Goal: Feedback & Contribution: Leave review/rating

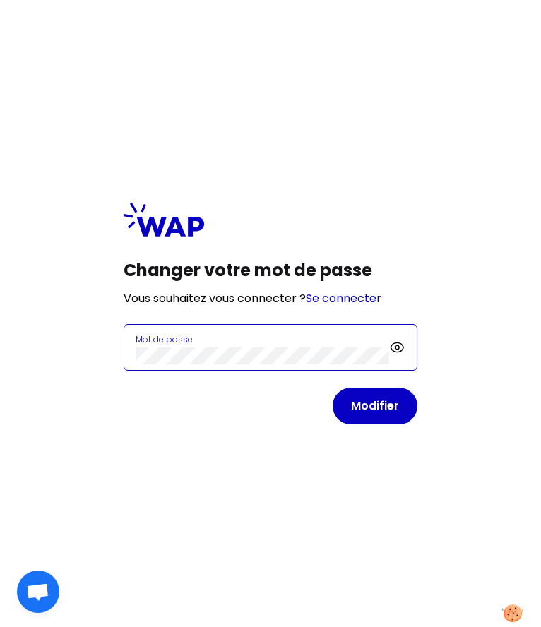
click at [332, 388] on button "Modifier" at bounding box center [374, 406] width 85 height 37
click button "Modifier" at bounding box center [374, 406] width 85 height 37
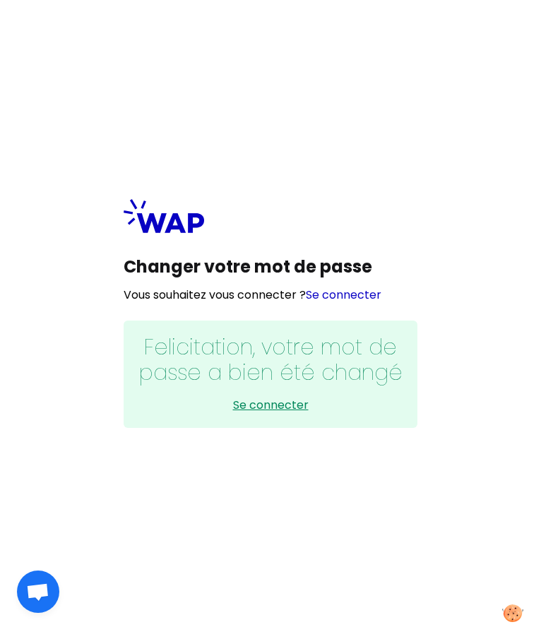
click at [262, 409] on link "Se connecter" at bounding box center [270, 405] width 265 height 17
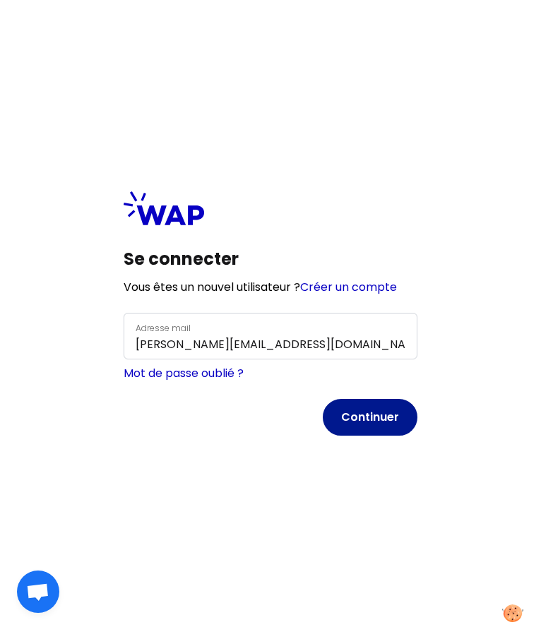
click at [369, 402] on button "Continuer" at bounding box center [370, 417] width 95 height 37
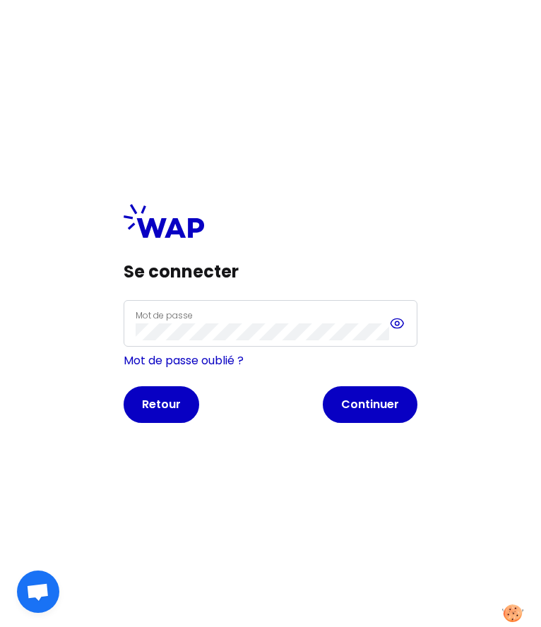
click at [396, 323] on icon at bounding box center [397, 323] width 16 height 17
click at [396, 323] on icon at bounding box center [397, 324] width 13 height 12
click at [371, 401] on button "Continuer" at bounding box center [370, 404] width 95 height 37
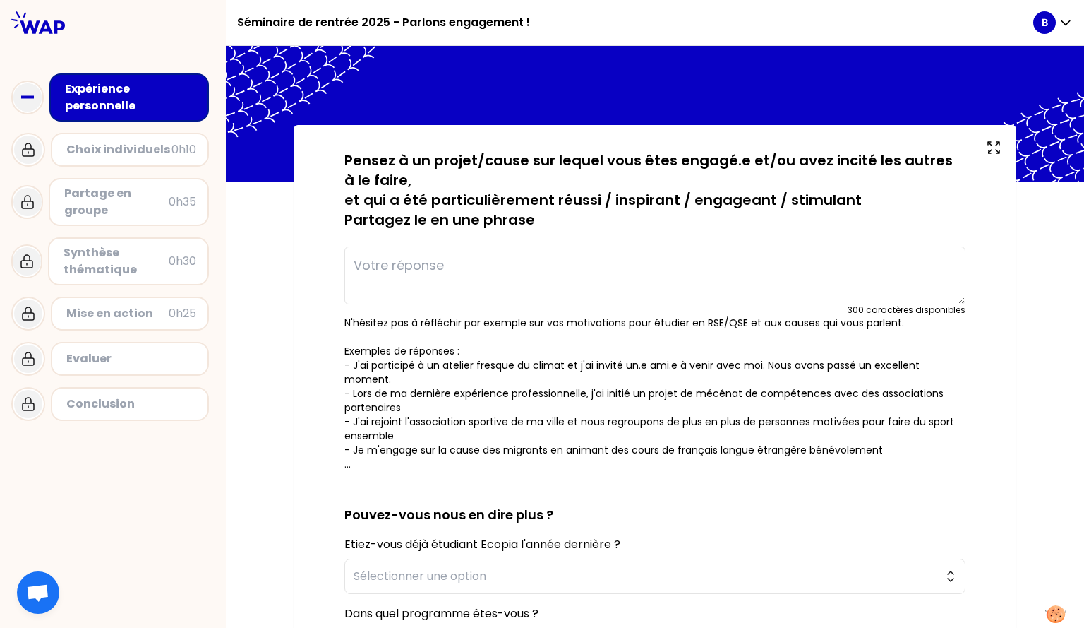
click at [540, 263] on textarea at bounding box center [654, 275] width 621 height 58
type textarea "C"
click at [540, 266] on textarea "J'ai du créer un parcours de formation avec l'aide de" at bounding box center [654, 275] width 621 height 58
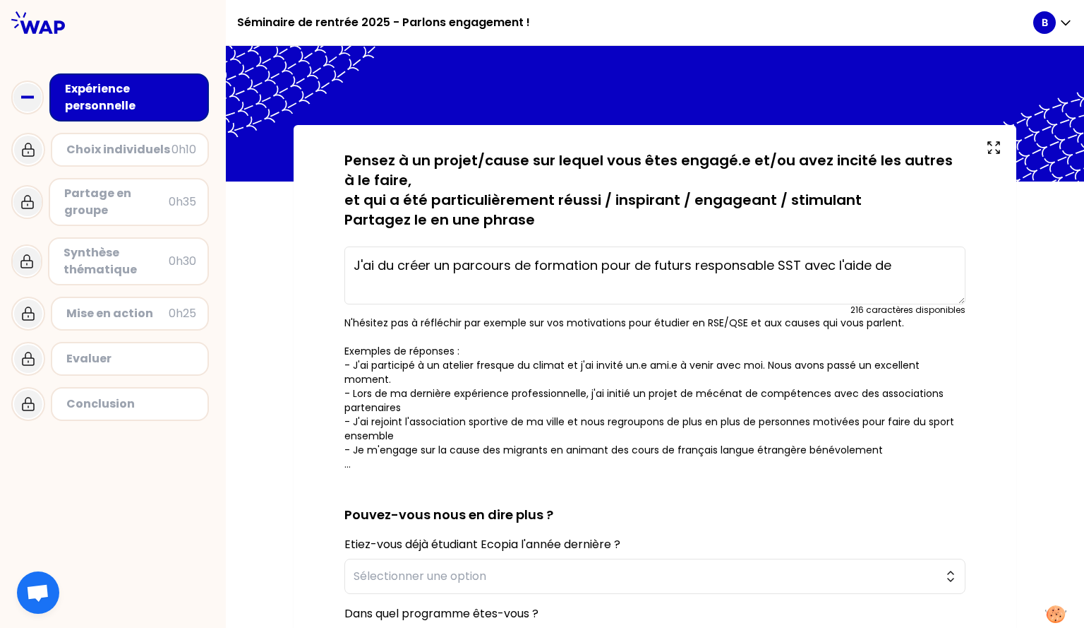
click at [540, 267] on textarea "J'ai du créer un parcours de formation pour de futurs responsable SST avec l'ai…" at bounding box center [654, 275] width 621 height 58
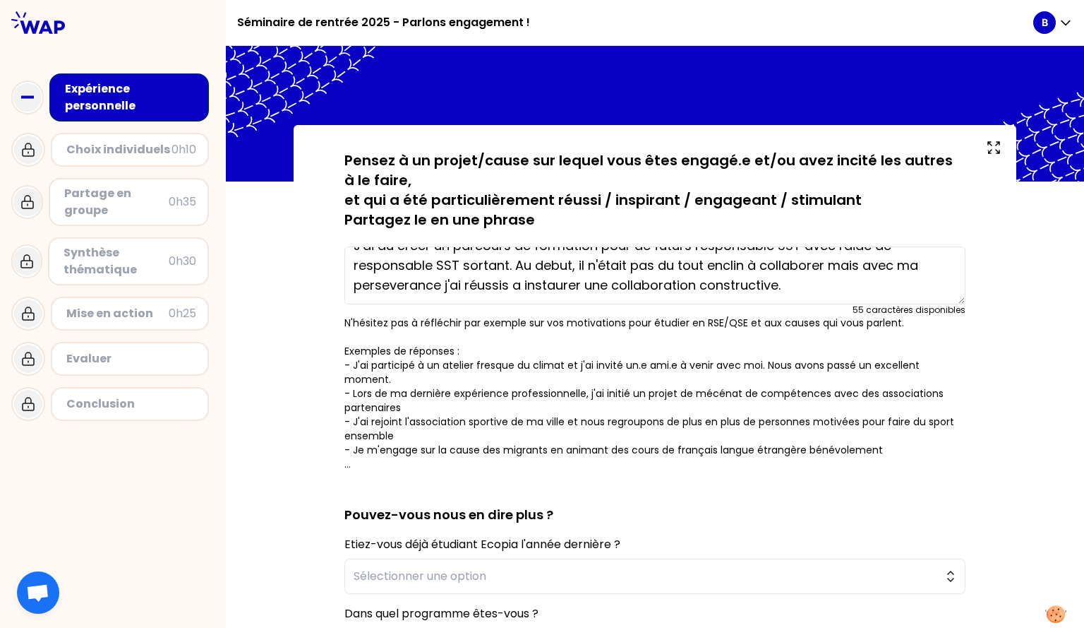
scroll to position [6, 0]
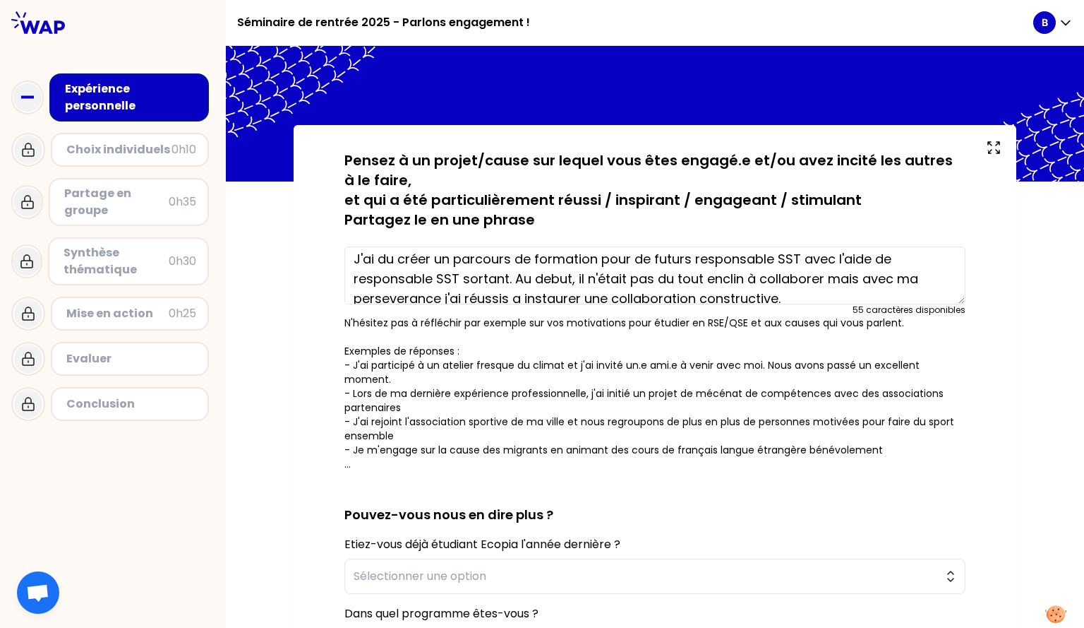
drag, startPoint x: 509, startPoint y: 270, endPoint x: 913, endPoint y: 251, distance: 404.9
click at [540, 251] on textarea "J'ai du créer un parcours de formation pour de futurs responsable SST avec l'ai…" at bounding box center [654, 275] width 621 height 58
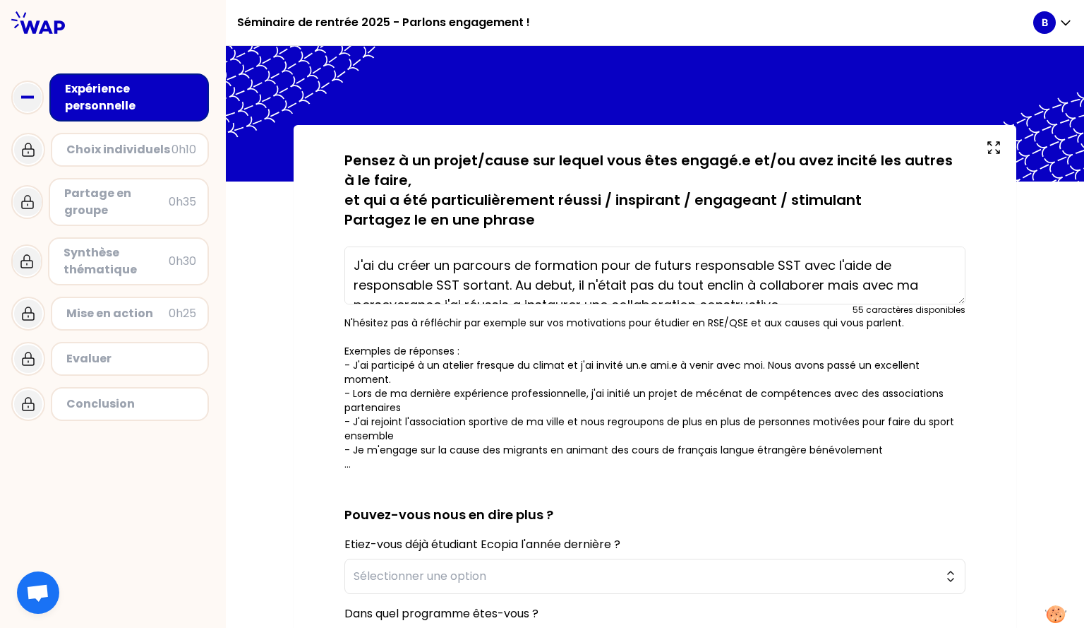
drag, startPoint x: 915, startPoint y: 281, endPoint x: 508, endPoint y: 284, distance: 407.3
click at [508, 284] on textarea "J'ai du créer un parcours de formation pour de futurs responsable SST avec l'ai…" at bounding box center [654, 275] width 621 height 58
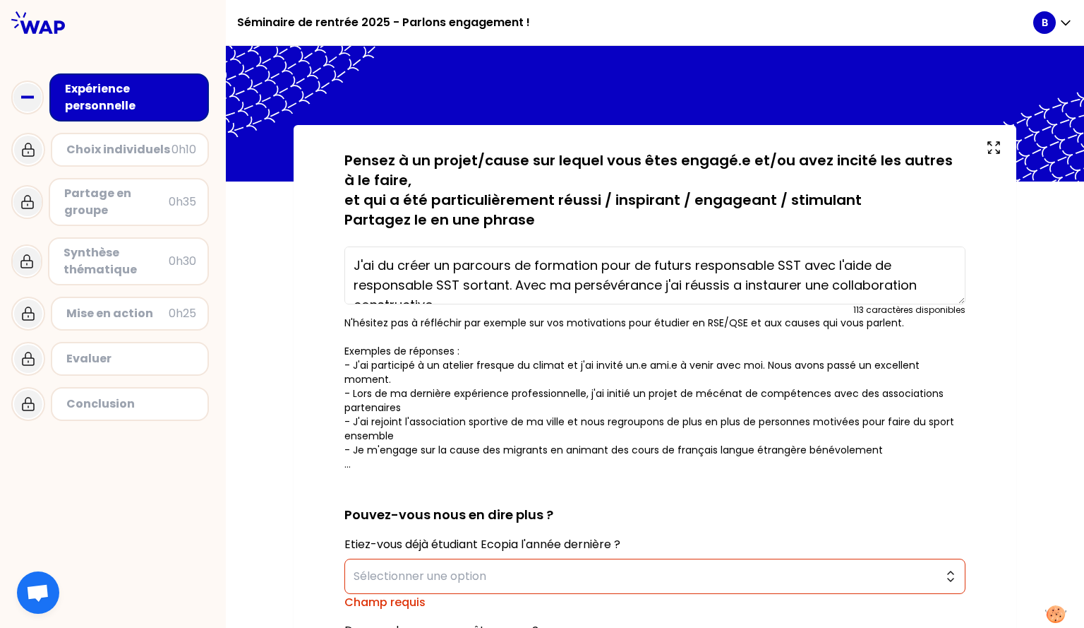
click at [540, 328] on p "N'hésitez pas à réfléchir par exemple sur vos motivations pour étudier en RSE/Q…" at bounding box center [654, 393] width 621 height 155
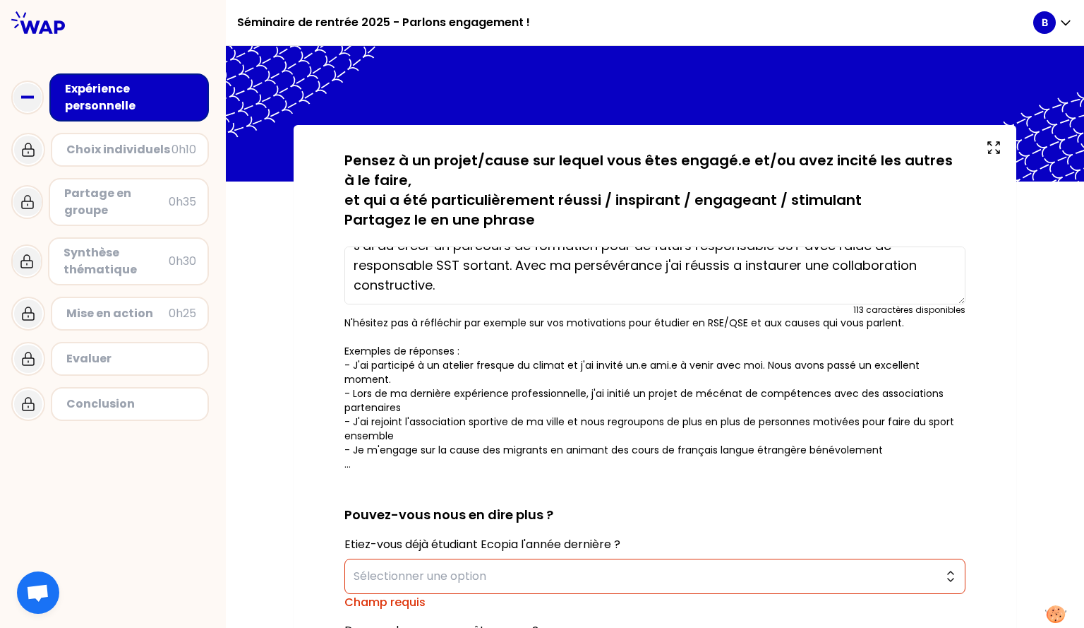
click at [540, 281] on textarea "J'ai du créer un parcours de formation pour de futurs responsable SST avec l'ai…" at bounding box center [654, 275] width 621 height 58
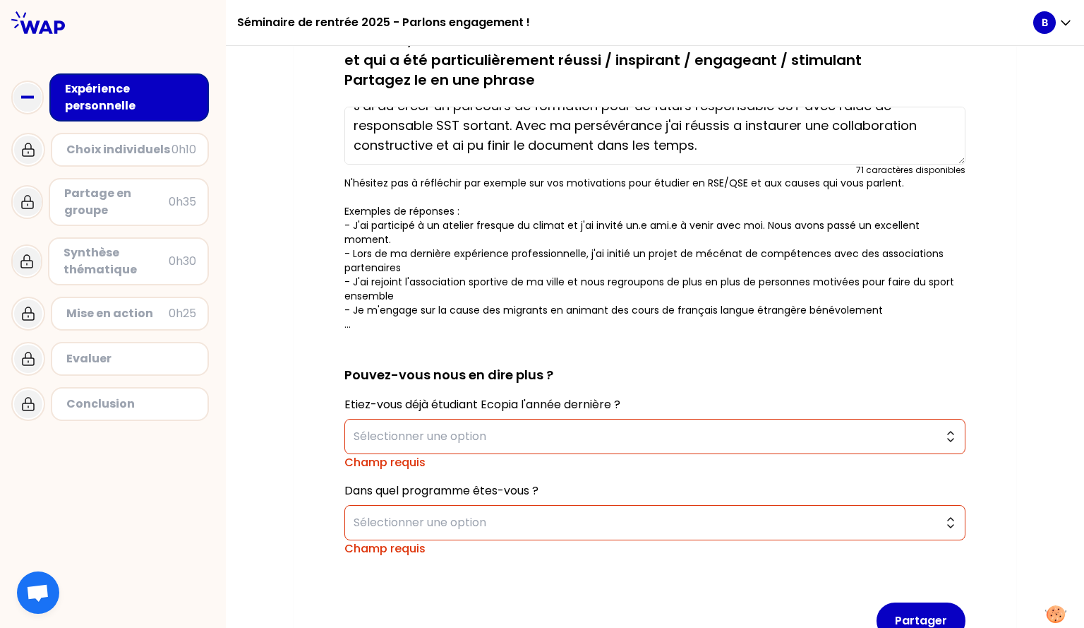
scroll to position [140, 0]
type textarea "J'ai du créer un parcours de formation pour de futurs responsable SST avec l'ai…"
click at [540, 427] on span "Sélectionner une option" at bounding box center [645, 435] width 583 height 17
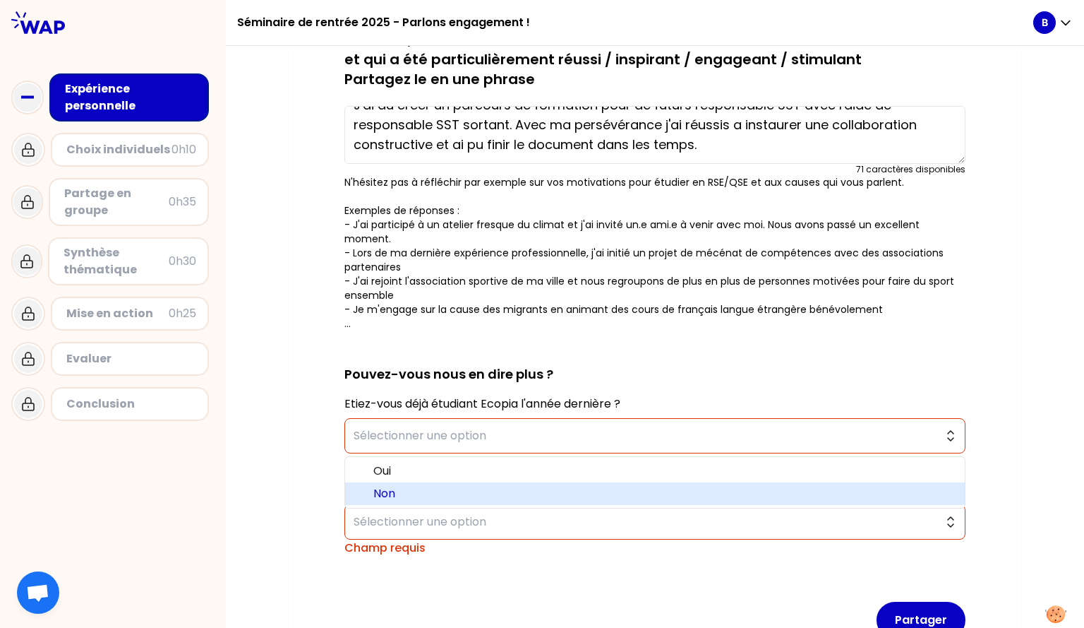
click at [540, 485] on span "Non" at bounding box center [663, 493] width 580 height 17
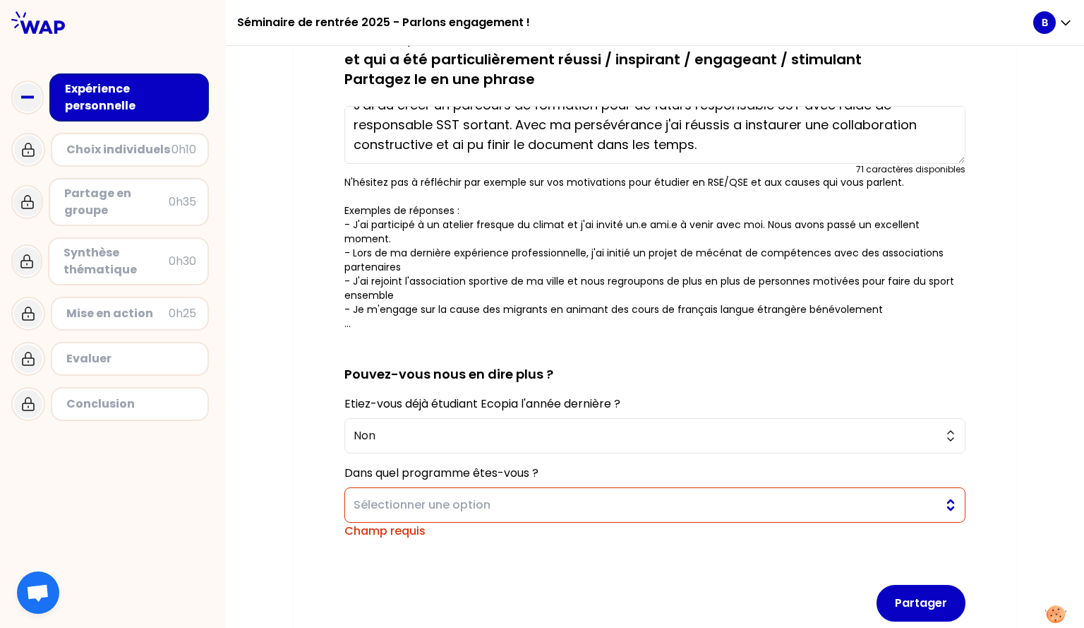
click at [540, 496] on span "Sélectionner une option" at bounding box center [645, 504] width 583 height 17
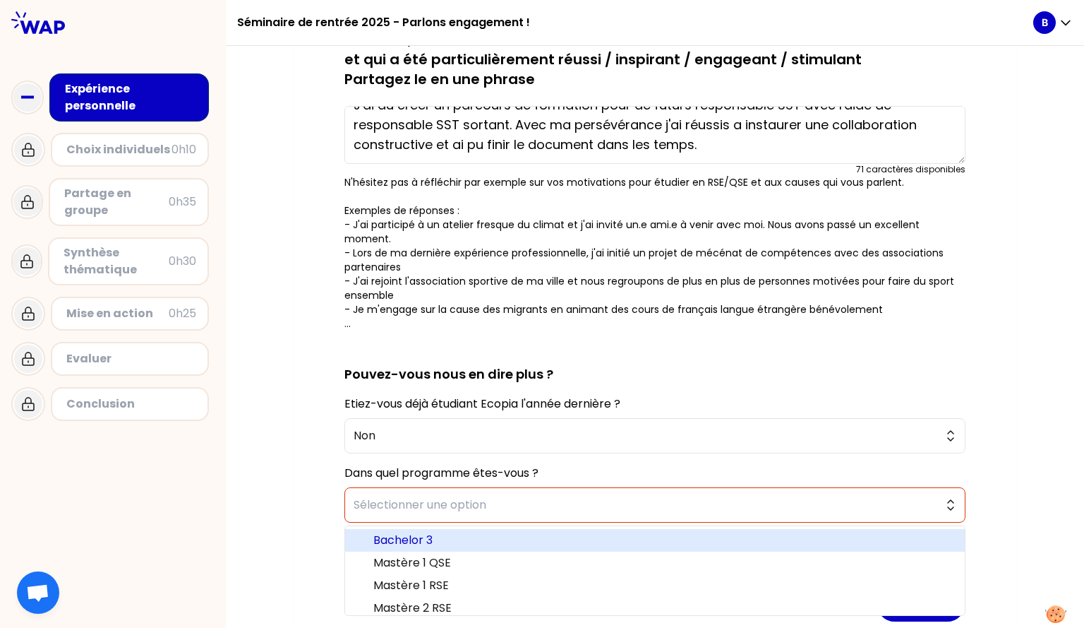
scroll to position [7, 0]
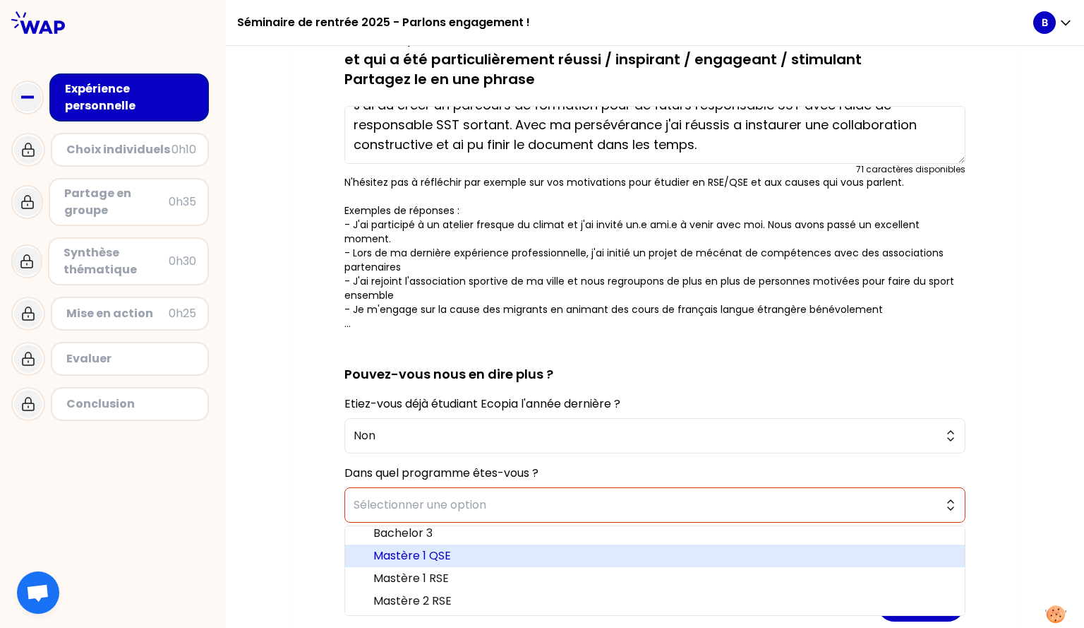
click at [529, 547] on span "Mastère 1 QSE" at bounding box center [663, 555] width 580 height 17
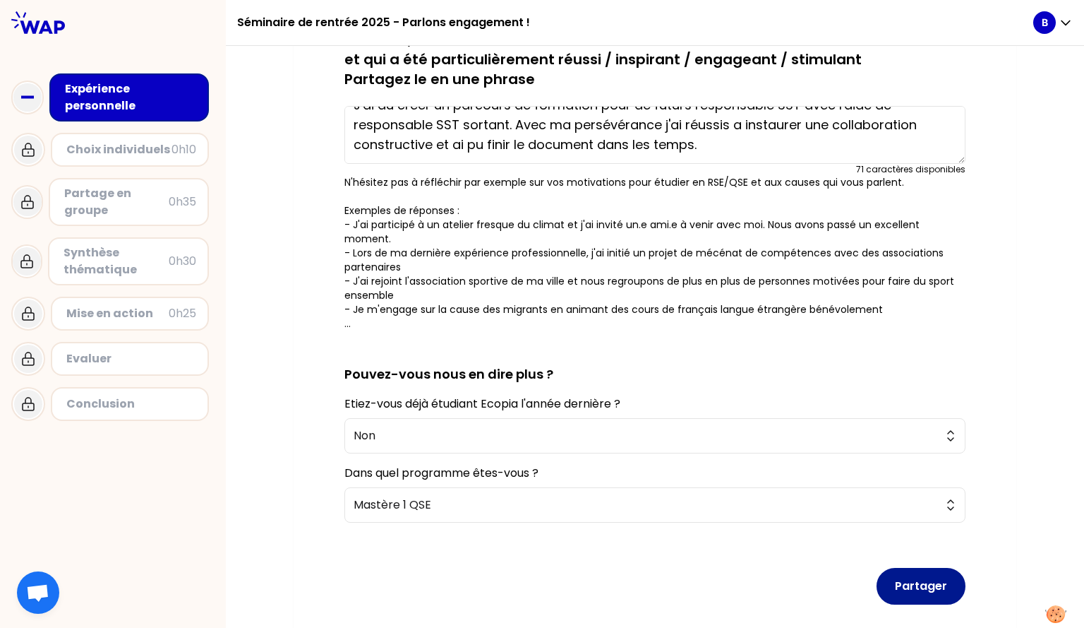
click at [540, 571] on button "Partager" at bounding box center [921, 586] width 89 height 37
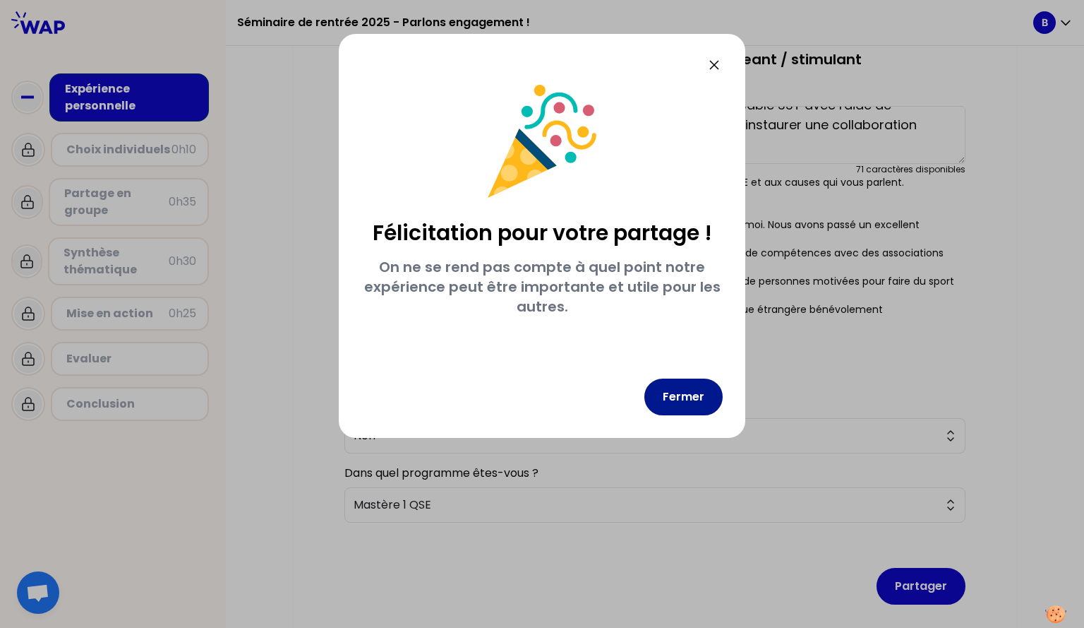
click at [540, 399] on button "Fermer" at bounding box center [683, 396] width 78 height 37
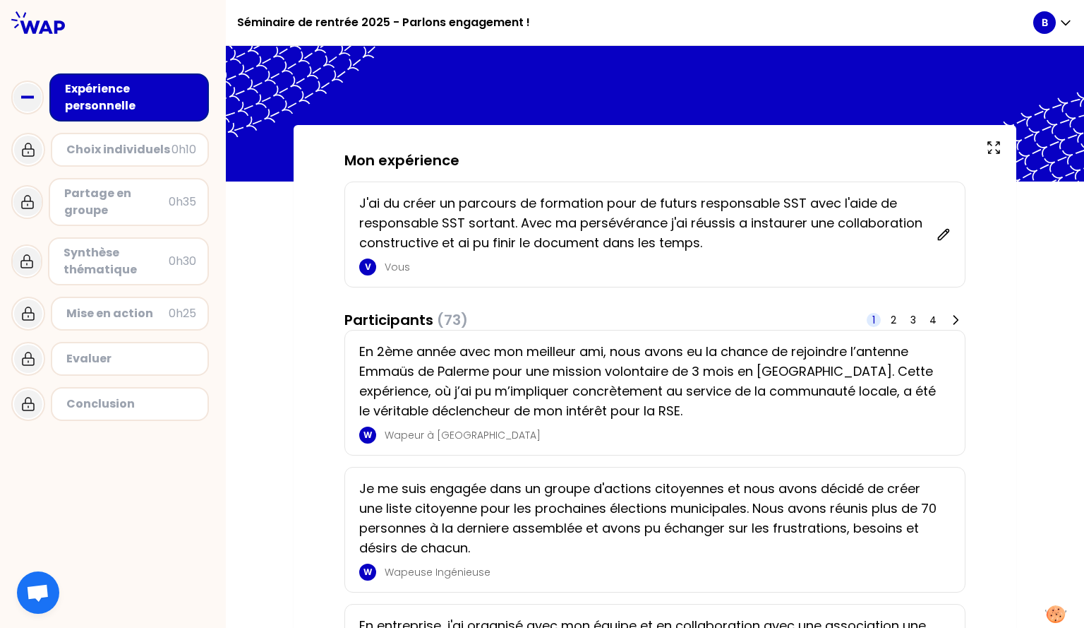
click at [540, 381] on p "En 2ème année avec mon meilleur ami, nous avons eu la chance de rejoindre l’ant…" at bounding box center [650, 381] width 583 height 79
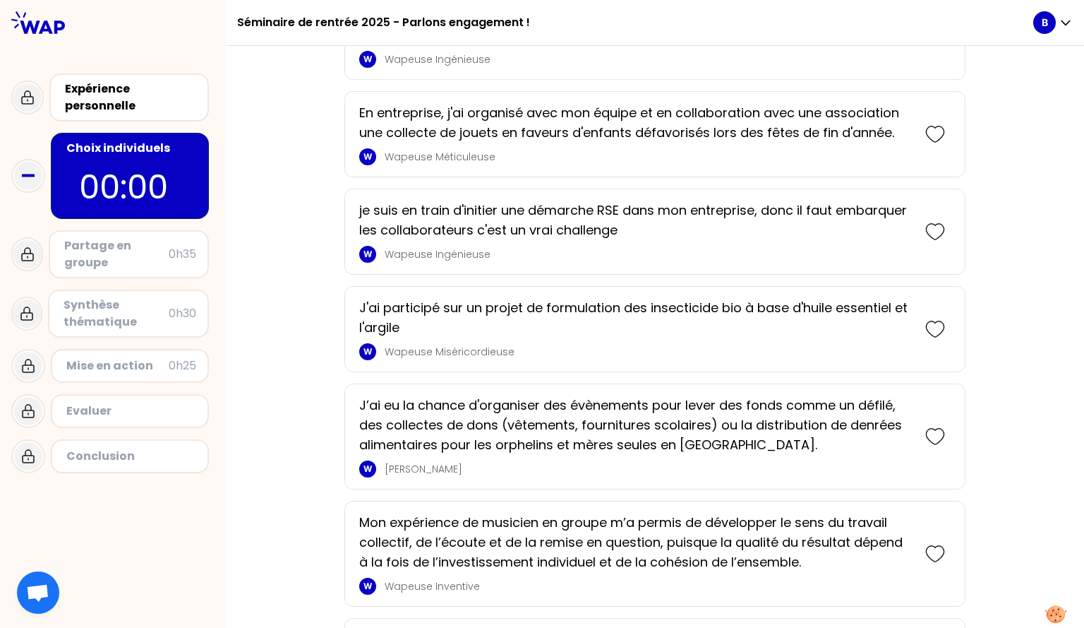
scroll to position [493, 0]
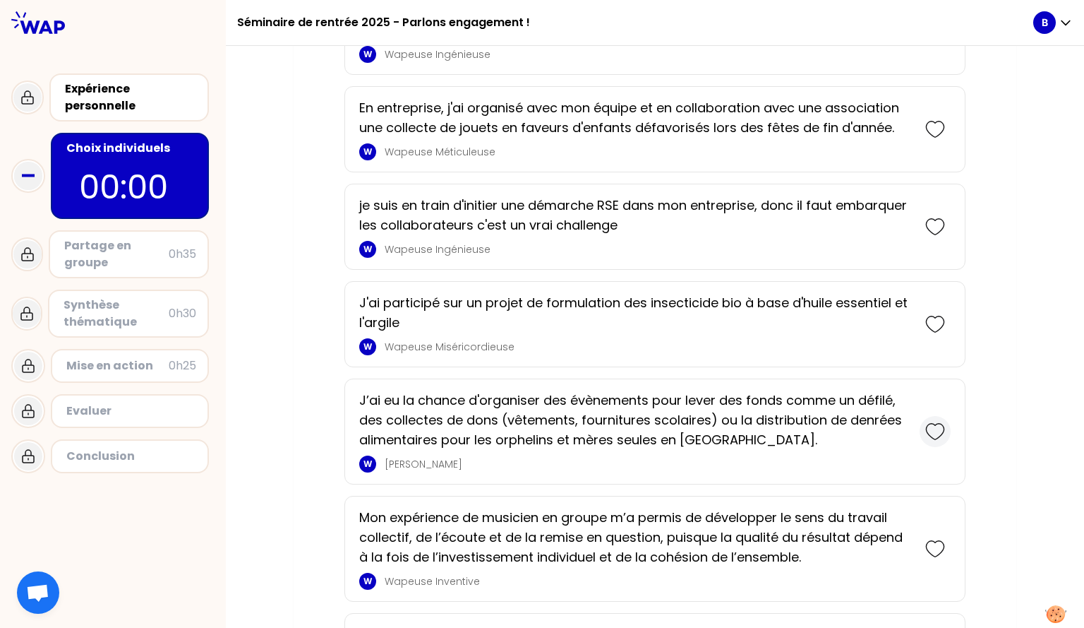
click at [540, 441] on icon at bounding box center [935, 431] width 20 height 20
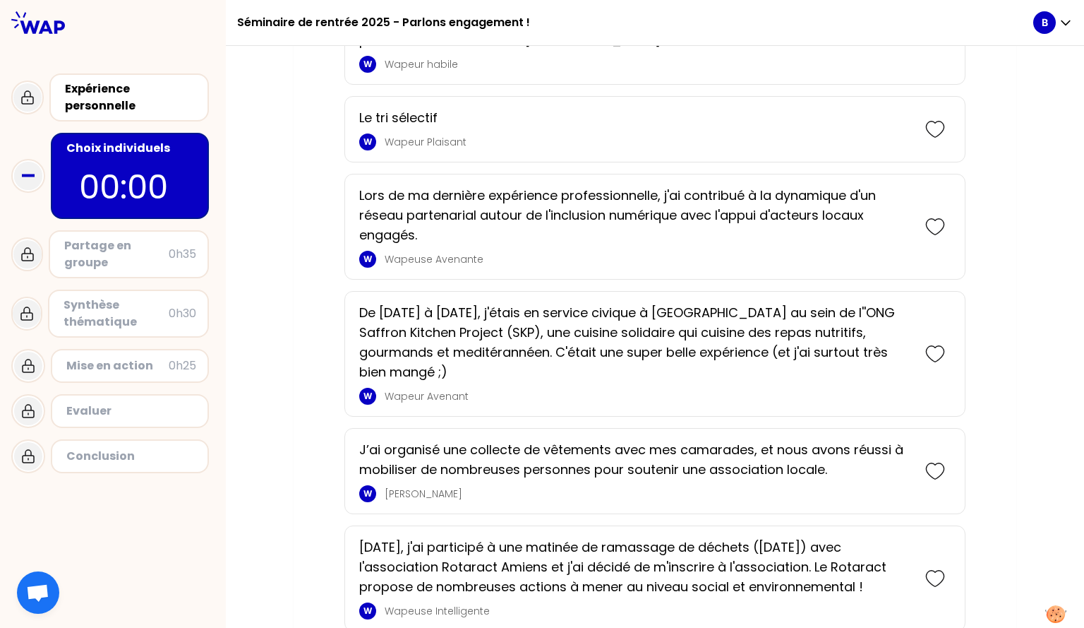
scroll to position [1573, 0]
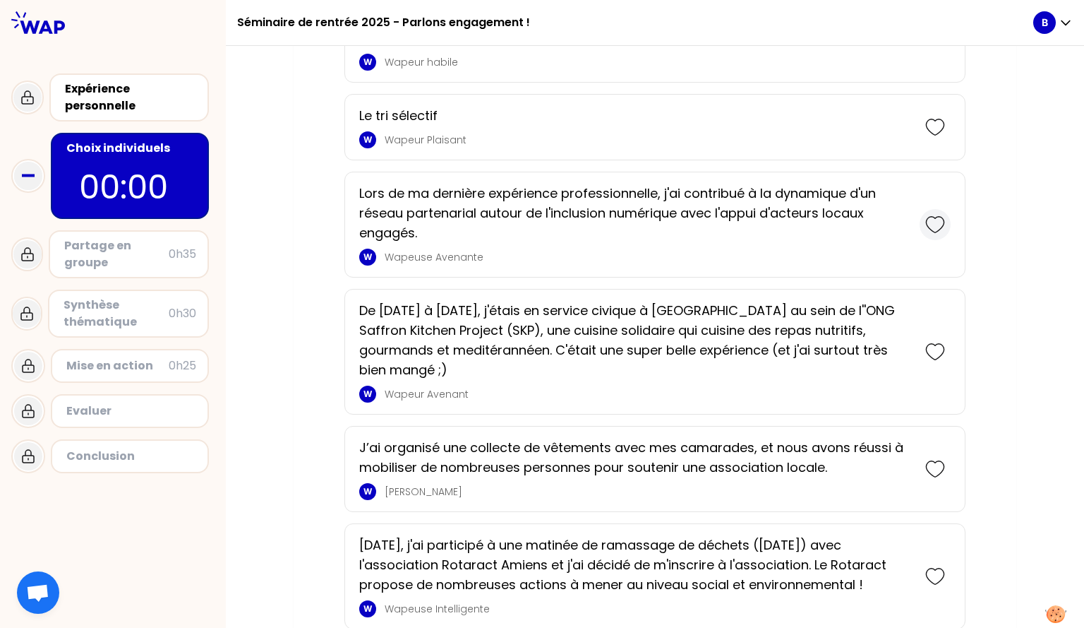
click at [540, 234] on icon at bounding box center [935, 225] width 20 height 20
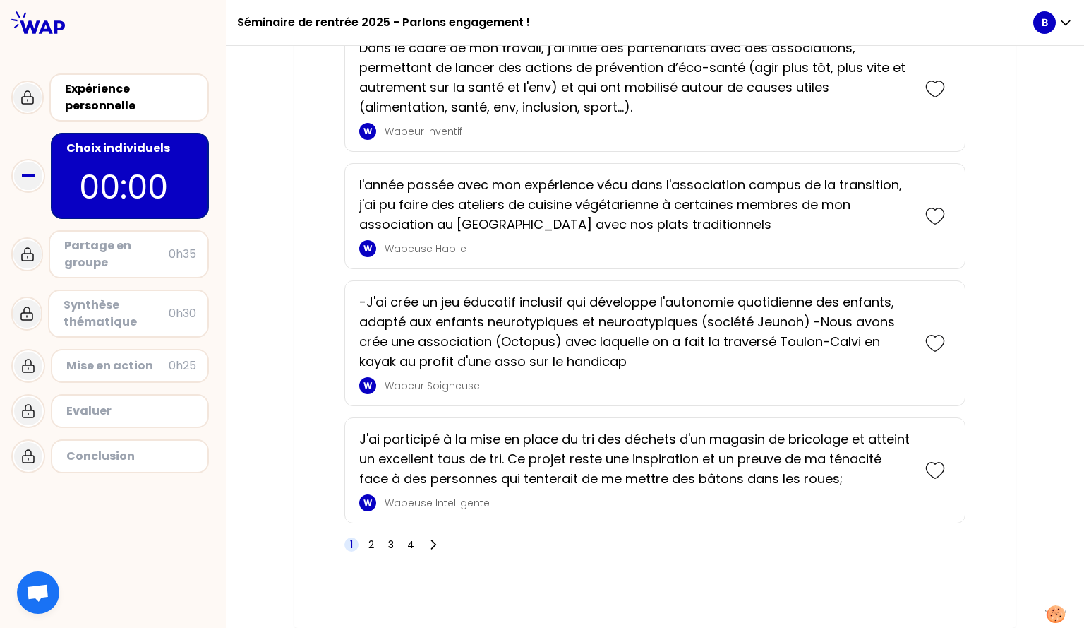
scroll to position [2339, 0]
click at [540, 349] on icon at bounding box center [935, 343] width 20 height 20
click at [370, 548] on span "2" at bounding box center [371, 544] width 14 height 14
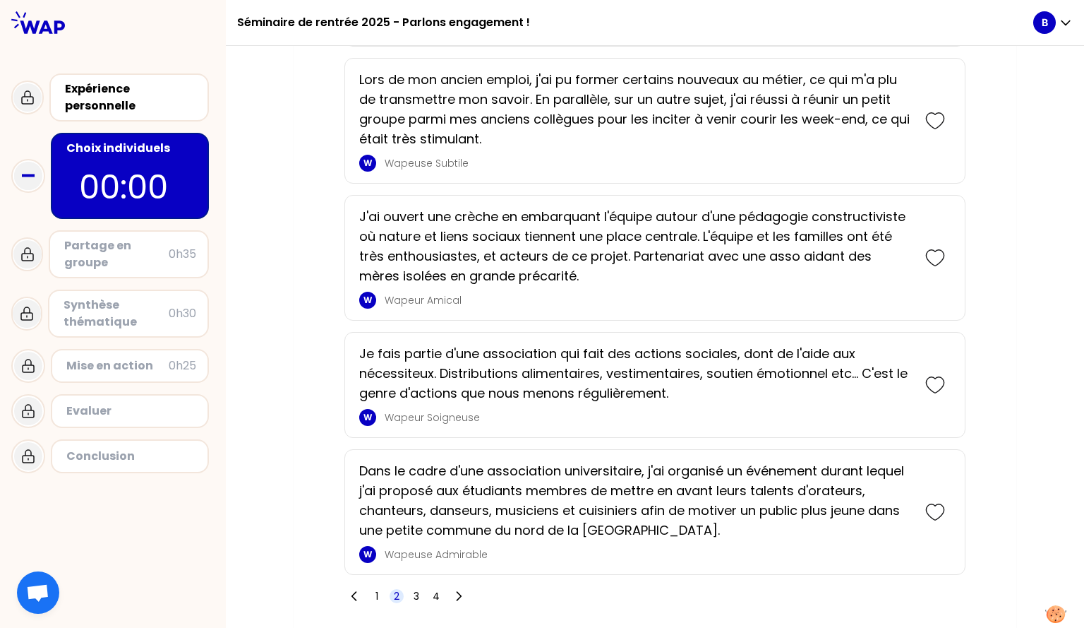
scroll to position [2370, 0]
click at [540, 501] on icon at bounding box center [935, 511] width 20 height 20
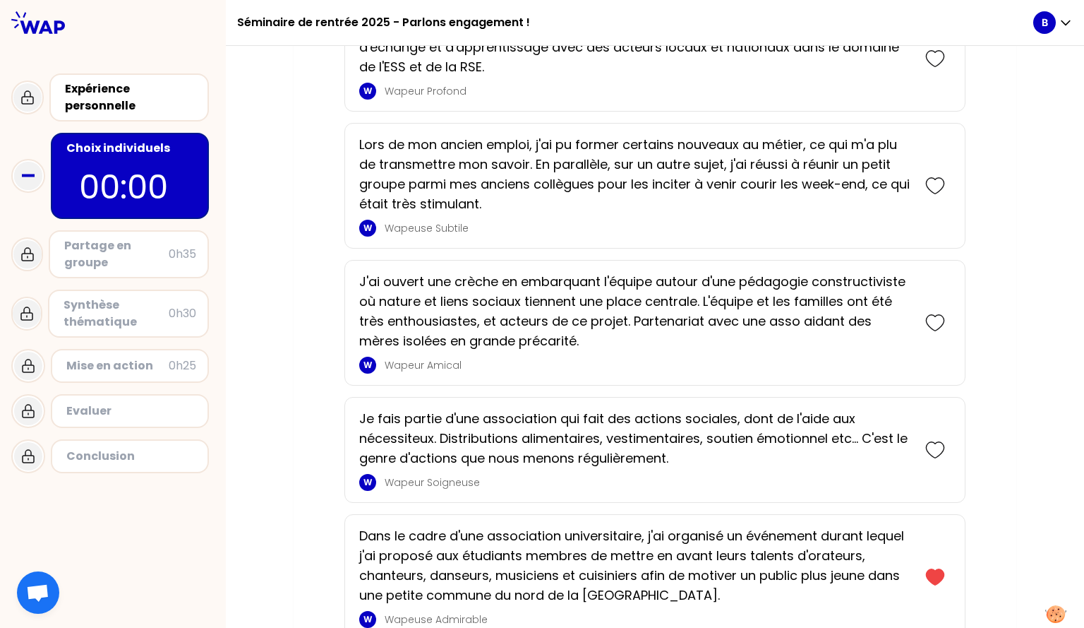
scroll to position [2441, 0]
click at [540, 313] on icon at bounding box center [935, 323] width 20 height 20
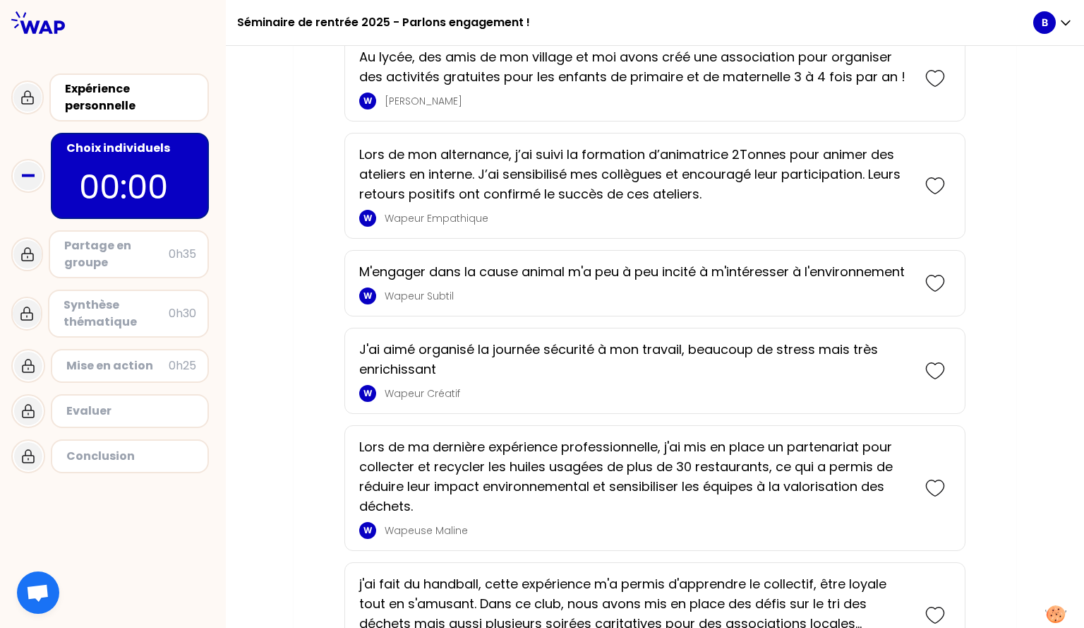
scroll to position [1925, 0]
click at [540, 280] on icon at bounding box center [935, 283] width 20 height 20
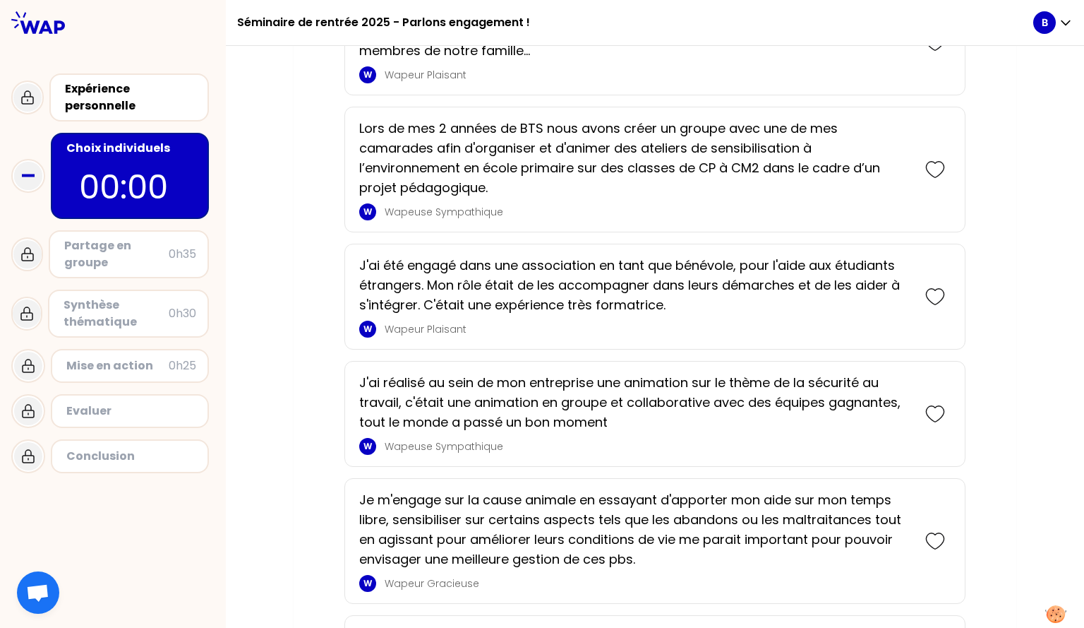
scroll to position [1209, 0]
click at [540, 299] on icon at bounding box center [935, 296] width 20 height 20
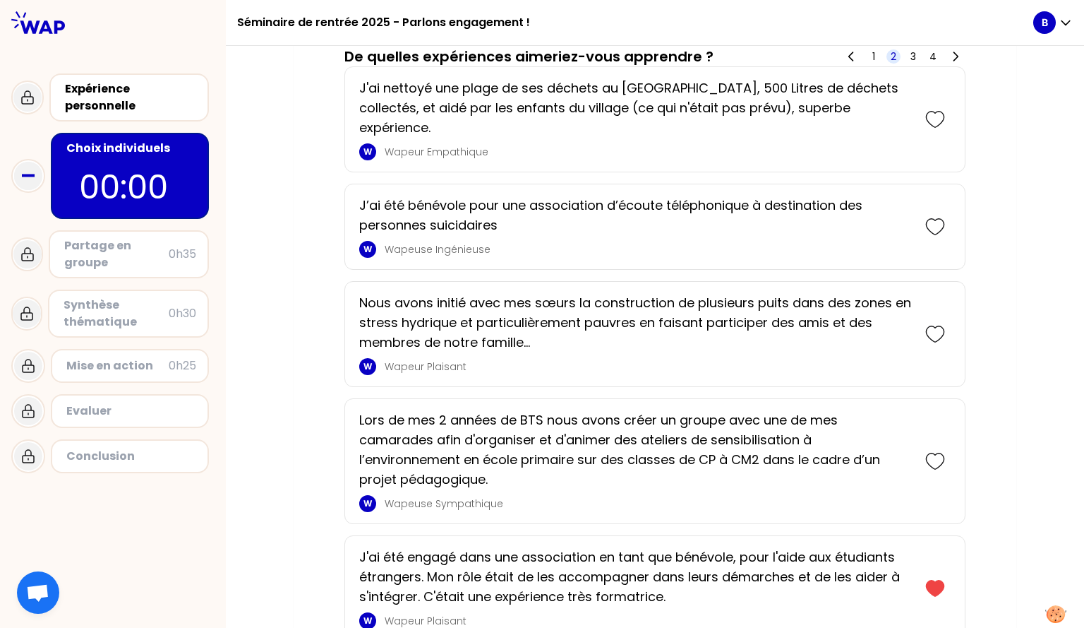
scroll to position [1032, 0]
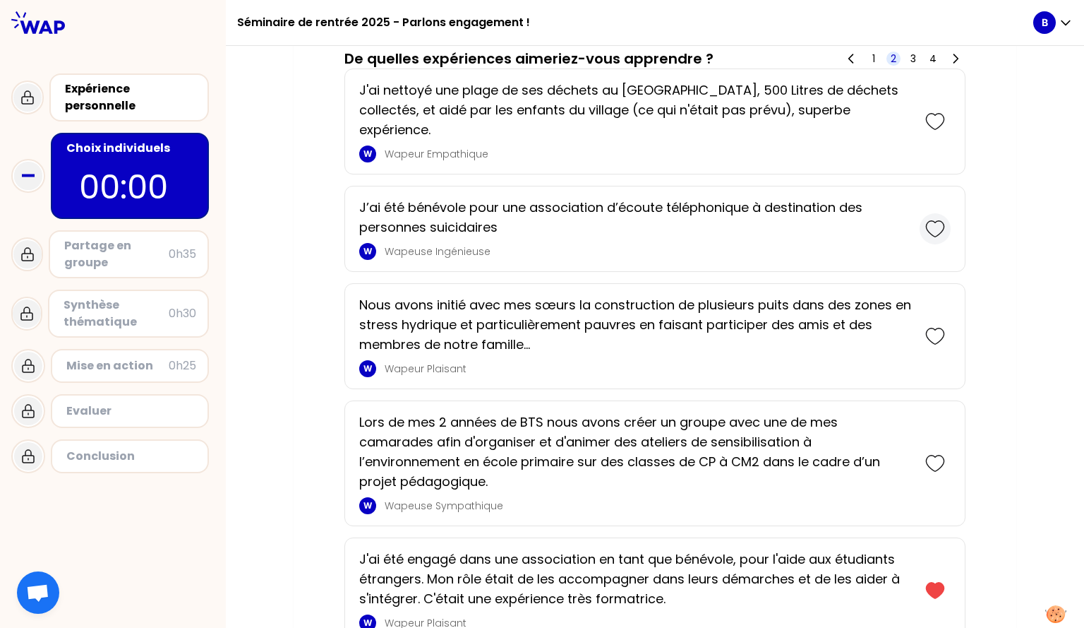
click at [540, 227] on icon at bounding box center [935, 229] width 20 height 20
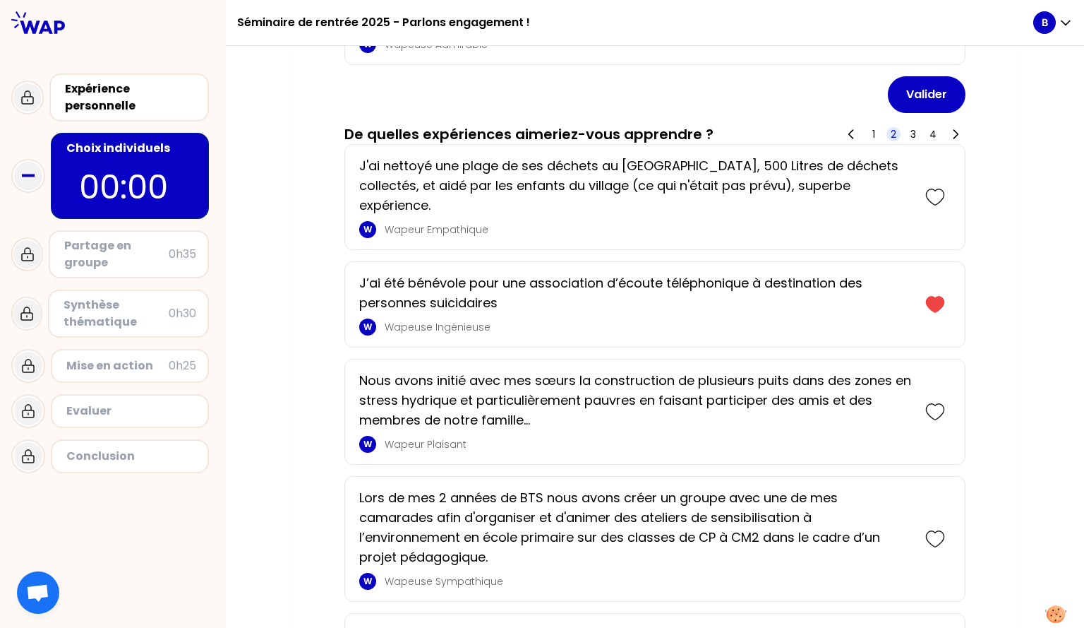
scroll to position [1052, 0]
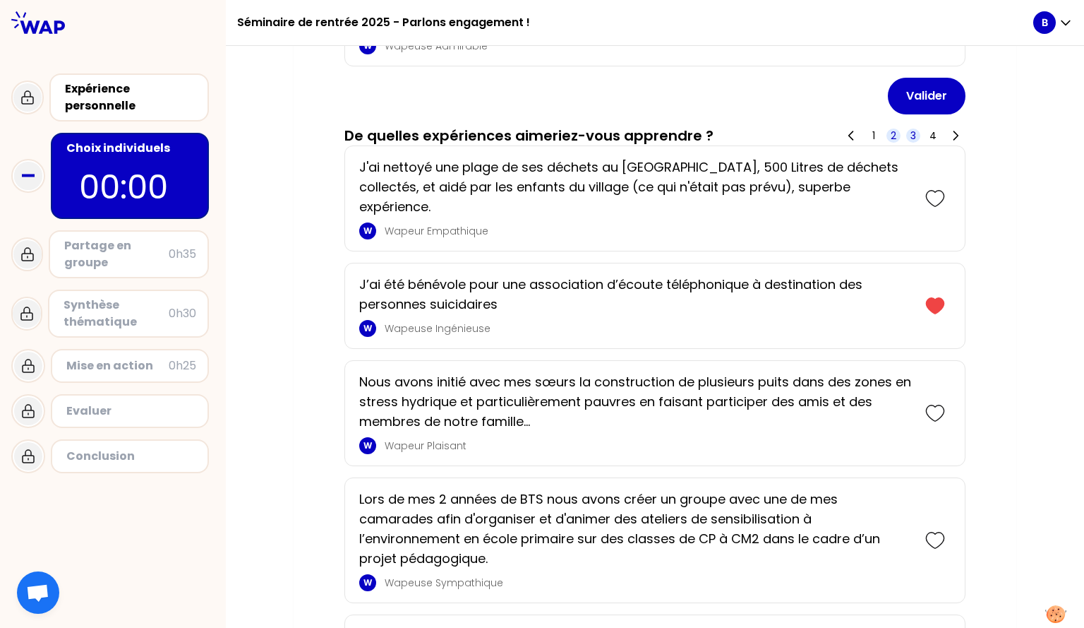
click at [540, 143] on span "3" at bounding box center [914, 135] width 6 height 14
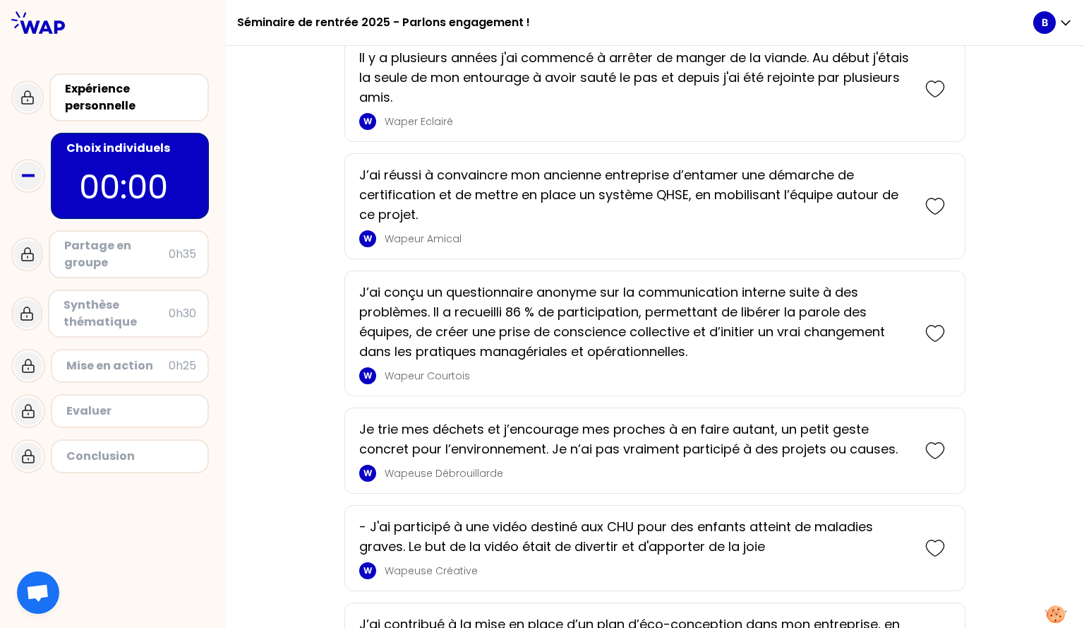
scroll to position [1302, 0]
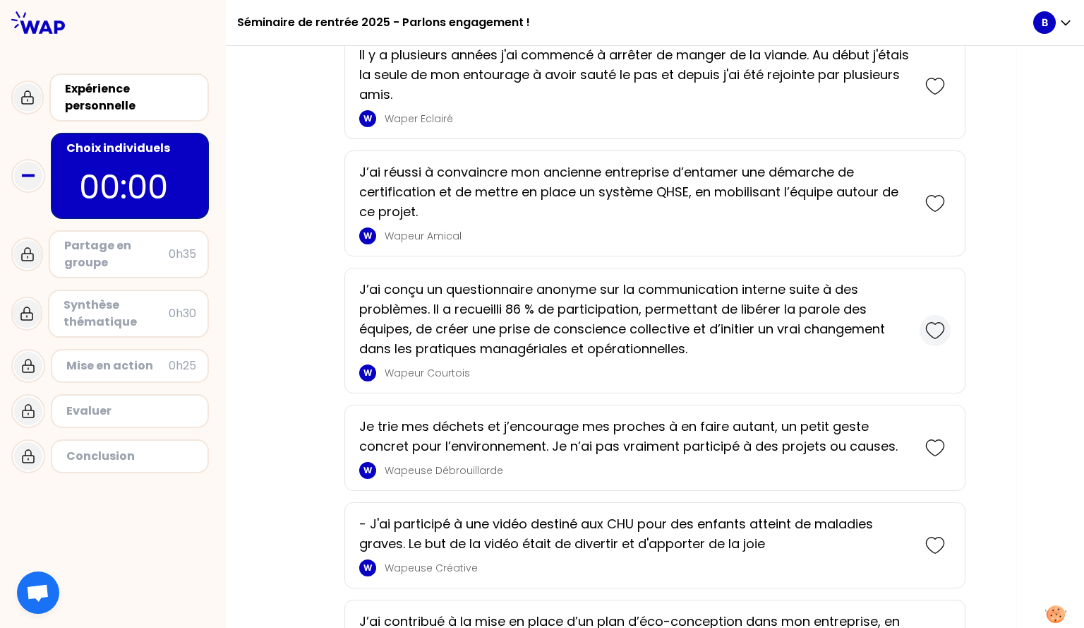
click at [540, 340] on icon at bounding box center [935, 330] width 20 height 20
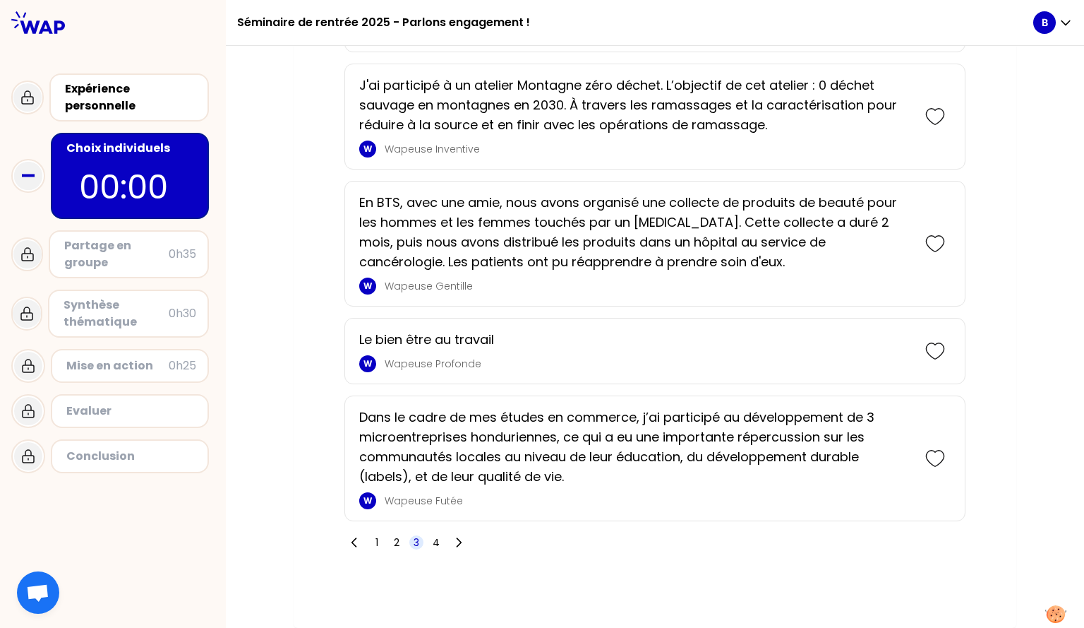
scroll to position [3146, 0]
click at [433, 541] on span "4" at bounding box center [436, 542] width 7 height 14
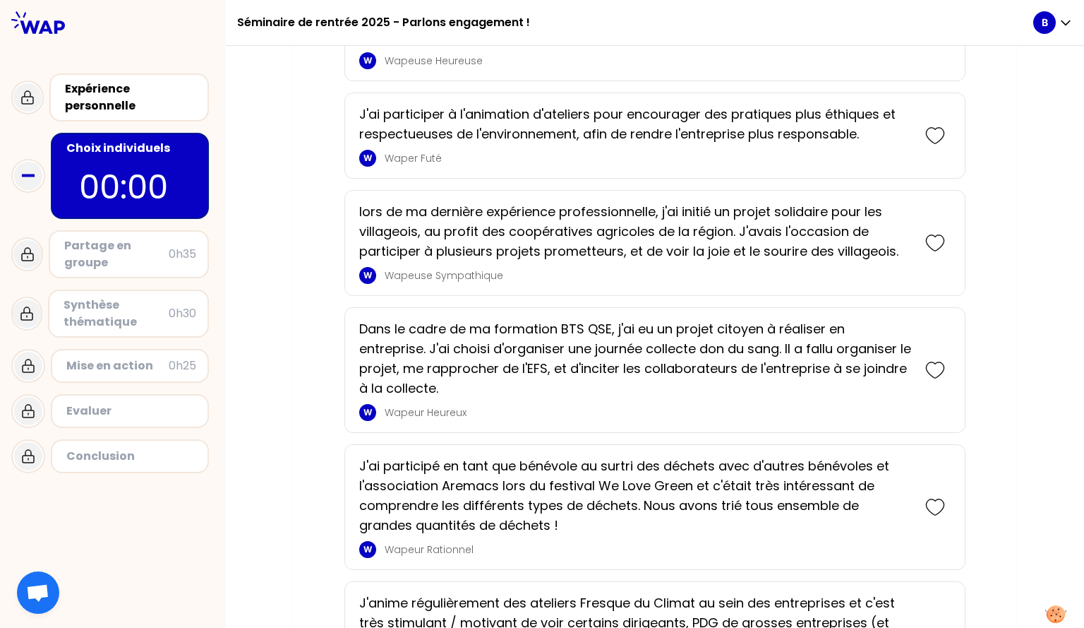
scroll to position [2101, 0]
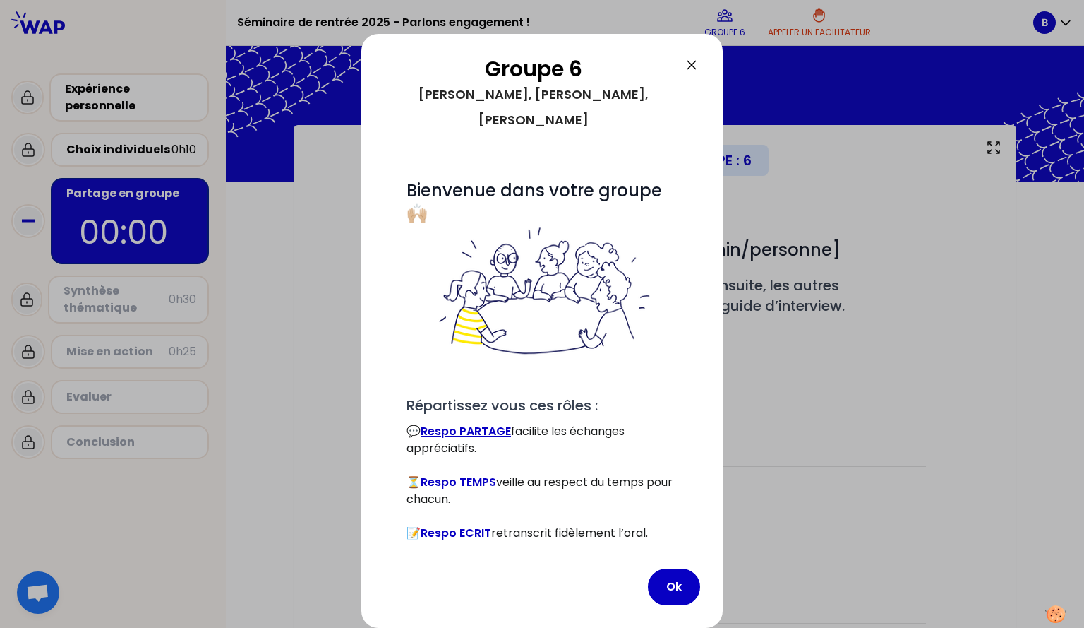
click at [540, 49] on div "Groupe 6 [PERSON_NAME], [PERSON_NAME], Manuelle # Bienvenue dans votre groupe 🙌…" at bounding box center [541, 331] width 361 height 594
click at [540, 594] on button "Ok" at bounding box center [674, 586] width 52 height 37
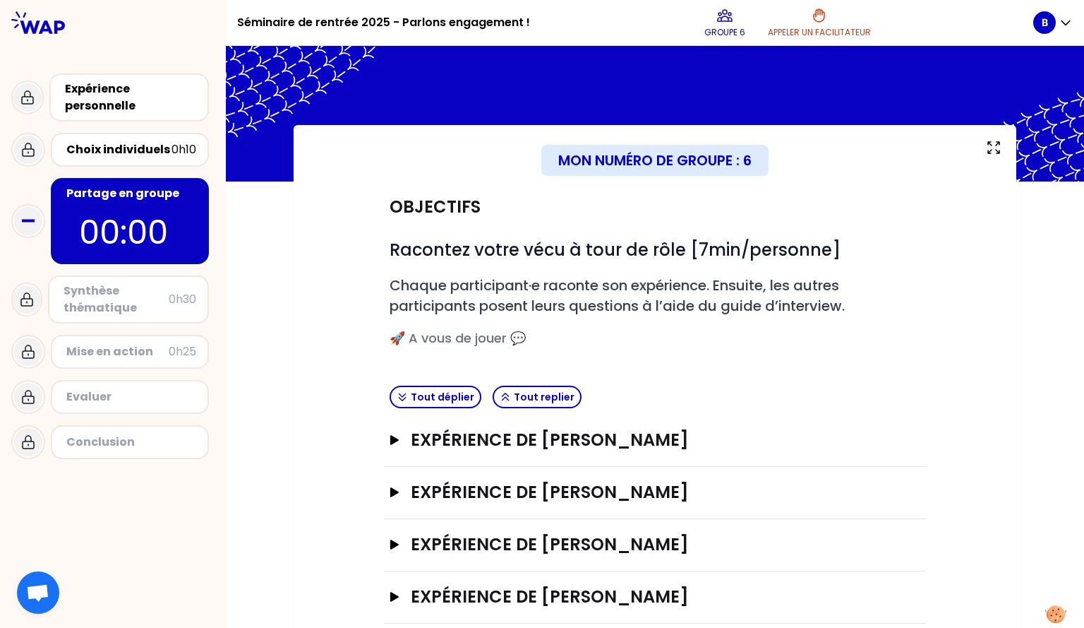
scroll to position [24, 0]
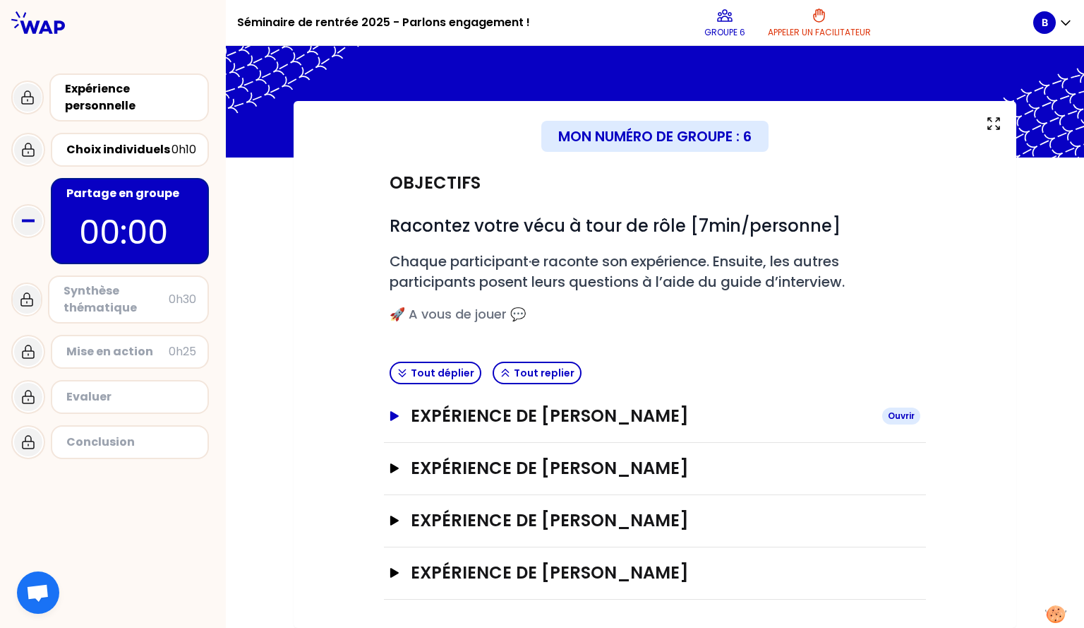
click at [390, 413] on icon "button" at bounding box center [394, 416] width 8 height 10
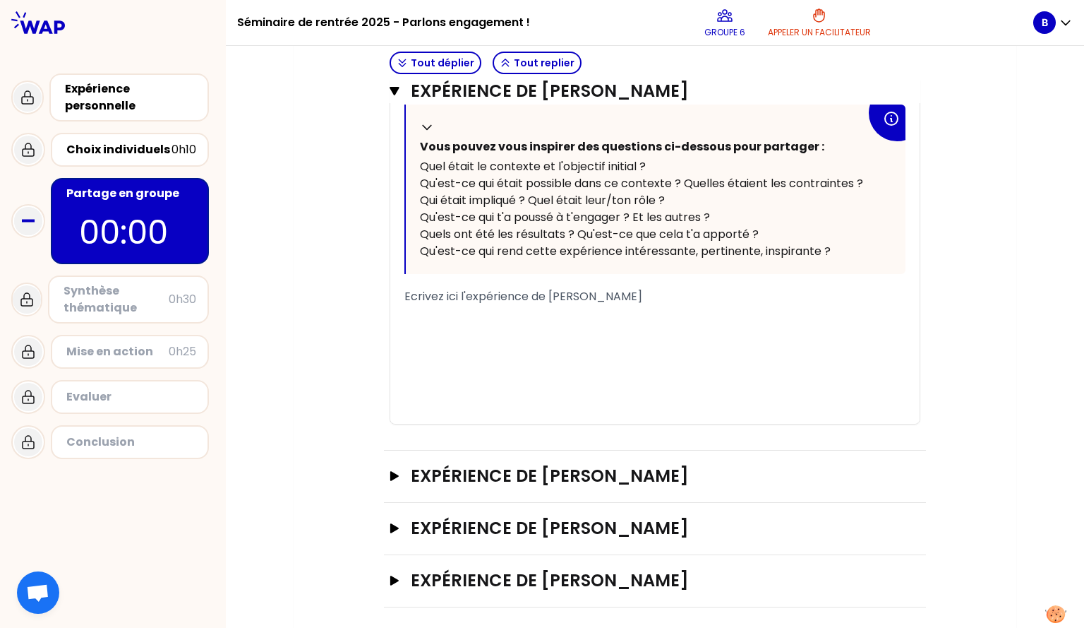
scroll to position [618, 0]
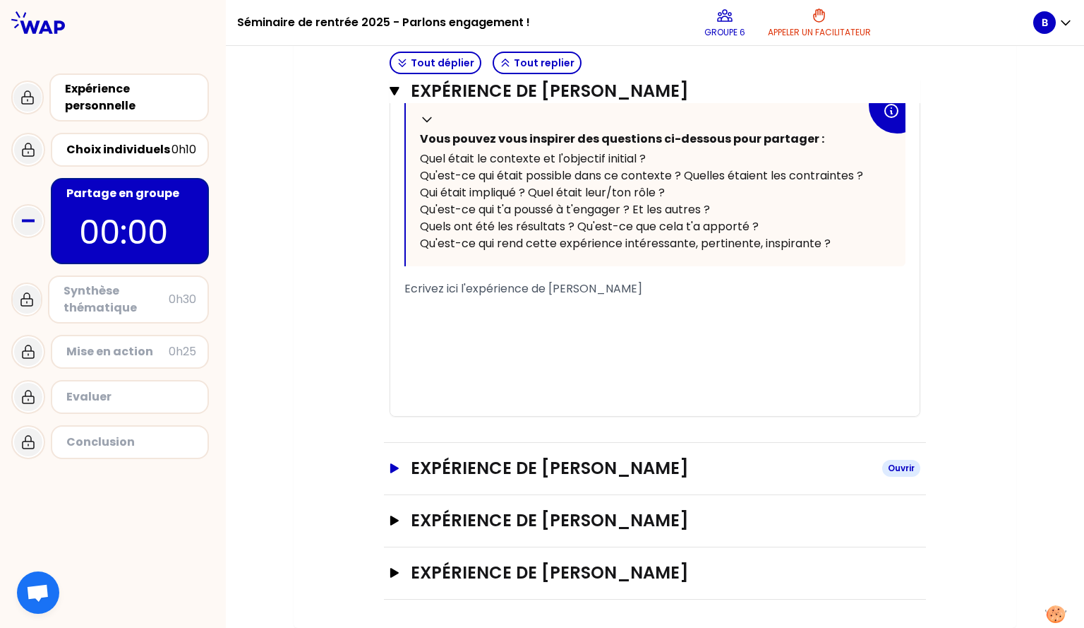
click at [390, 460] on button "Expérience de [PERSON_NAME]" at bounding box center [655, 468] width 531 height 23
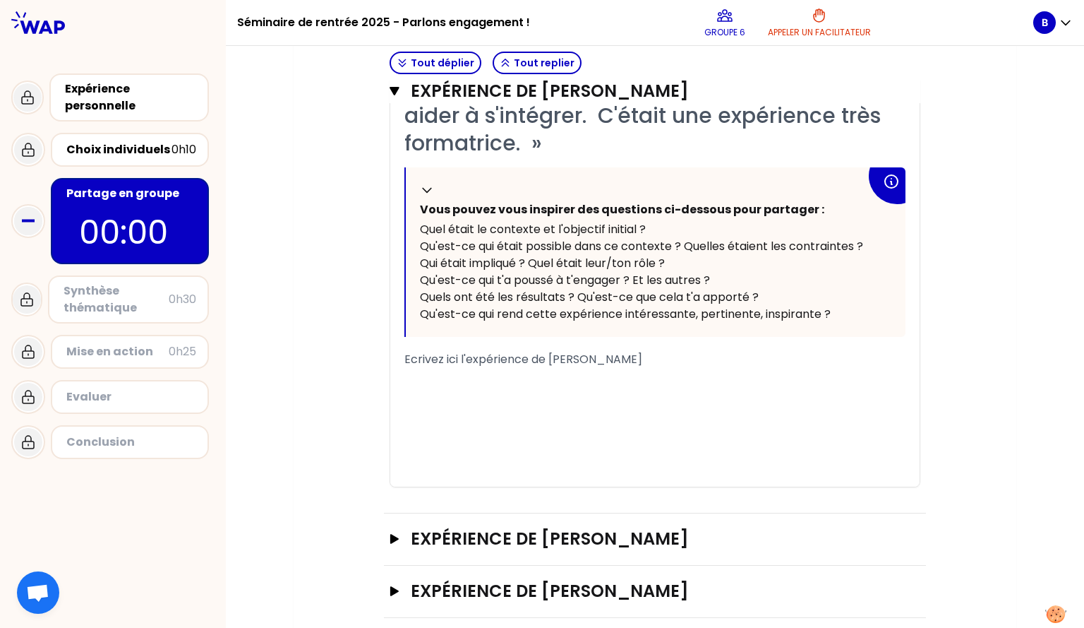
scroll to position [1184, 0]
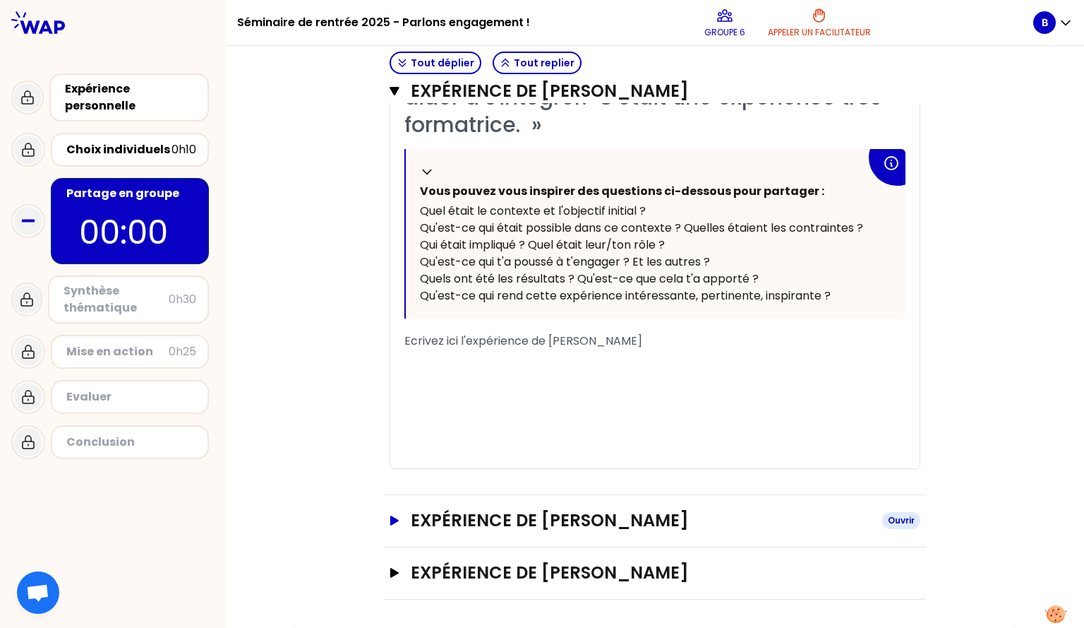
click at [403, 522] on button "Expérience de [PERSON_NAME]" at bounding box center [655, 520] width 531 height 23
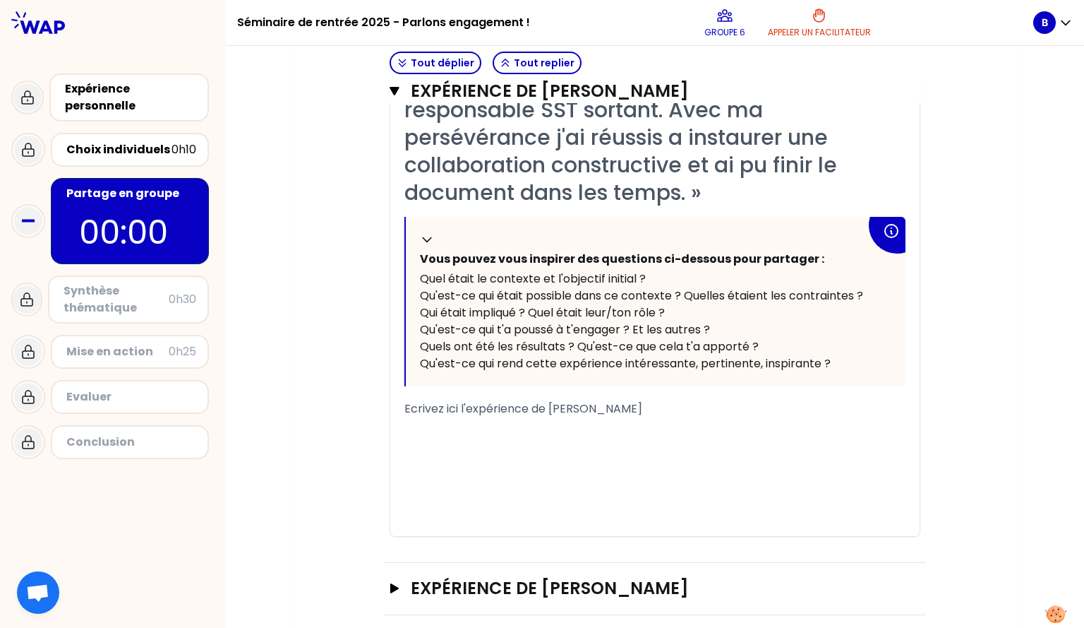
scroll to position [1750, 0]
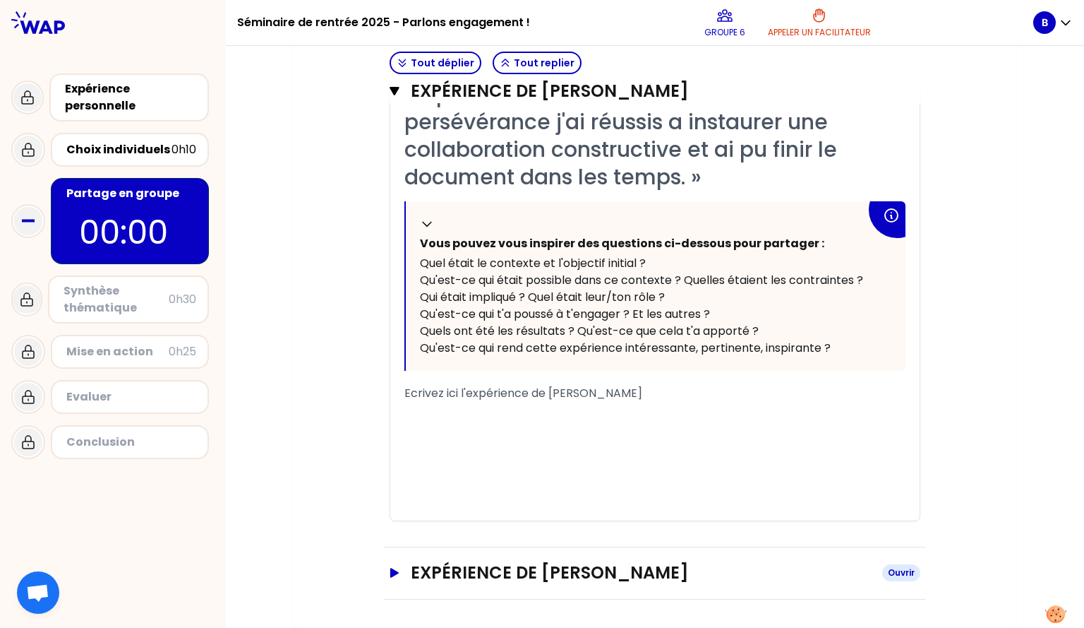
click at [393, 576] on icon "button" at bounding box center [394, 573] width 11 height 10
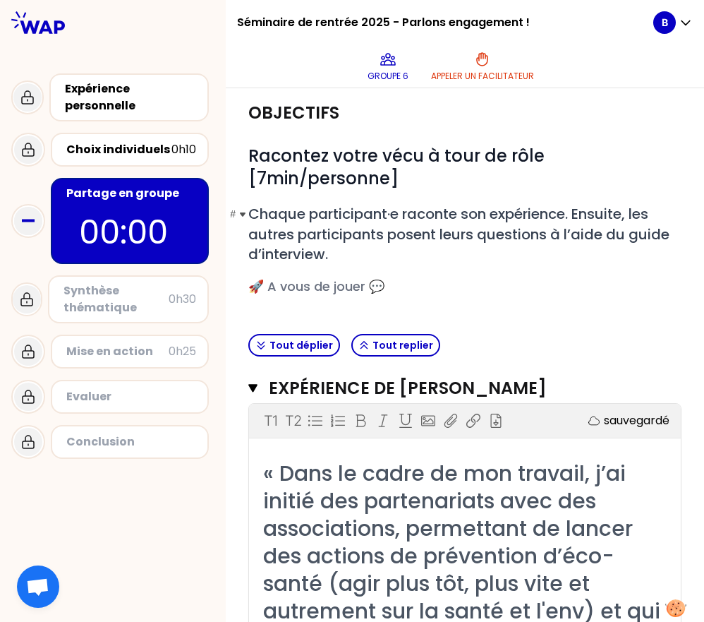
scroll to position [127, 0]
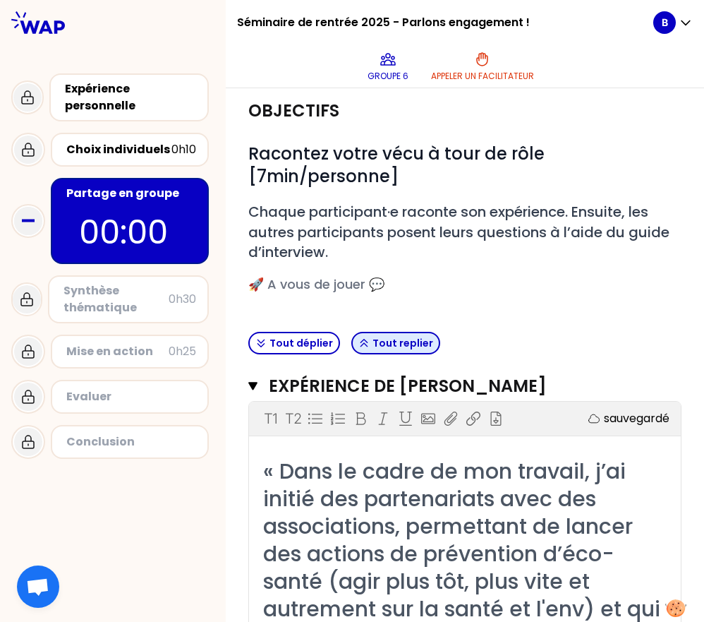
click at [394, 349] on button "Tout replier" at bounding box center [396, 343] width 89 height 23
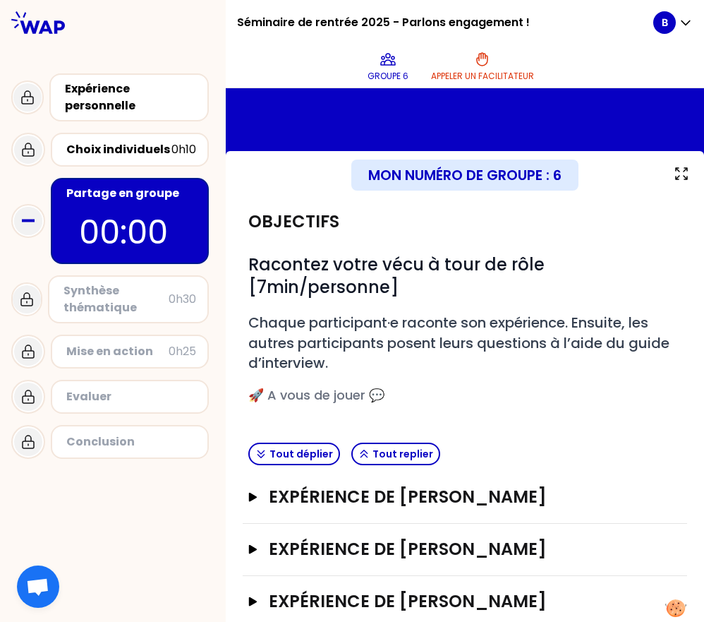
scroll to position [16, 0]
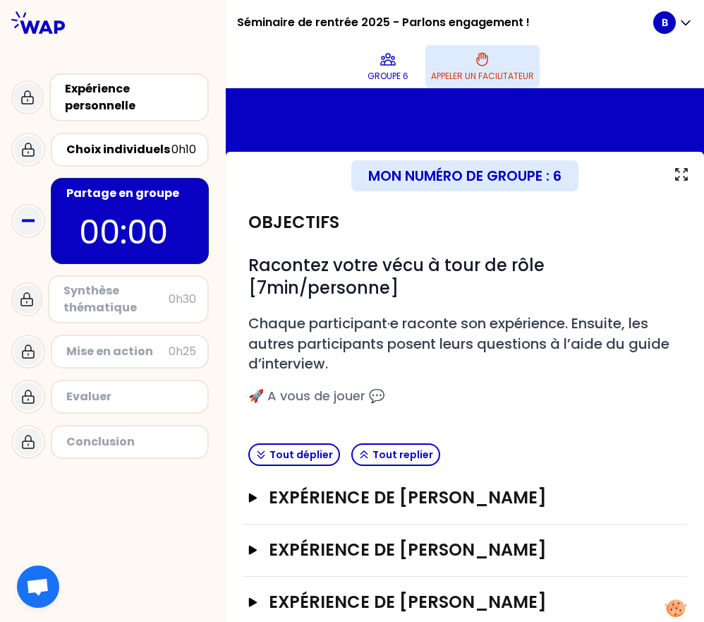
click at [466, 63] on button "Appeler un facilitateur" at bounding box center [483, 66] width 114 height 42
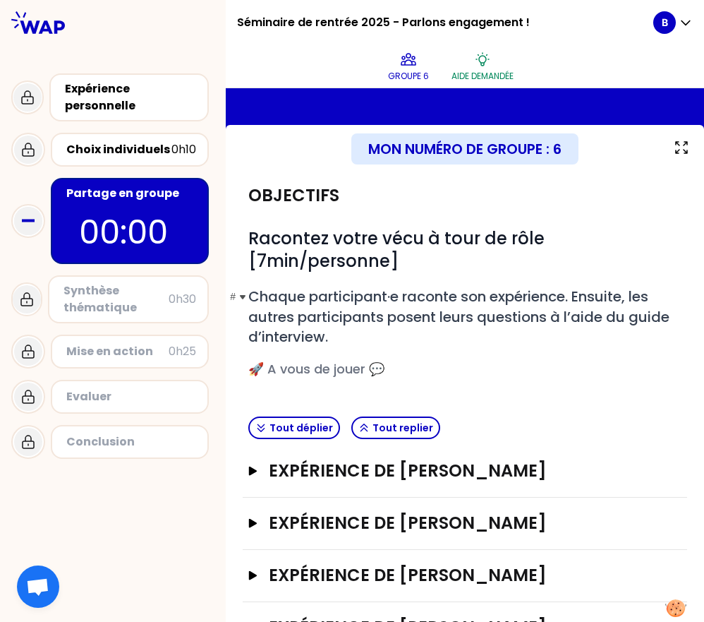
scroll to position [114, 0]
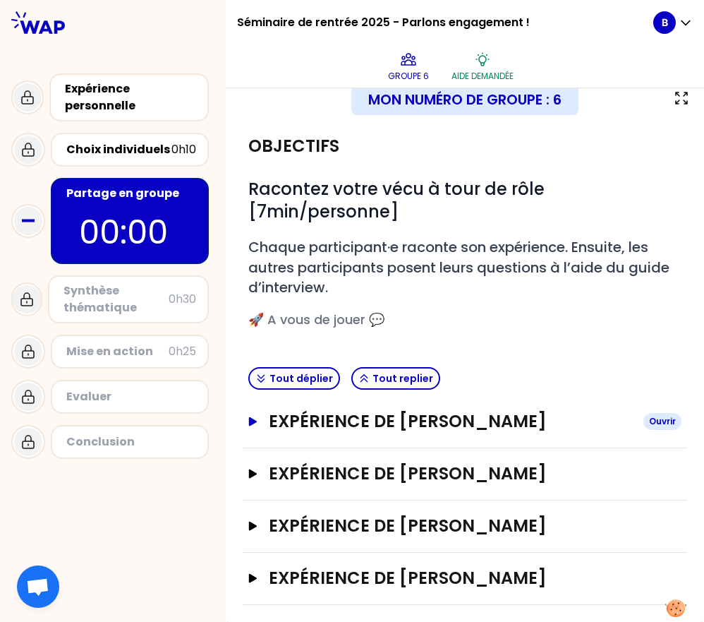
click at [326, 418] on h3 "Expérience de [PERSON_NAME]" at bounding box center [451, 421] width 364 height 23
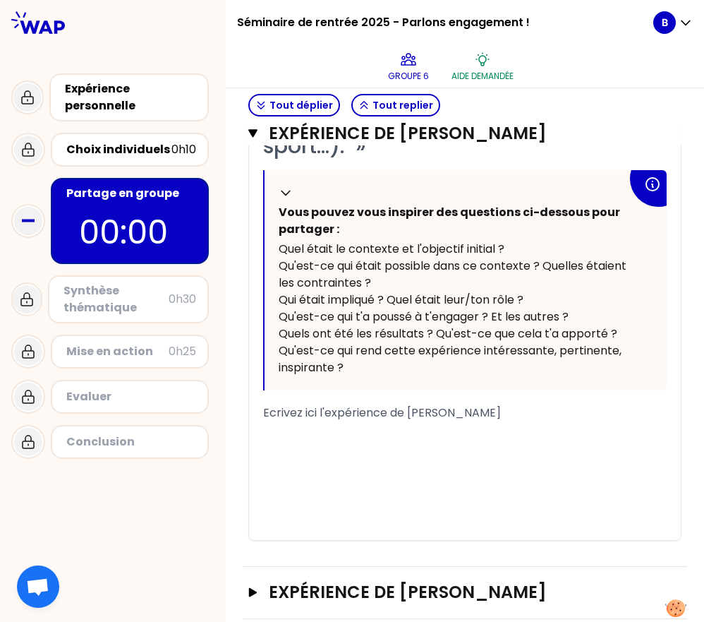
scroll to position [674, 0]
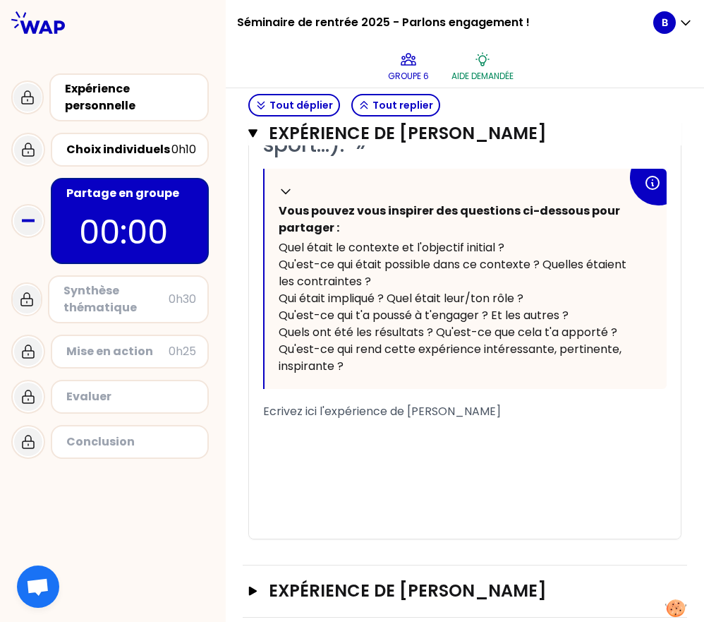
click at [335, 420] on div "Ecrivez ici l'expérience de [PERSON_NAME]" at bounding box center [465, 411] width 404 height 17
click at [265, 419] on span "Ecrivez ici l'expérience de [PERSON_NAME]" at bounding box center [382, 411] width 238 height 16
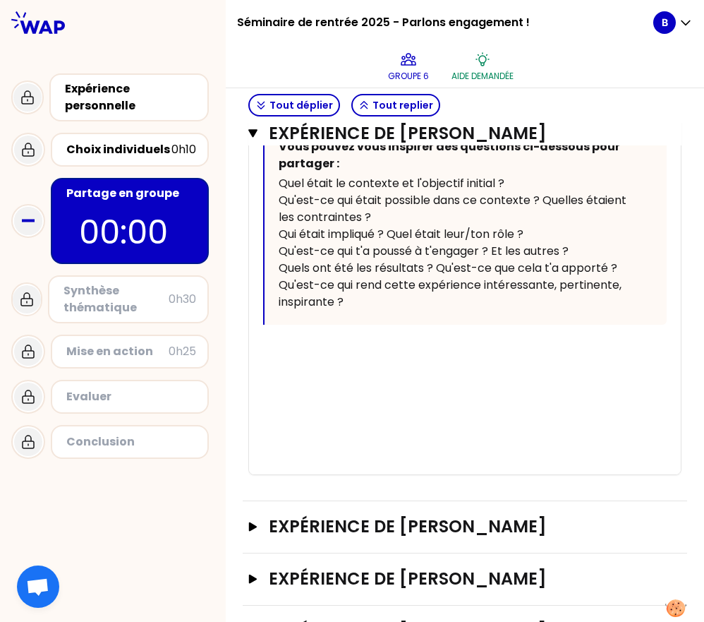
scroll to position [739, 0]
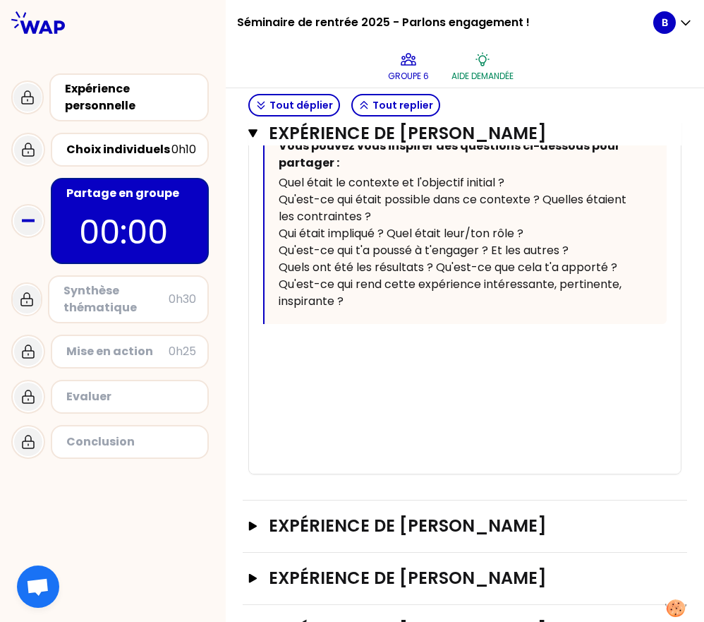
click at [479, 372] on div "﻿" at bounding box center [465, 363] width 404 height 17
click at [409, 406] on div "﻿" at bounding box center [465, 397] width 404 height 17
click at [346, 355] on div "﻿" at bounding box center [465, 346] width 404 height 17
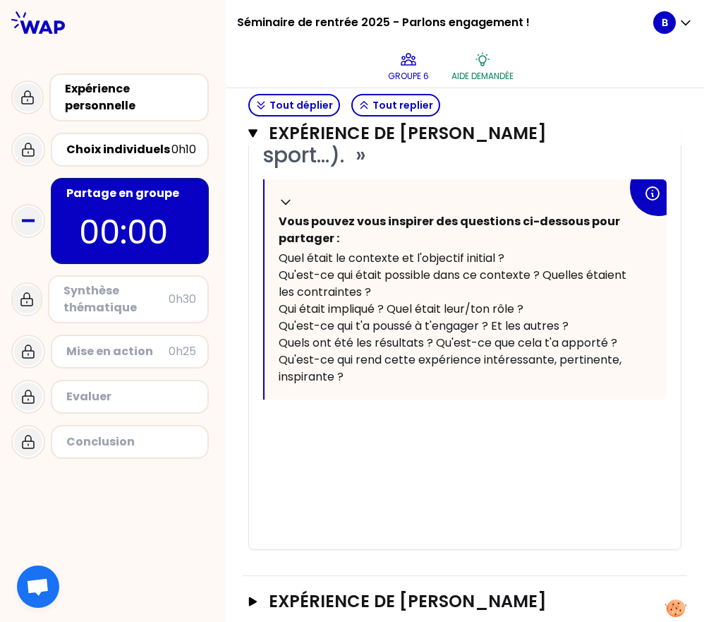
scroll to position [831, 0]
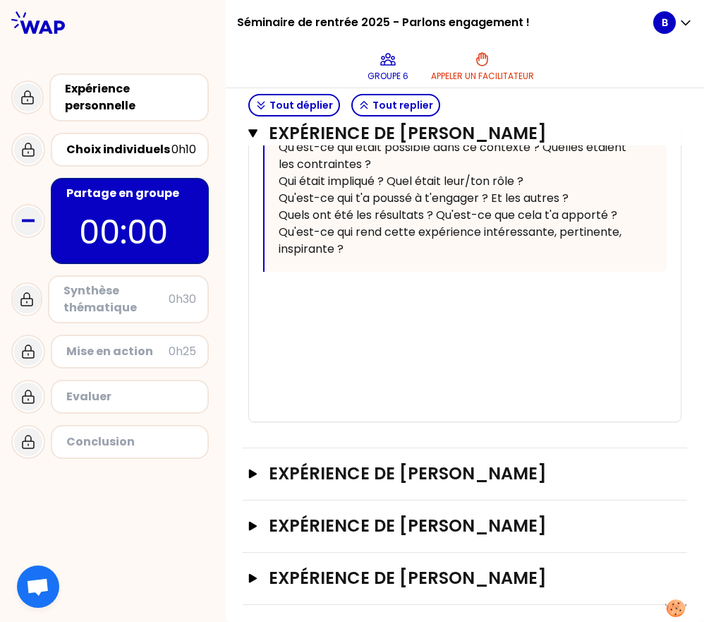
click at [319, 318] on div "﻿" at bounding box center [465, 311] width 404 height 17
click at [290, 287] on div "﻿" at bounding box center [465, 294] width 404 height 17
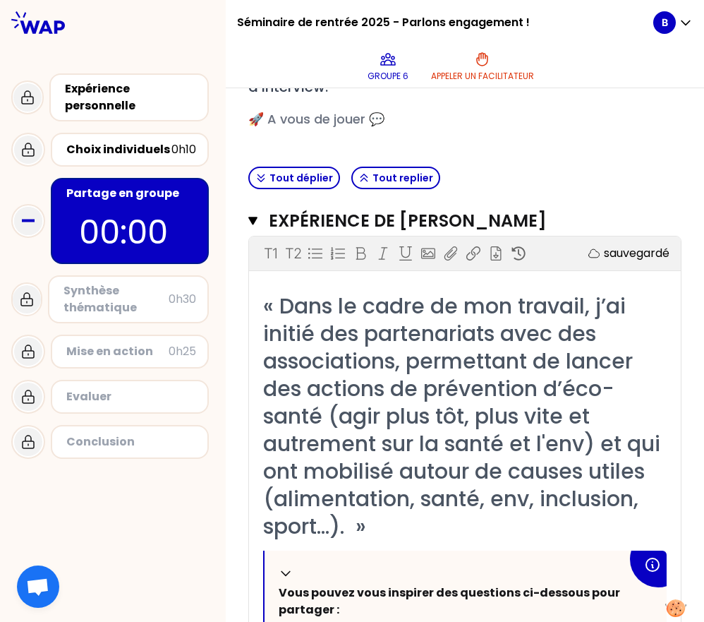
scroll to position [345, 0]
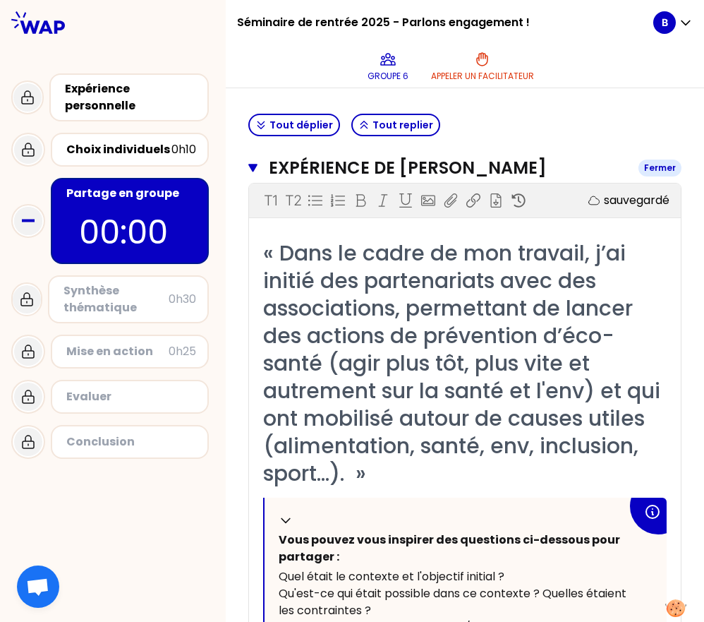
click at [250, 174] on icon "button" at bounding box center [252, 167] width 9 height 11
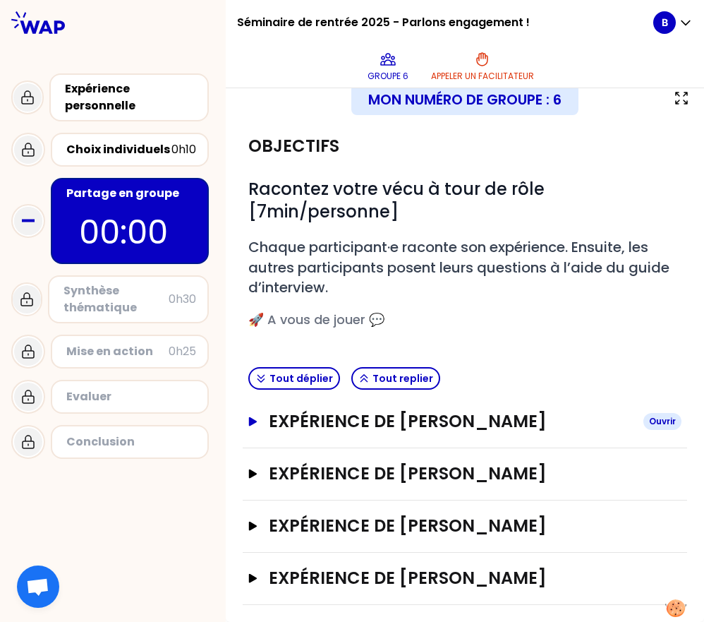
click at [265, 410] on button "Expérience de [PERSON_NAME]" at bounding box center [464, 421] width 433 height 23
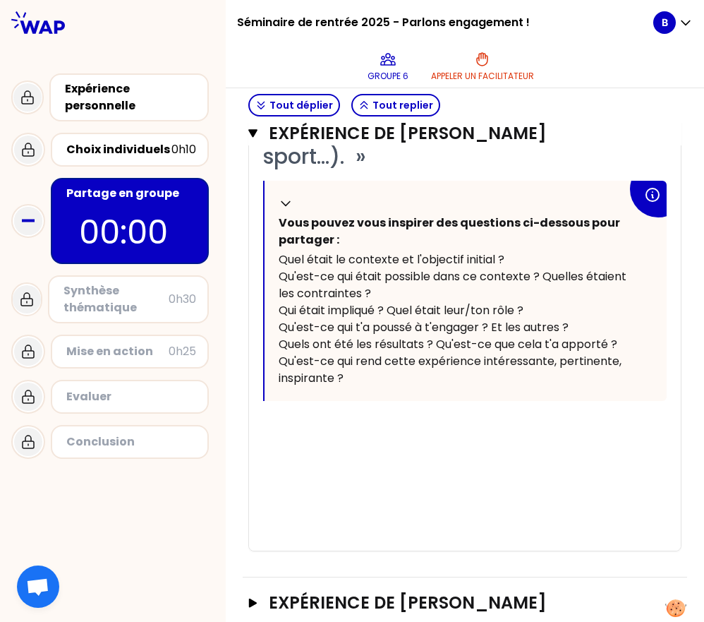
scroll to position [666, 0]
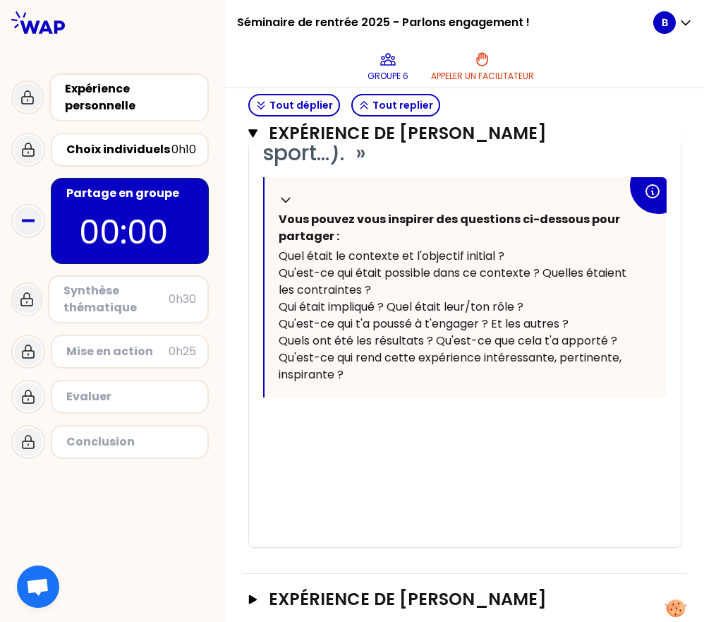
click at [275, 428] on div "﻿" at bounding box center [465, 420] width 404 height 17
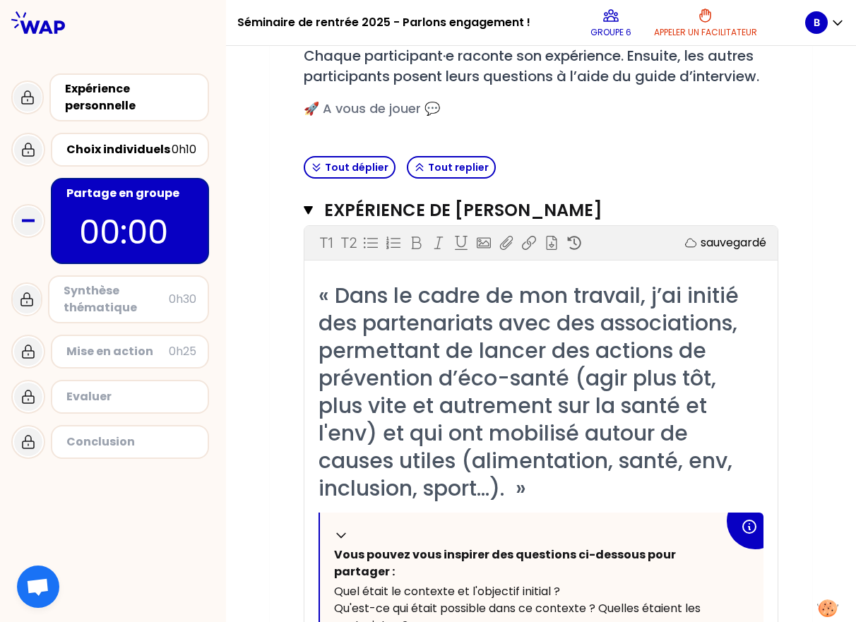
scroll to position [227, 0]
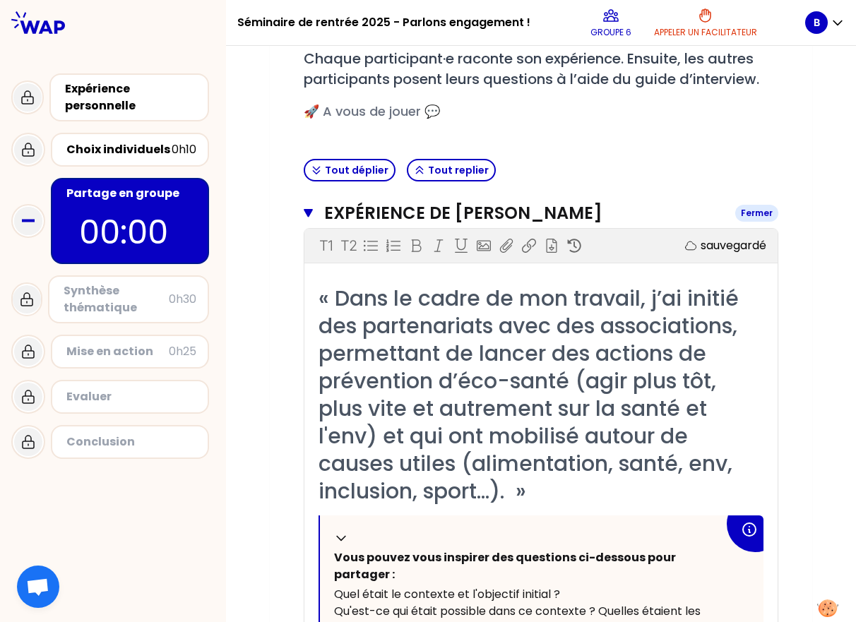
click at [315, 215] on button "Expérience de [PERSON_NAME]-[PERSON_NAME]" at bounding box center [541, 213] width 474 height 23
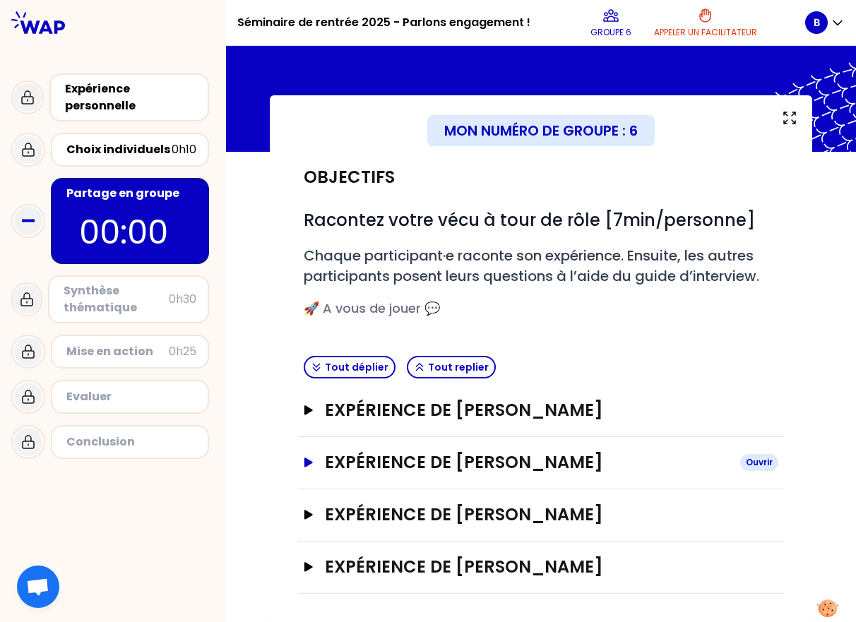
click at [304, 462] on icon "button" at bounding box center [308, 461] width 8 height 9
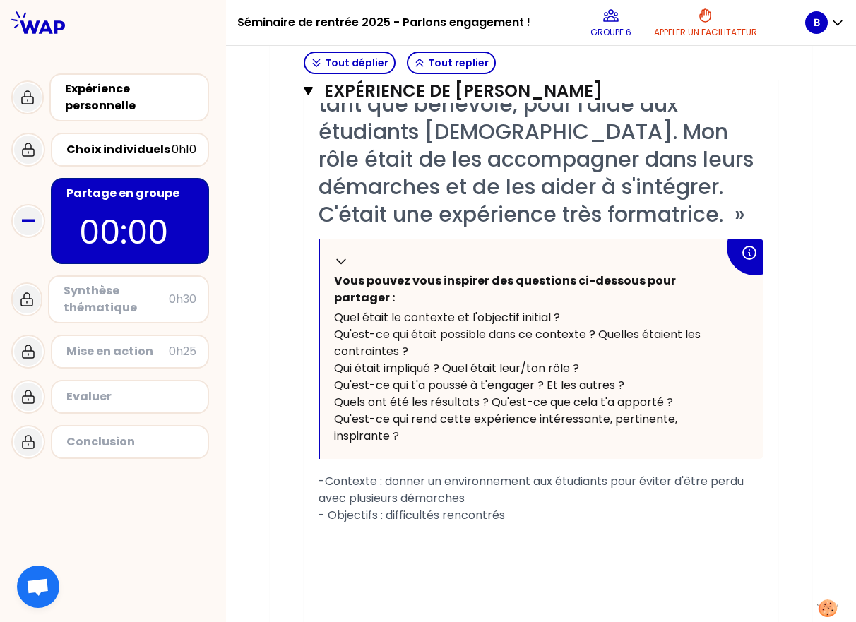
scroll to position [499, 0]
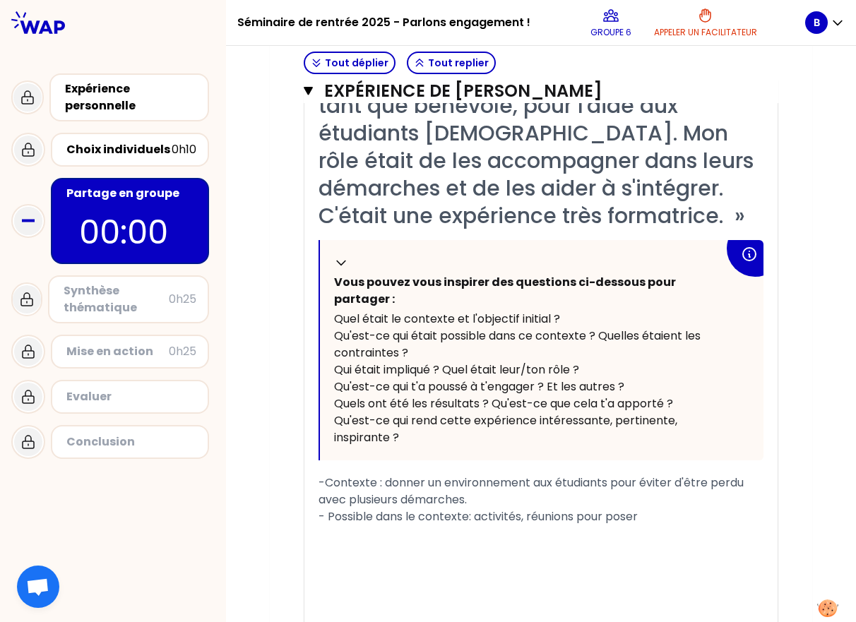
click at [100, 220] on p "00:00" at bounding box center [130, 232] width 102 height 49
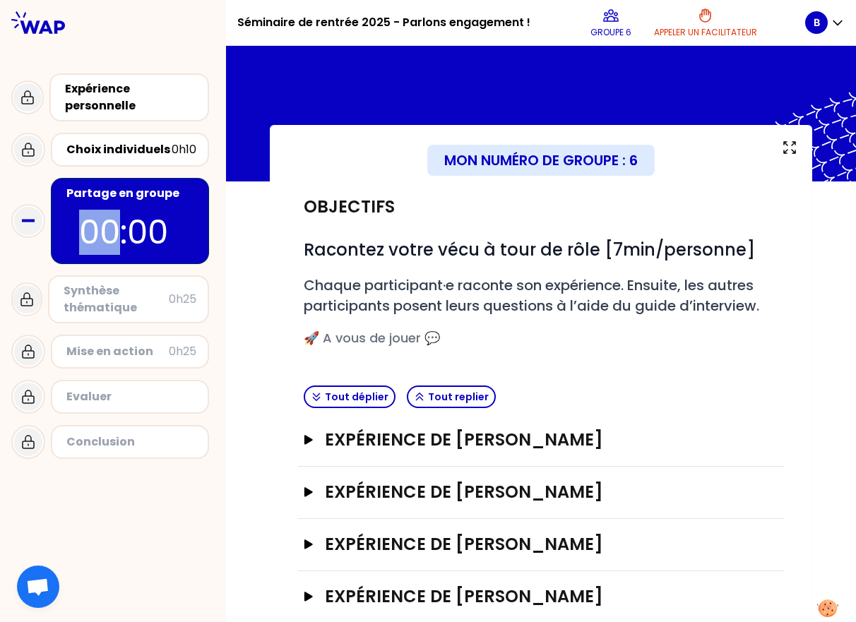
click at [100, 220] on p "00:00" at bounding box center [130, 232] width 102 height 49
click at [304, 488] on icon "button" at bounding box center [308, 492] width 11 height 10
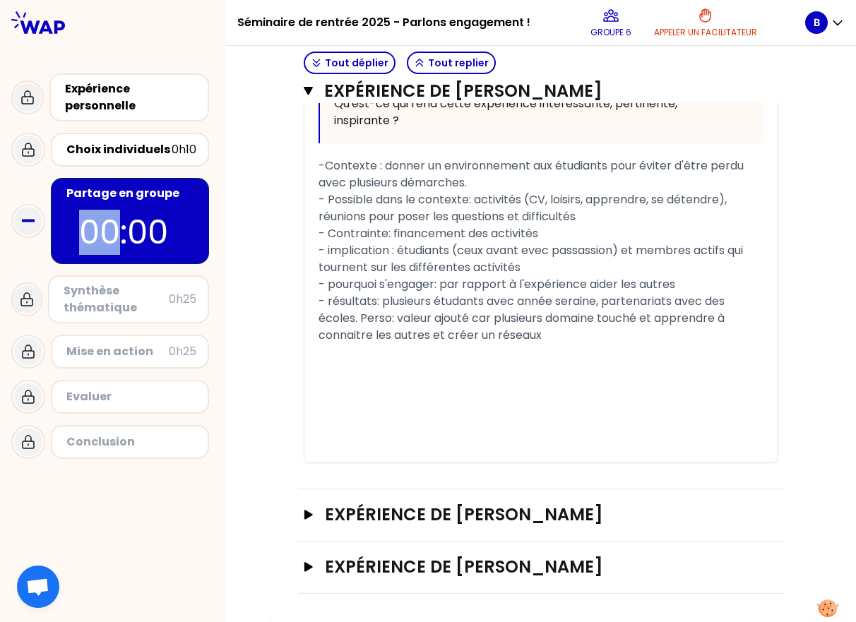
scroll to position [865, 0]
click at [303, 517] on icon "button" at bounding box center [308, 515] width 11 height 10
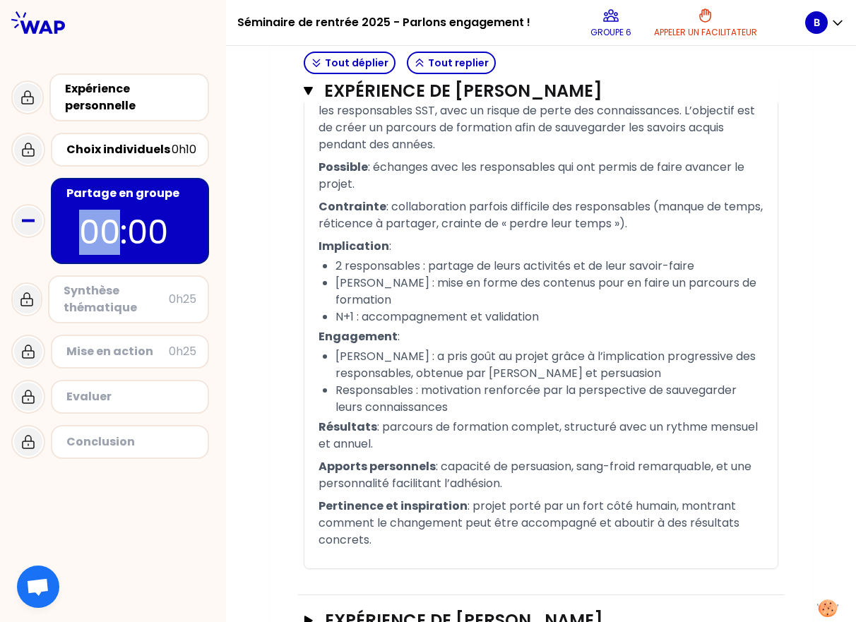
scroll to position [1755, 0]
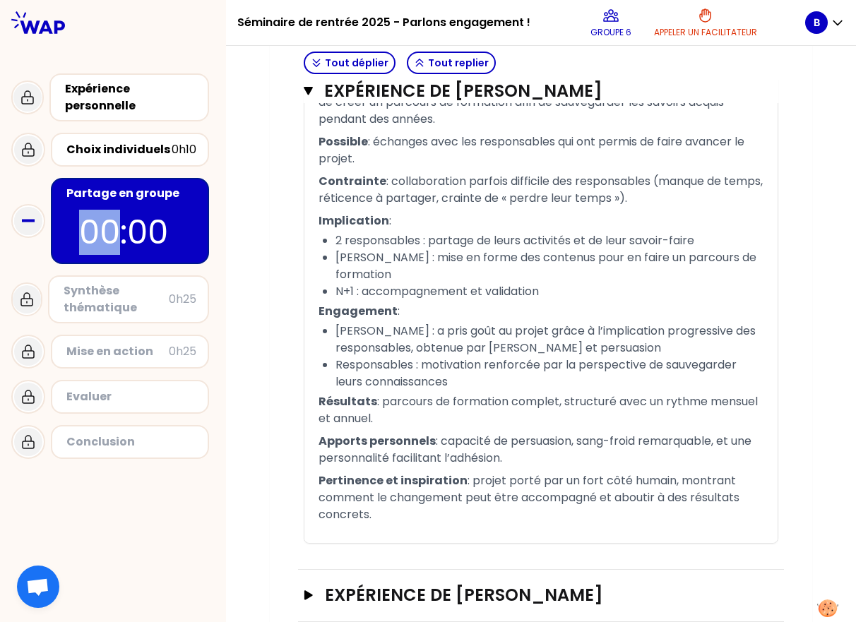
drag, startPoint x: 370, startPoint y: 572, endPoint x: 285, endPoint y: 97, distance: 482.5
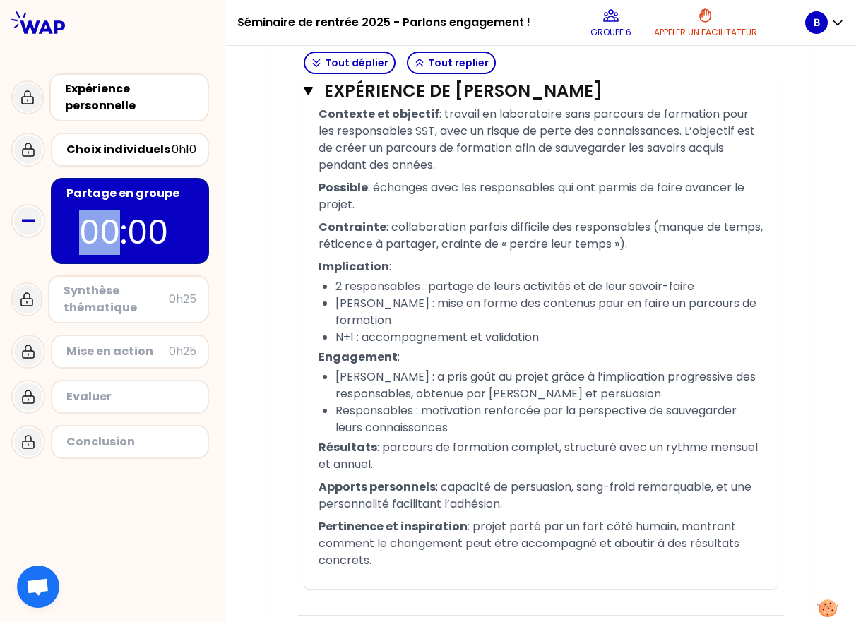
scroll to position [1702, 0]
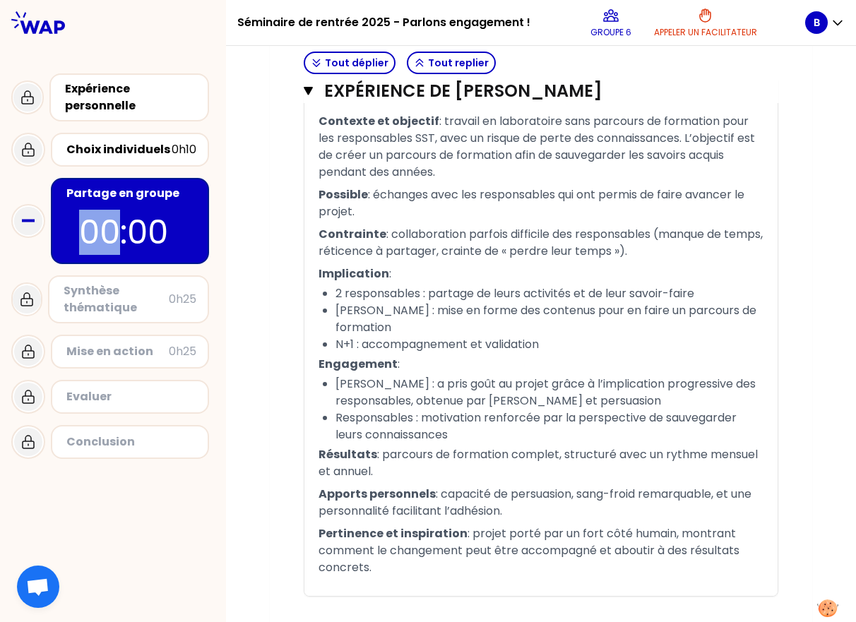
copy div "Loremips do sitametc : adipisc el seddoeiusmo temp incididu ut laboreetd magn a…"
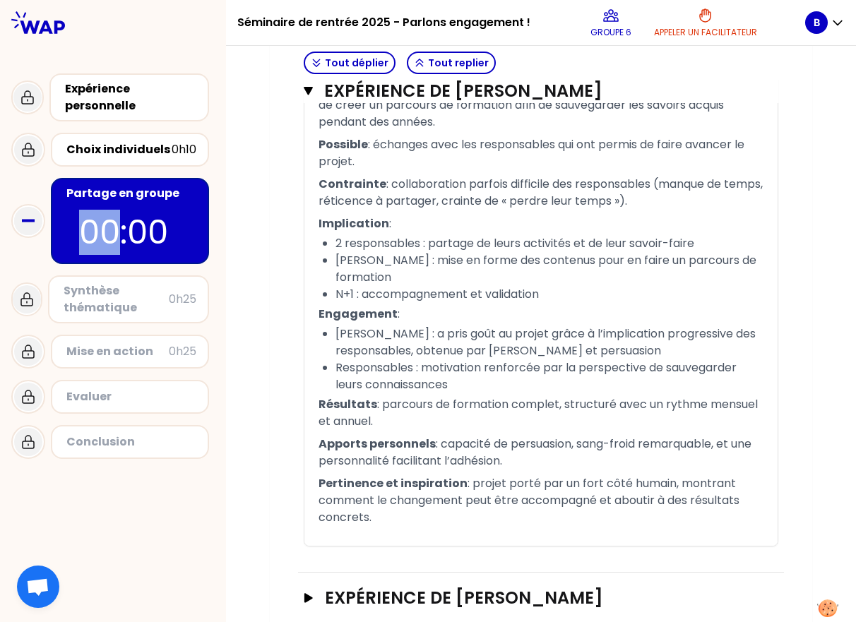
scroll to position [1834, 0]
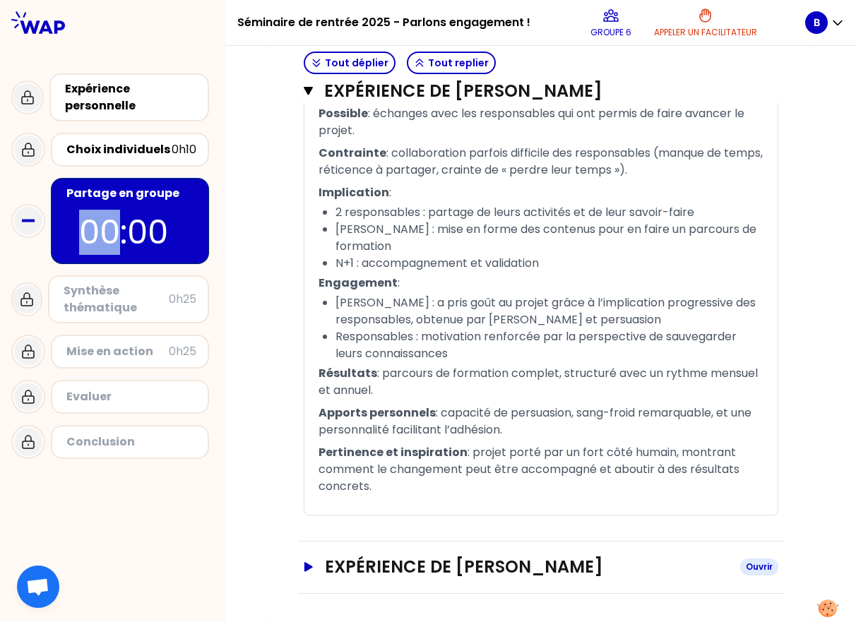
click at [304, 564] on icon "button" at bounding box center [308, 566] width 8 height 9
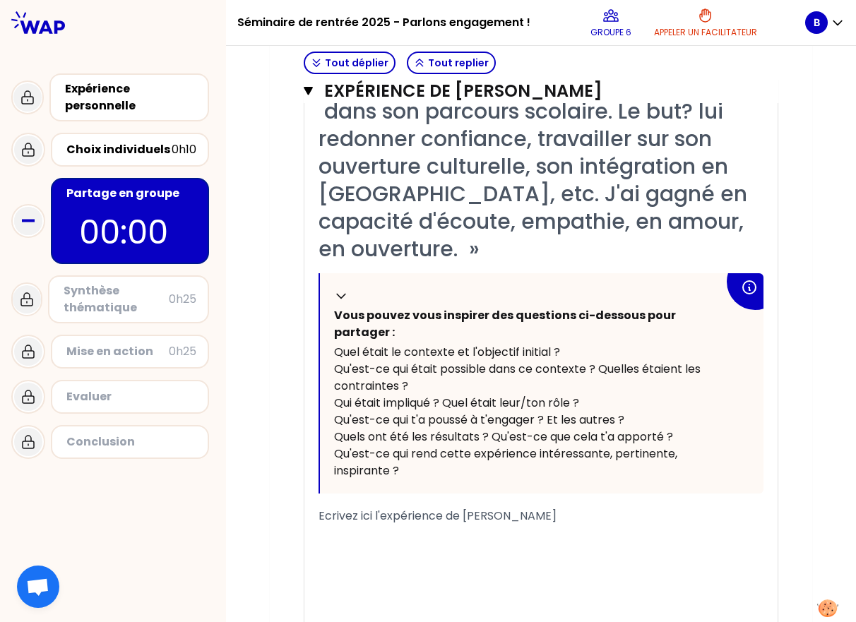
scroll to position [2506, 0]
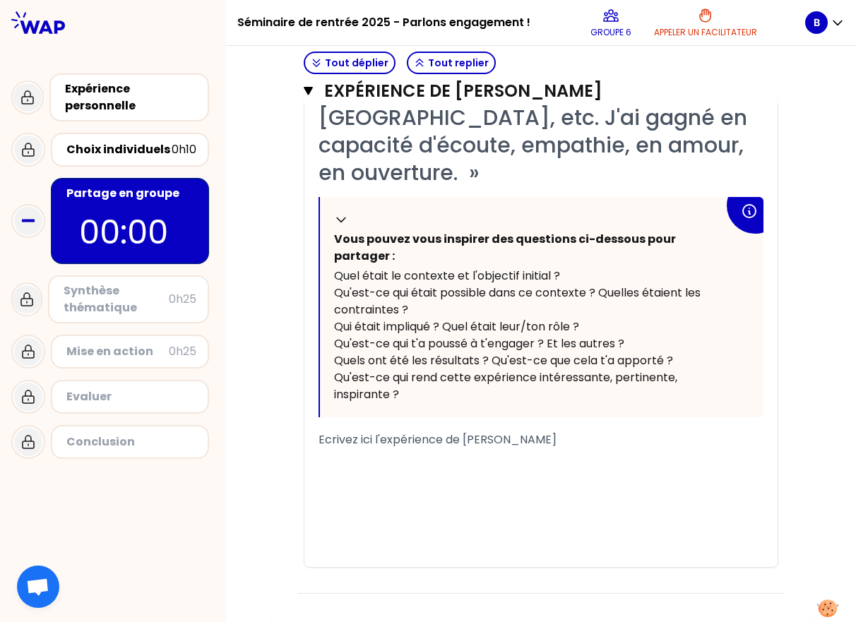
click at [372, 481] on div "﻿" at bounding box center [540, 473] width 445 height 17
click at [347, 434] on span "Ecrivez ici l'expérience de [PERSON_NAME]" at bounding box center [437, 439] width 238 height 16
click at [458, 433] on span "Ecrivez ici l'expérience de [PERSON_NAME]" at bounding box center [437, 439] width 238 height 16
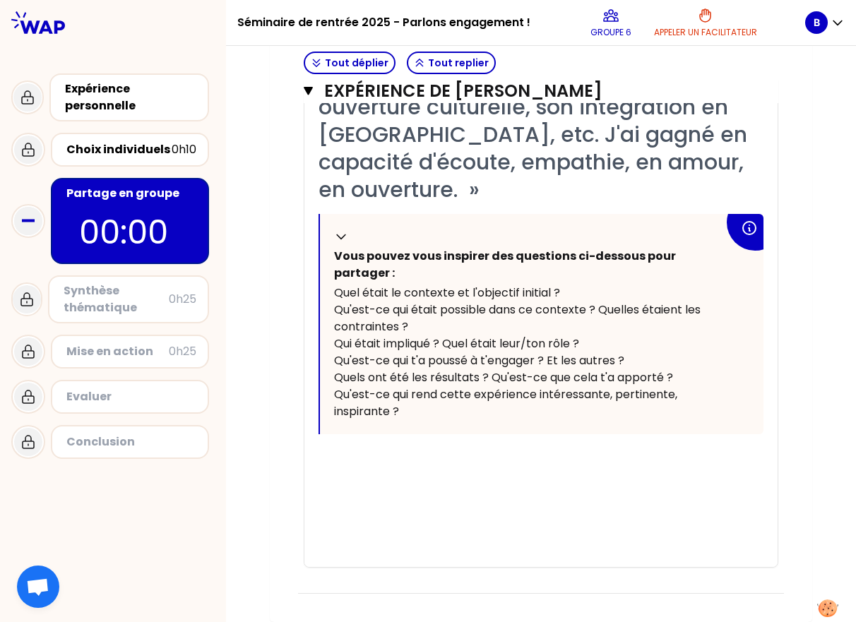
scroll to position [2489, 0]
click at [404, 460] on div "﻿" at bounding box center [540, 456] width 445 height 17
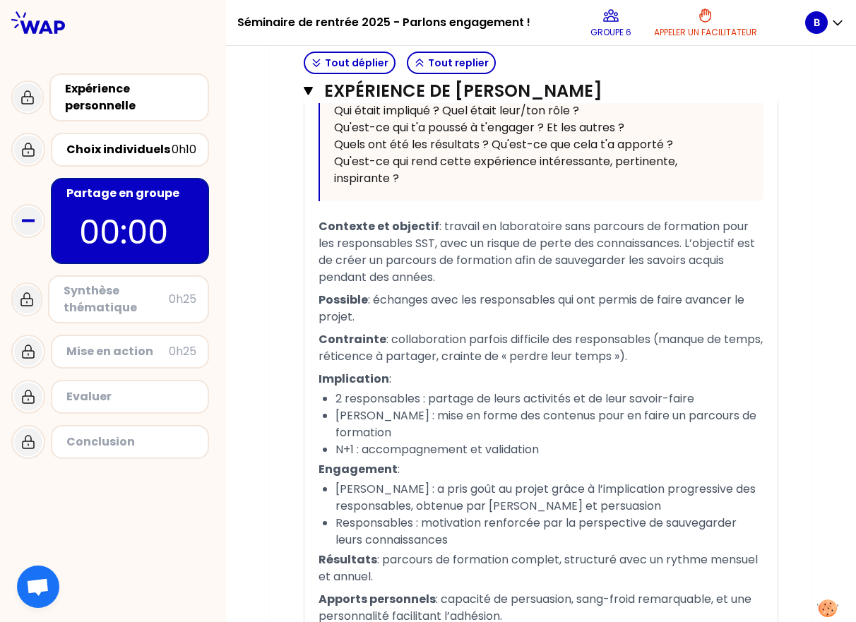
scroll to position [1591, 0]
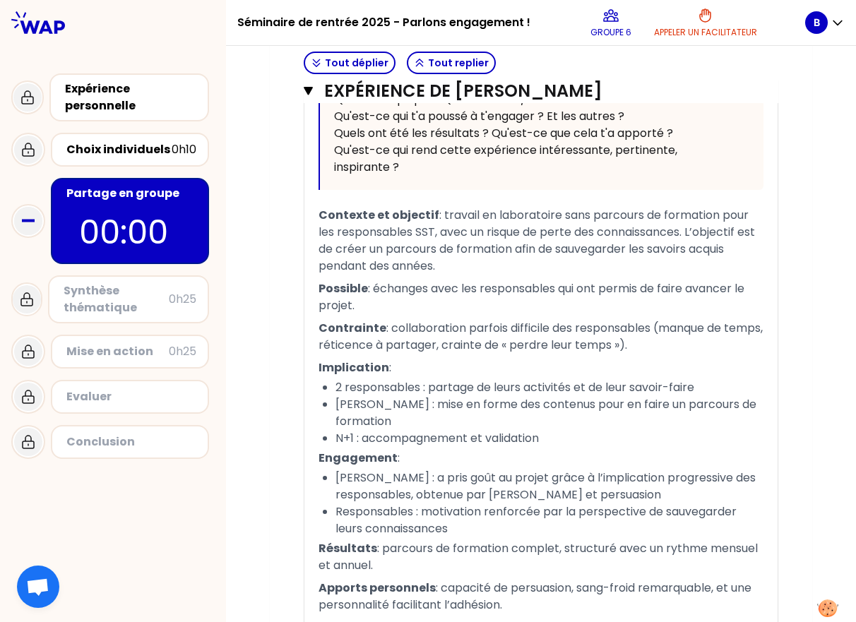
drag, startPoint x: 458, startPoint y: 265, endPoint x: 431, endPoint y: 218, distance: 53.8
click at [431, 218] on p "Contexte et objectif : travail en laboratoire sans parcours de formation pour l…" at bounding box center [540, 240] width 445 height 73
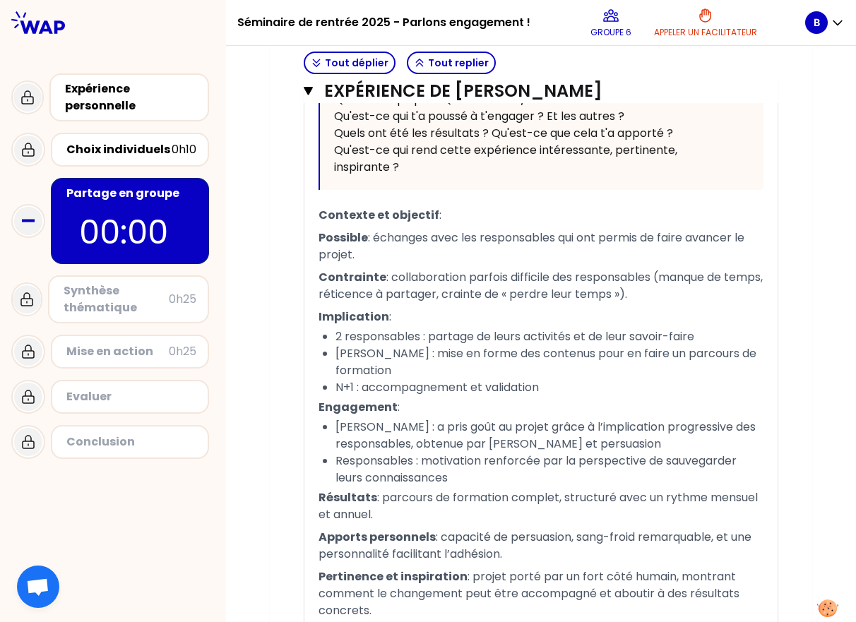
drag, startPoint x: 369, startPoint y: 261, endPoint x: 363, endPoint y: 238, distance: 24.1
click at [363, 238] on p "Possible : échanges avec les responsables qui ont permis de faire avancer le pr…" at bounding box center [540, 247] width 445 height 40
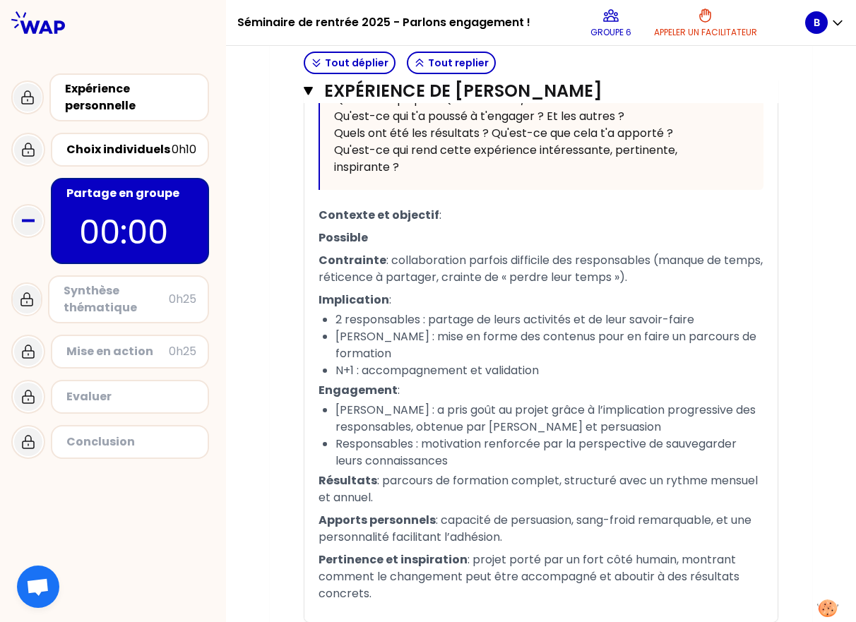
drag, startPoint x: 692, startPoint y: 281, endPoint x: 384, endPoint y: 259, distance: 309.2
click at [384, 259] on p "Contrainte : collaboration parfois difficile des responsables (manque de temps,…" at bounding box center [540, 269] width 445 height 40
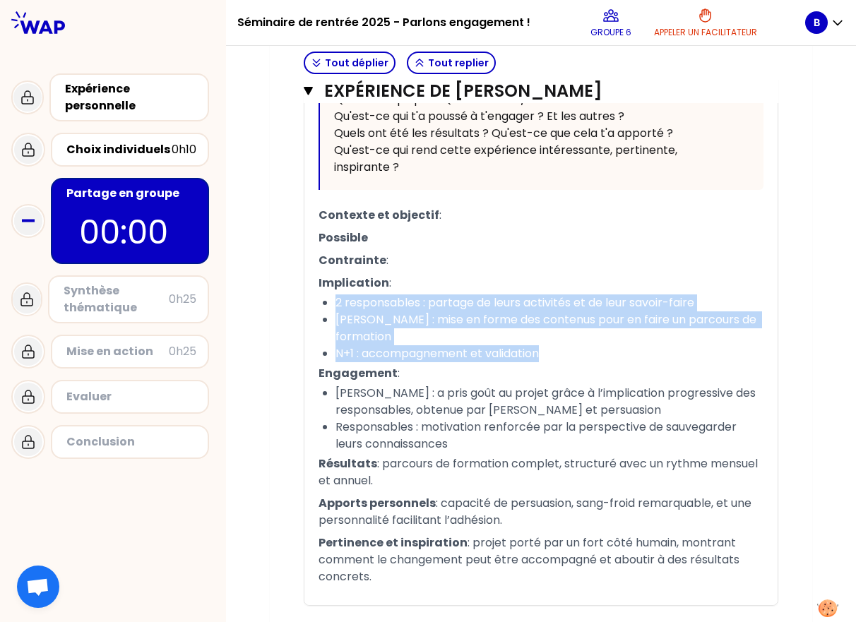
drag, startPoint x: 546, startPoint y: 351, endPoint x: 326, endPoint y: 305, distance: 225.0
click at [326, 305] on ul "2 responsables : partage de leurs activités et de leur savoir-faire [PERSON_NAM…" at bounding box center [540, 328] width 445 height 68
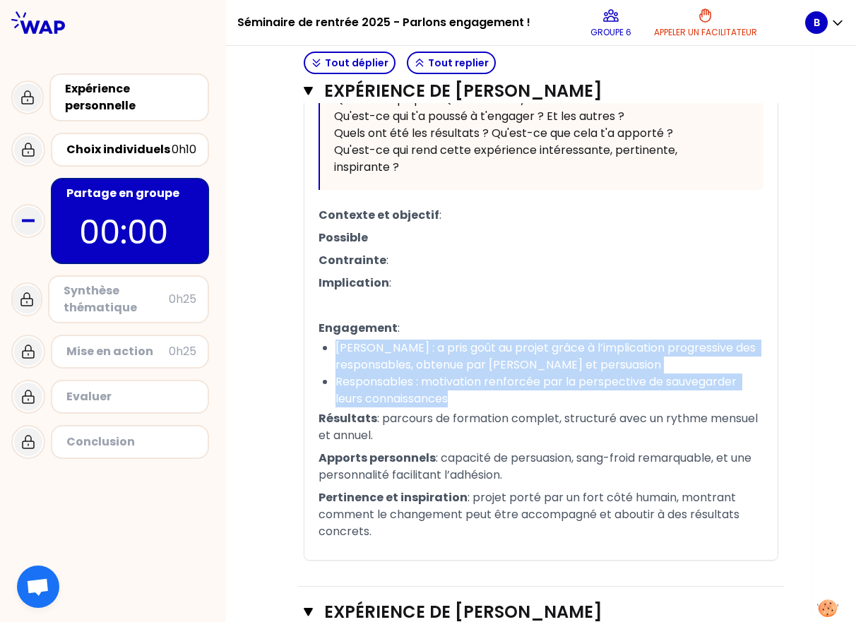
drag, startPoint x: 452, startPoint y: 403, endPoint x: 326, endPoint y: 347, distance: 138.1
click at [326, 347] on ul "[PERSON_NAME] : a pris goût au projet grâce à l’implication progressive des res…" at bounding box center [540, 374] width 445 height 68
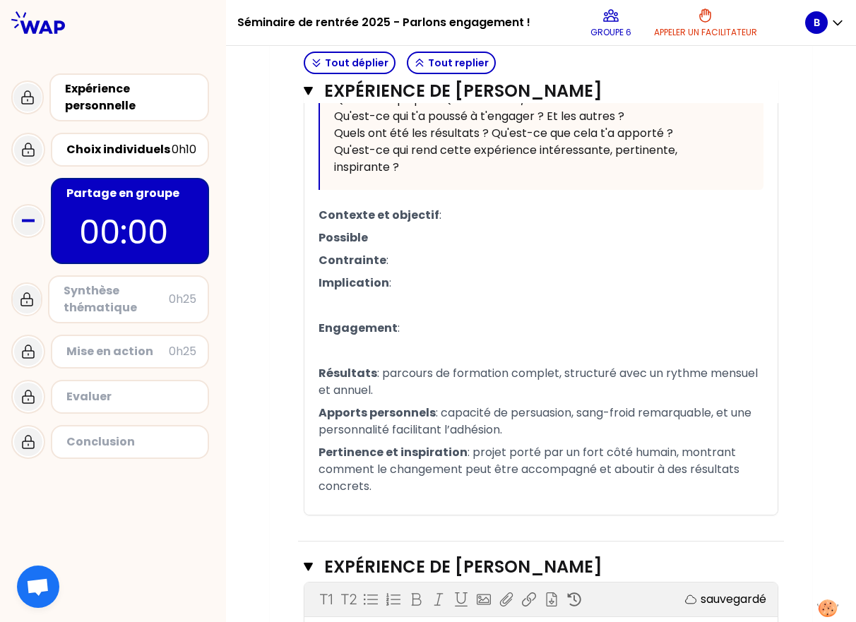
drag, startPoint x: 381, startPoint y: 393, endPoint x: 370, endPoint y: 373, distance: 23.4
click at [370, 373] on p "Résultats : parcours de formation complet, structuré avec un rythme mensuel et …" at bounding box center [540, 382] width 445 height 40
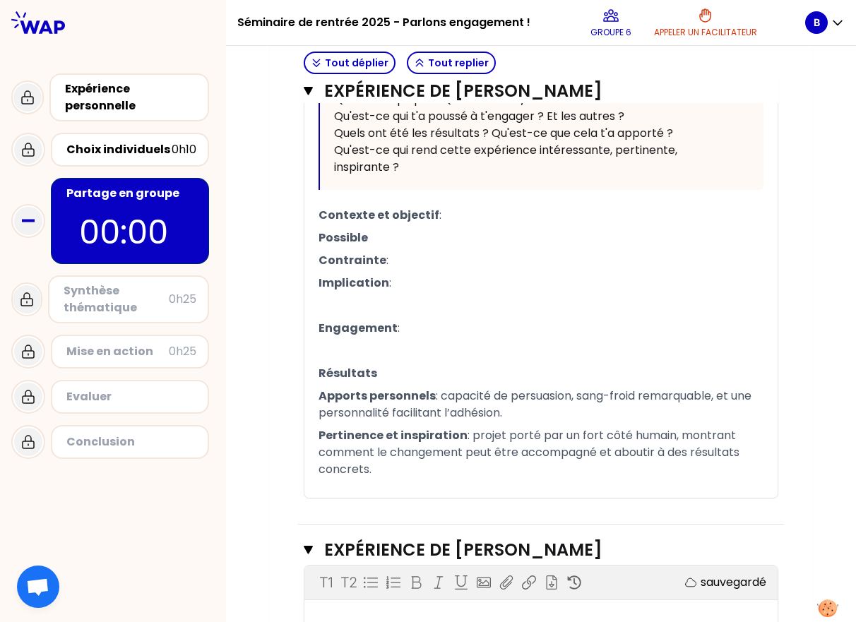
drag, startPoint x: 525, startPoint y: 413, endPoint x: 435, endPoint y: 390, distance: 93.1
click at [435, 390] on p "Apports personnels : capacité de persuasion, sang-froid remarquable, et une per…" at bounding box center [540, 405] width 445 height 40
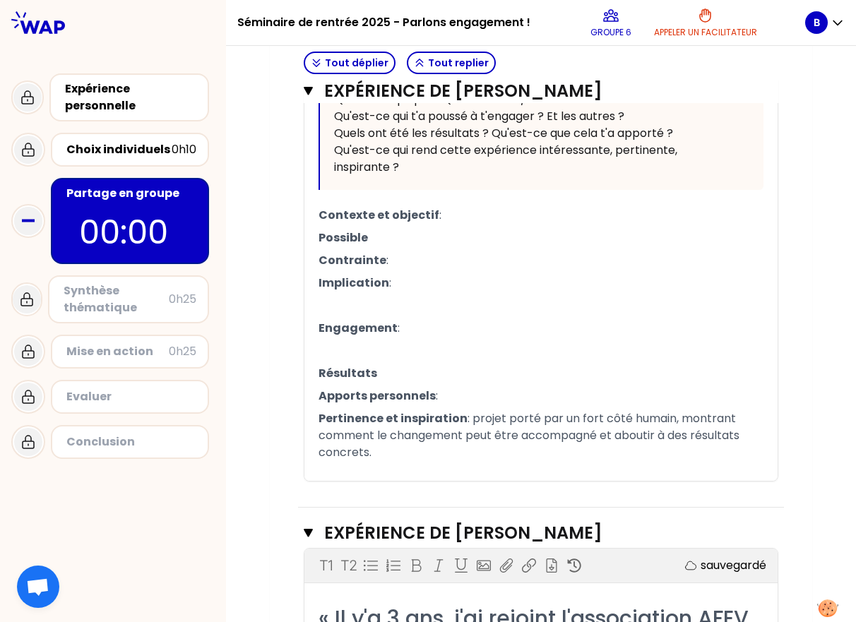
click at [442, 217] on p "Contexte et objectif :" at bounding box center [540, 215] width 445 height 23
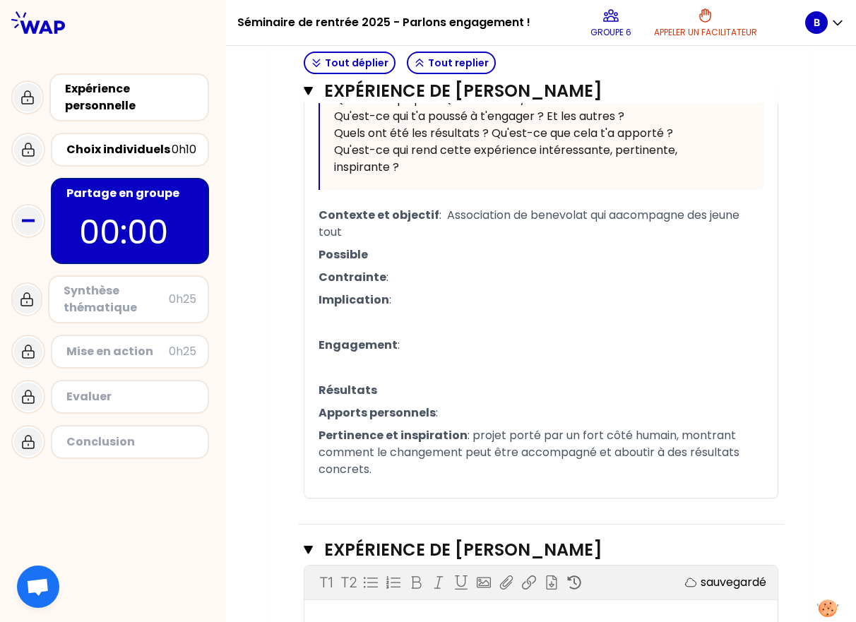
click at [371, 227] on p "Contexte et objectif : Association de benevolat qui aacompagne des jeune tout" at bounding box center [540, 224] width 445 height 40
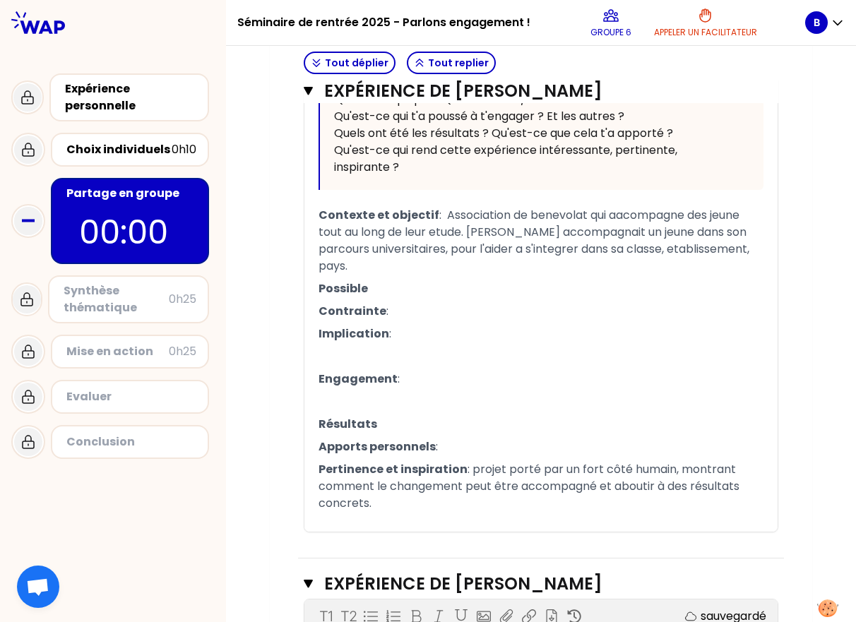
click at [368, 294] on p "Possible" at bounding box center [540, 288] width 445 height 23
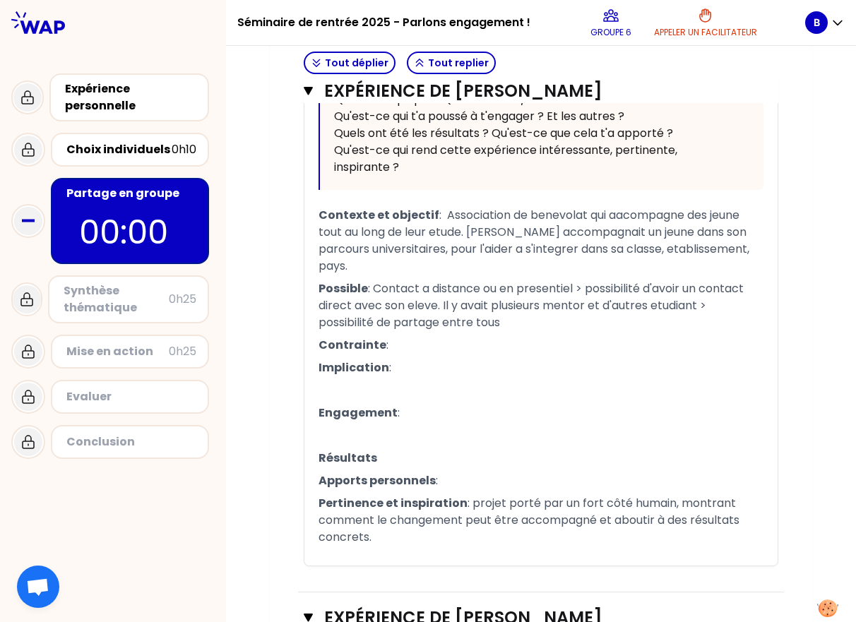
click at [397, 342] on p "Contrainte :" at bounding box center [540, 345] width 445 height 23
click at [407, 368] on p "Implication :" at bounding box center [540, 367] width 445 height 23
click at [409, 383] on p "﻿" at bounding box center [540, 390] width 445 height 23
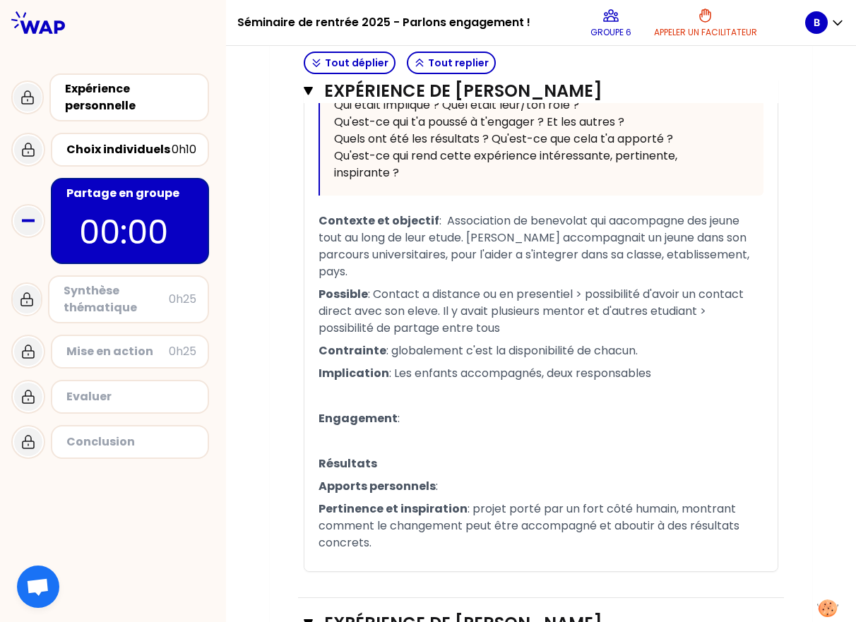
scroll to position [1585, 0]
drag, startPoint x: 388, startPoint y: 372, endPoint x: 667, endPoint y: 373, distance: 278.8
click at [540, 373] on p "Implication : Les enfants accompagnés, deux responsables" at bounding box center [540, 374] width 445 height 23
copy span "Les enfants accompagnés, deux responsables"
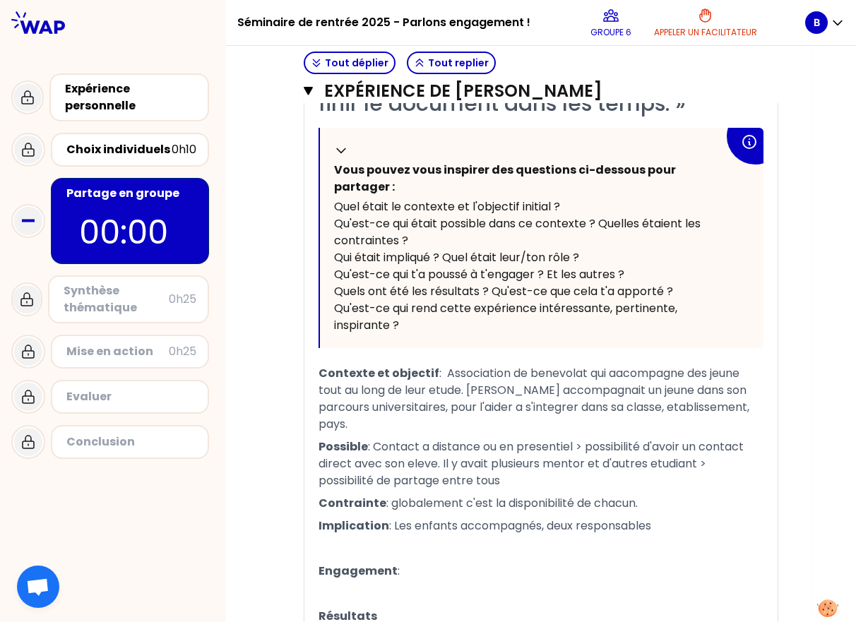
scroll to position [1432, 0]
click at [540, 521] on p "Implication : Les enfants accompagnés, deux responsables" at bounding box center [540, 526] width 445 height 23
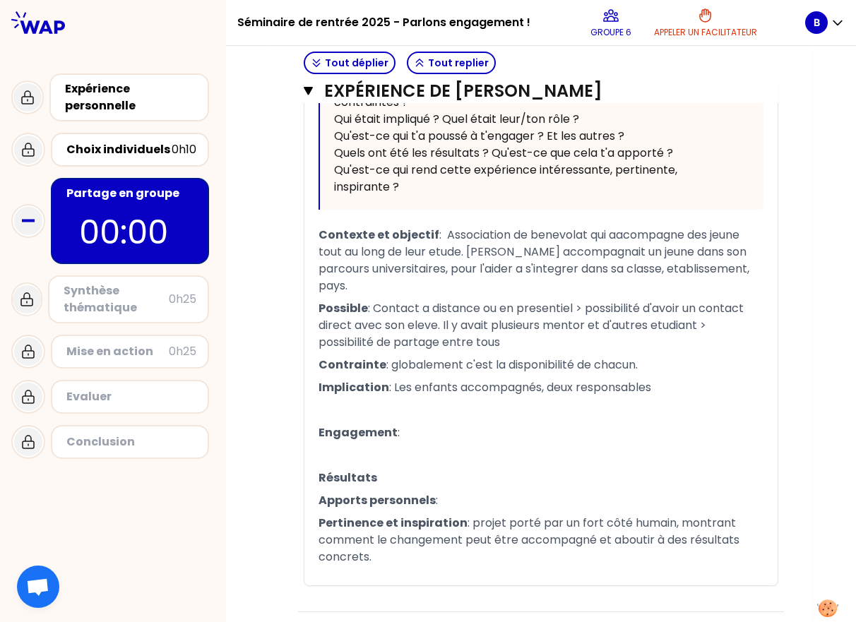
scroll to position [1572, 0]
click at [405, 431] on p "Engagement :" at bounding box center [540, 432] width 445 height 23
drag, startPoint x: 376, startPoint y: 559, endPoint x: 459, endPoint y: 522, distance: 91.0
click at [459, 522] on p "Pertinence et inspiration : projet porté par un fort côté humain, montrant comm…" at bounding box center [540, 539] width 445 height 56
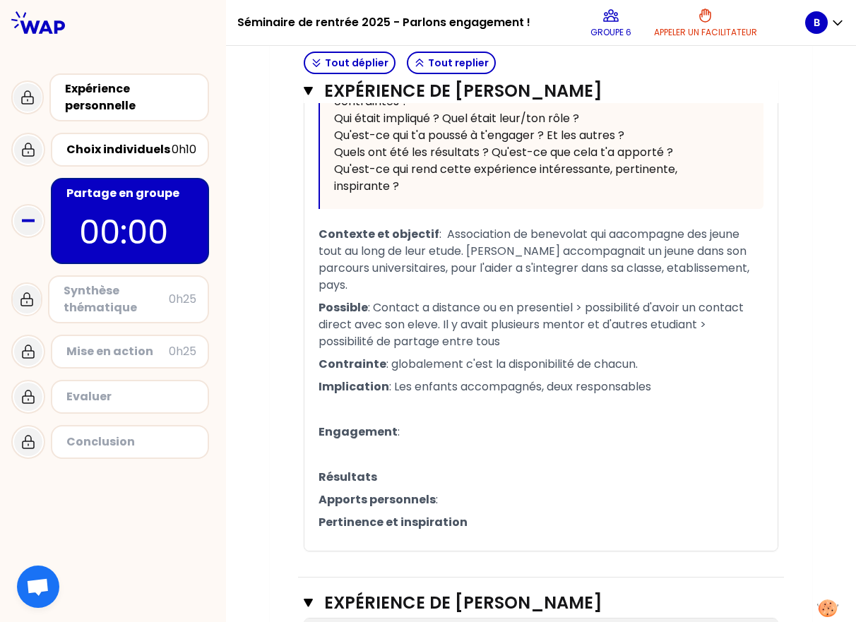
click at [409, 409] on p "﻿" at bounding box center [540, 409] width 445 height 23
click at [402, 431] on p "Engagement :" at bounding box center [540, 432] width 445 height 23
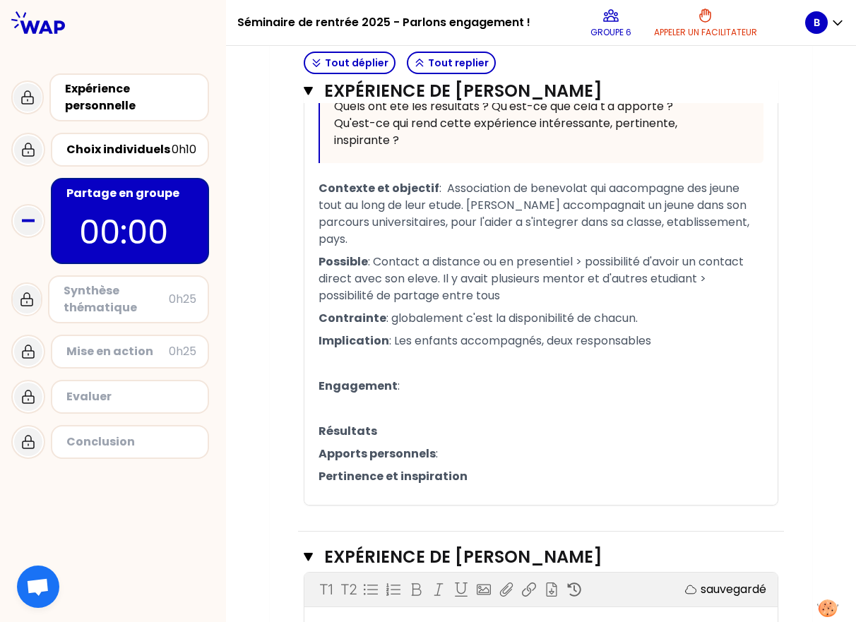
scroll to position [1617, 0]
click at [409, 383] on p "Engagement :" at bounding box center [540, 387] width 445 height 23
click at [436, 383] on p "Engagement :" at bounding box center [540, 387] width 445 height 23
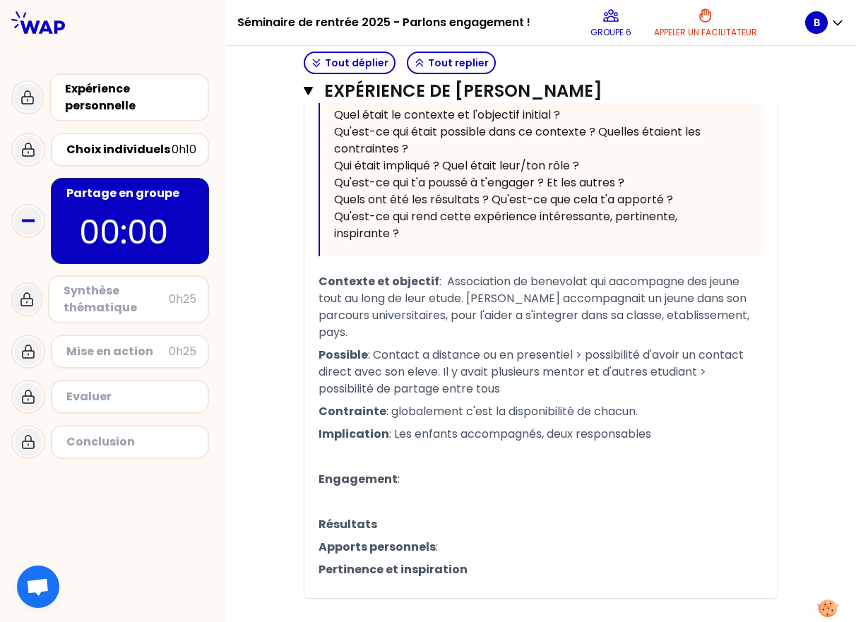
scroll to position [1524, 0]
click at [540, 433] on p "Implication : Les enfants accompagnés, deux responsables" at bounding box center [540, 435] width 445 height 23
click at [537, 436] on span ": Les enfants accompagnés, deux responsables," at bounding box center [521, 434] width 264 height 16
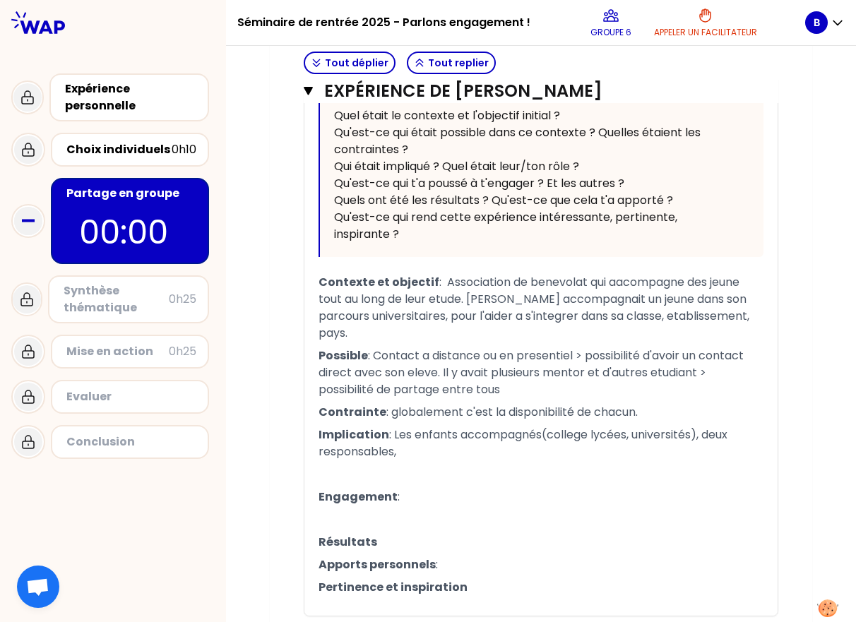
click at [480, 450] on p "Implication : Les enfants accompagnés(college lycées, universités), deux respon…" at bounding box center [540, 444] width 445 height 40
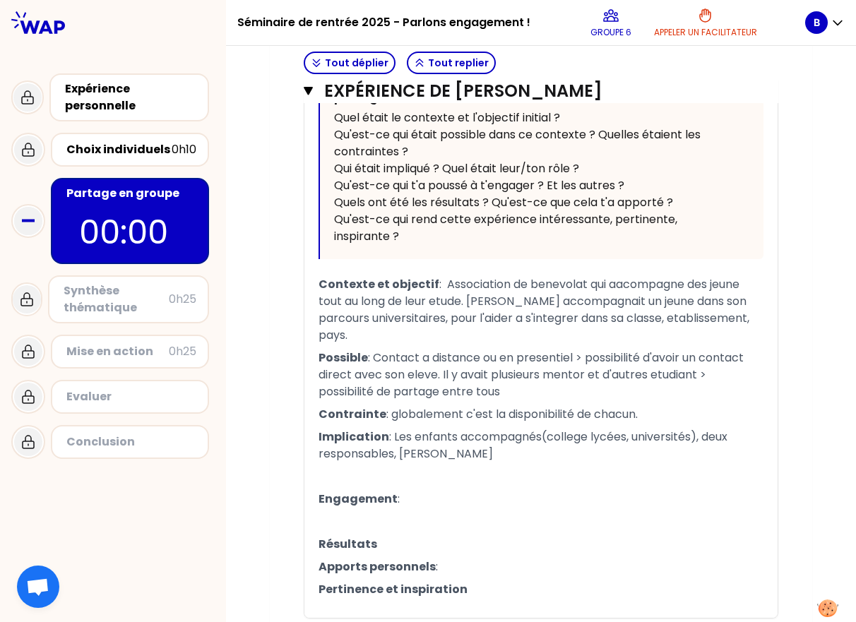
scroll to position [1522, 0]
click at [417, 497] on p "Engagement :" at bounding box center [540, 499] width 445 height 23
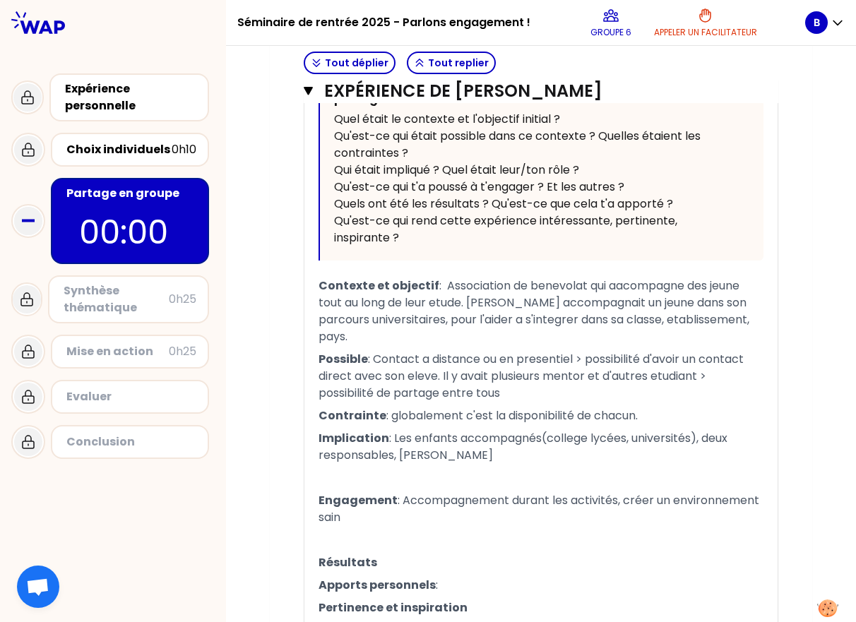
scroll to position [1520, 0]
click at [378, 544] on p "﻿" at bounding box center [540, 540] width 445 height 23
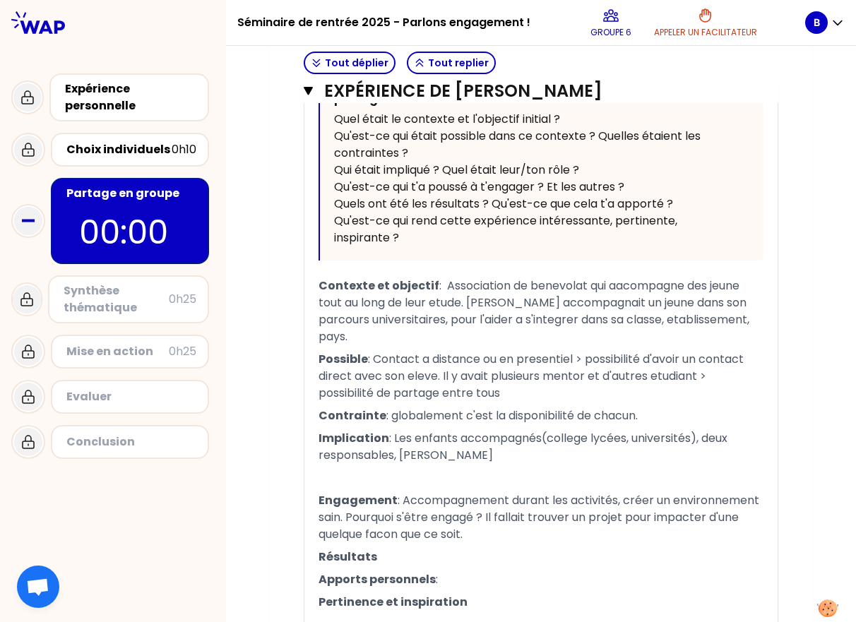
click at [392, 556] on p "Résultats" at bounding box center [540, 557] width 445 height 23
click at [480, 539] on p "Engagement : Accompagnement durant les activités, créer un environnement sain. …" at bounding box center [540, 517] width 445 height 56
click at [395, 558] on p "Résultats" at bounding box center [540, 557] width 445 height 23
click at [505, 526] on p "Engagement : Accompagnement durant les activités, créer un environnement sain. …" at bounding box center [540, 517] width 445 height 56
click at [388, 476] on p "﻿" at bounding box center [540, 478] width 445 height 23
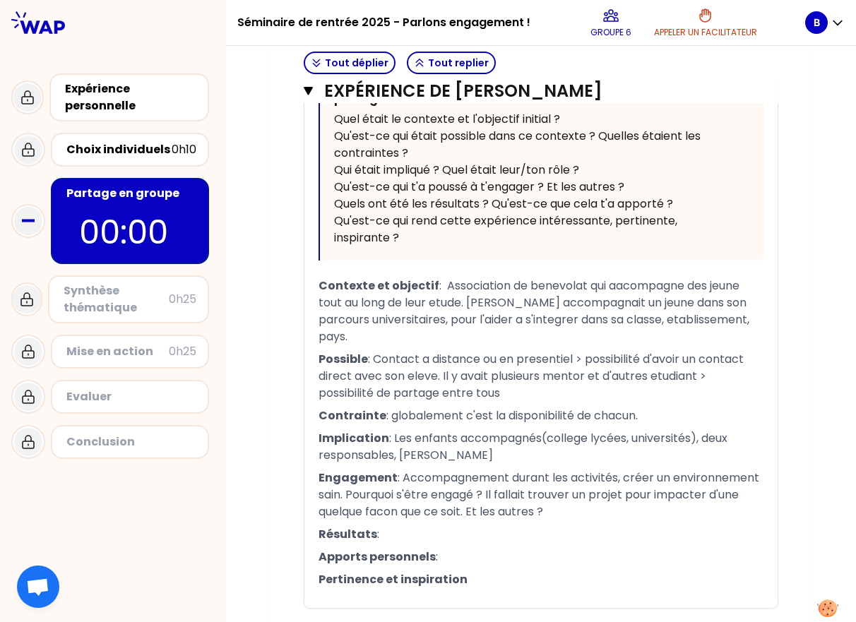
click at [395, 455] on span ": Les enfants accompagnés(college lycées, universités), deux responsables, [PER…" at bounding box center [524, 446] width 412 height 33
click at [540, 510] on p "Engagement : Accompagnement durant les activités, créer un environnement sain. …" at bounding box center [540, 495] width 445 height 56
click at [466, 510] on span ": Accompagnement durant les activités, créer un environnement sain. Pourquoi s'…" at bounding box center [539, 494] width 443 height 50
click at [540, 508] on p "Engagement : Accompagnement durant les activités, créer un environnement sain. …" at bounding box center [540, 495] width 445 height 56
click at [520, 524] on p "Résultats :" at bounding box center [540, 534] width 445 height 23
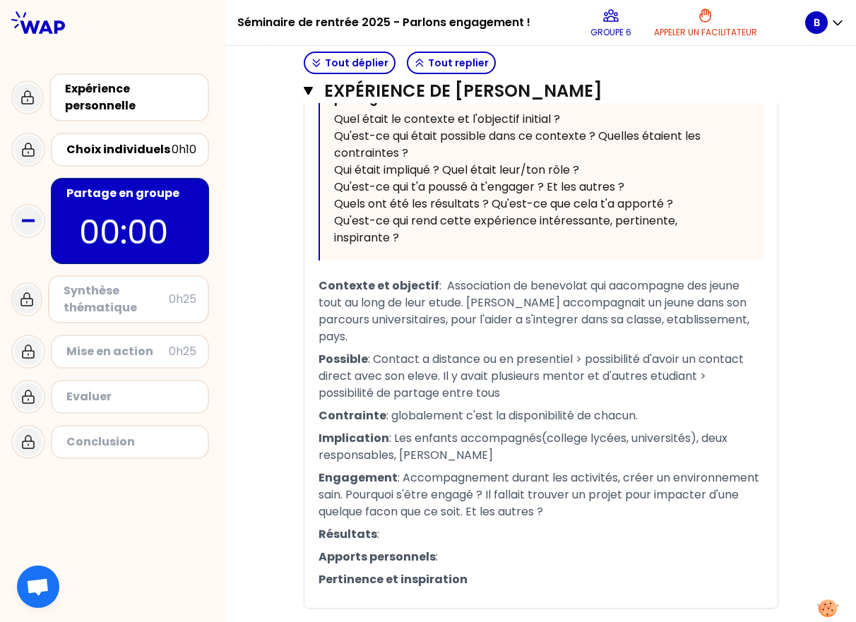
click at [540, 511] on p "Engagement : Accompagnement durant les activités, créer un environnement sain. …" at bounding box center [540, 495] width 445 height 56
drag, startPoint x: 549, startPoint y: 512, endPoint x: 466, endPoint y: 512, distance: 83.3
click at [466, 512] on p "Engagement : Accompagnement durant les activités, créer un environnement sain. …" at bounding box center [540, 495] width 445 height 56
click at [435, 524] on p "Résultats :" at bounding box center [540, 534] width 445 height 23
click at [385, 546] on p "Apports personnels :" at bounding box center [540, 557] width 445 height 23
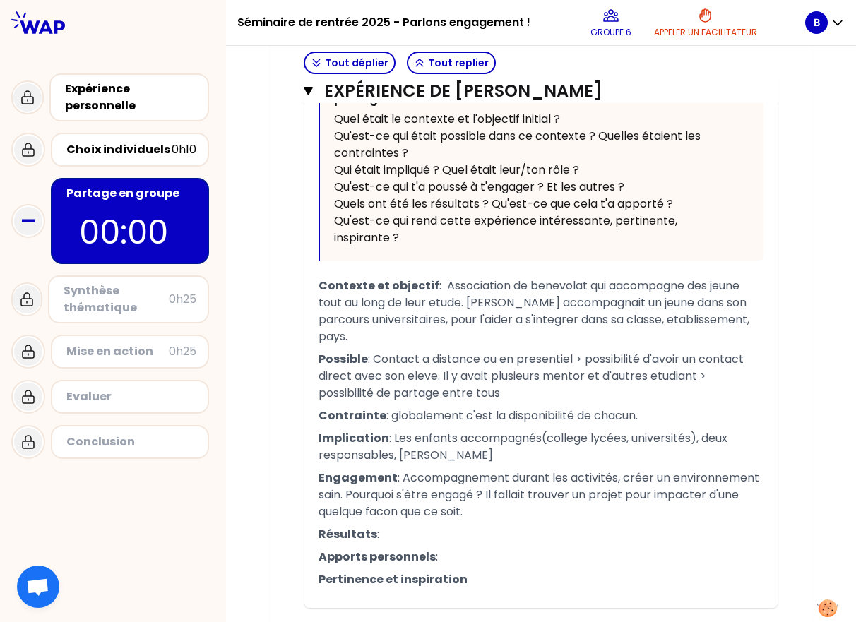
click at [386, 537] on p "Résultats :" at bounding box center [540, 534] width 445 height 23
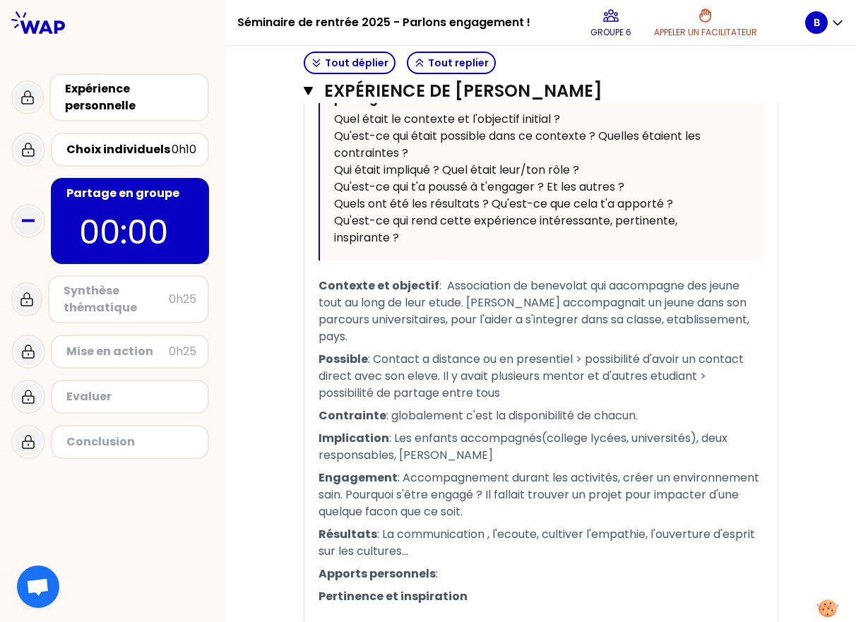
click at [378, 534] on span ": La communication , l'ecoute, cultiver l'empathie, l'ouverture d'esprit sur le…" at bounding box center [537, 542] width 439 height 33
click at [540, 532] on span ": Ce que ca m'a apporté : Developpement de la communication , l'ecoute, cultive…" at bounding box center [527, 542] width 419 height 33
click at [540, 536] on span ": Ce que ca m'a apporté : Developpement de ma communication , l'ecoute, cultive…" at bounding box center [532, 542] width 428 height 33
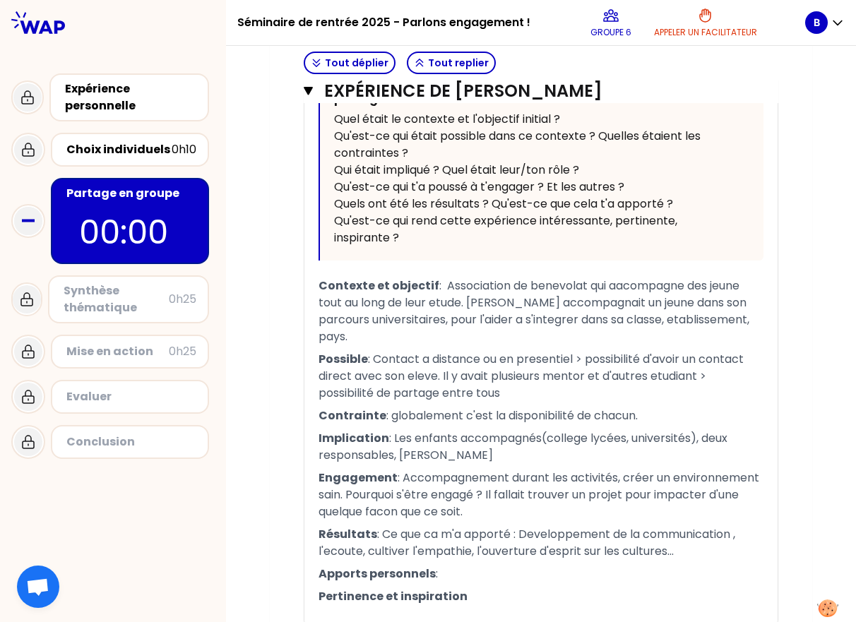
click at [530, 569] on p "Apports personnels :" at bounding box center [540, 574] width 445 height 23
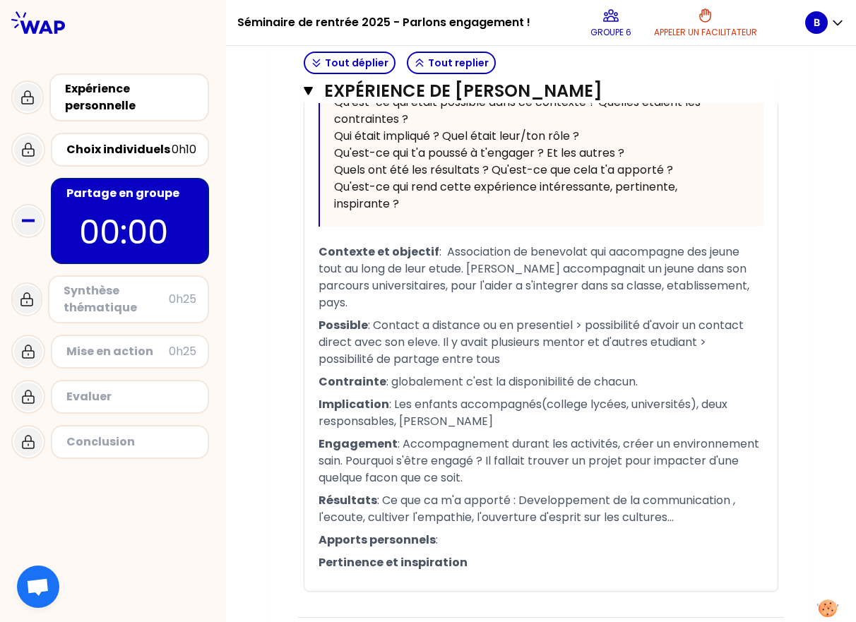
scroll to position [1554, 0]
click at [472, 563] on p "Pertinence et inspiration" at bounding box center [540, 563] width 445 height 23
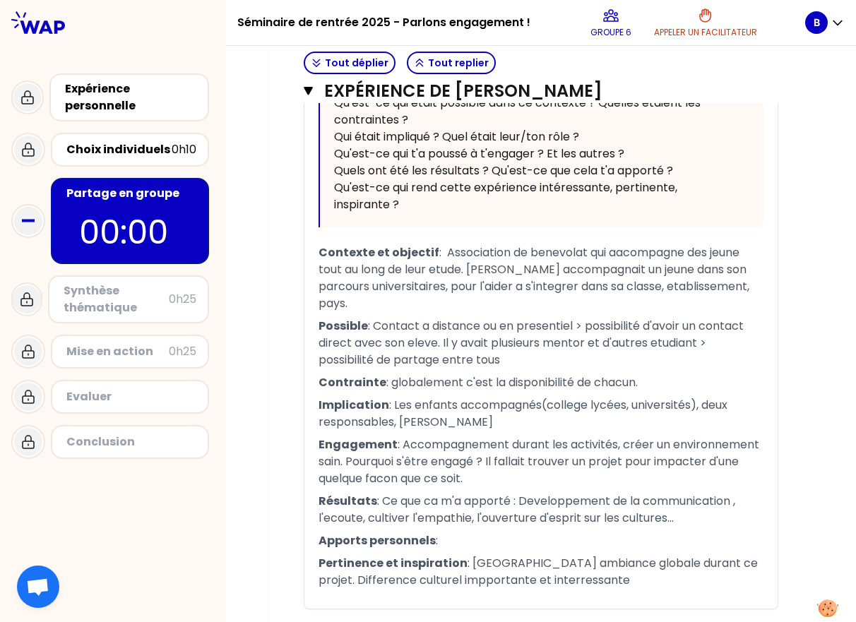
click at [446, 577] on span ": [GEOGRAPHIC_DATA] ambiance globale durant ce projet. Difference culturel impp…" at bounding box center [539, 571] width 442 height 33
click at [540, 570] on span ": [GEOGRAPHIC_DATA] ambiance globale durant ce projet. Difference culturel impo…" at bounding box center [539, 571] width 442 height 33
click at [540, 592] on div "﻿" at bounding box center [540, 600] width 445 height 17
click at [540, 584] on p "Pertinence et inspiration : Bonne ambiance globale durant ce projet. Difference…" at bounding box center [540, 572] width 445 height 40
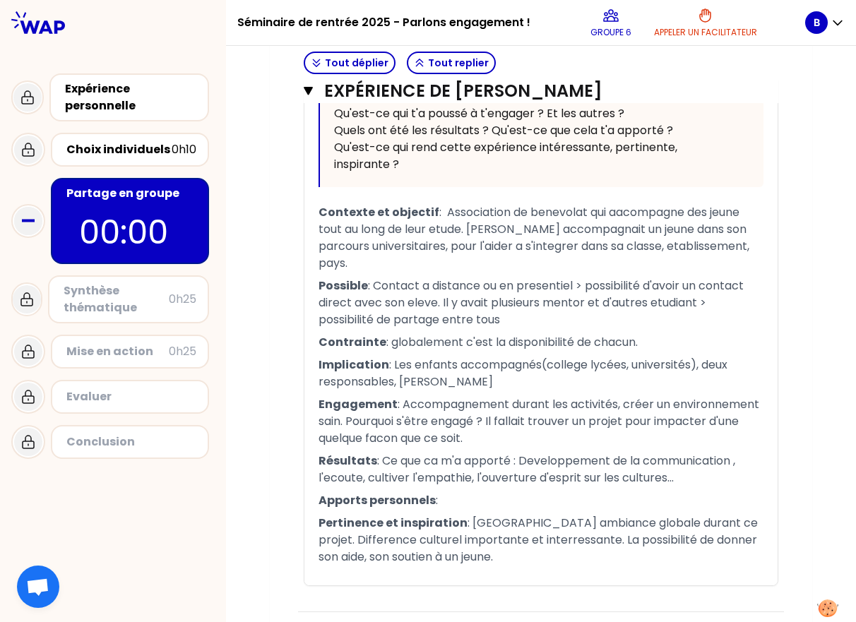
scroll to position [1596, 0]
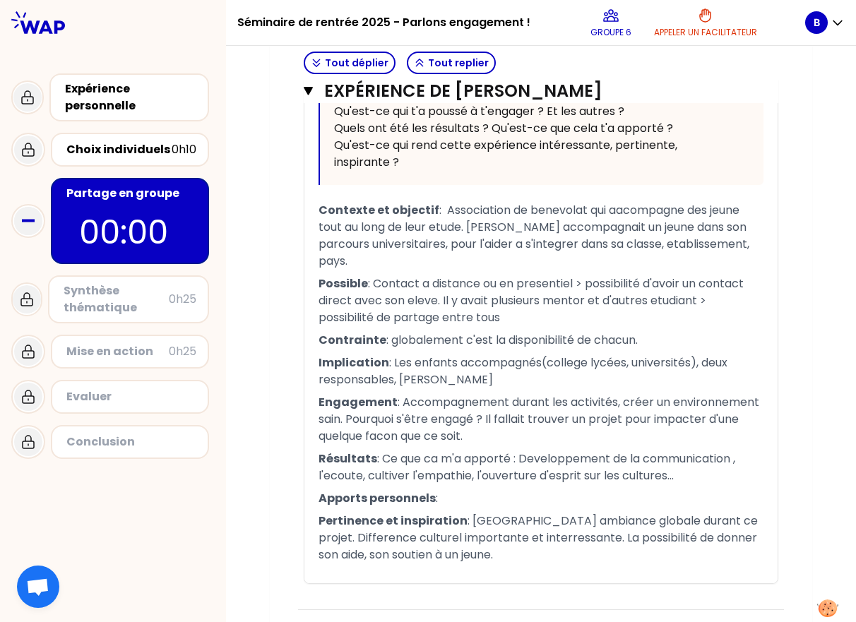
click at [484, 552] on p "Pertinence et inspiration : Bonne ambiance globale durant ce projet. Difference…" at bounding box center [540, 538] width 445 height 56
drag, startPoint x: 450, startPoint y: 505, endPoint x: 313, endPoint y: 500, distance: 136.3
click at [318, 500] on p "Apports personnels :" at bounding box center [540, 498] width 445 height 23
copy p "Apports personnels :"
click at [366, 457] on span "Résultats" at bounding box center [347, 458] width 59 height 16
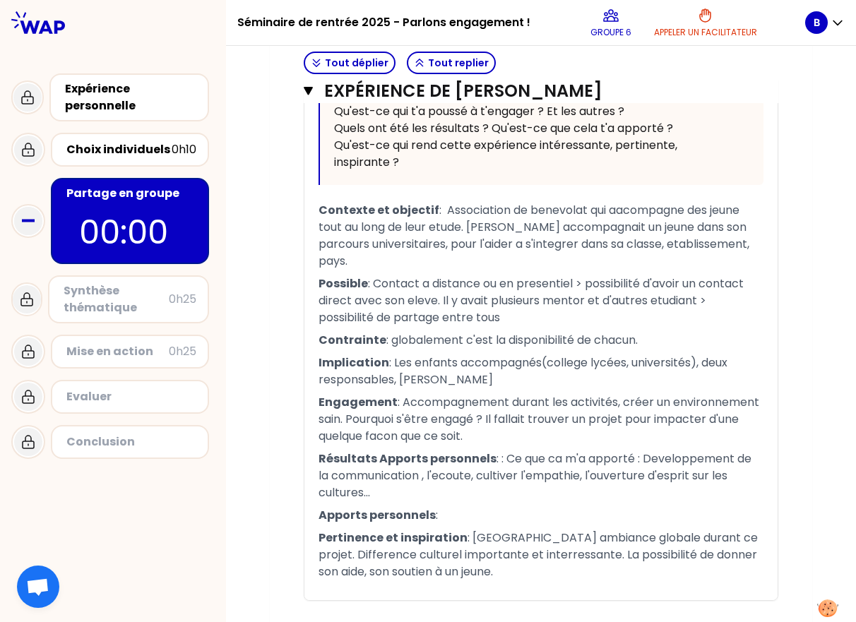
drag, startPoint x: 436, startPoint y: 515, endPoint x: 296, endPoint y: 515, distance: 139.8
click at [298, 515] on div "Expérience de [PERSON_NAME] T1 T2 Exporter sauvegardé « J'ai du créer un parcou…" at bounding box center [541, 159] width 486 height 935
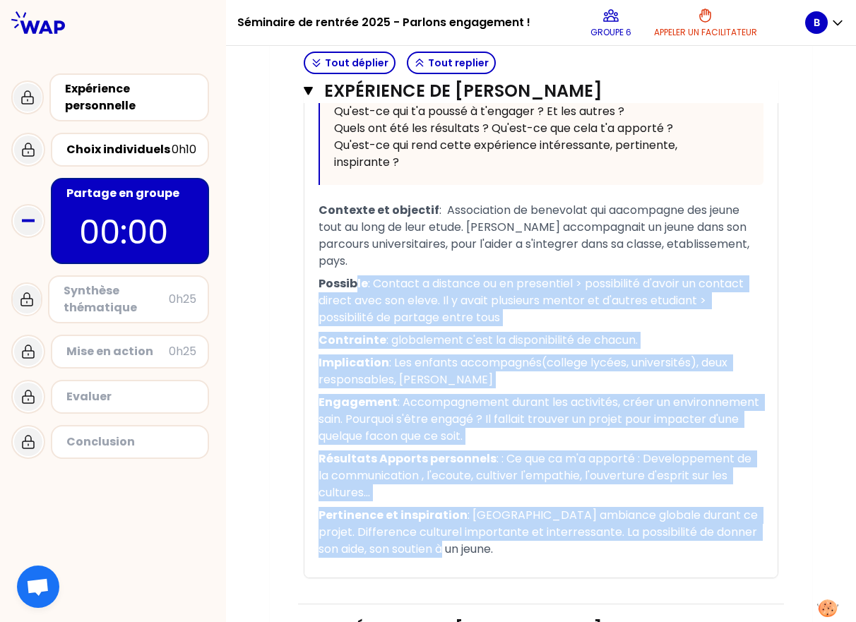
drag, startPoint x: 476, startPoint y: 551, endPoint x: 348, endPoint y: 269, distance: 309.3
click at [348, 269] on div "« J'ai du créer un parcours de formation pour de futurs responsable SST avec l'…" at bounding box center [540, 183] width 445 height 788
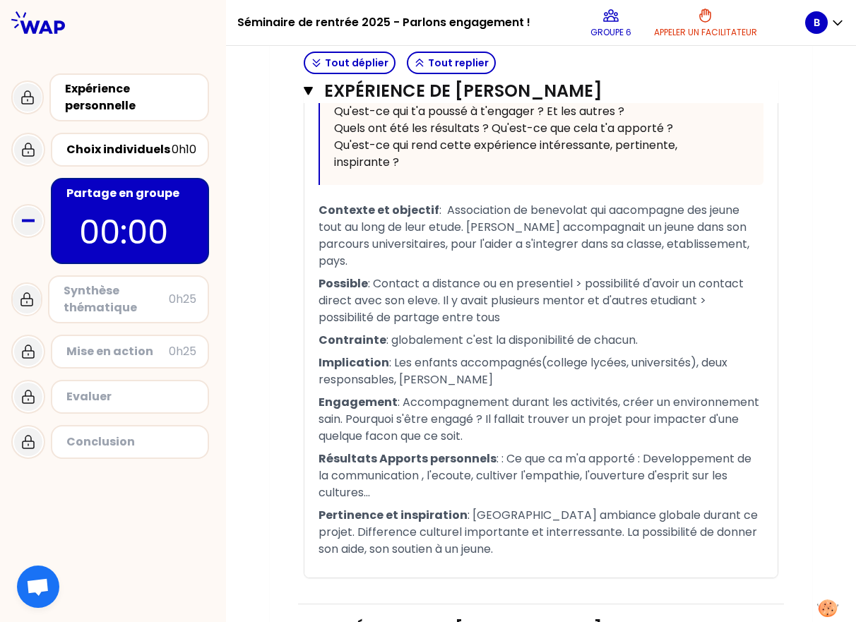
click at [340, 256] on span ": Association de benevolat qui aacompagne des jeune tout au long de leur etude.…" at bounding box center [534, 235] width 433 height 67
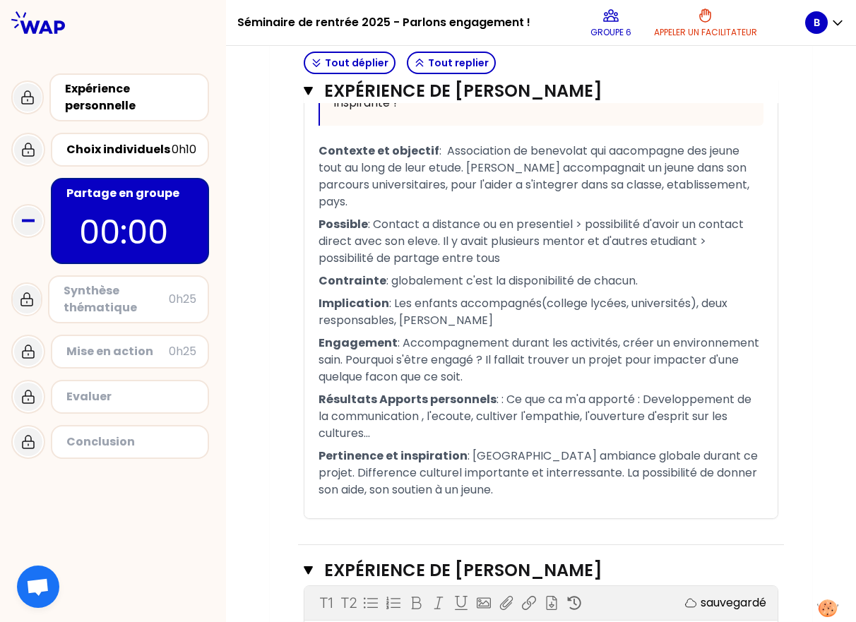
scroll to position [1652, 0]
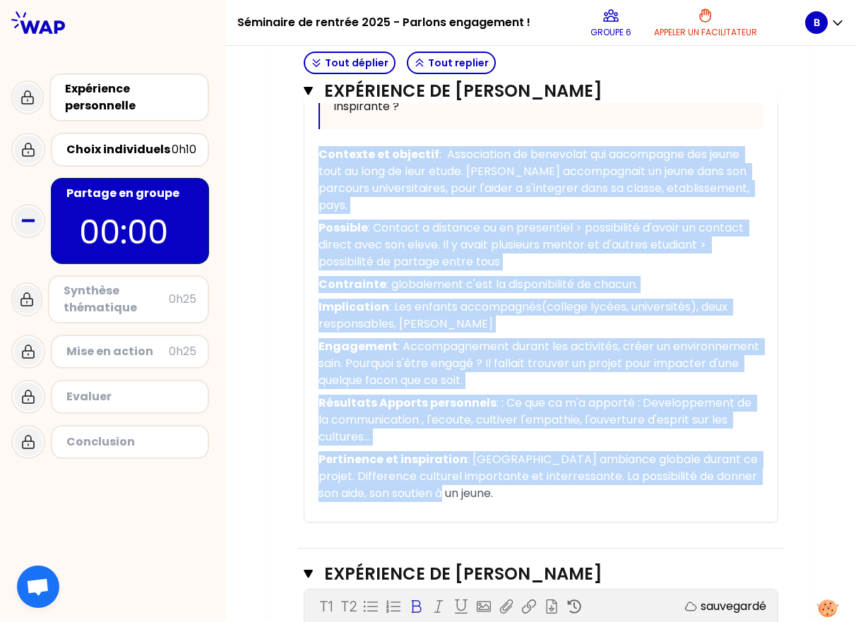
drag, startPoint x: 484, startPoint y: 490, endPoint x: 298, endPoint y: 160, distance: 379.3
click at [304, 160] on div "T1 T2 Exporter sauvegardé « J'ai du créer un parcours de formation pour de futu…" at bounding box center [541, 100] width 474 height 846
copy div "Loremips do sitametc : Adipiscinge se doeiusmod tem incididunt utl etdol magn a…"
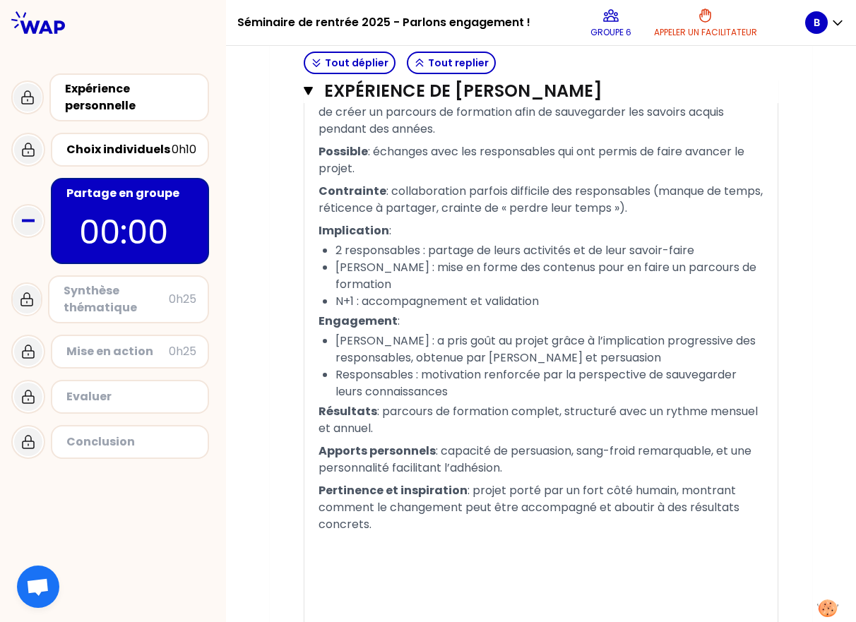
scroll to position [2703, 0]
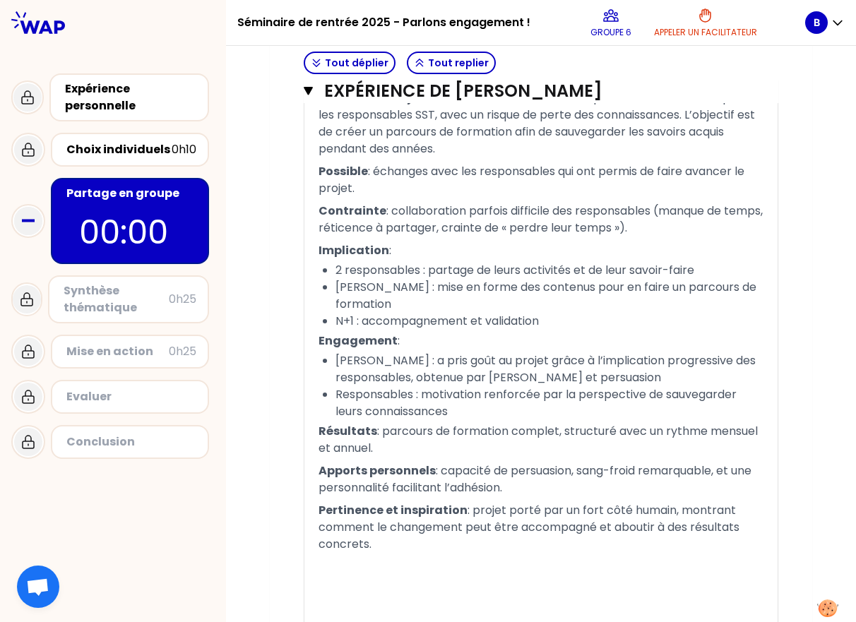
click at [364, 522] on span ": projet porté par un fort côté humain, montrant comment le changement peut êtr…" at bounding box center [530, 527] width 424 height 50
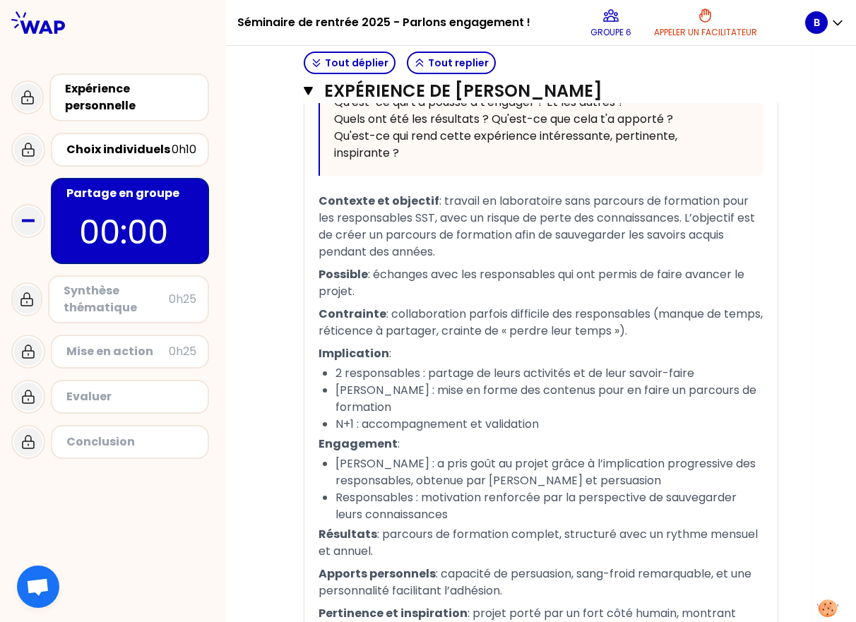
scroll to position [2612, 0]
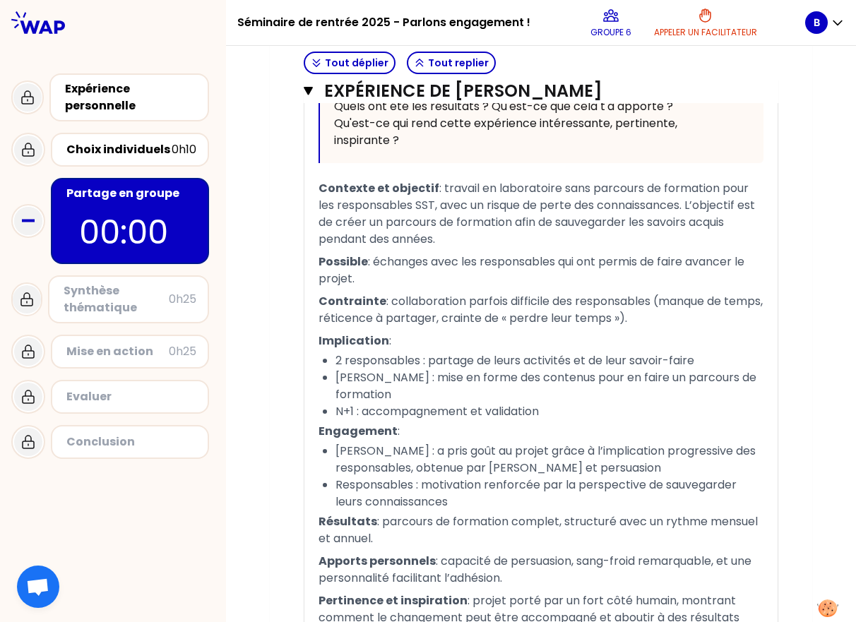
drag, startPoint x: 311, startPoint y: 155, endPoint x: 352, endPoint y: 301, distance: 151.6
click at [352, 301] on div "« Il y'a 3 ans, j'ai rejoint l'association AFEV à [GEOGRAPHIC_DATA]. J'ai accom…" at bounding box center [540, 452] width 473 height 1537
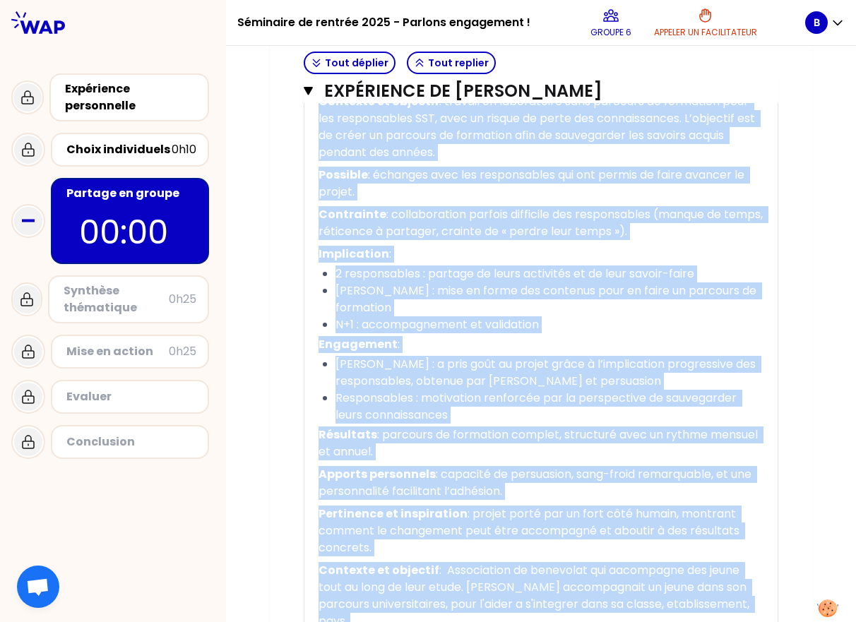
scroll to position [2729, 0]
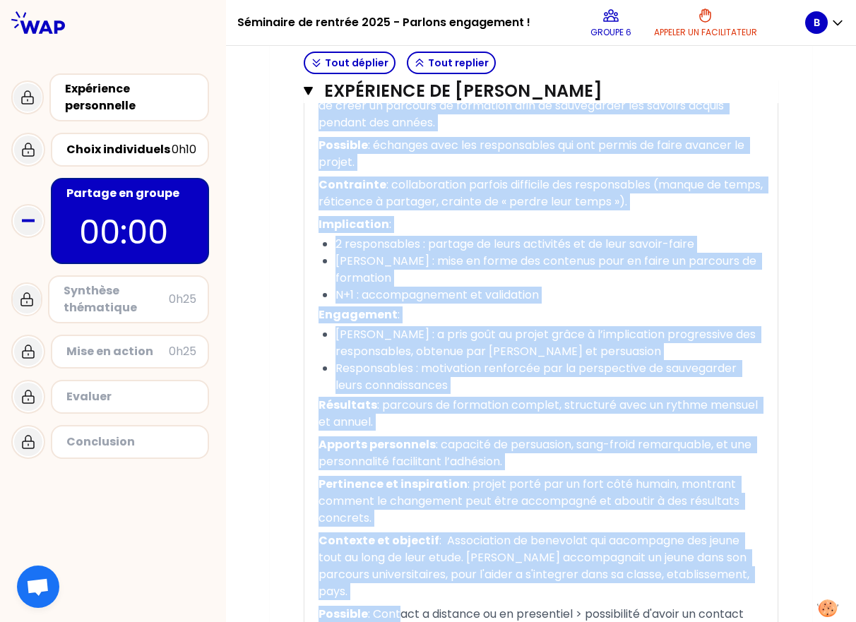
drag, startPoint x: 313, startPoint y: 160, endPoint x: 371, endPoint y: 491, distance: 336.8
click at [371, 491] on div "« Il y'a 3 ans, j'ai rejoint l'association AFEV à [GEOGRAPHIC_DATA]. J'ai accom…" at bounding box center [540, 336] width 445 height 1537
copy div "Loremips do sitametc : adipisc el seddoeiusmo temp incididu ut laboreetd magn a…"
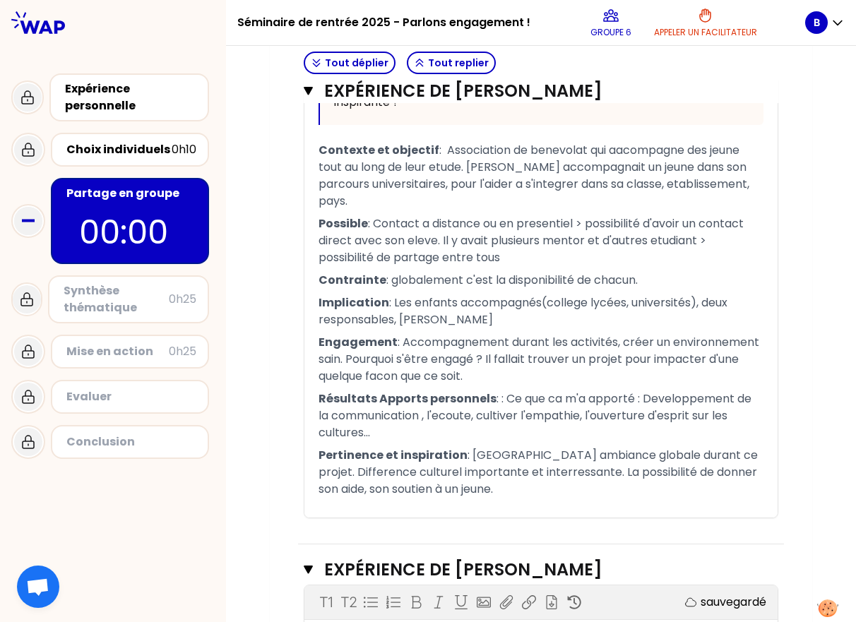
scroll to position [1646, 0]
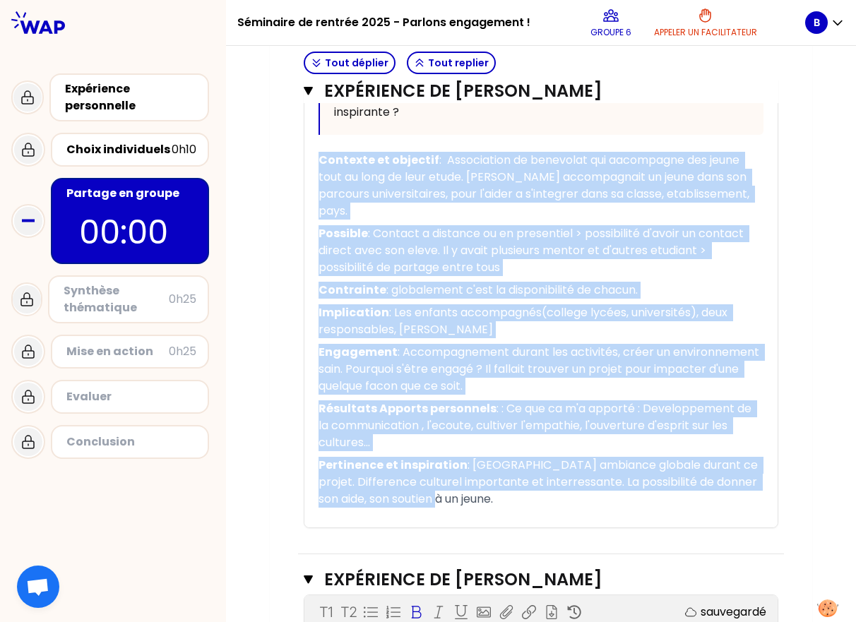
drag, startPoint x: 472, startPoint y: 498, endPoint x: 306, endPoint y: 157, distance: 378.8
click at [306, 157] on div "« J'ai du créer un parcours de formation pour de futurs responsable SST avec l'…" at bounding box center [540, 133] width 473 height 788
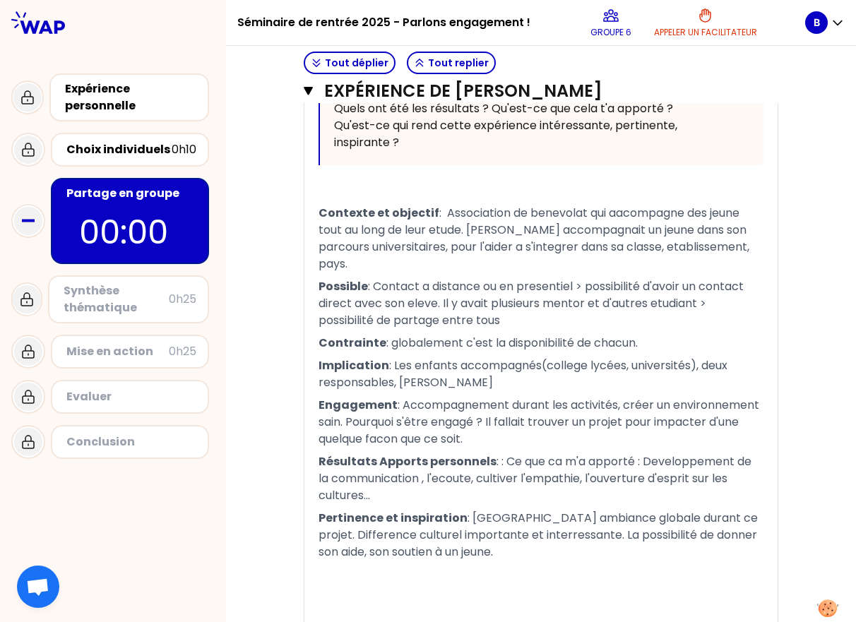
scroll to position [2724, 0]
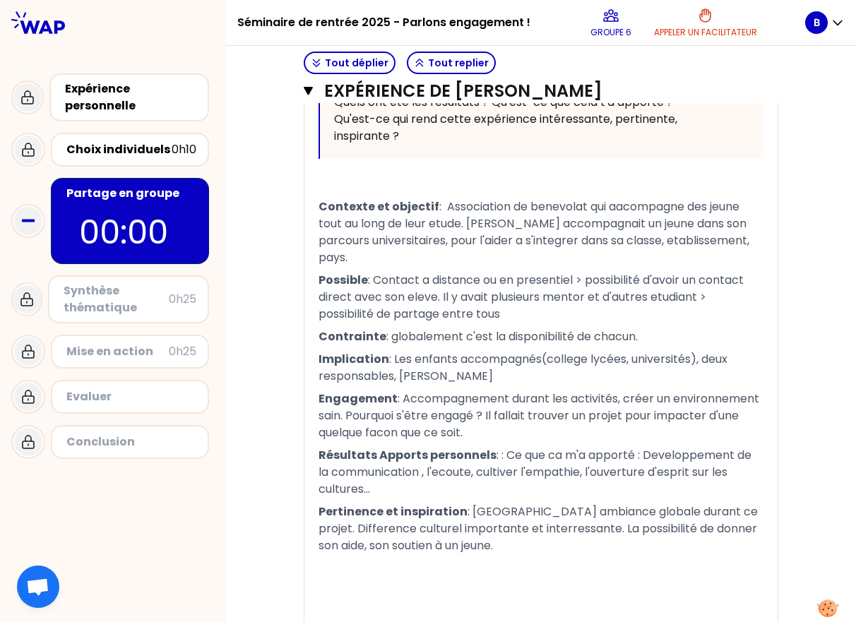
click at [354, 272] on span "Possible" at bounding box center [342, 280] width 49 height 16
click at [479, 510] on p "Pertinence et inspiration : Bonne ambiance globale durant ce projet. Difference…" at bounding box center [540, 528] width 445 height 56
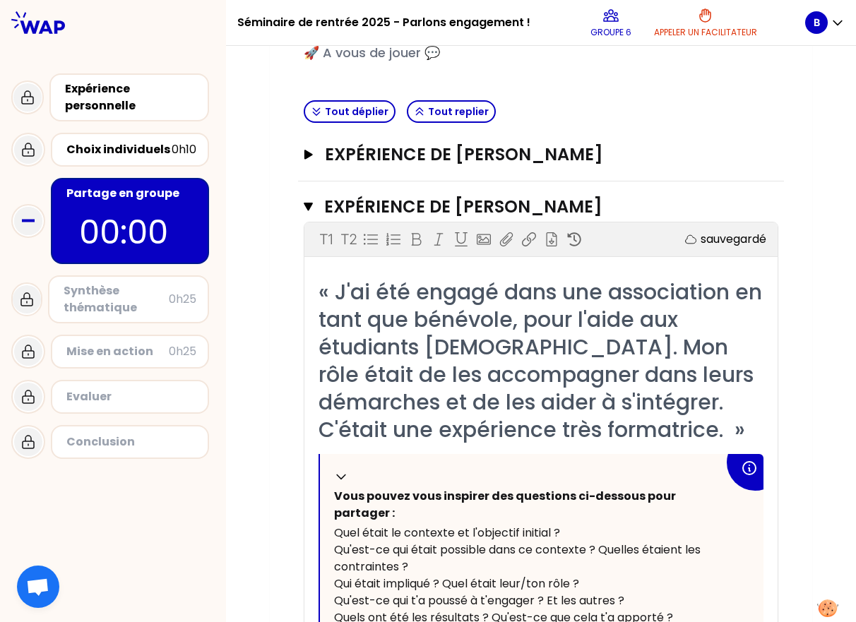
scroll to position [286, 0]
click at [308, 208] on button "Expérience de [PERSON_NAME]" at bounding box center [541, 206] width 474 height 23
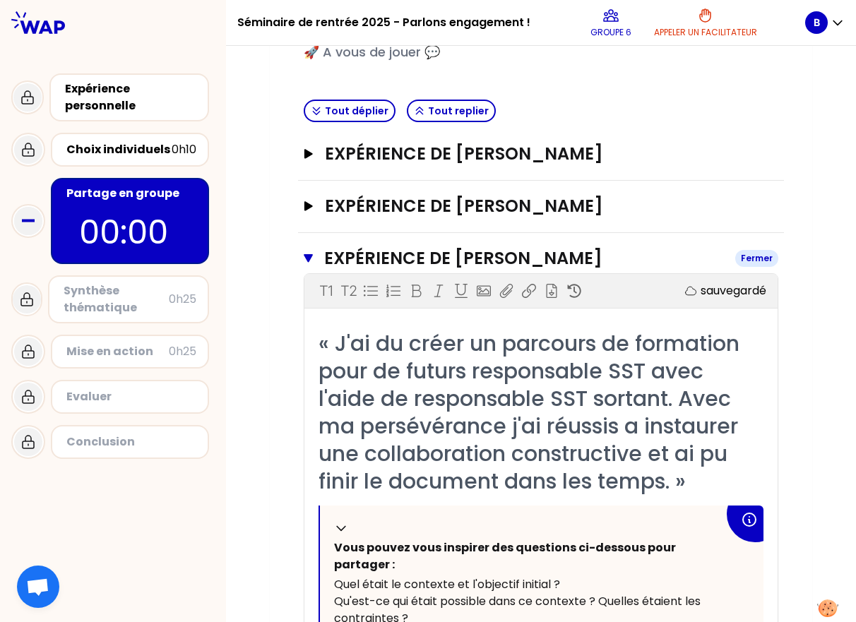
click at [304, 260] on icon "button" at bounding box center [308, 258] width 9 height 8
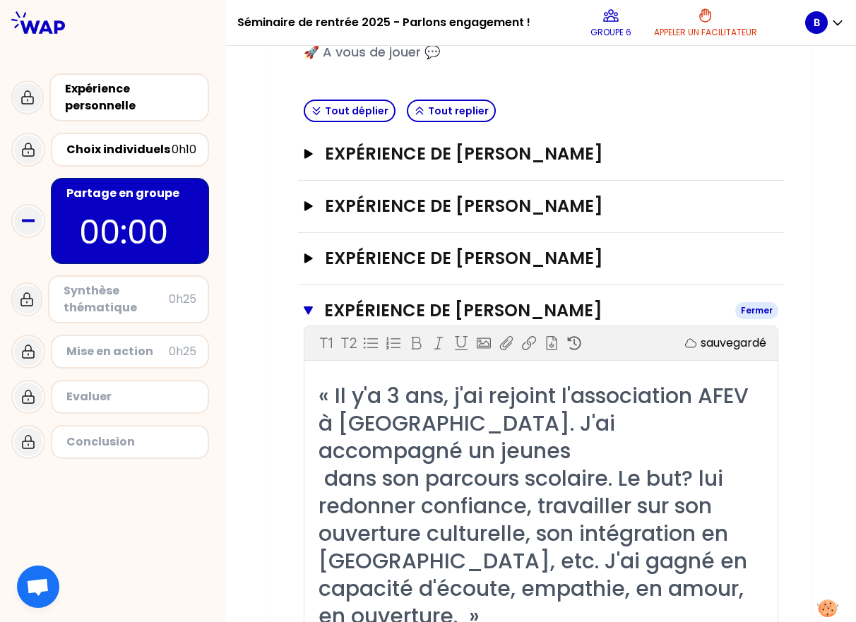
click at [304, 308] on icon "button" at bounding box center [308, 310] width 9 height 8
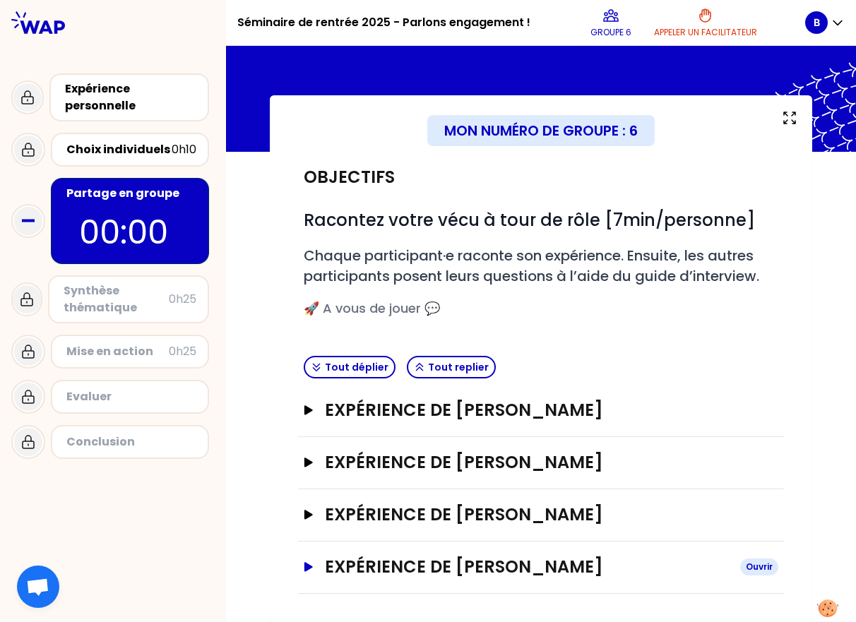
scroll to position [30, 0]
click at [125, 35] on div at bounding box center [113, 22] width 226 height 45
click at [172, 534] on div "Séminaire de rentrée 2025 - Parlons engagement ! Groupe 6 Appeler un facilitate…" at bounding box center [113, 311] width 226 height 622
click at [127, 239] on p "00:00" at bounding box center [130, 232] width 102 height 49
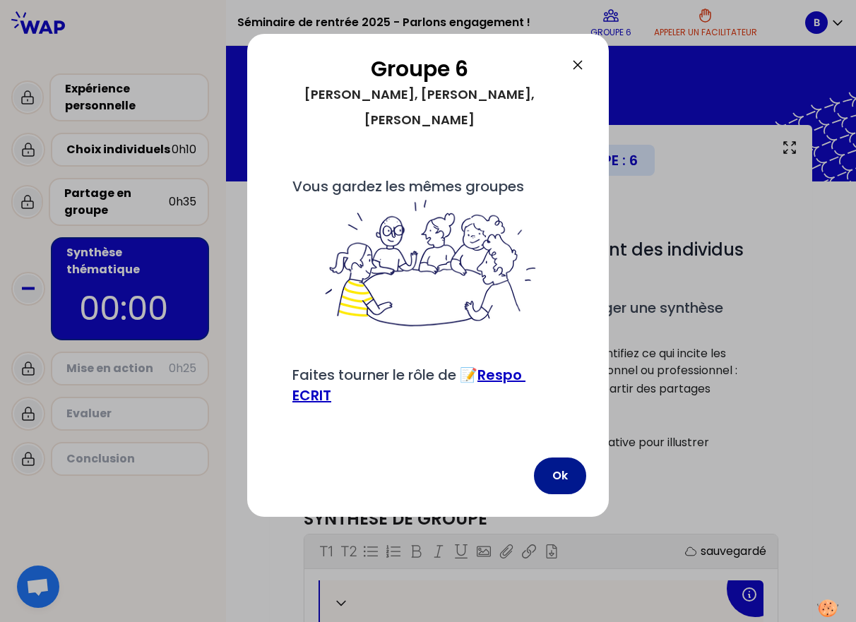
click at [540, 468] on button "Ok" at bounding box center [560, 475] width 52 height 37
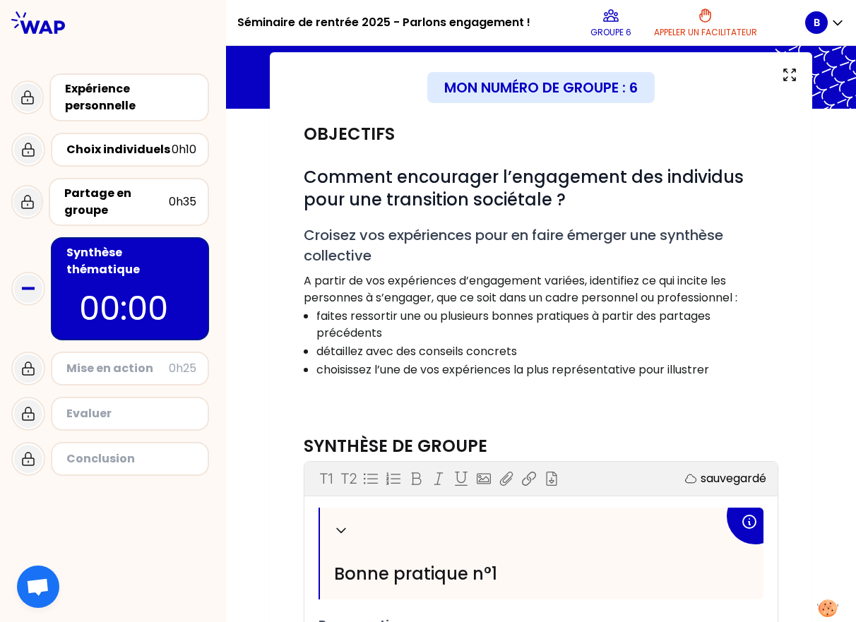
scroll to position [71, 0]
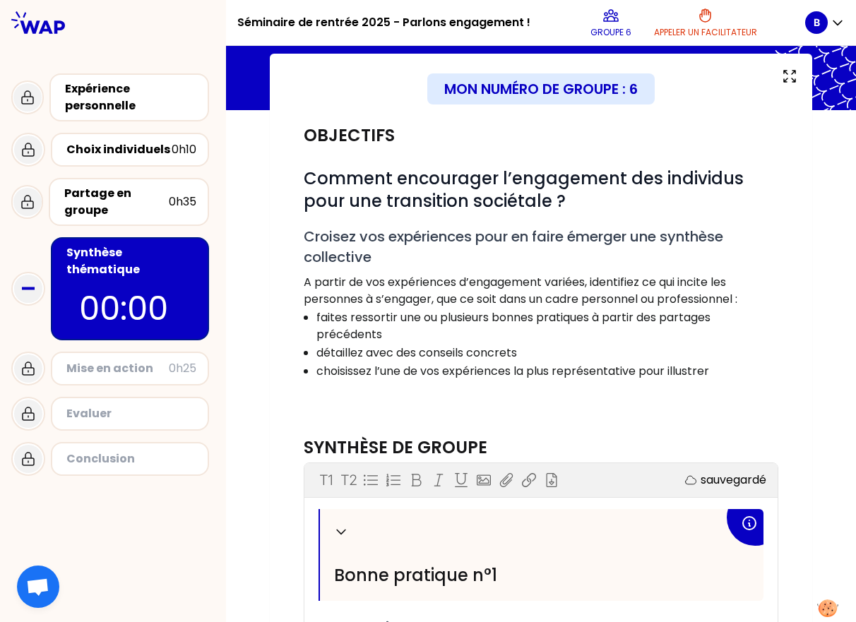
click at [540, 223] on div "# Comment encourager l’engagement des individus pour une transition sociétale ?…" at bounding box center [541, 281] width 474 height 229
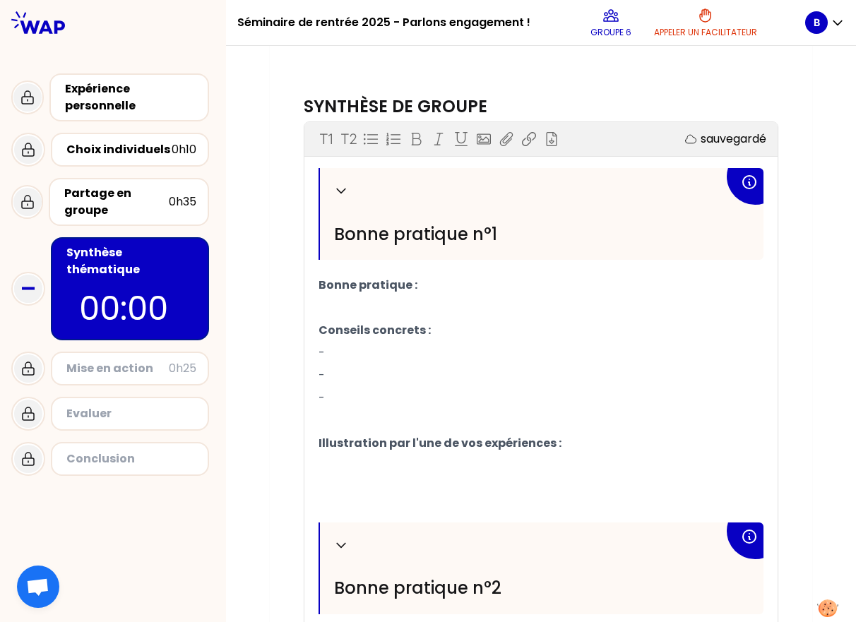
scroll to position [413, 0]
click at [377, 301] on p "﻿" at bounding box center [540, 307] width 445 height 23
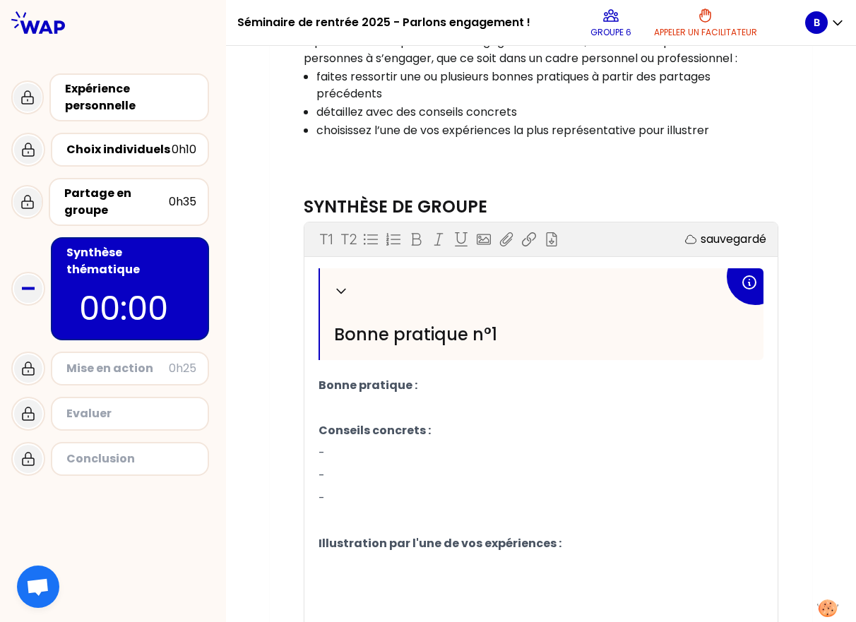
scroll to position [313, 0]
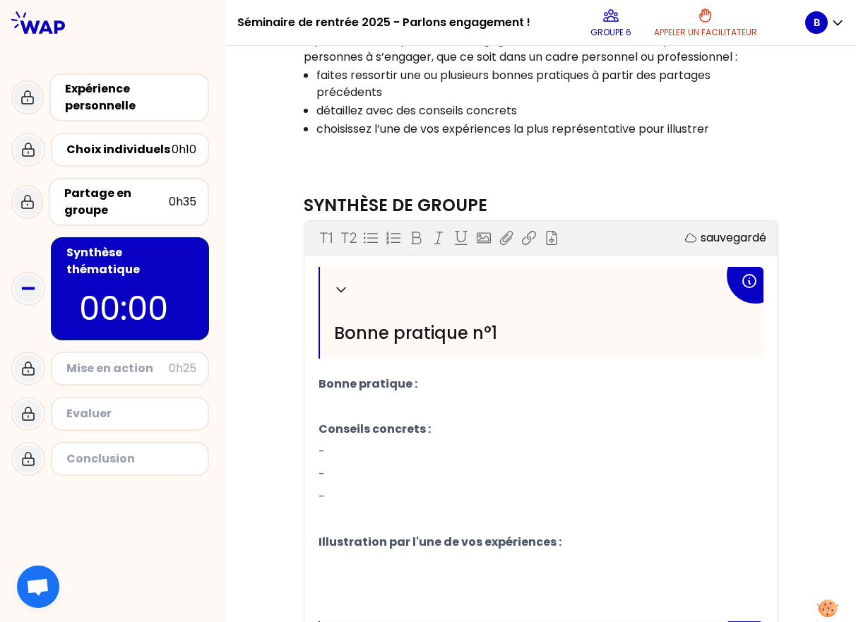
click at [366, 400] on p "﻿" at bounding box center [540, 406] width 445 height 23
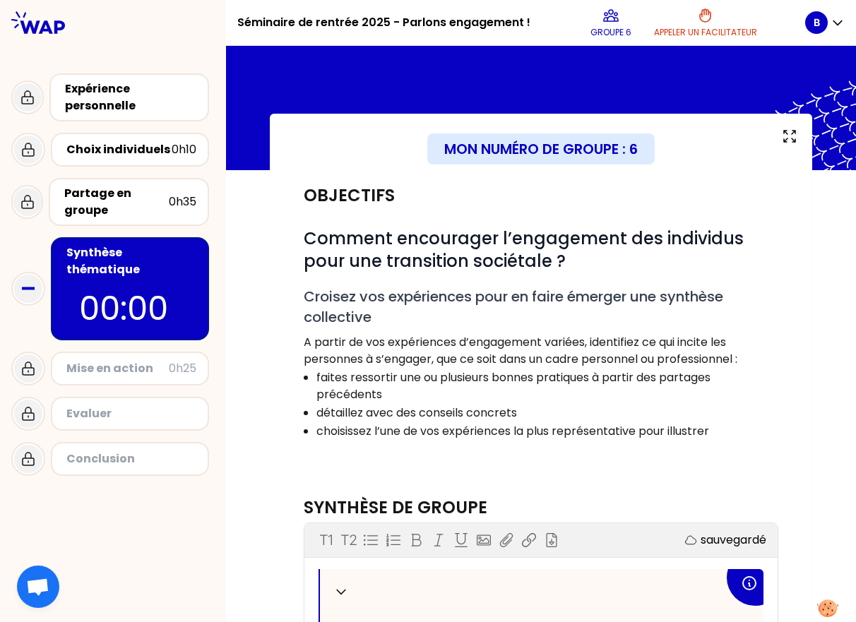
scroll to position [0, 0]
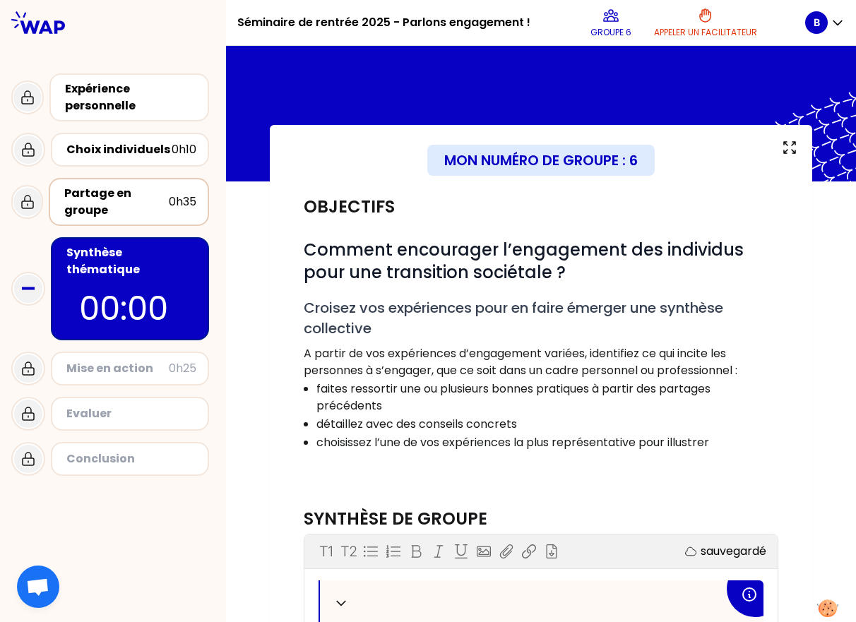
click at [153, 202] on div "Partage en groupe" at bounding box center [116, 202] width 104 height 34
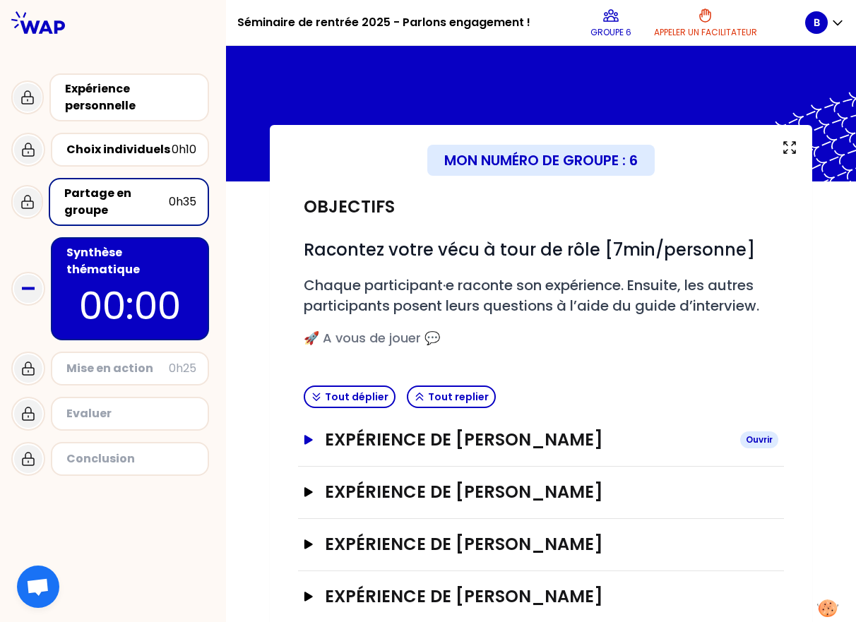
click at [304, 444] on icon "button" at bounding box center [308, 439] width 8 height 9
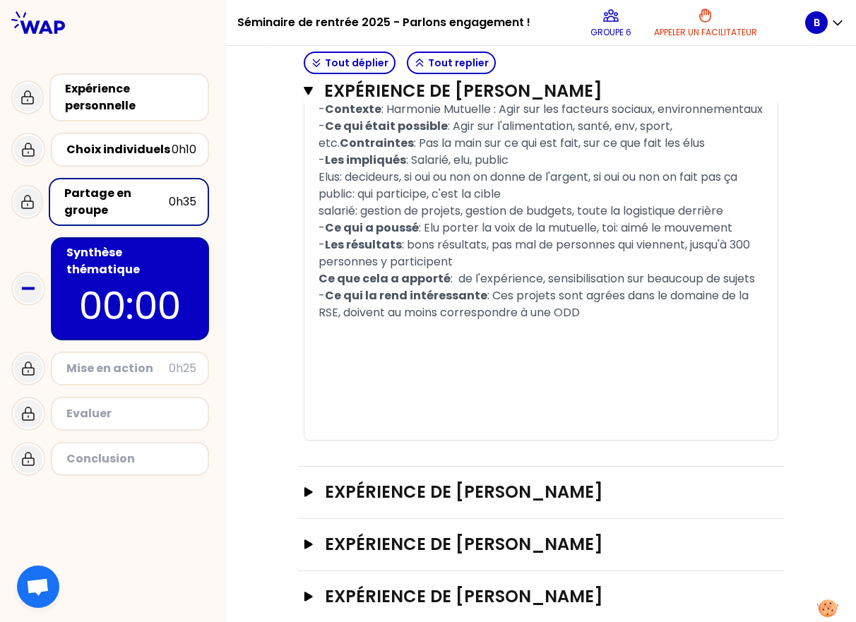
scroll to position [905, 0]
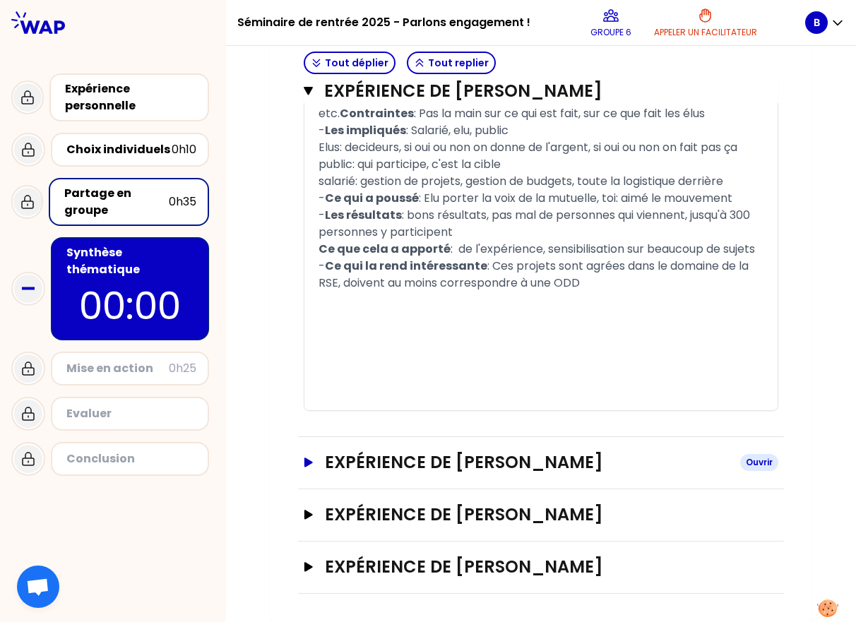
click at [304, 455] on button "Expérience de [PERSON_NAME]" at bounding box center [541, 462] width 474 height 23
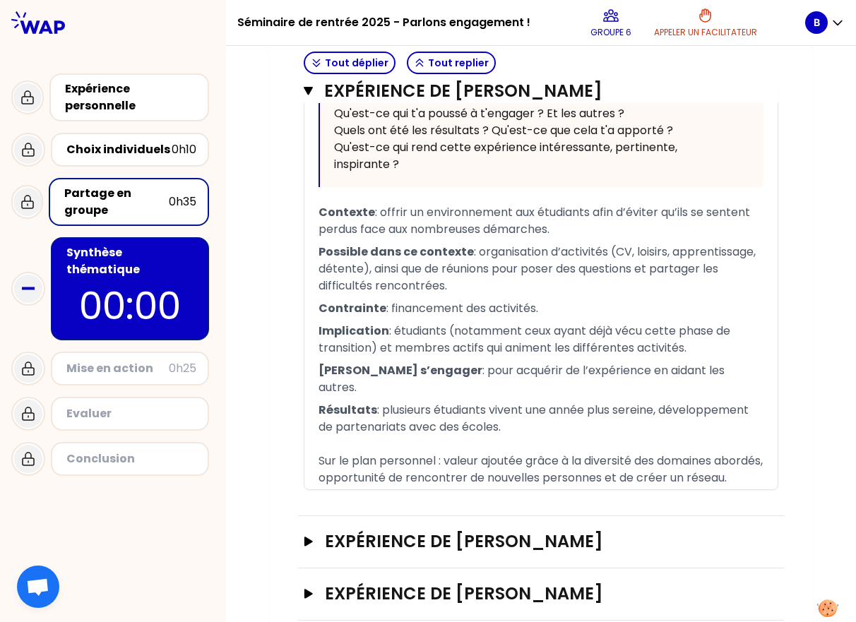
scroll to position [1674, 0]
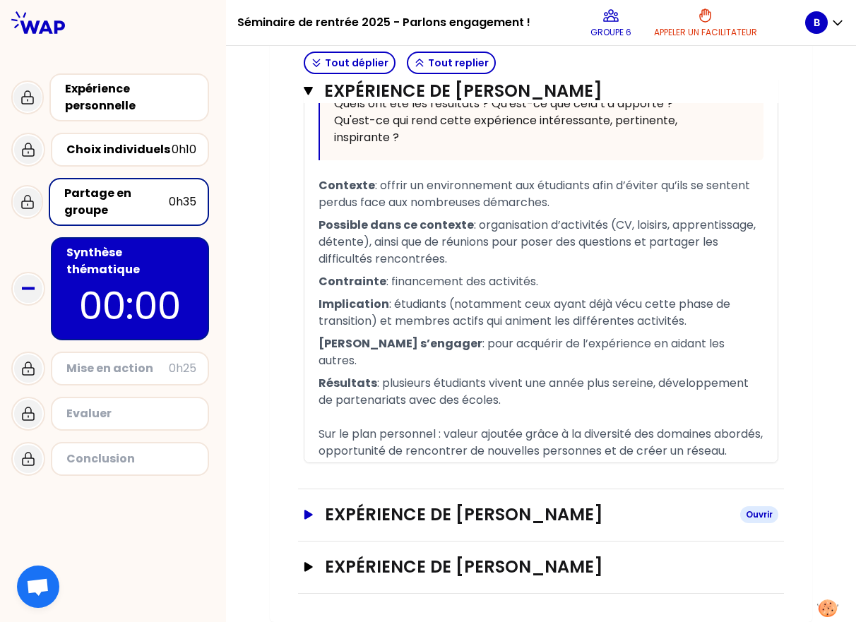
click at [325, 512] on h3 "Expérience de [PERSON_NAME]" at bounding box center [527, 514] width 404 height 23
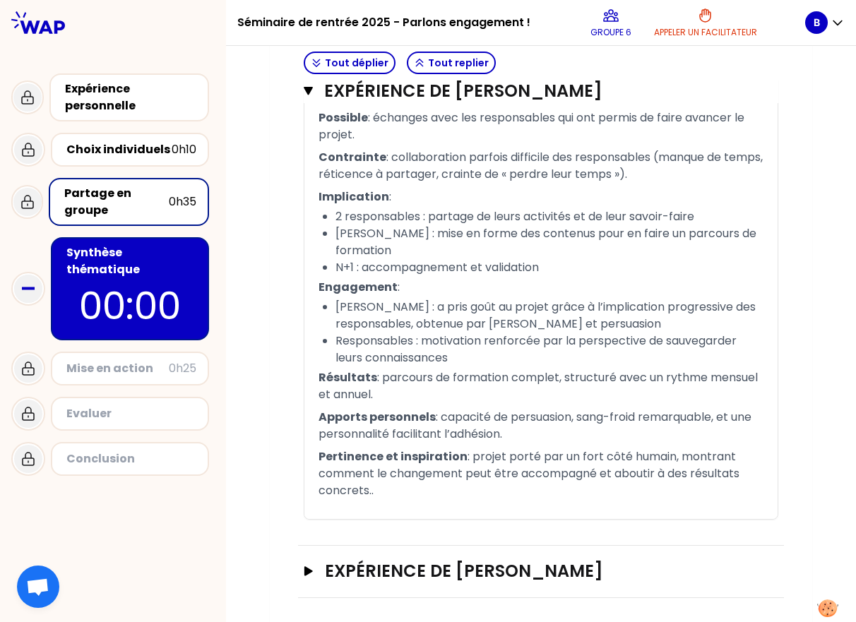
scroll to position [2641, 0]
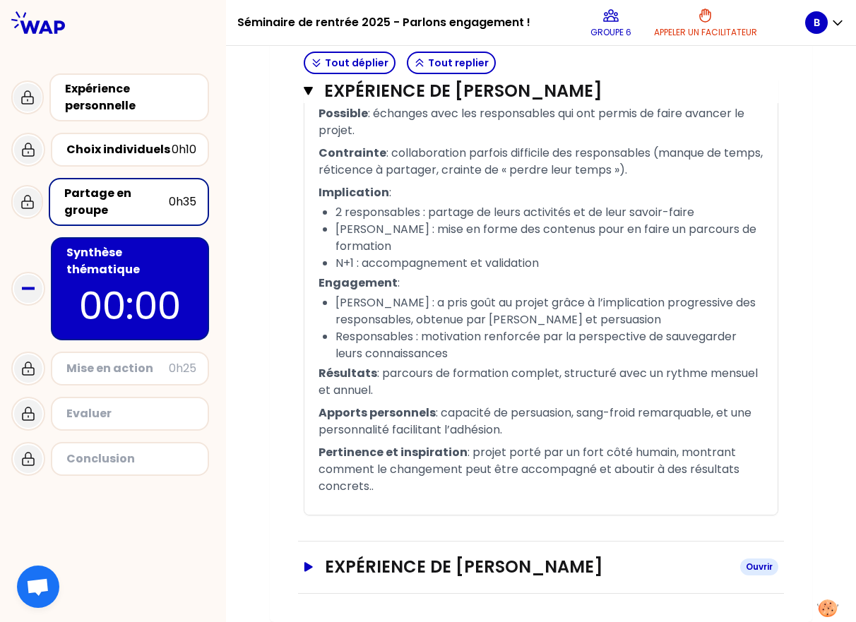
click at [540, 567] on h3 "Expérience de [PERSON_NAME]" at bounding box center [527, 567] width 404 height 23
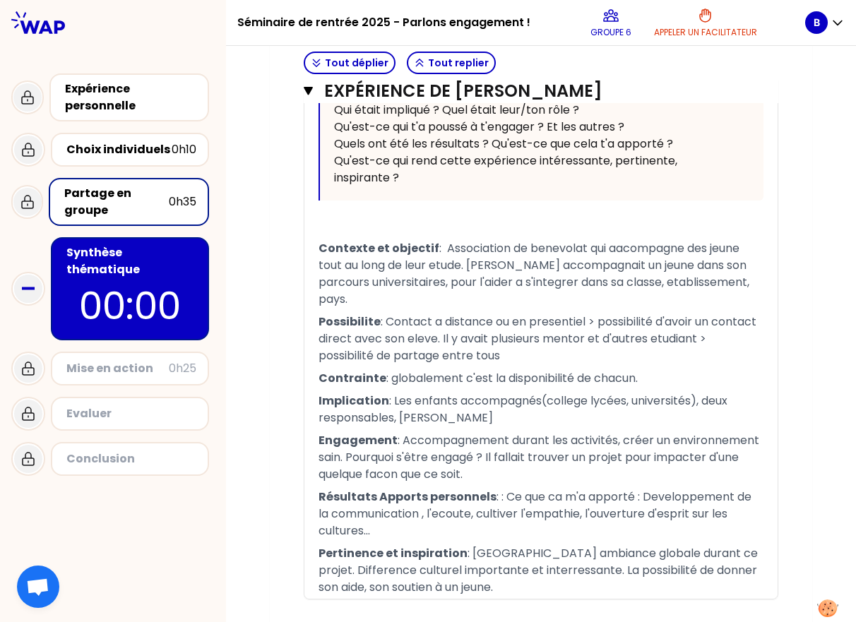
scroll to position [3562, 0]
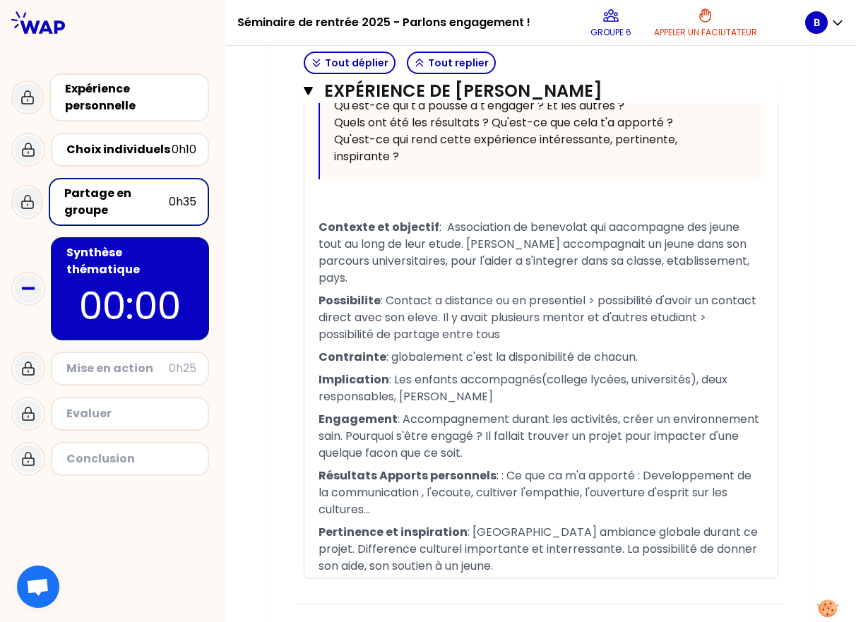
click at [540, 219] on span ": Association de benevolat qui aacompagne des jeune tout au long de leur etude.…" at bounding box center [534, 252] width 433 height 67
click at [540, 216] on p "Contexte et objectif : Association de benevolat qui acompagne des jeune tout au…" at bounding box center [540, 252] width 445 height 73
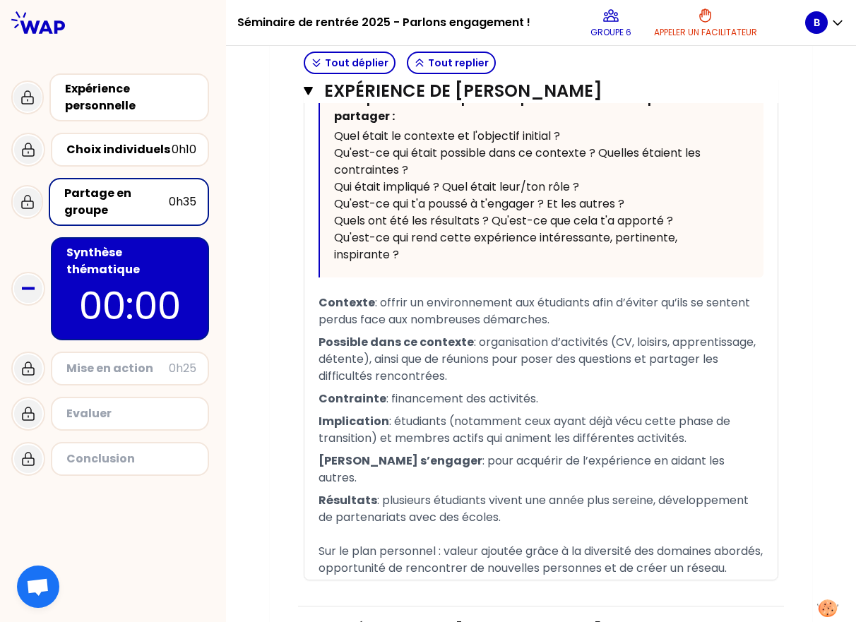
scroll to position [1544, 0]
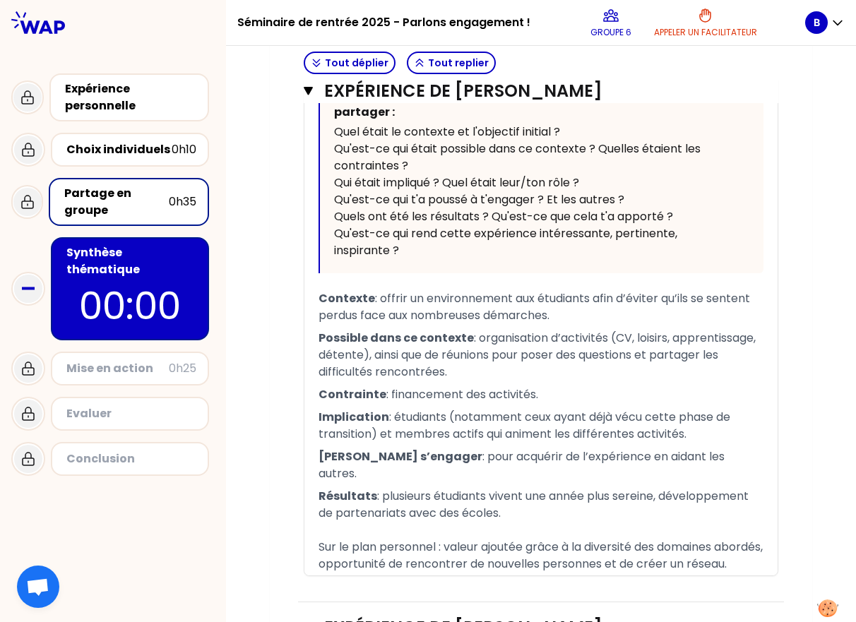
click at [124, 278] on p "00:00" at bounding box center [130, 305] width 133 height 55
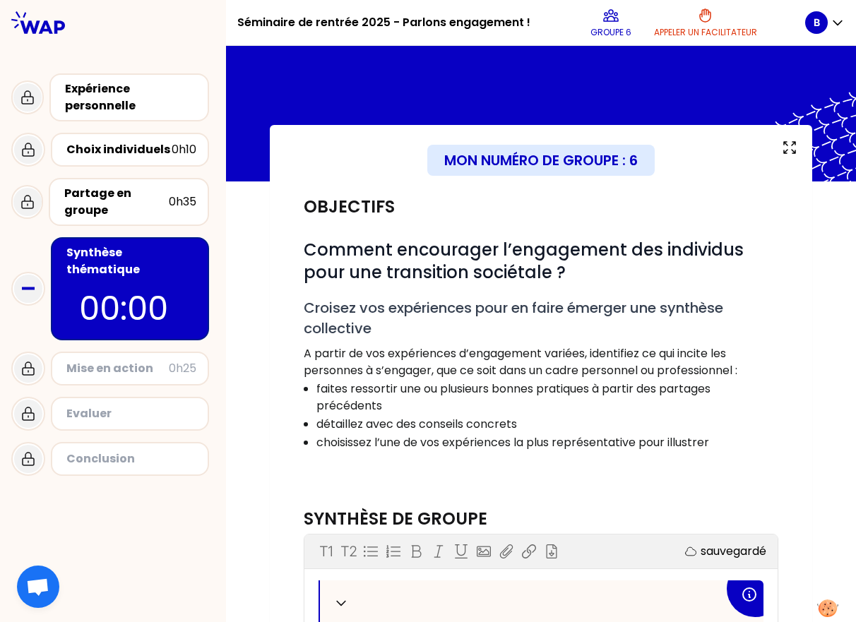
click at [540, 488] on div "Objectifs # Comment encourager l’engagement des individus pour une transition s…" at bounding box center [541, 337] width 486 height 312
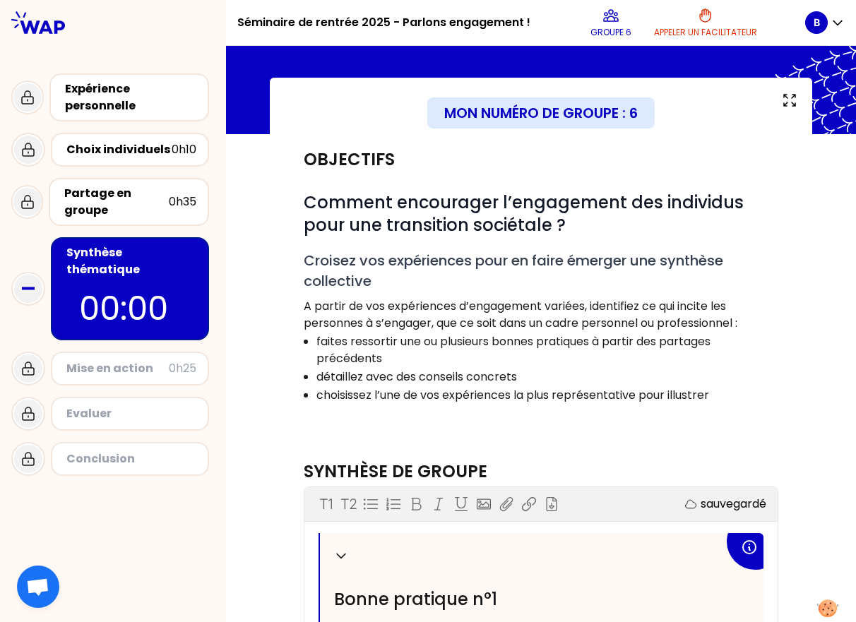
scroll to position [47, 0]
click at [104, 200] on div "Partage en groupe" at bounding box center [116, 202] width 104 height 34
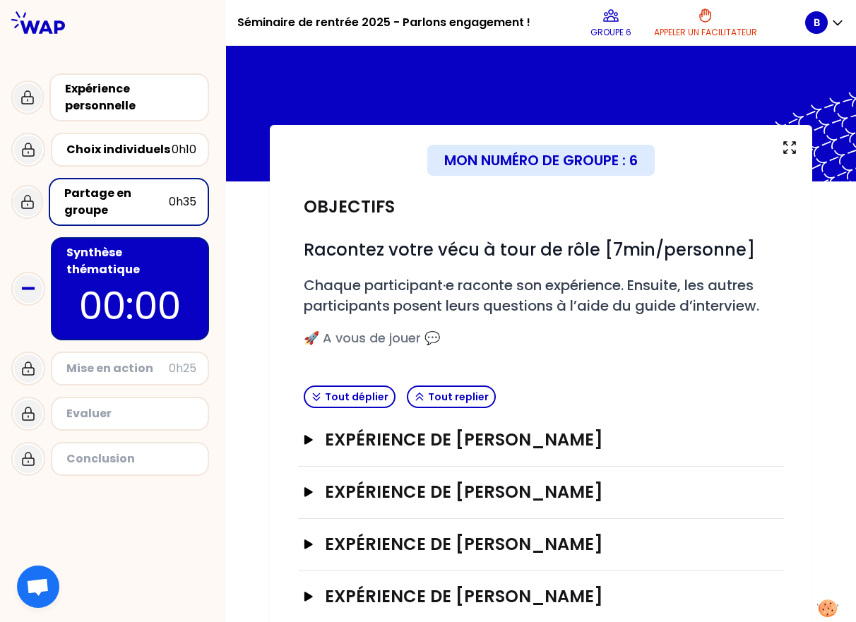
click at [151, 287] on p "00:00" at bounding box center [130, 305] width 133 height 55
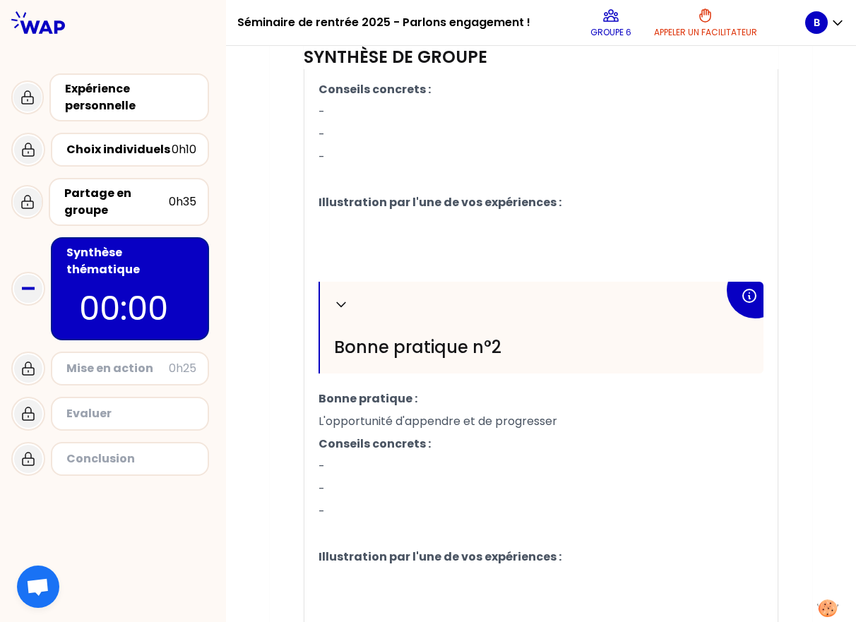
scroll to position [662, 0]
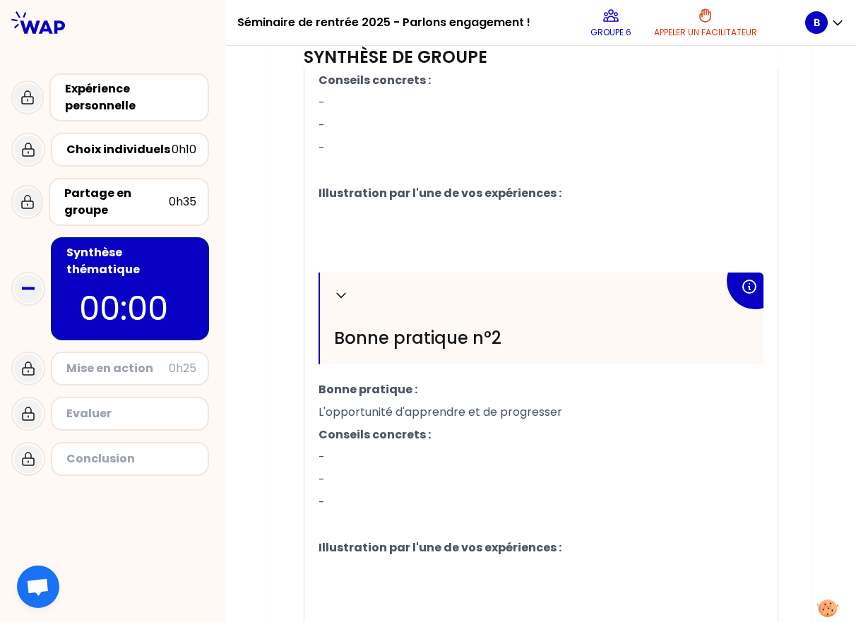
click at [540, 414] on span "L'opportunité d'apprendre et de progresser" at bounding box center [440, 412] width 244 height 16
click at [540, 194] on p "Illustration par l'une de vos expériences :" at bounding box center [540, 193] width 445 height 23
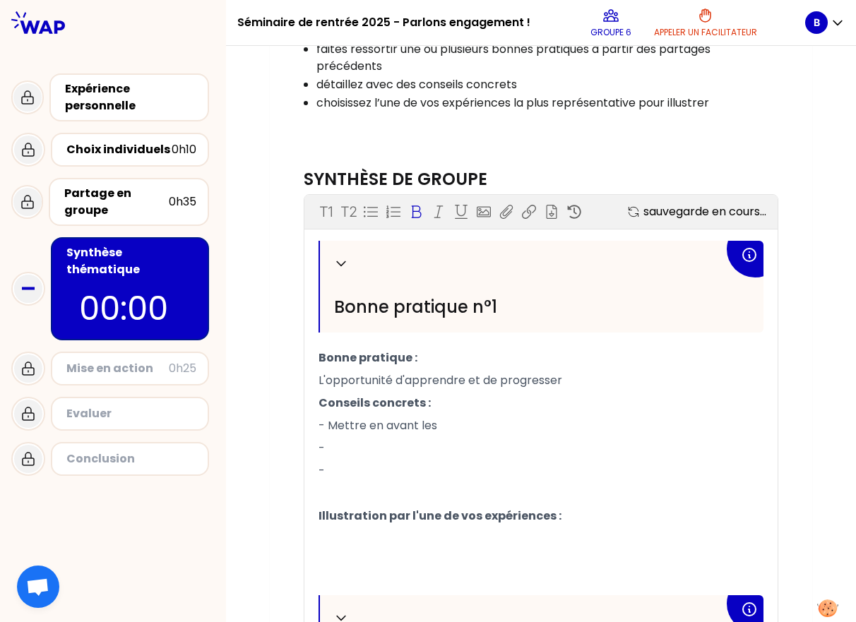
scroll to position [340, 0]
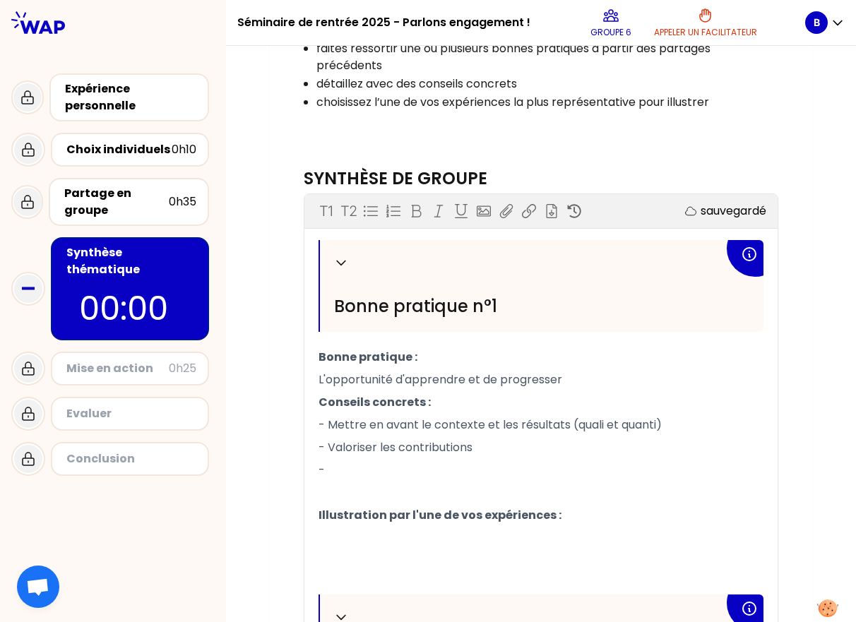
click at [336, 464] on p "-" at bounding box center [540, 470] width 445 height 23
click at [540, 378] on p "L'opportunité d'apprendre et de progresser" at bounding box center [540, 379] width 445 height 23
click at [528, 395] on p "Conseils concrets :" at bounding box center [540, 402] width 445 height 23
click at [488, 443] on p "- Valoriser les contributions" at bounding box center [540, 447] width 445 height 23
click at [540, 420] on p "- Mettre en avant le contexte et les résultats (quali et quanti)" at bounding box center [540, 425] width 445 height 23
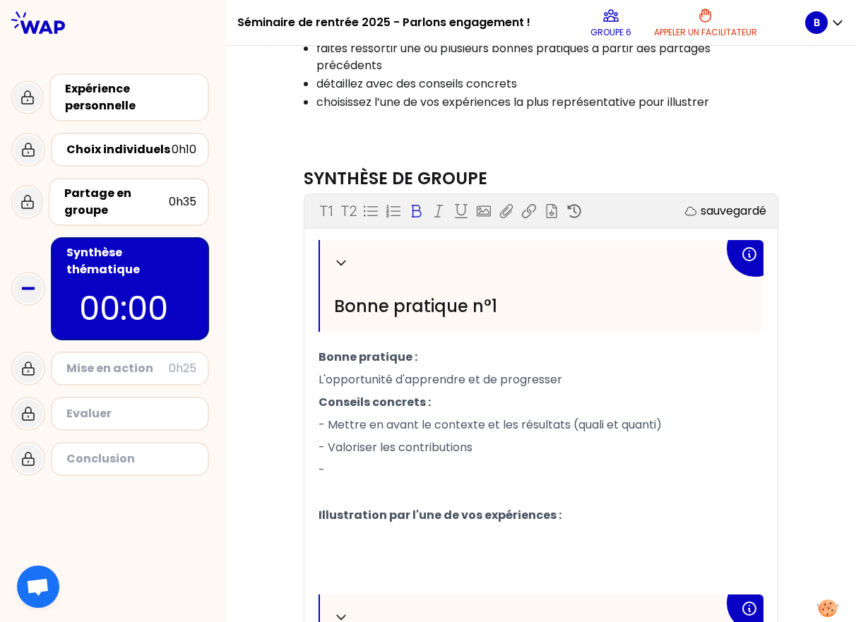
click at [540, 406] on p "Conseils concrets :" at bounding box center [540, 402] width 445 height 23
click at [540, 384] on p "L'opportunité d'apprendre et de progresser" at bounding box center [540, 379] width 445 height 23
click at [433, 404] on p "Conseils concrets :" at bounding box center [540, 402] width 445 height 23
click at [475, 443] on p "- Valoriser les contributions" at bounding box center [540, 447] width 445 height 23
click at [362, 468] on p "-" at bounding box center [540, 470] width 445 height 23
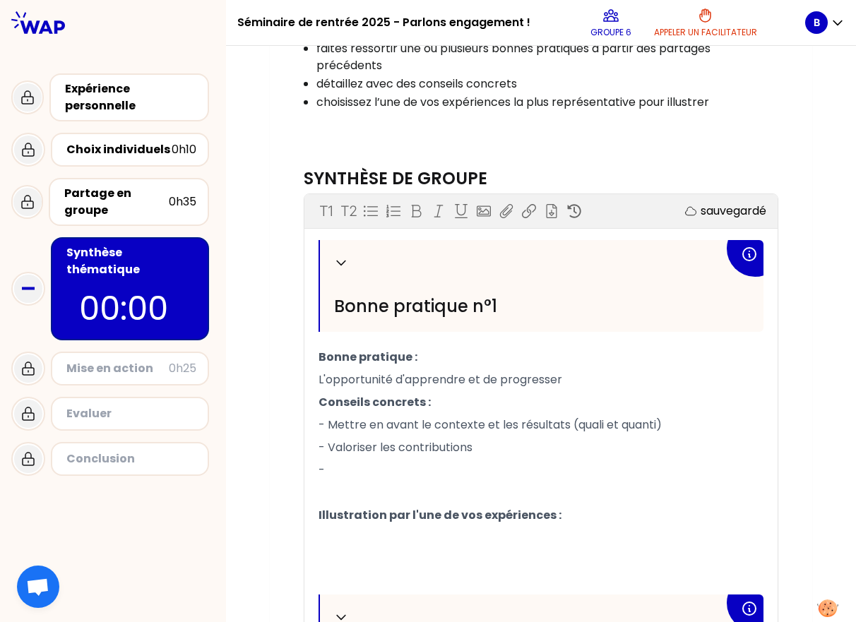
click at [498, 444] on p "- Valoriser les contributions" at bounding box center [540, 447] width 445 height 23
click at [540, 419] on p "- Mettre en avant le contexte et les résultats (quali et quanti)" at bounding box center [540, 425] width 445 height 23
click at [361, 468] on p "-" at bounding box center [540, 470] width 445 height 23
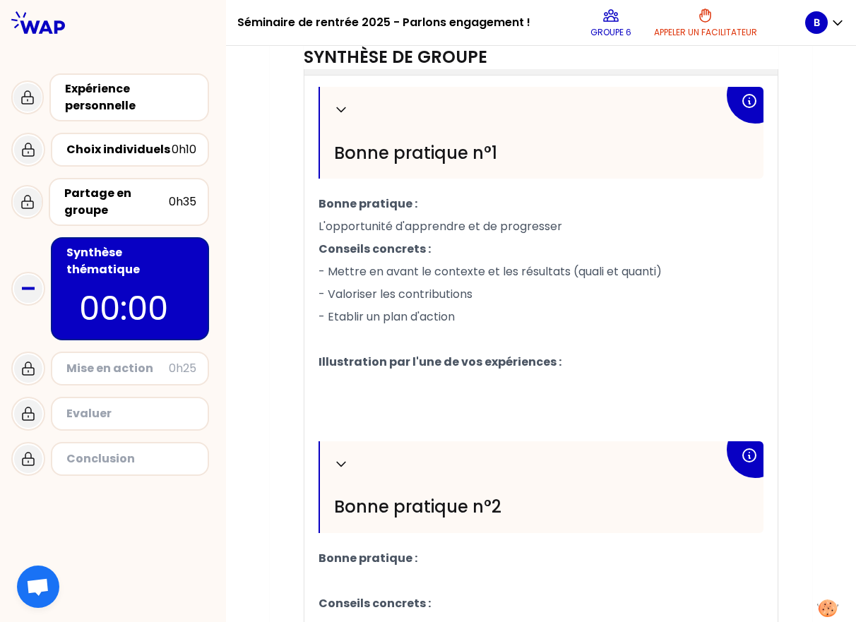
scroll to position [494, 0]
click at [540, 388] on p "﻿" at bounding box center [540, 384] width 445 height 23
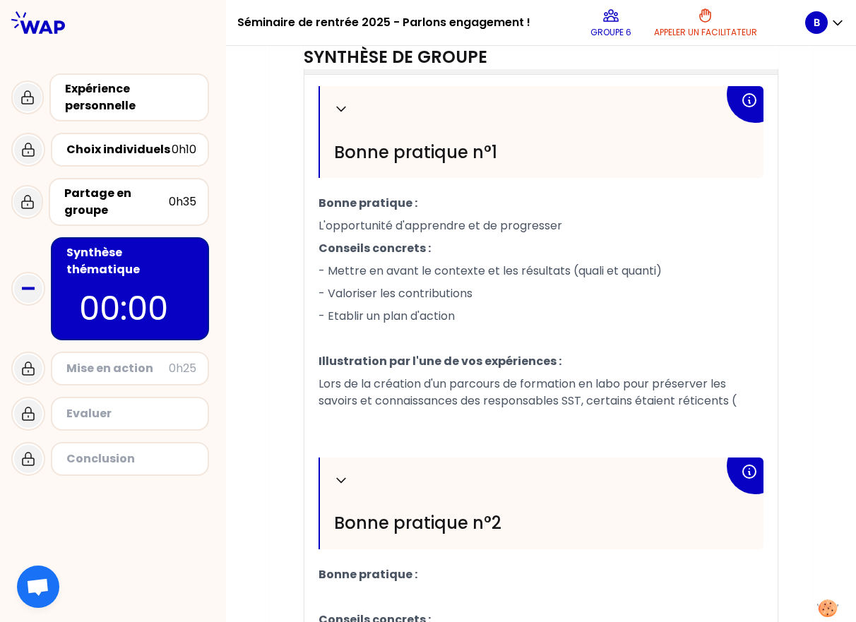
click at [222, 500] on div at bounding box center [113, 515] width 226 height 68
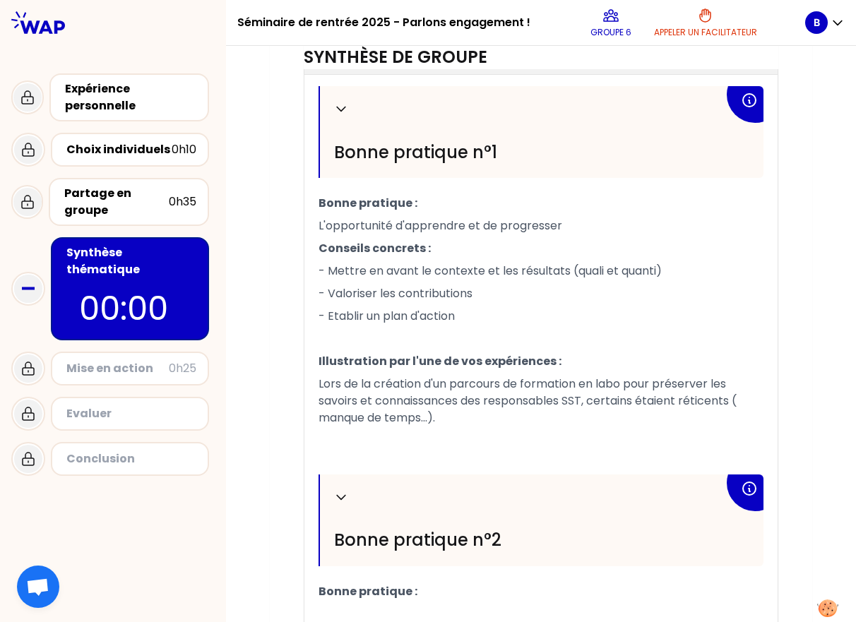
click at [439, 418] on p "Lors de la création d'un parcours de formation en labo pour préserver les savoi…" at bounding box center [540, 401] width 445 height 56
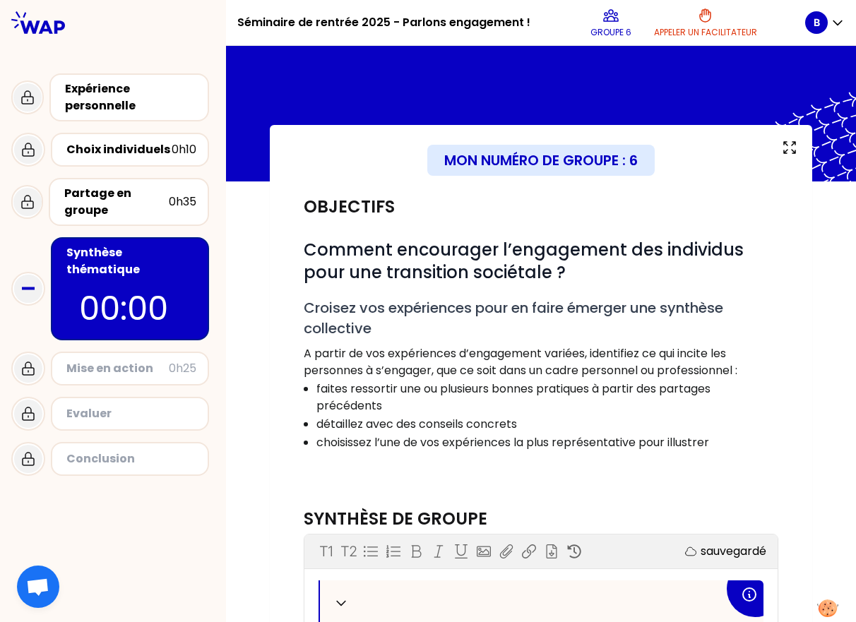
scroll to position [628, 0]
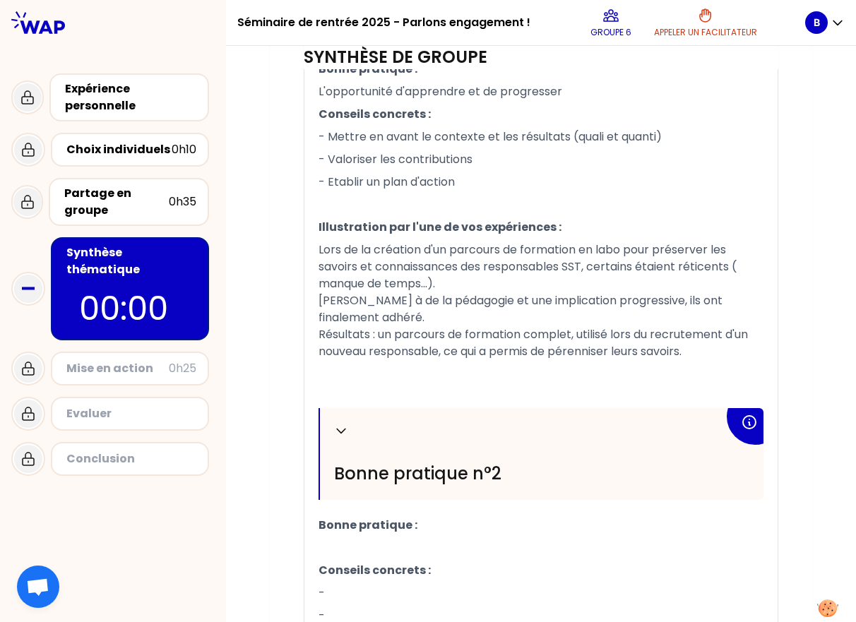
click at [540, 357] on p "Lors de la création d'un parcours de formation en labo pour préserver les savoi…" at bounding box center [540, 301] width 445 height 124
click at [364, 316] on p "Lors de la création d'un parcours de formation en labo pour préserver les savoi…" at bounding box center [540, 301] width 445 height 124
click at [441, 286] on p "Lors de la création d'un parcours de formation en labo pour préserver les savoi…" at bounding box center [540, 301] width 445 height 124
click at [371, 311] on p "Lors de la création d'un parcours de formation en labo pour préserver les savoi…" at bounding box center [540, 301] width 445 height 124
click at [540, 354] on p "Lors de la création d'un parcours de formation en labo pour préserver les savoi…" at bounding box center [540, 301] width 445 height 124
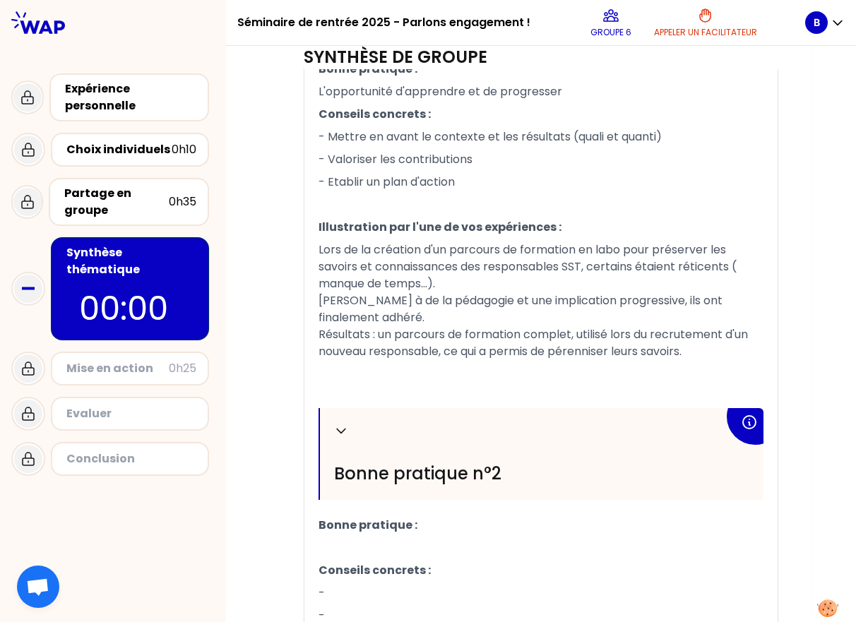
click at [540, 316] on p "Lors de la création d'un parcours de formation en labo pour préserver les savoi…" at bounding box center [540, 301] width 445 height 124
click at [540, 277] on p "Lors de la création d'un parcours de formation en labo pour préserver les savoi…" at bounding box center [540, 301] width 445 height 124
click at [540, 247] on p "Lors de la création d'un parcours de formation en labo pour préserver les savoi…" at bounding box center [540, 301] width 445 height 124
click at [540, 280] on p "Lors de la création d'un parcours de formation en labo pour préserver les savoi…" at bounding box center [540, 301] width 445 height 124
click at [540, 320] on p "Lors de la création d'un parcours de formation en labo pour préserver les savoi…" at bounding box center [540, 301] width 445 height 124
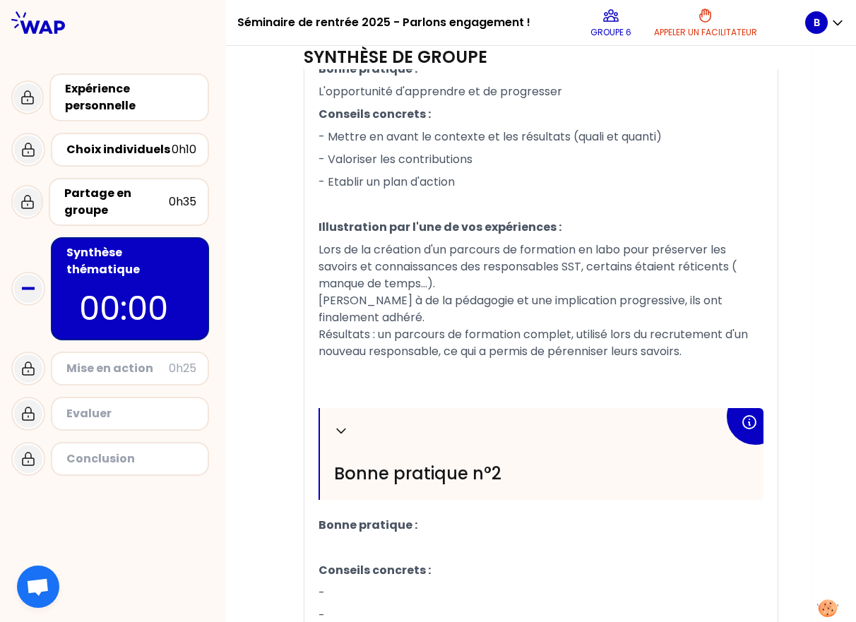
click at [540, 356] on p "Lors de la création d'un parcours de formation en labo pour préserver les savoi…" at bounding box center [540, 301] width 445 height 124
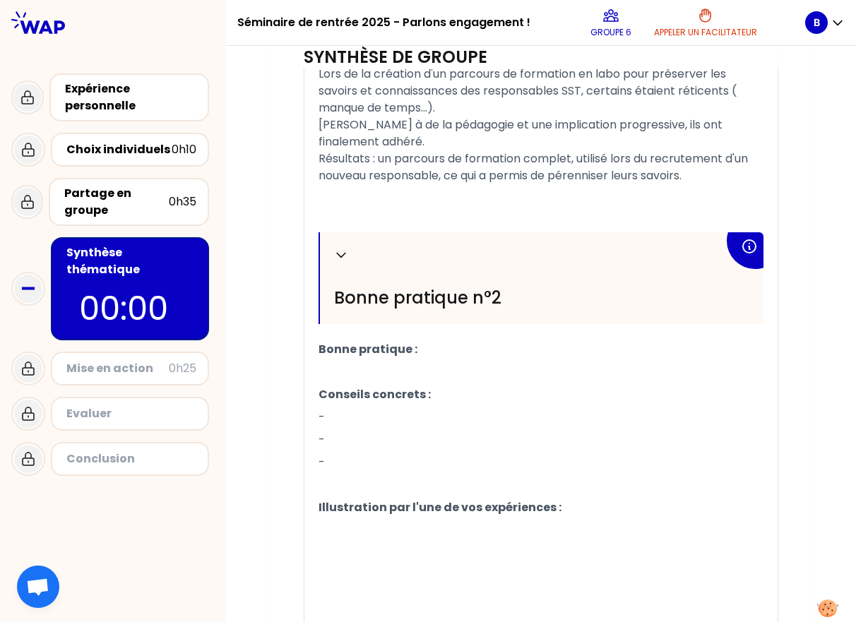
scroll to position [813, 0]
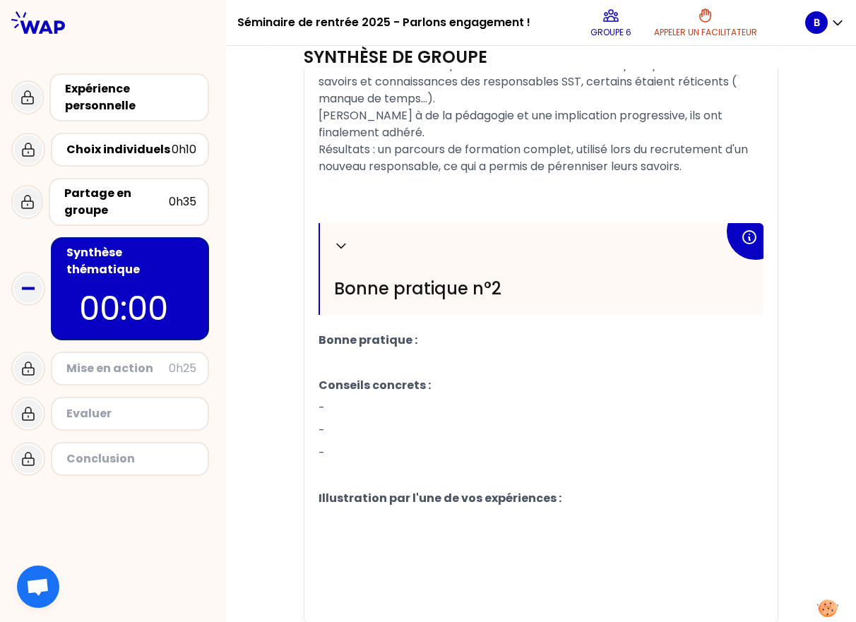
click at [412, 339] on p "Bonne pratique :" at bounding box center [540, 340] width 445 height 23
click at [399, 355] on p "﻿" at bounding box center [540, 363] width 445 height 23
click at [449, 392] on p "Conseils concrets :" at bounding box center [540, 385] width 445 height 23
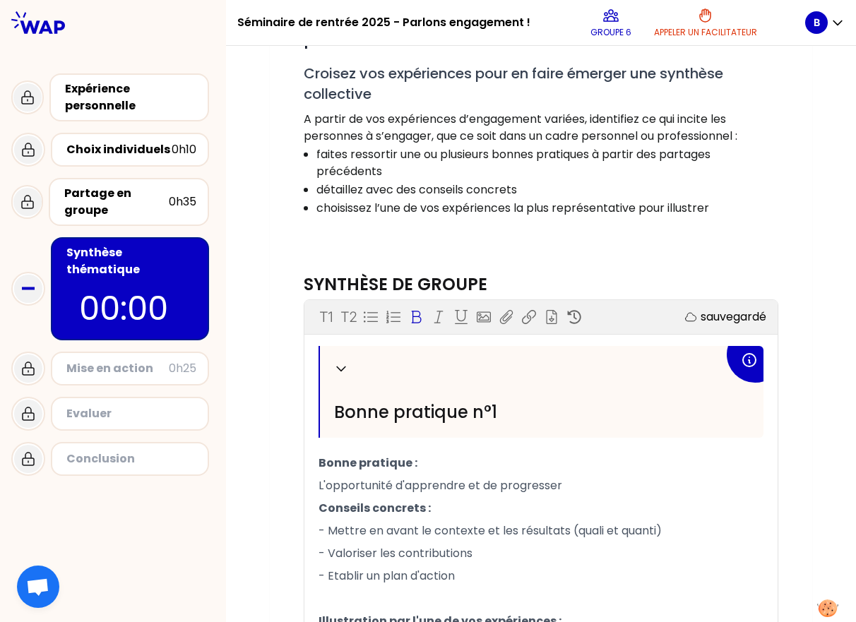
scroll to position [235, 0]
click at [414, 464] on p "Bonne pratique :" at bounding box center [540, 462] width 445 height 23
click at [540, 481] on p "L'opportunité d'apprendre et de progresser" at bounding box center [540, 485] width 445 height 23
click at [426, 512] on p "Conseils concrets :" at bounding box center [540, 507] width 445 height 23
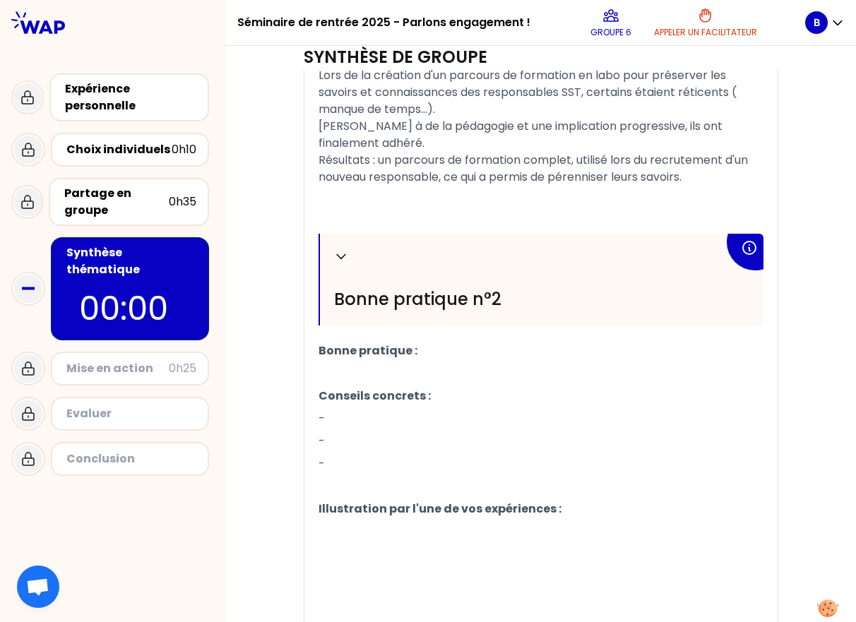
scroll to position [868, 0]
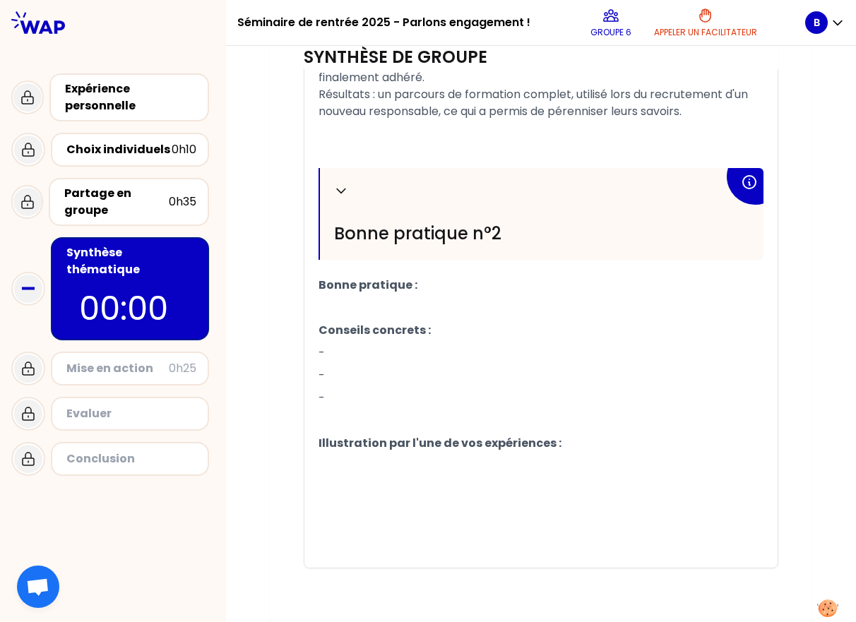
click at [419, 289] on p "Bonne pratique :" at bounding box center [540, 285] width 445 height 23
click at [410, 298] on p "﻿" at bounding box center [540, 307] width 445 height 23
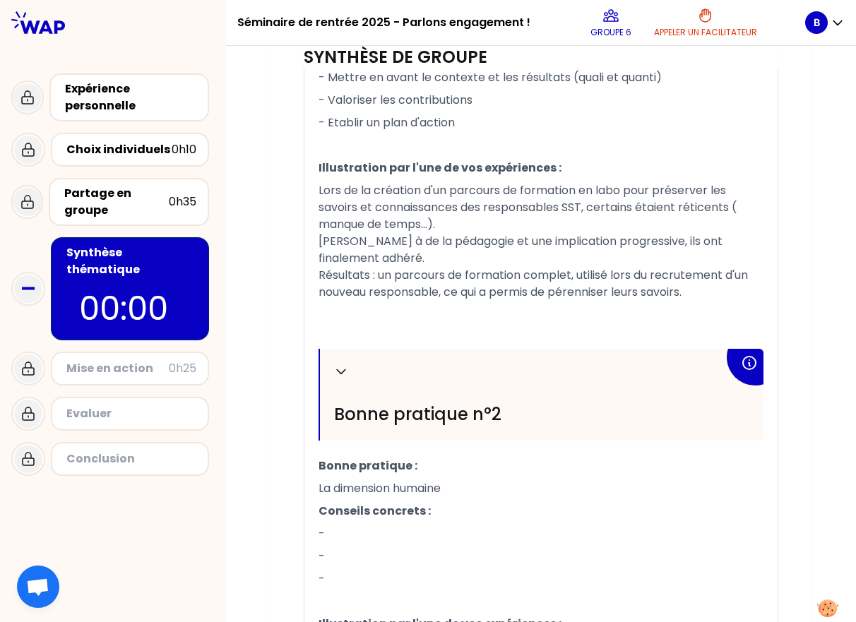
scroll to position [690, 0]
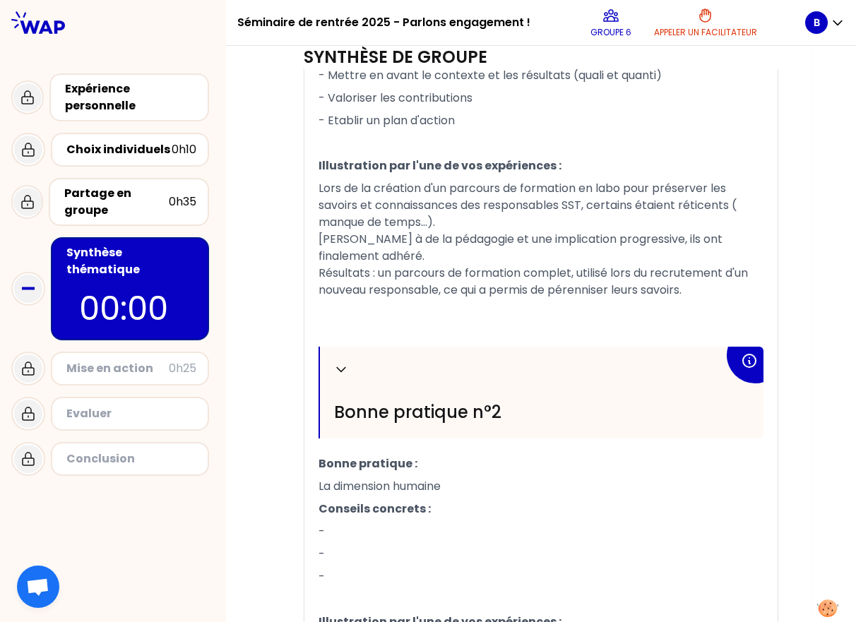
click at [433, 509] on p "Conseils concrets :" at bounding box center [540, 509] width 445 height 23
click at [346, 528] on p "-" at bounding box center [540, 531] width 445 height 23
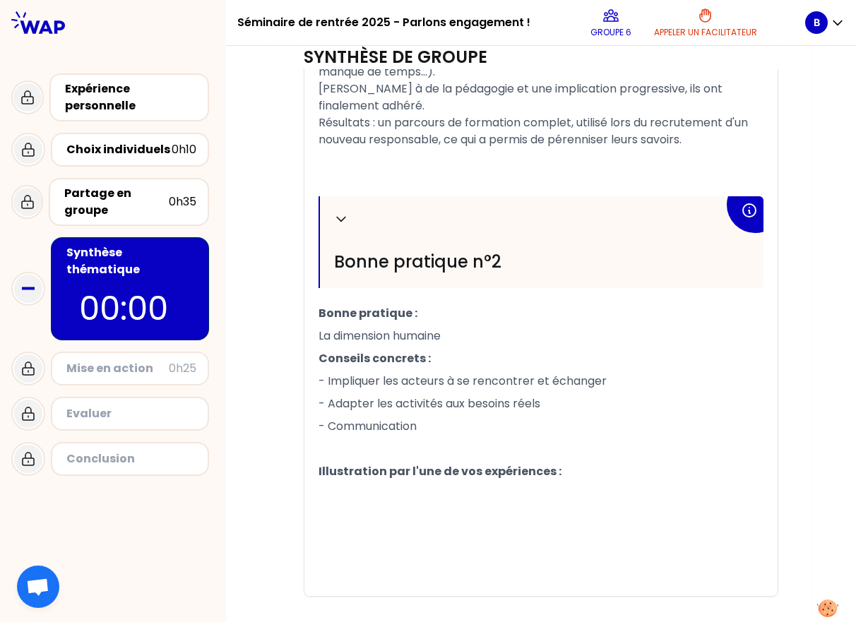
scroll to position [868, 0]
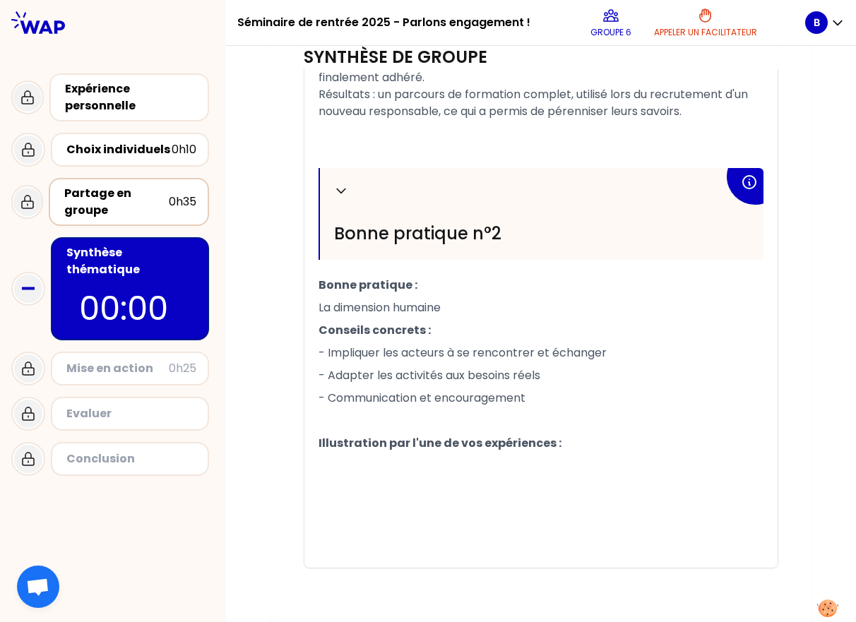
click at [126, 203] on div "Partage en groupe" at bounding box center [116, 202] width 104 height 34
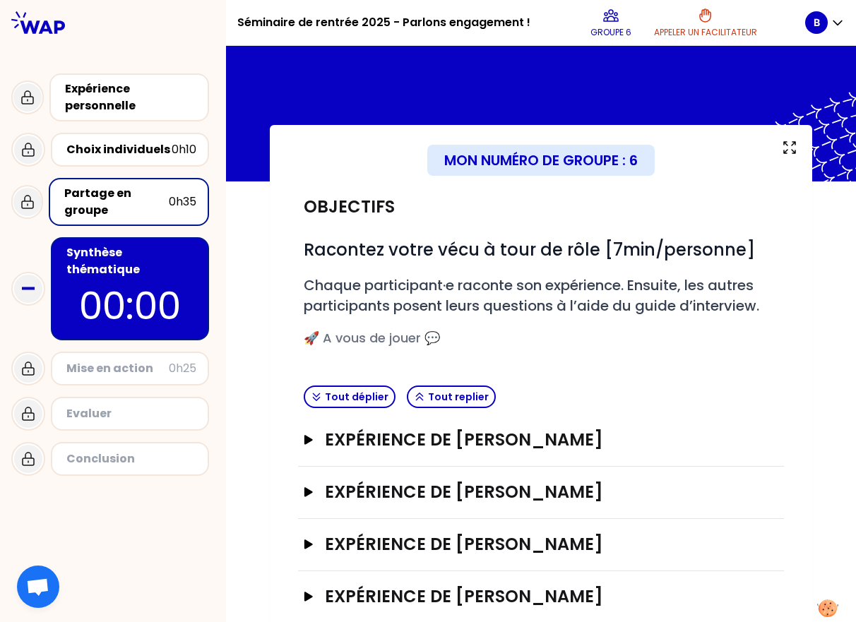
scroll to position [30, 0]
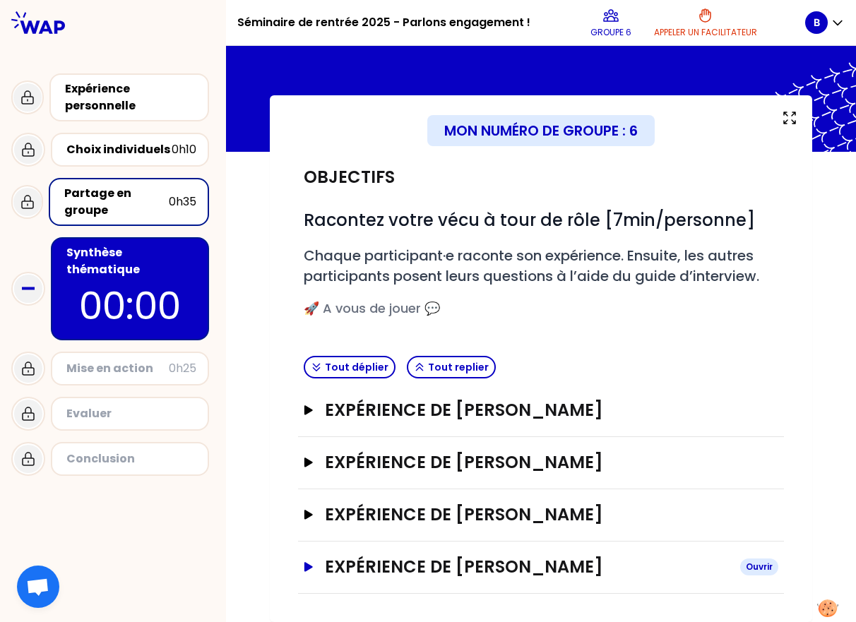
click at [304, 569] on icon "button" at bounding box center [308, 566] width 8 height 9
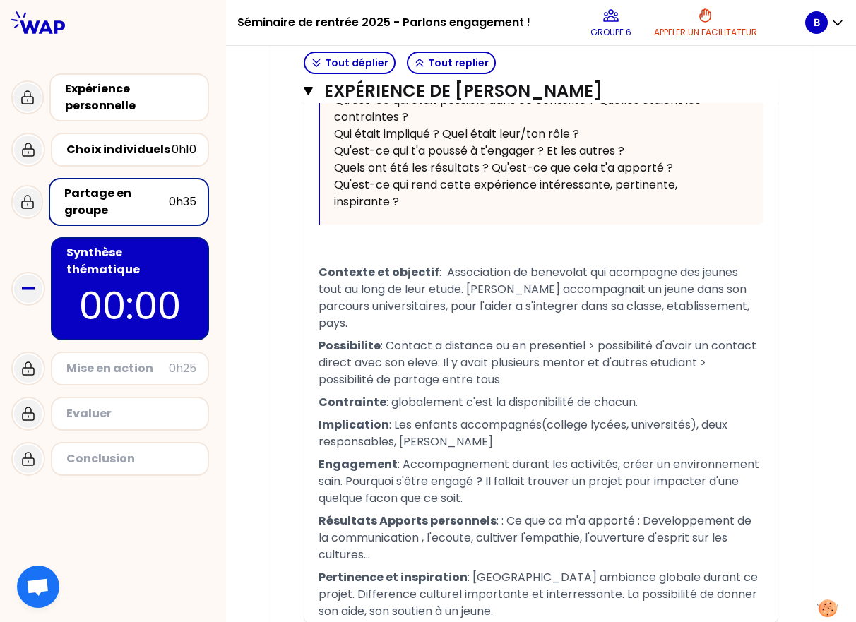
scroll to position [925, 0]
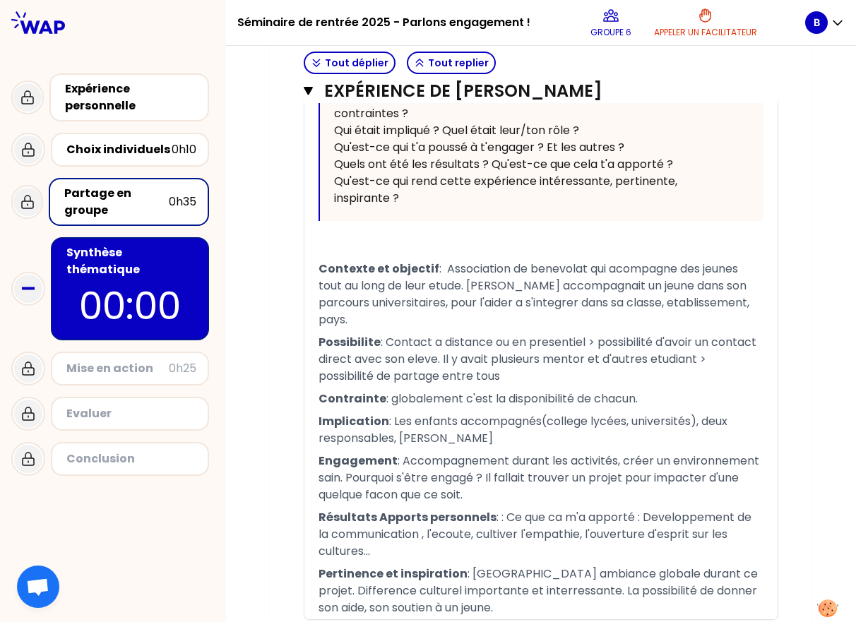
click at [134, 278] on p "00:00" at bounding box center [130, 305] width 133 height 55
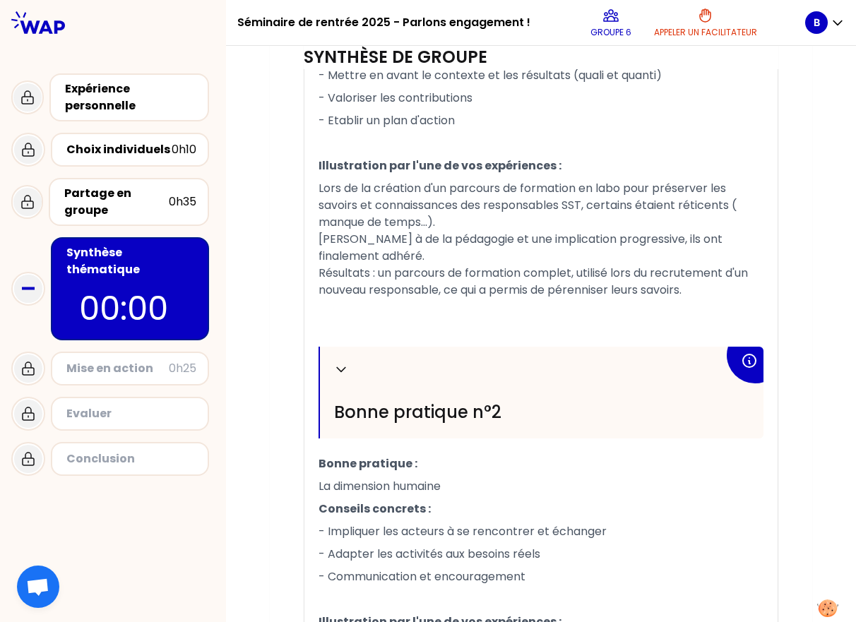
scroll to position [690, 0]
click at [132, 191] on div "Partage en groupe" at bounding box center [116, 202] width 104 height 34
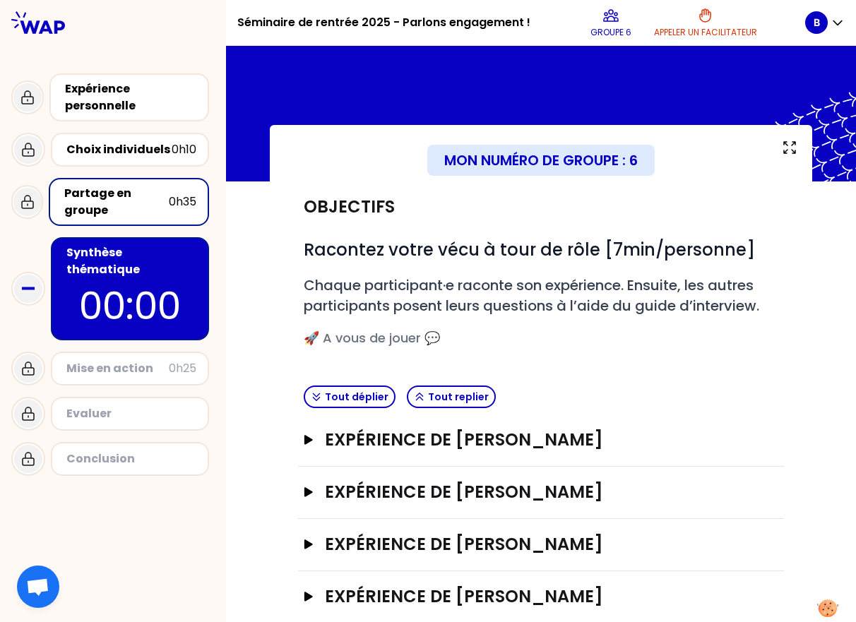
scroll to position [30, 0]
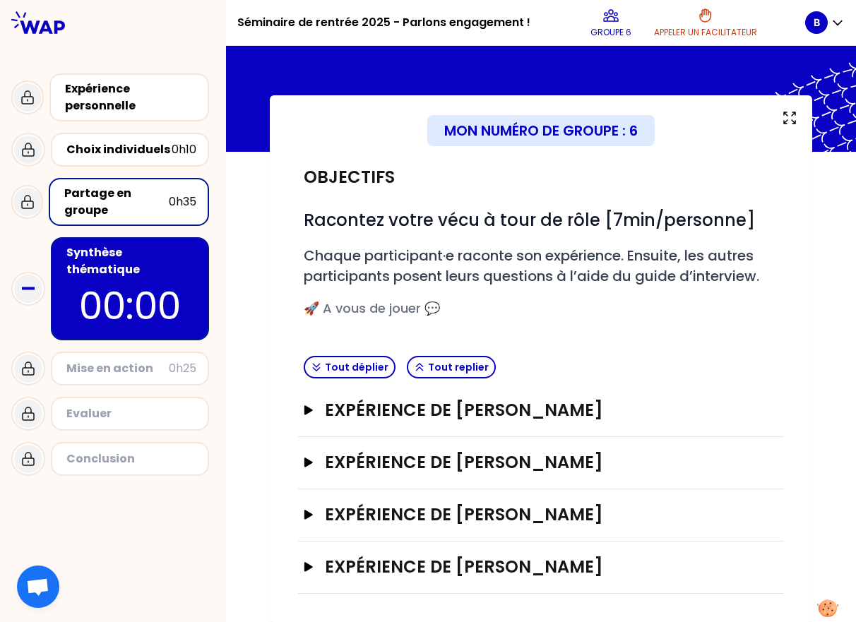
click at [163, 287] on p "00:00" at bounding box center [130, 305] width 133 height 55
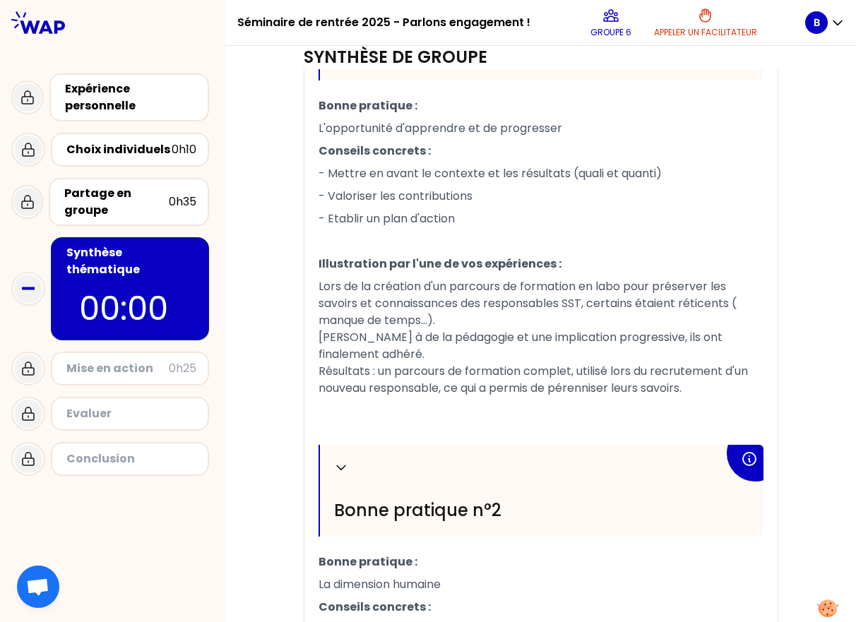
scroll to position [868, 0]
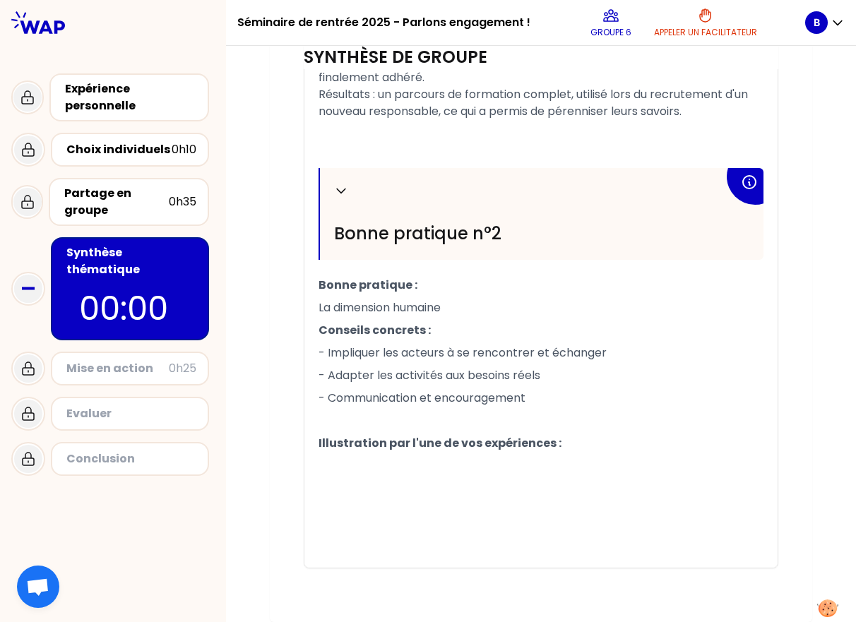
click at [540, 465] on p "﻿" at bounding box center [540, 466] width 445 height 23
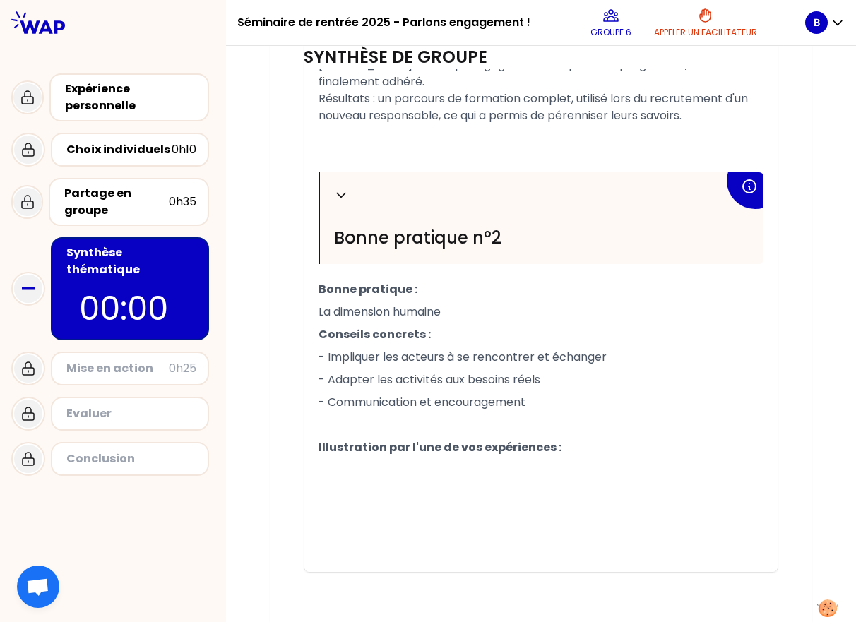
scroll to position [863, 0]
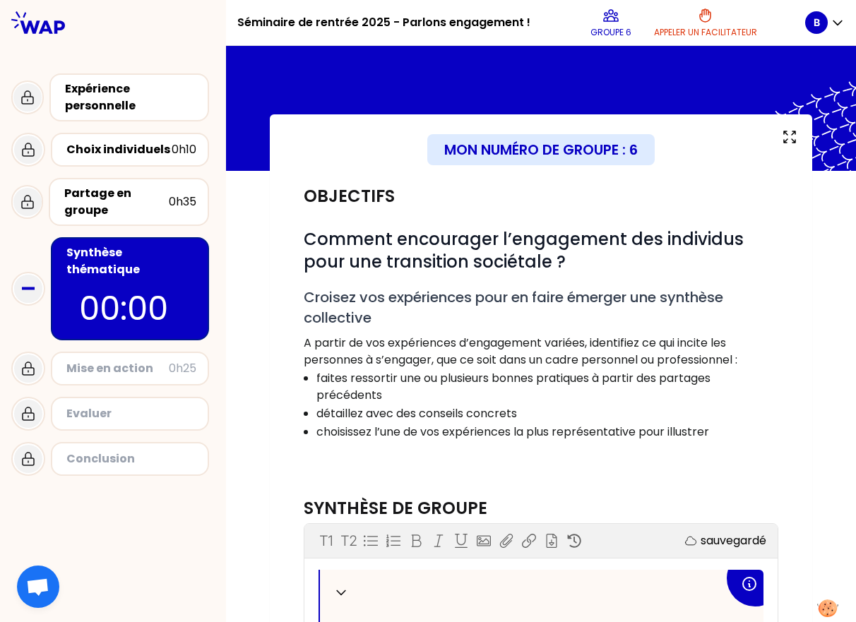
scroll to position [0, 0]
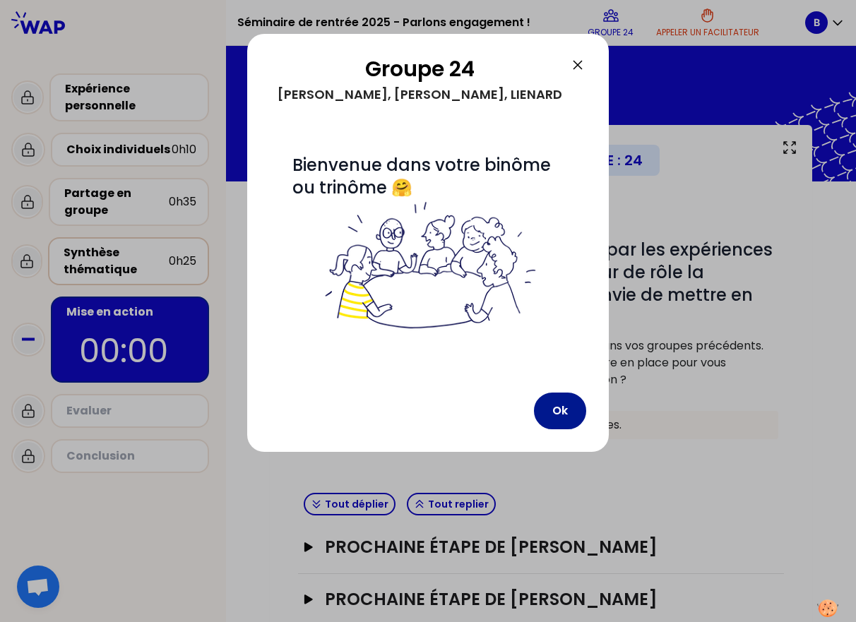
click at [540, 421] on button "Ok" at bounding box center [560, 410] width 52 height 37
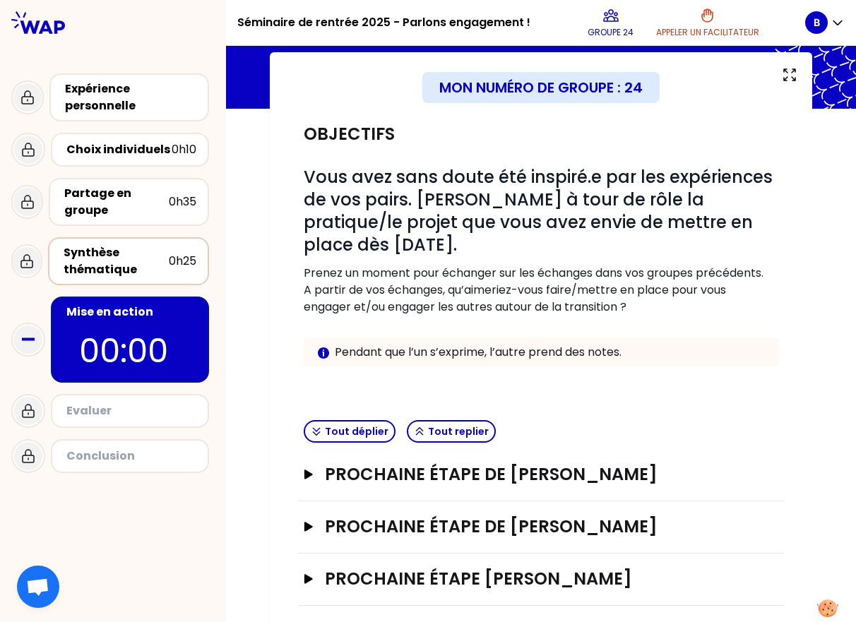
scroll to position [85, 0]
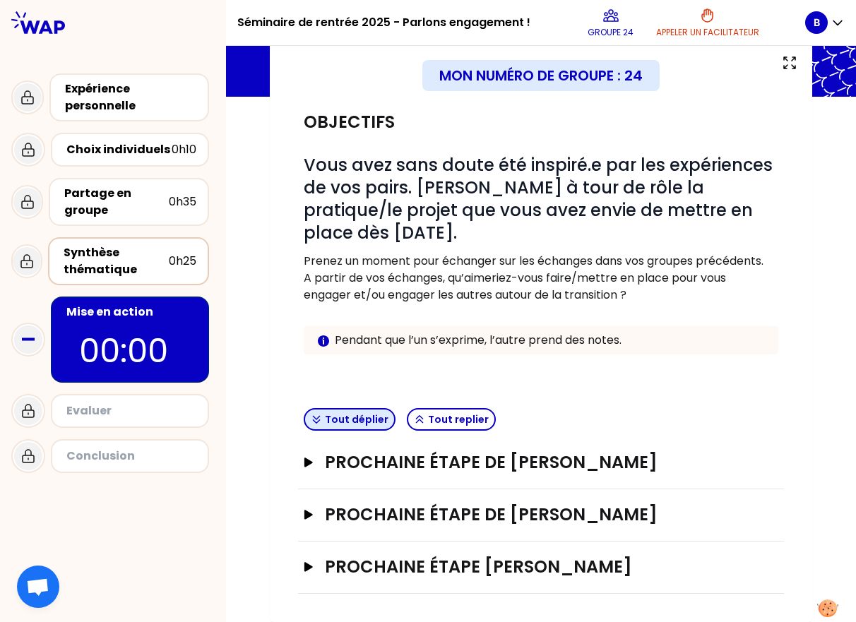
click at [353, 416] on button "Tout déplier" at bounding box center [350, 419] width 92 height 23
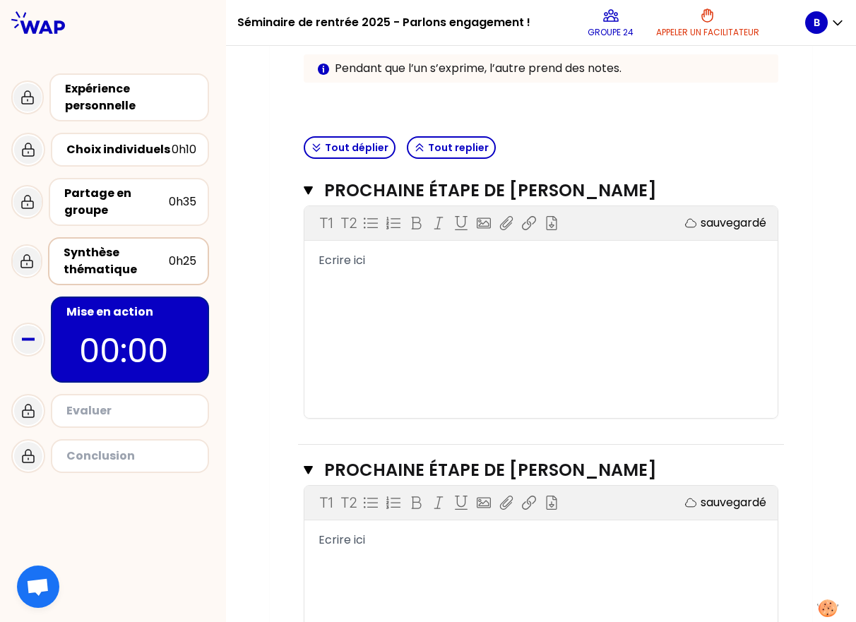
scroll to position [359, 0]
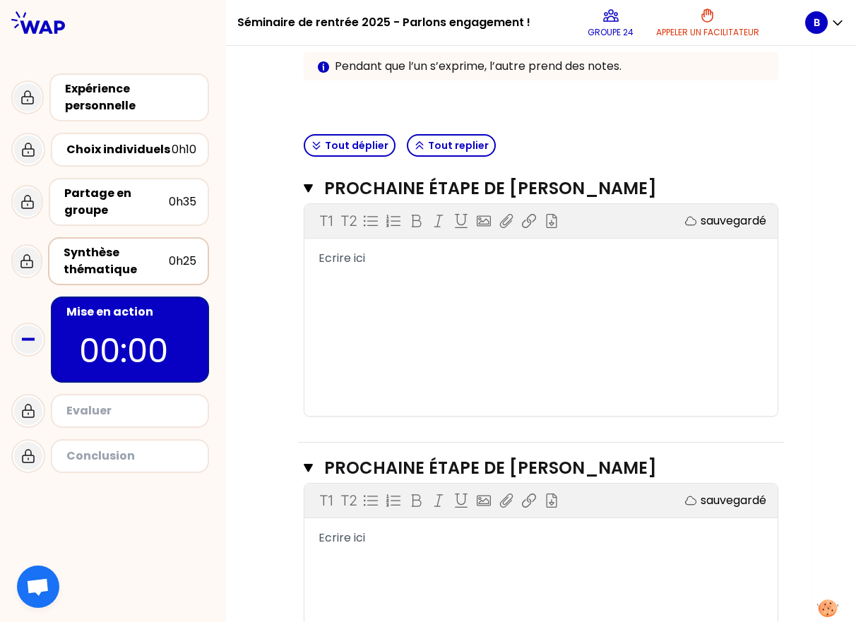
click at [333, 256] on span "Ecrire ici" at bounding box center [341, 258] width 47 height 16
click at [376, 256] on div "Ecrire ici" at bounding box center [540, 258] width 445 height 17
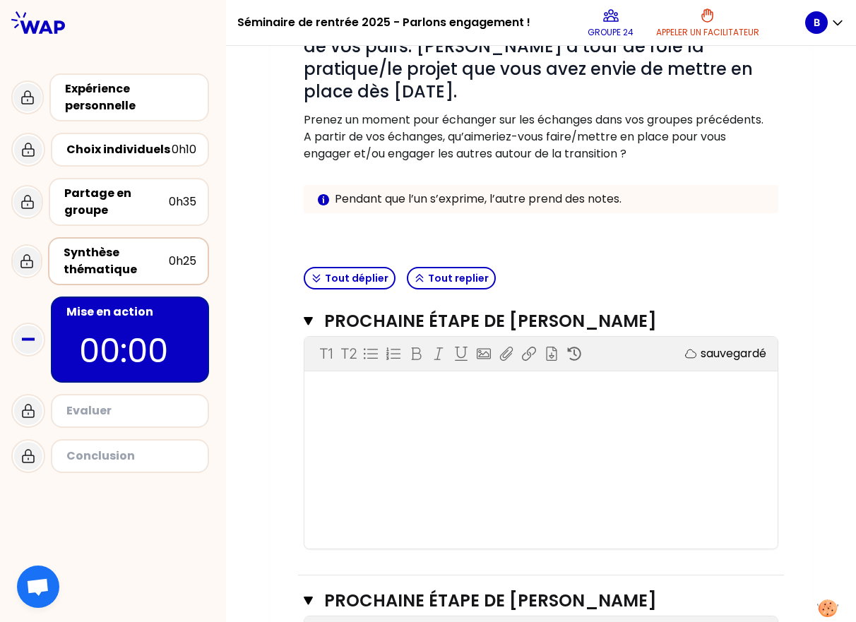
scroll to position [198, 0]
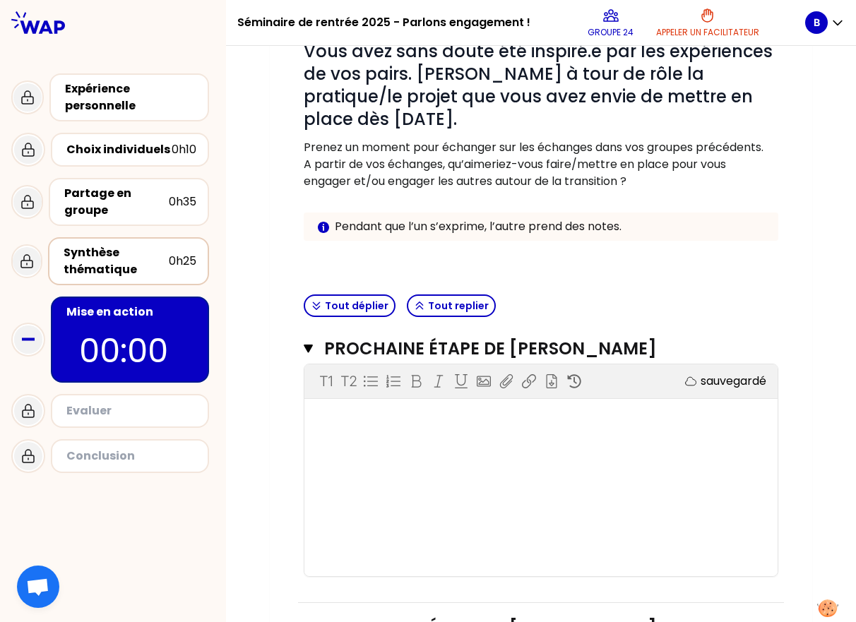
click at [381, 441] on div "T1 T2 Exporter sauvegardé ﻿" at bounding box center [540, 470] width 473 height 212
click at [355, 427] on div "T1 T2 Exporter sauvegardé ﻿" at bounding box center [540, 470] width 473 height 212
click at [449, 472] on div "T1 T2 Exporter sauvegardé ﻿" at bounding box center [540, 470] width 473 height 212
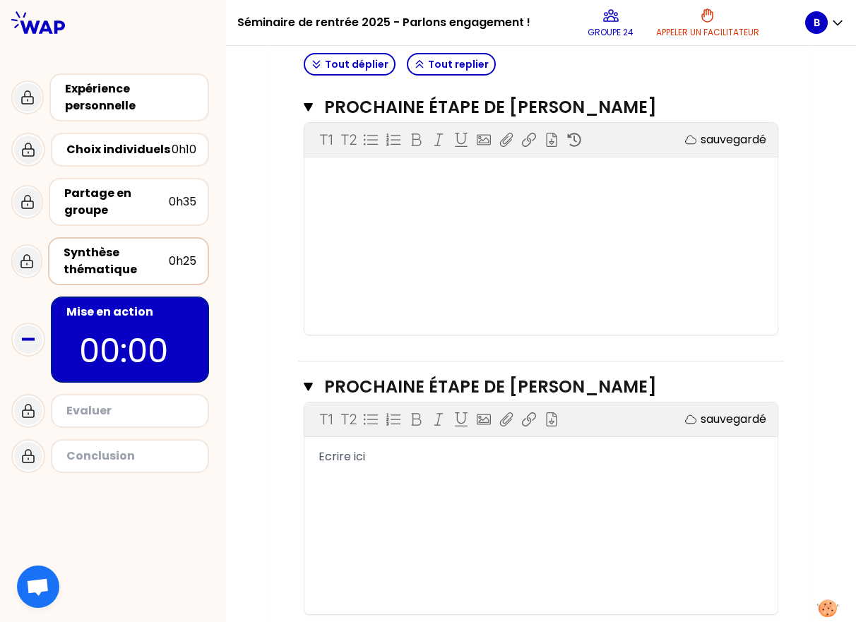
scroll to position [446, 0]
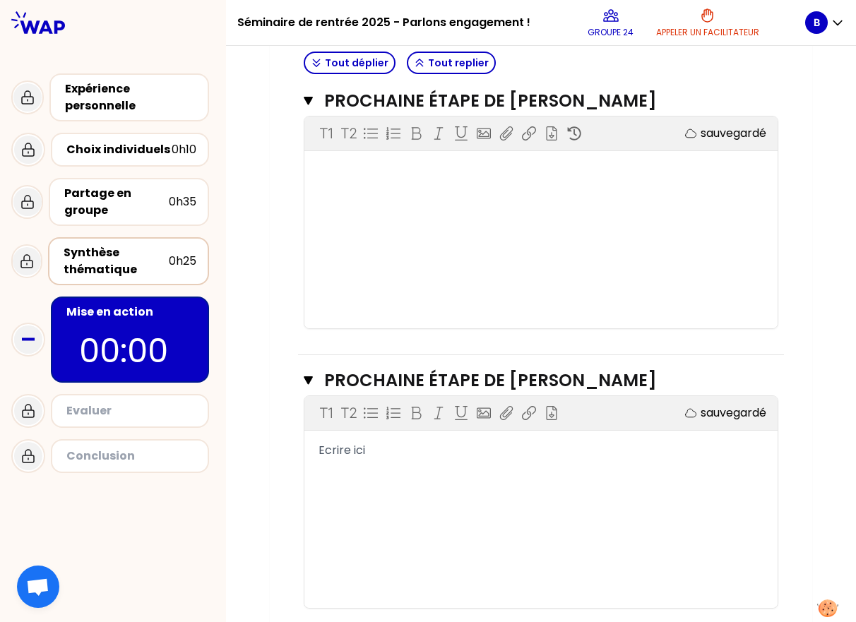
click at [458, 471] on div "T1 T2 Exporter sauvegardé Ecrire ici" at bounding box center [540, 502] width 473 height 212
click at [344, 447] on span "Ecrire ici" at bounding box center [341, 450] width 47 height 16
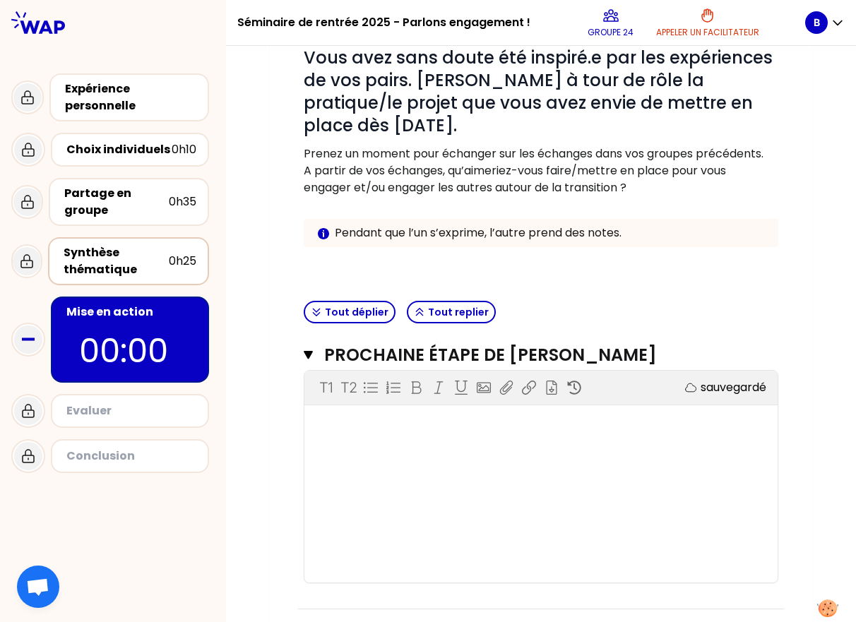
scroll to position [193, 0]
click at [540, 450] on div "T1 T2 Exporter sauvegardé ﻿" at bounding box center [540, 476] width 473 height 212
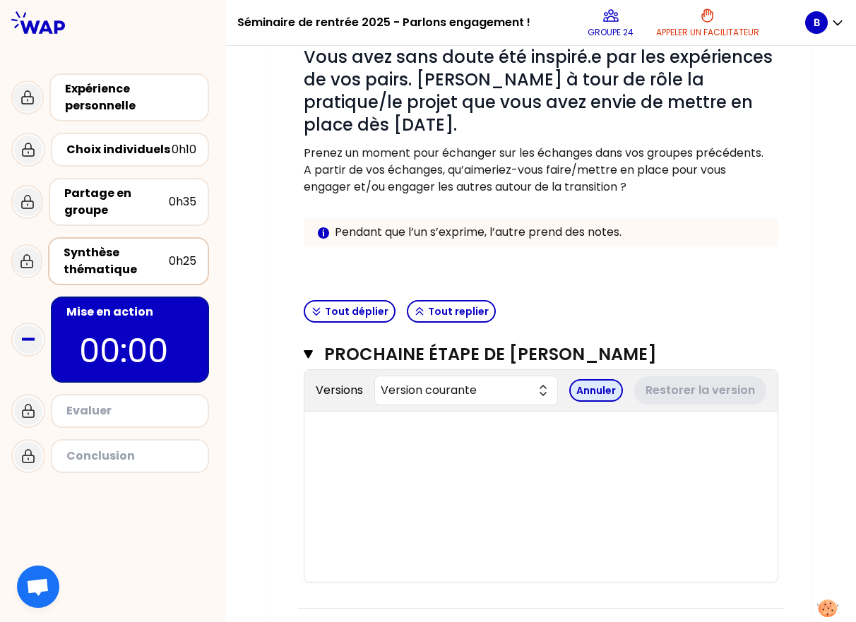
click at [540, 389] on button "Annuler" at bounding box center [596, 390] width 54 height 23
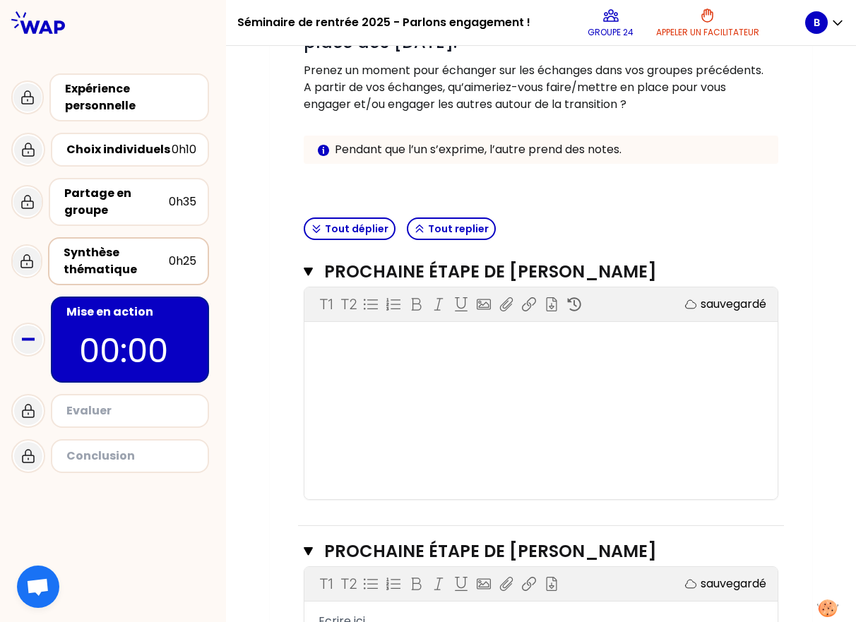
scroll to position [275, 0]
click at [449, 402] on div "T1 T2 Exporter sauvegardé ﻿" at bounding box center [540, 394] width 473 height 212
click at [345, 337] on div "﻿" at bounding box center [540, 342] width 445 height 17
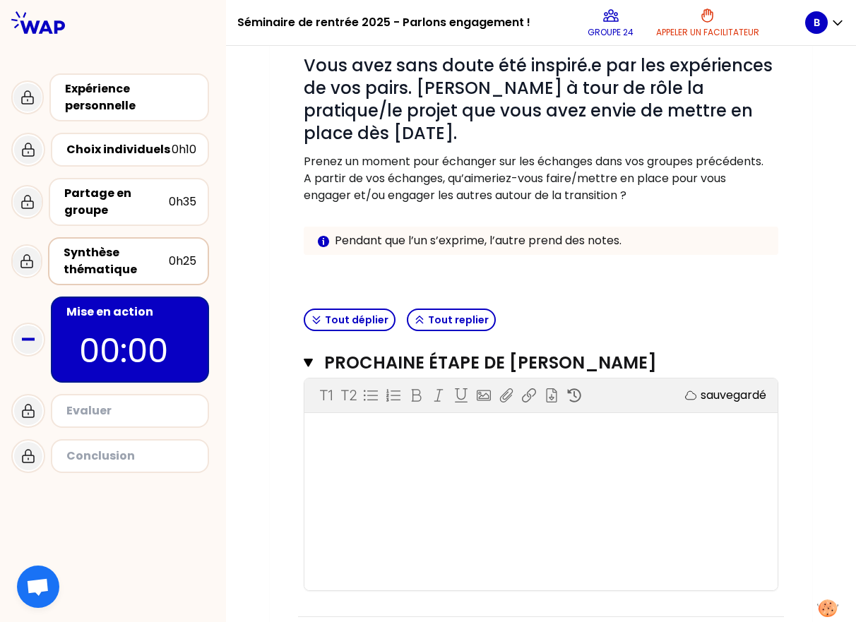
scroll to position [181, 0]
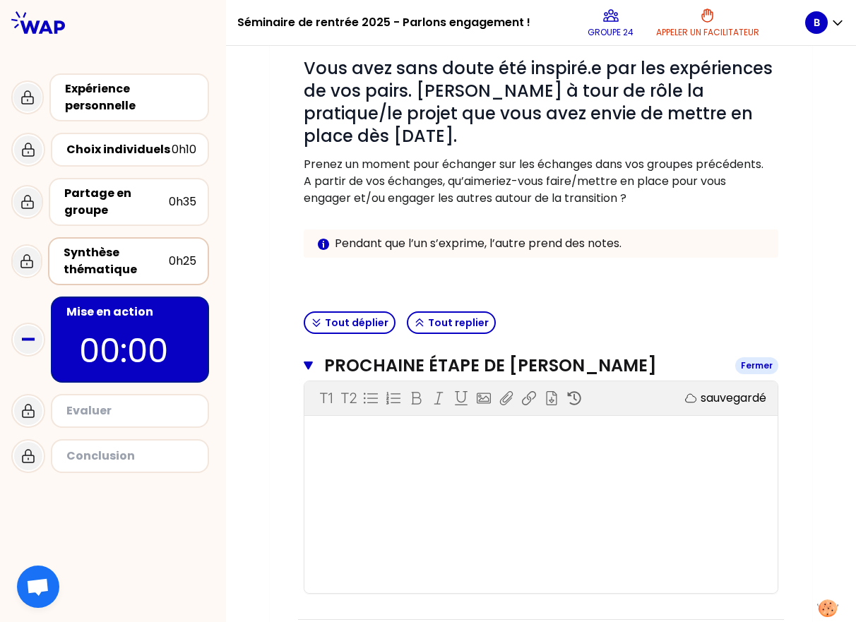
click at [304, 366] on icon "button" at bounding box center [308, 365] width 9 height 11
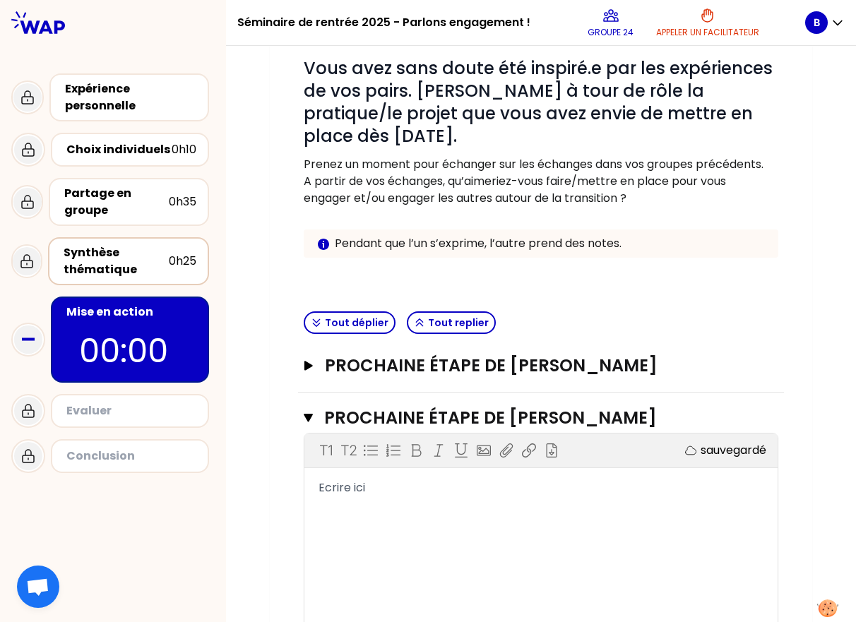
click at [298, 363] on div "Prochaine étape de [PERSON_NAME]" at bounding box center [541, 366] width 486 height 52
click at [303, 364] on icon "button" at bounding box center [308, 366] width 11 height 10
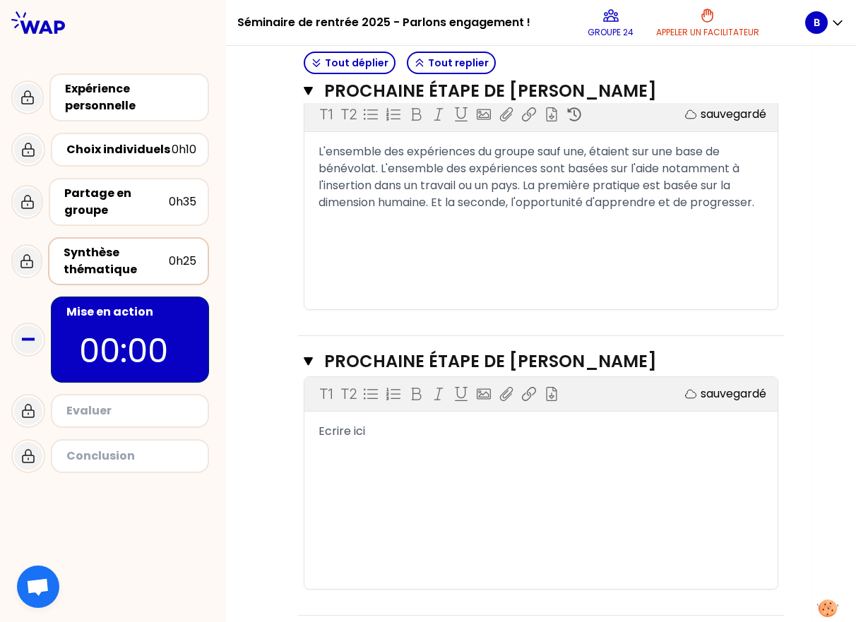
scroll to position [466, 0]
click at [540, 206] on div "L'ensemble des expériences du groupe sauf une, étaient sur une base de bénévola…" at bounding box center [540, 177] width 445 height 68
click at [487, 446] on div "T1 T2 Exporter sauvegardé Ecrire ici" at bounding box center [540, 482] width 473 height 212
click at [357, 430] on span "Ecrire ici" at bounding box center [341, 430] width 47 height 16
click at [368, 433] on div "Ecrire ici" at bounding box center [540, 430] width 445 height 17
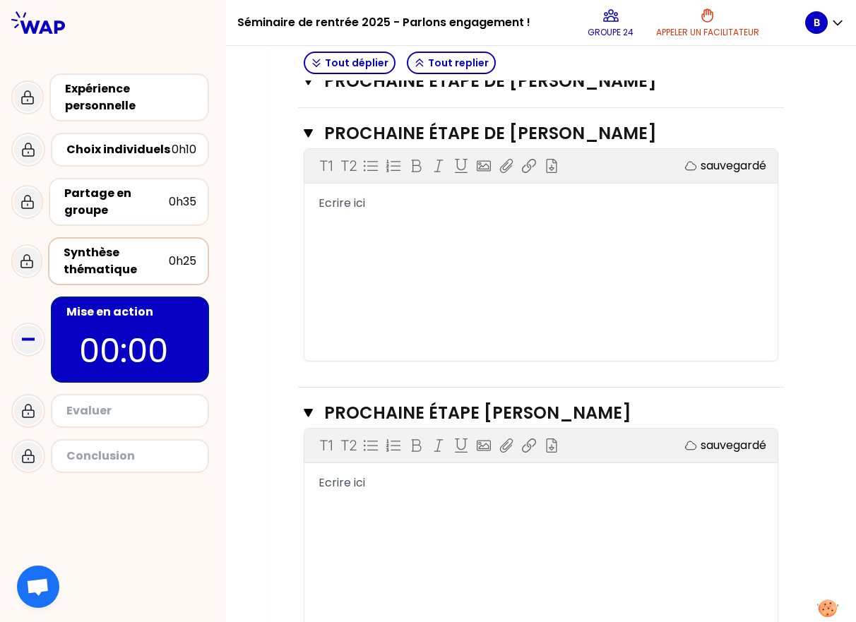
scroll to position [695, 0]
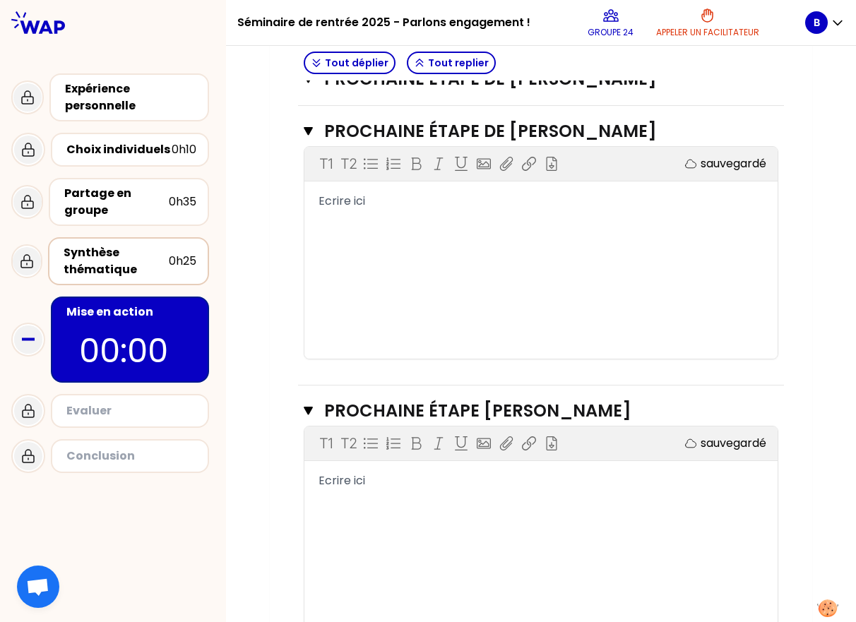
click at [364, 200] on div "Ecrire ici" at bounding box center [540, 201] width 445 height 17
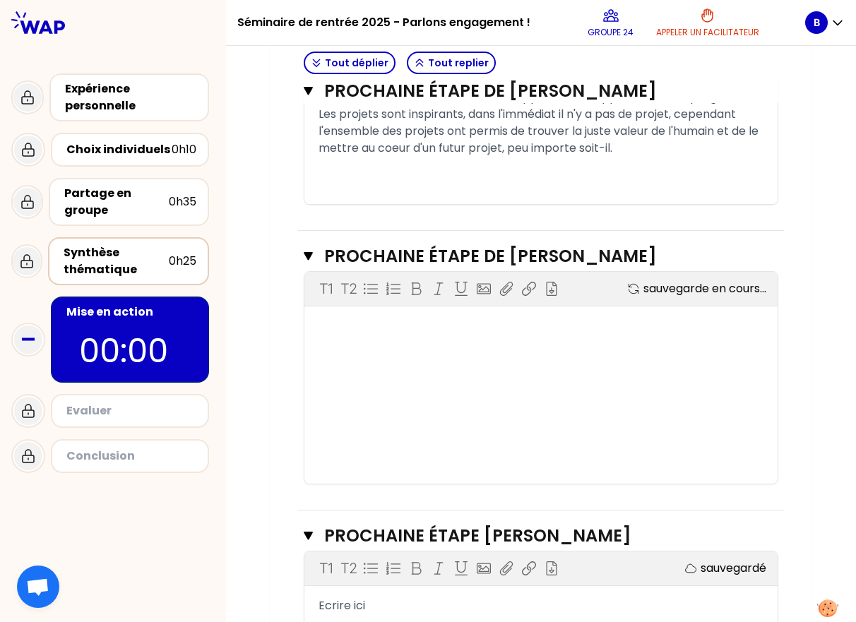
scroll to position [571, 0]
click at [357, 337] on div "T1 T2 Exporter sauvegardé ﻿" at bounding box center [540, 377] width 473 height 212
click at [347, 328] on div "﻿" at bounding box center [540, 325] width 445 height 17
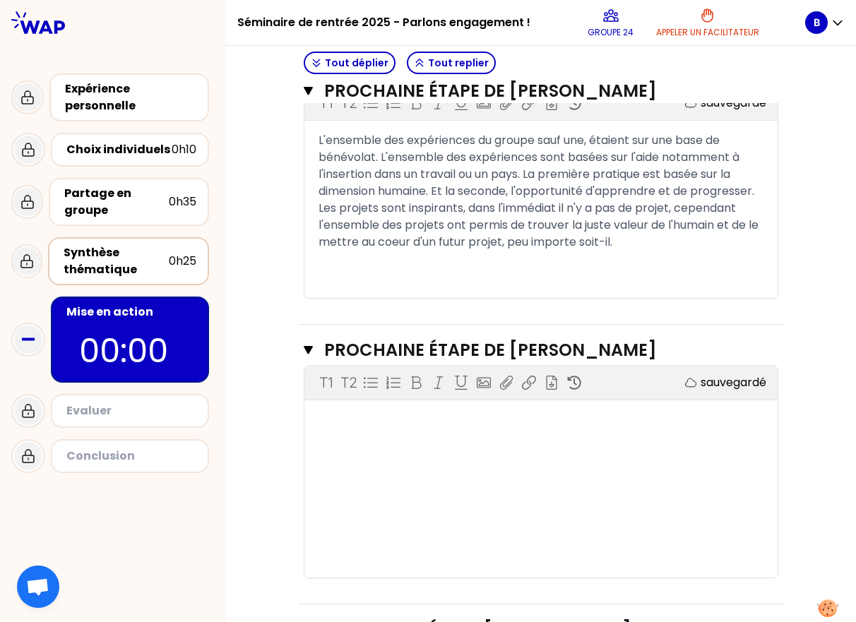
scroll to position [474, 0]
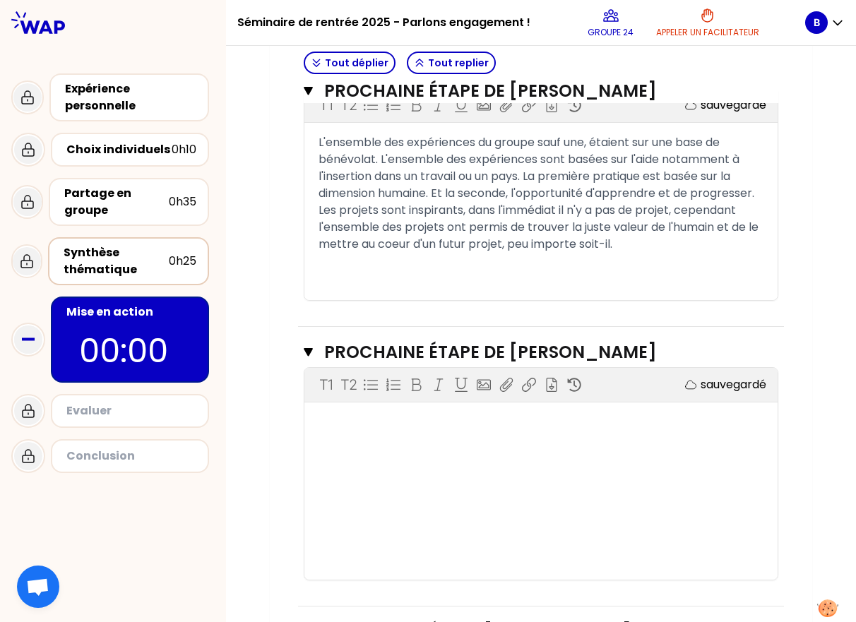
click at [540, 242] on div "Les projets sont inspirants, dans l'immédiat il n'y a pas de projet, cependant …" at bounding box center [540, 227] width 445 height 51
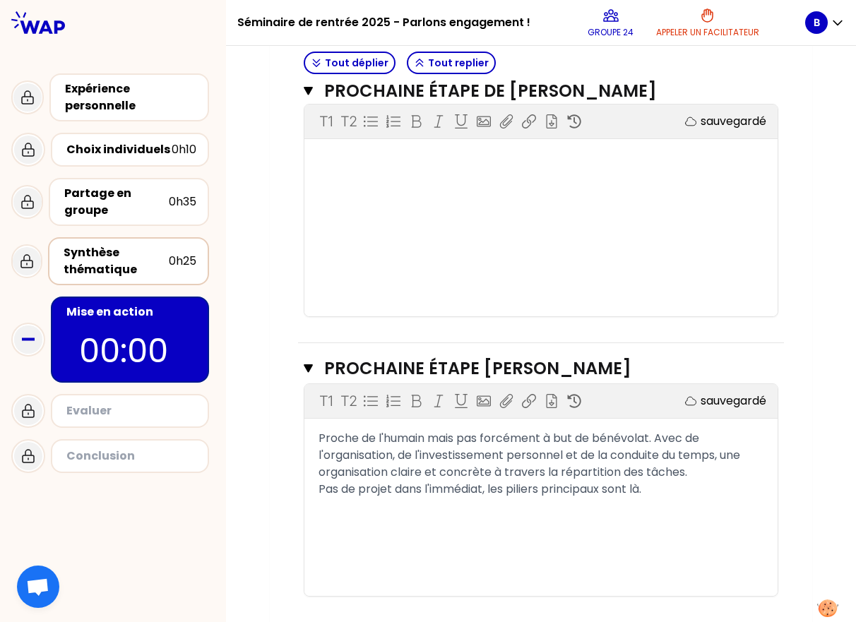
scroll to position [767, 0]
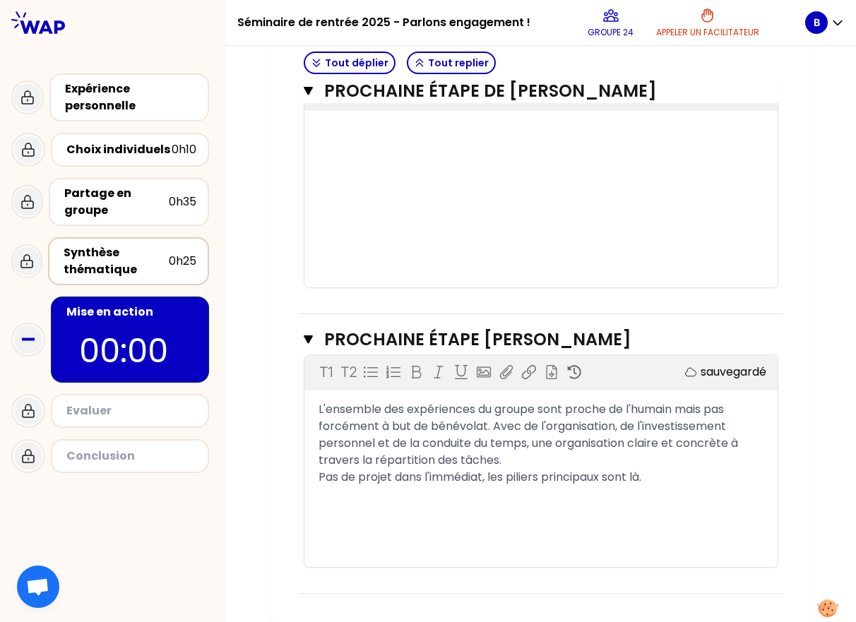
click at [378, 160] on div "T1 T2 Exporter sauvegardé ﻿" at bounding box center [540, 182] width 473 height 212
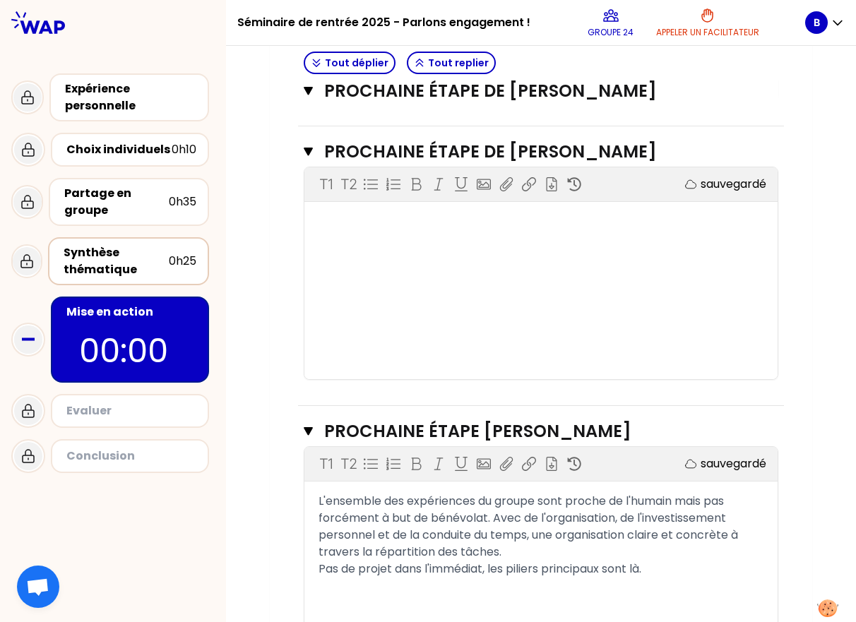
click at [435, 275] on div "T1 T2 Exporter sauvegardé ﻿" at bounding box center [540, 273] width 473 height 212
click at [368, 232] on div "T1 T2 Exporter sauvegardé ﻿" at bounding box center [540, 273] width 473 height 212
click at [333, 210] on div "T1 T2 Exporter sauvegardé ﻿" at bounding box center [540, 273] width 473 height 212
click at [334, 216] on div "﻿" at bounding box center [540, 221] width 445 height 17
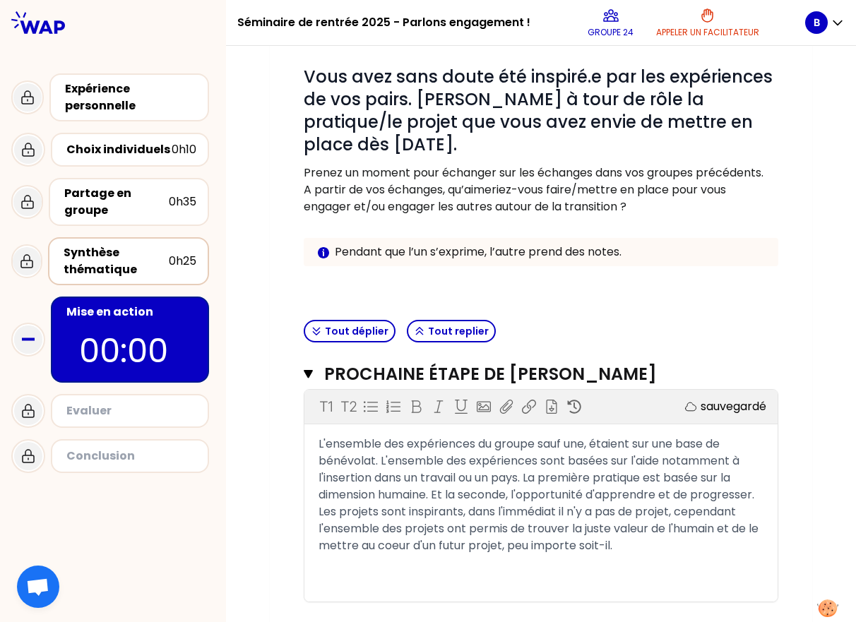
scroll to position [174, 0]
click at [448, 532] on span "Les projets sont inspirants, dans l'immédiat il n'y a pas de projet, cependant …" at bounding box center [539, 528] width 443 height 50
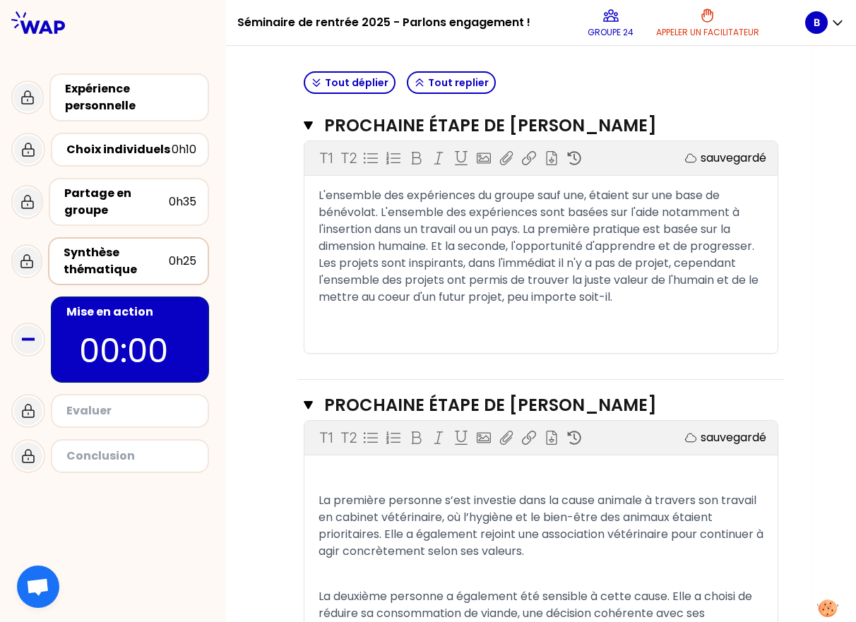
scroll to position [433, 0]
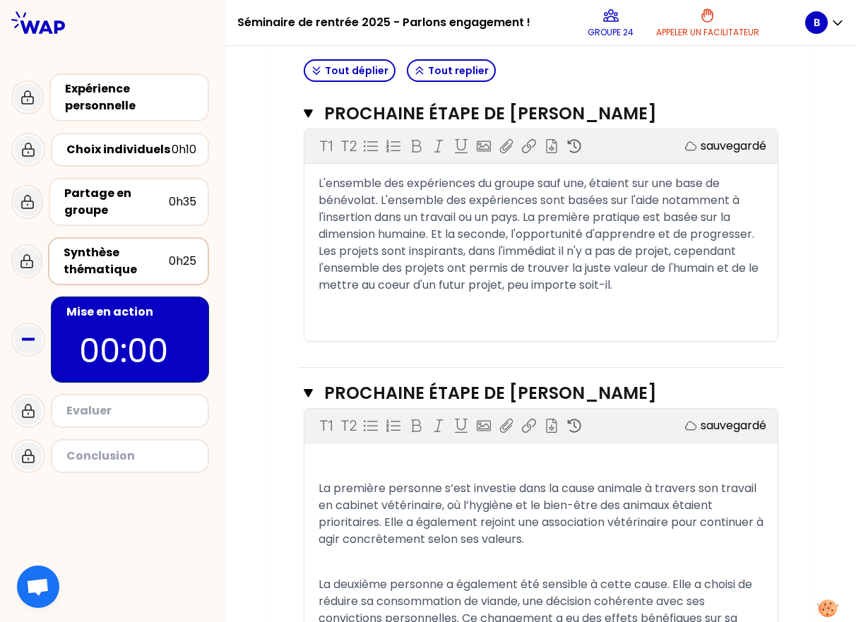
click at [318, 488] on span "La première personne s’est investie dans la cause animale à travers son travail…" at bounding box center [542, 513] width 448 height 67
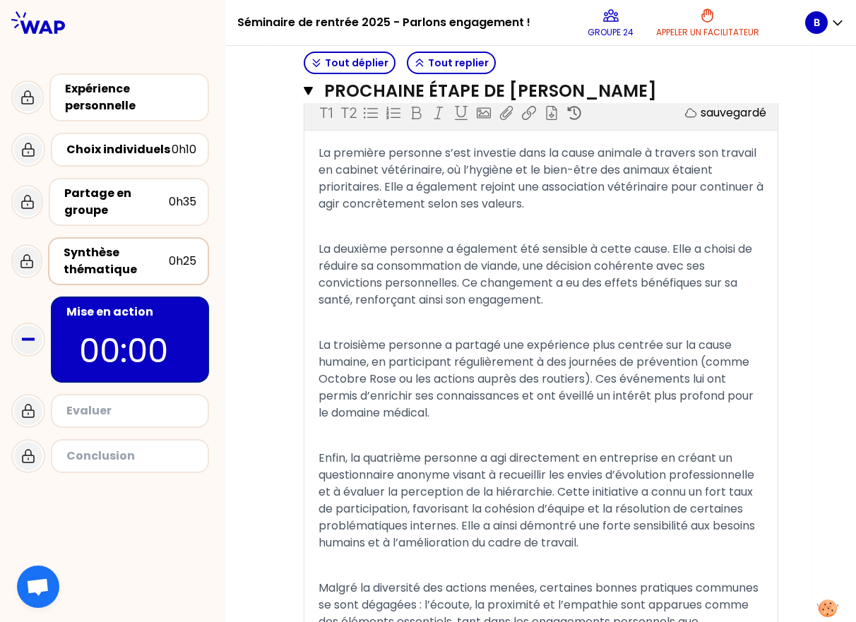
scroll to position [749, 0]
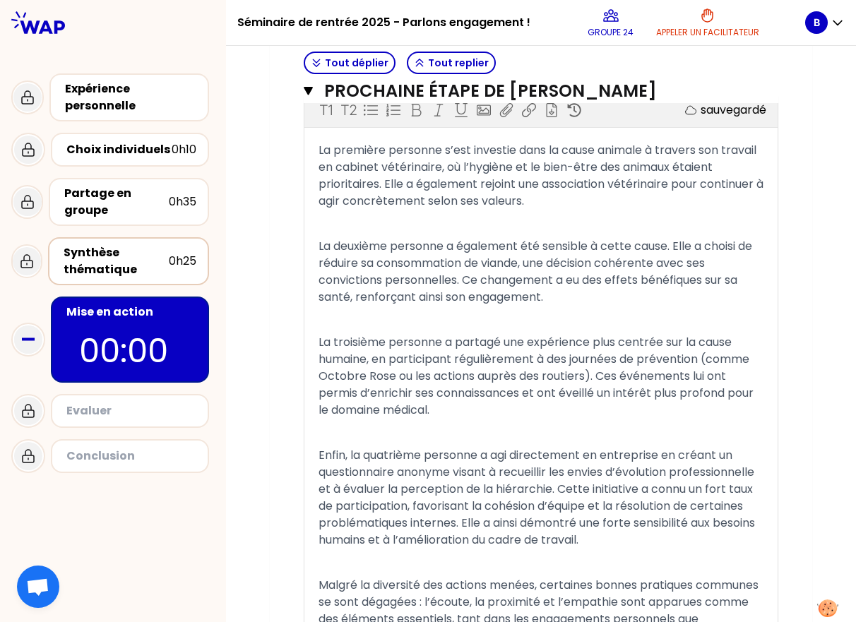
click at [433, 297] on span "La deuxième personne a également été sensible à cette cause. Elle a choisi de r…" at bounding box center [536, 271] width 436 height 67
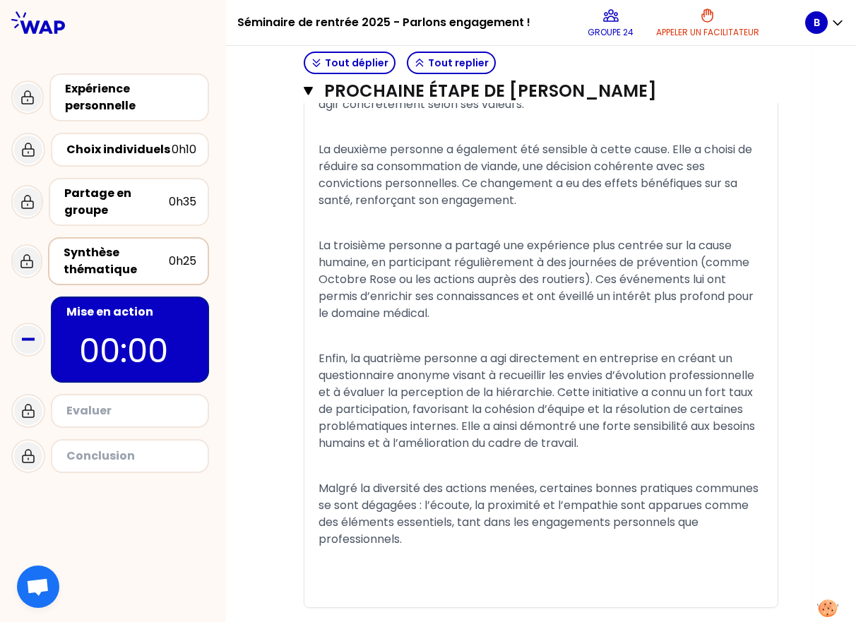
scroll to position [846, 0]
drag, startPoint x: 652, startPoint y: 299, endPoint x: 721, endPoint y: 299, distance: 69.9
click at [540, 299] on span "La troisième personne a partagé une expérience plus centrée sur la cause humain…" at bounding box center [537, 278] width 438 height 84
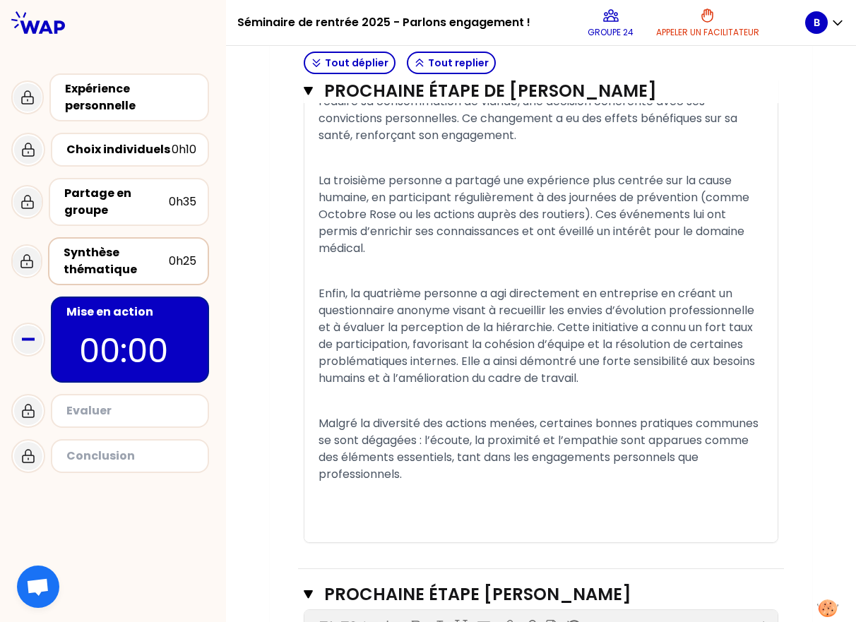
scroll to position [915, 0]
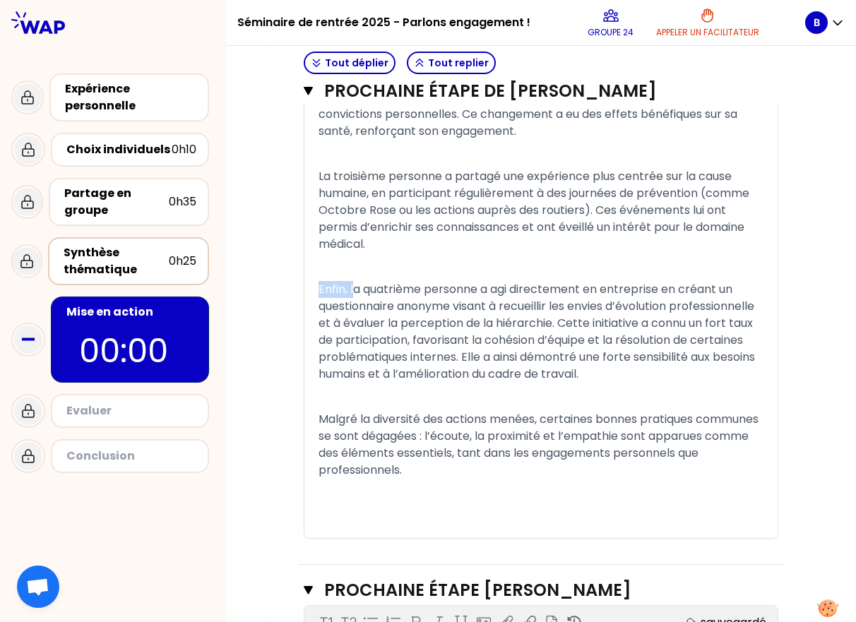
drag, startPoint x: 349, startPoint y: 291, endPoint x: 306, endPoint y: 286, distance: 43.3
click at [306, 286] on div "La première personne s’est investie dans la cause animale à travers son travail…" at bounding box center [540, 255] width 473 height 565
click at [540, 299] on p "La quatrième personne a agi directement en entreprise en créant un questionnair…" at bounding box center [540, 331] width 445 height 107
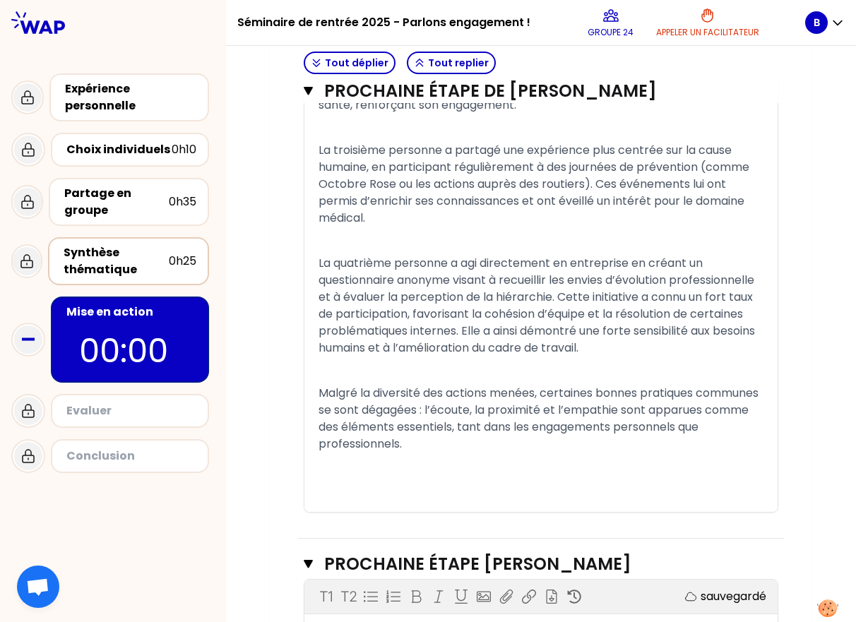
scroll to position [942, 0]
click at [496, 440] on p "Malgré la diversité des actions menées, certaines bonnes pratiques communes se …" at bounding box center [540, 417] width 445 height 73
click at [539, 365] on p "﻿" at bounding box center [540, 370] width 445 height 23
click at [508, 443] on p "Malgré la diversité des actions menées, certaines bonnes pratiques communes se …" at bounding box center [540, 417] width 445 height 73
click at [538, 412] on span "Malgré la diversité des actions menées, certaines bonnes pratiques communes se …" at bounding box center [539, 417] width 443 height 67
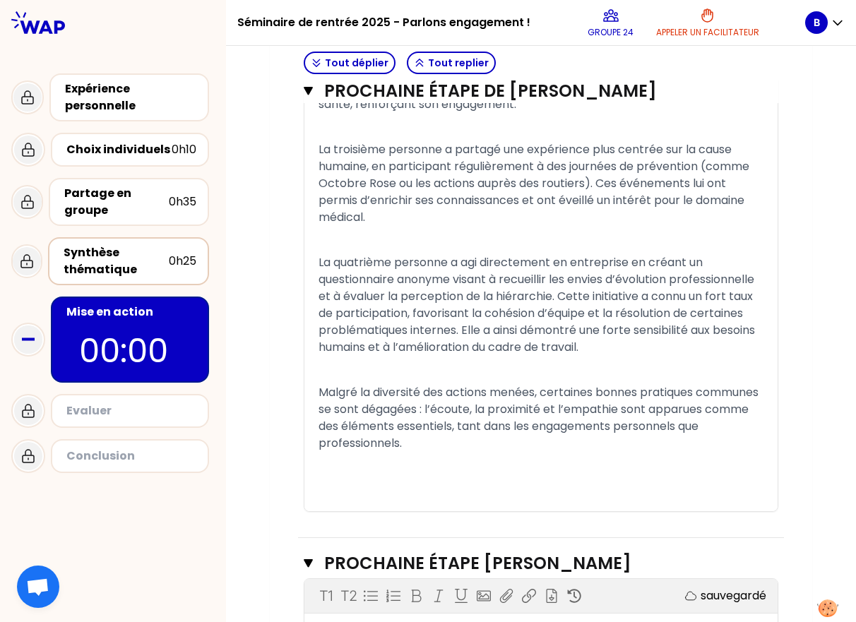
click at [498, 443] on p "Malgré la diversité des actions menées, certaines bonnes pratiques communes se …" at bounding box center [540, 417] width 445 height 73
click at [496, 373] on p "﻿" at bounding box center [540, 370] width 445 height 23
click at [476, 234] on p "﻿" at bounding box center [540, 240] width 445 height 23
click at [529, 443] on p "Malgré la diversité des actions menées, certaines bonnes pratiques communes se …" at bounding box center [540, 417] width 445 height 73
click at [503, 361] on p "﻿" at bounding box center [540, 370] width 445 height 23
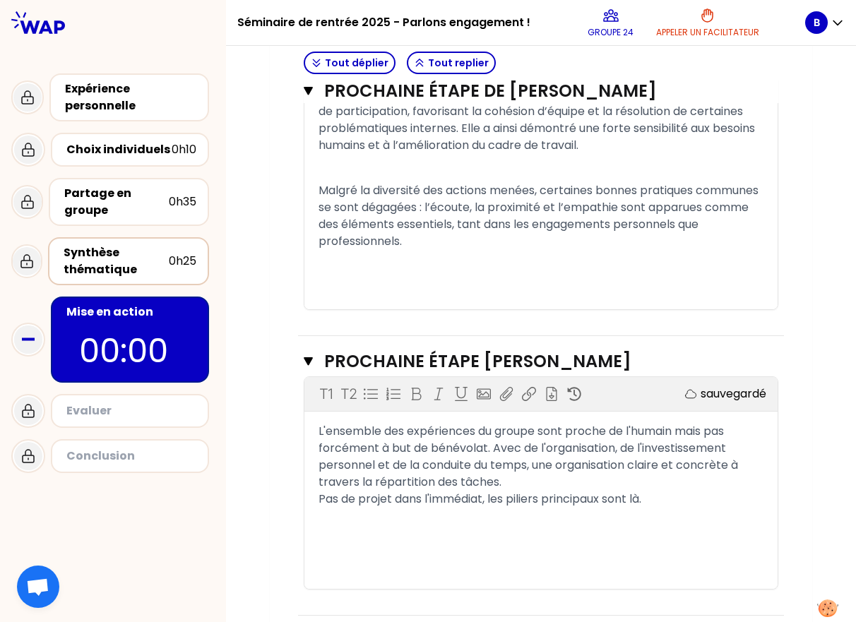
scroll to position [1165, 0]
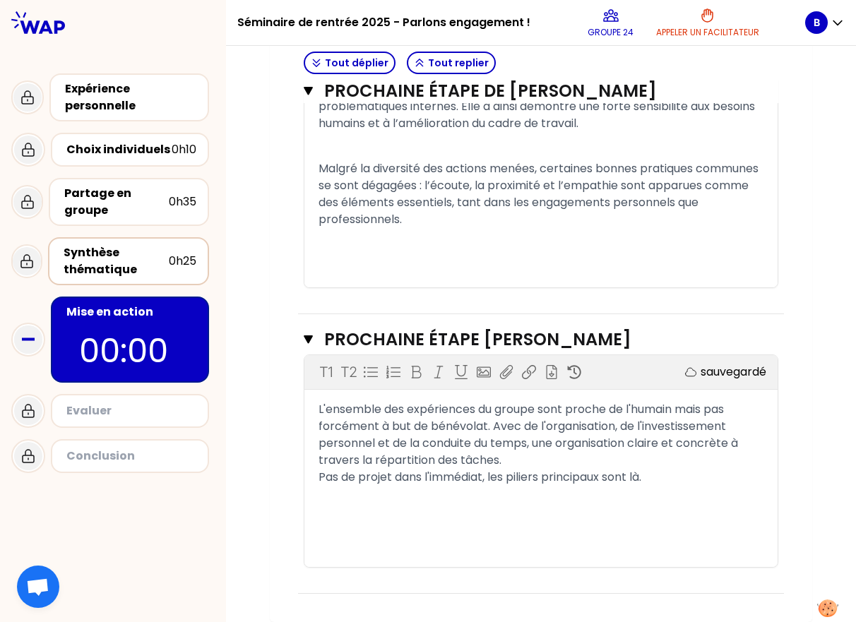
click at [509, 458] on div "L'ensemble des expériences du groupe sont proche de l'humain mais pas forcément…" at bounding box center [540, 435] width 445 height 68
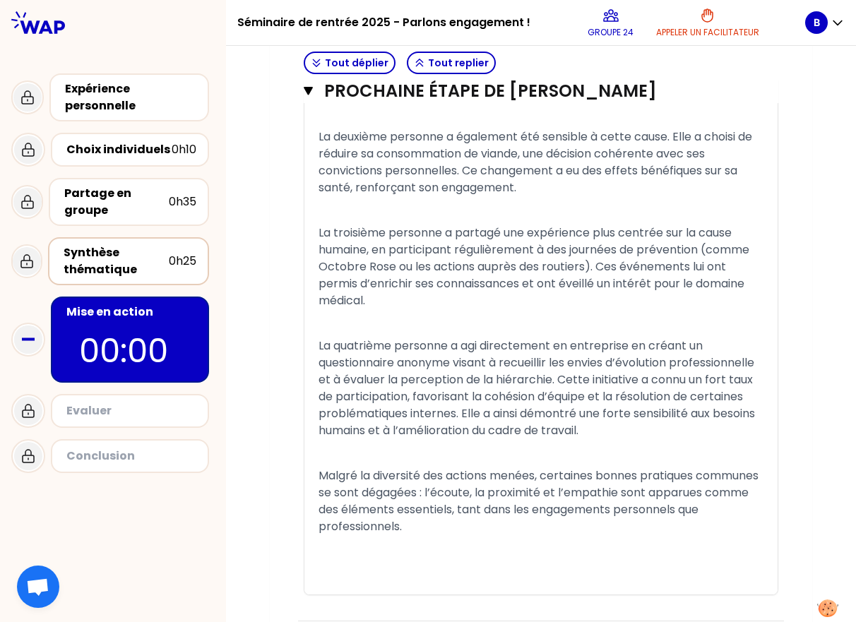
scroll to position [865, 0]
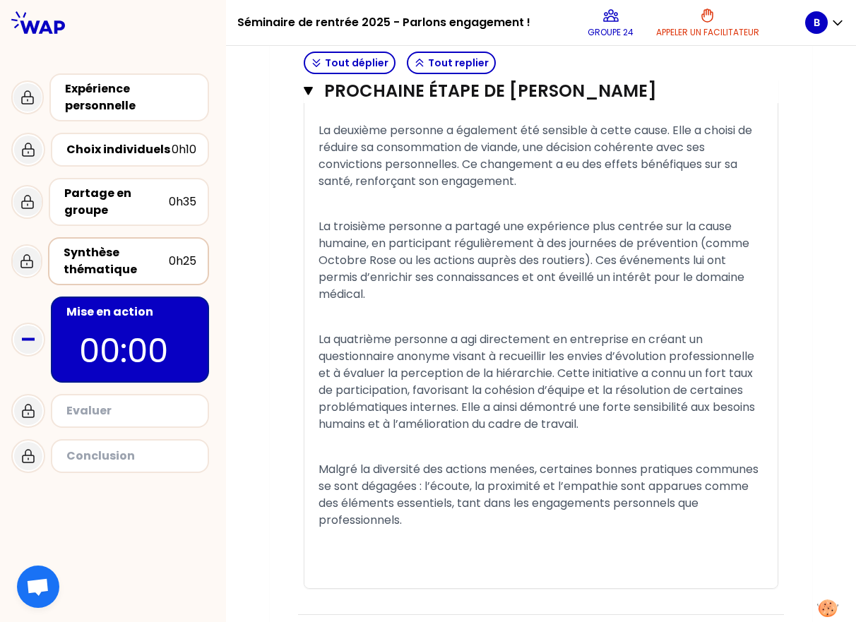
click at [509, 519] on p "Malgré la diversité des actions menées, certaines bonnes pratiques communes se …" at bounding box center [540, 494] width 445 height 73
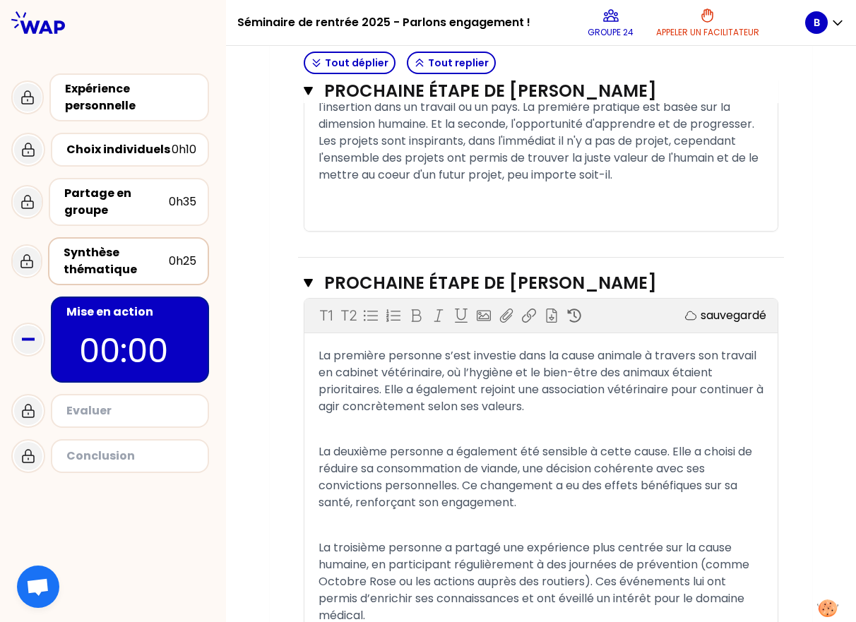
scroll to position [536, 0]
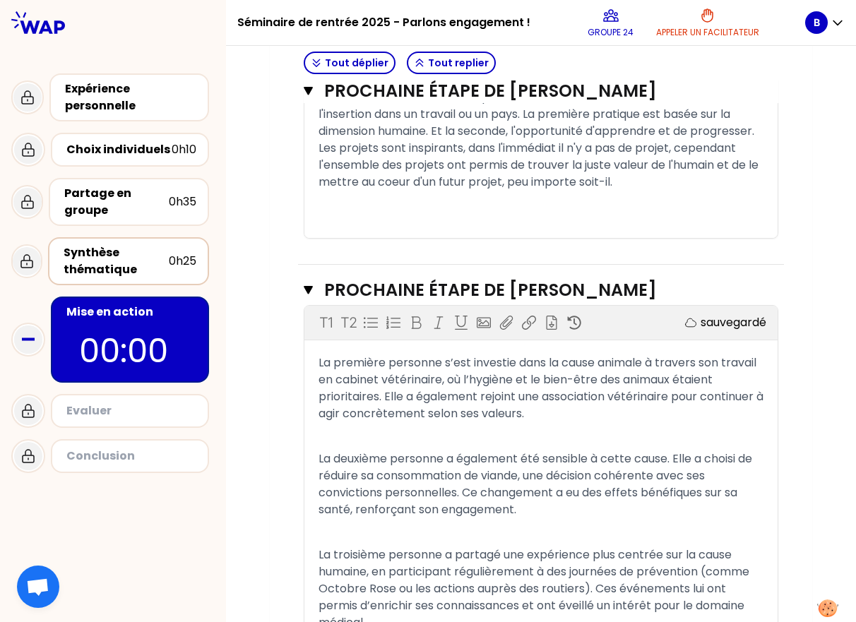
click at [124, 260] on div "Synthèse thématique" at bounding box center [116, 261] width 105 height 34
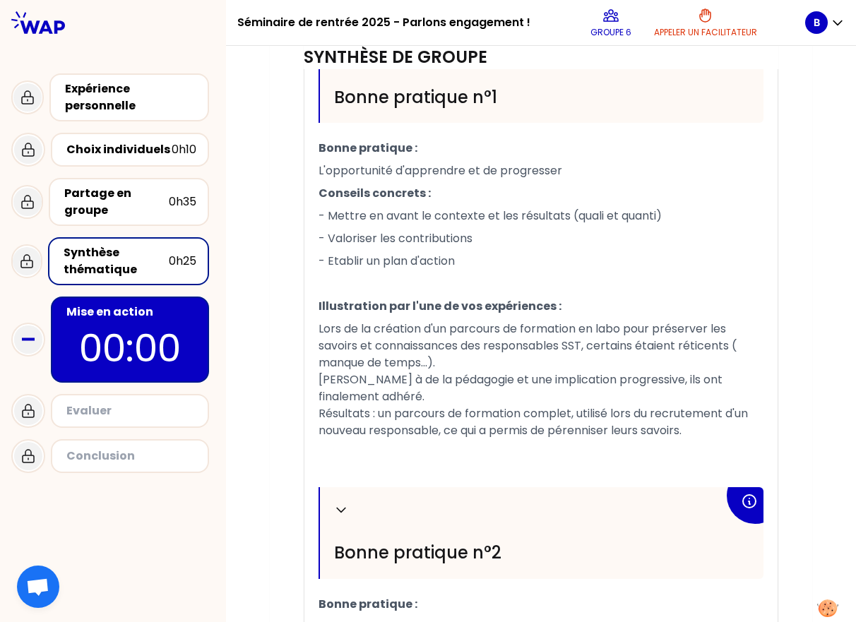
scroll to position [548, 0]
click at [116, 325] on p "00:00" at bounding box center [130, 347] width 133 height 55
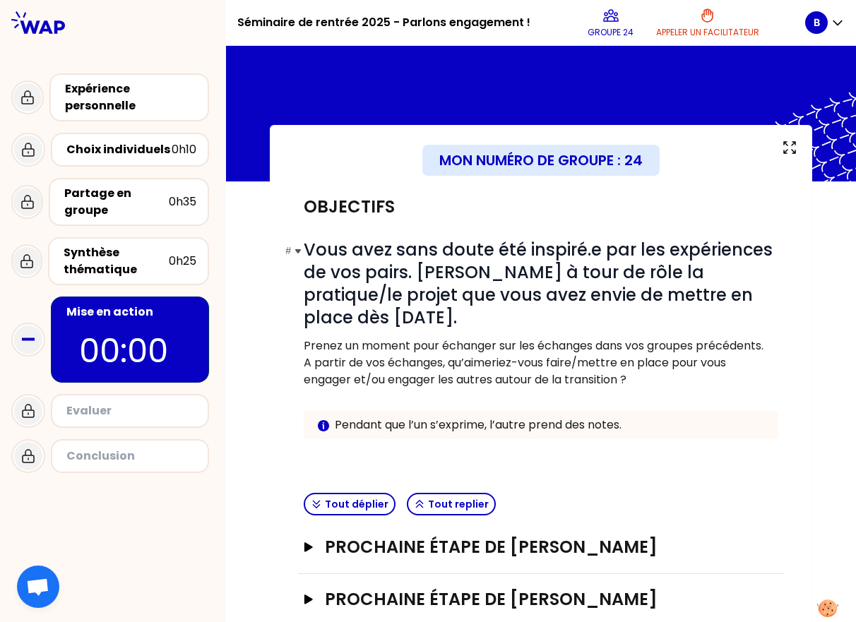
scroll to position [85, 0]
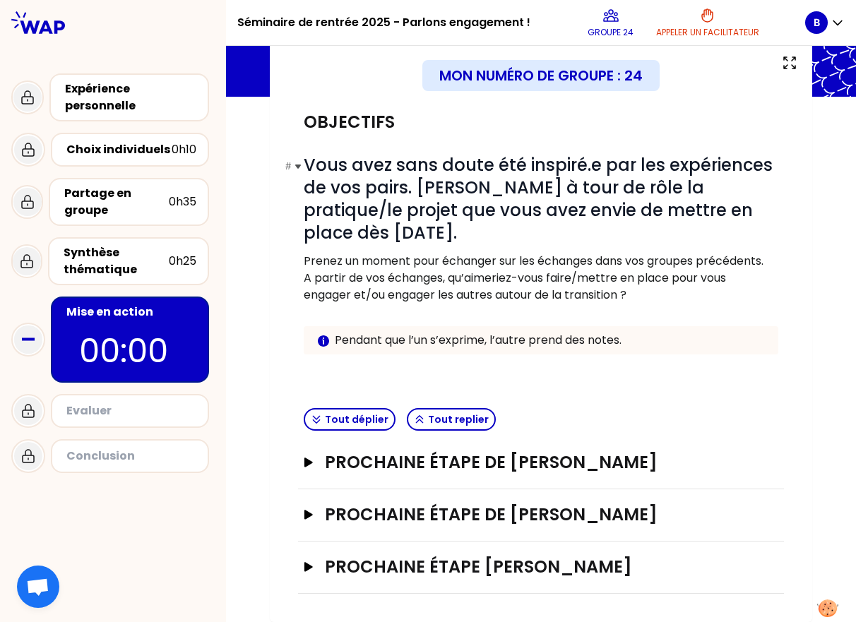
drag, startPoint x: 371, startPoint y: 232, endPoint x: 378, endPoint y: 224, distance: 10.5
click at [378, 224] on h1 "# Vous avez sans doute été inspiré.e par les expériences de vos pairs. [PERSON_…" at bounding box center [541, 199] width 474 height 90
click at [378, 236] on h1 "# Vous avez sans doute été inspiré.e par les expériences de vos pairs. [PERSON_…" at bounding box center [541, 199] width 474 height 90
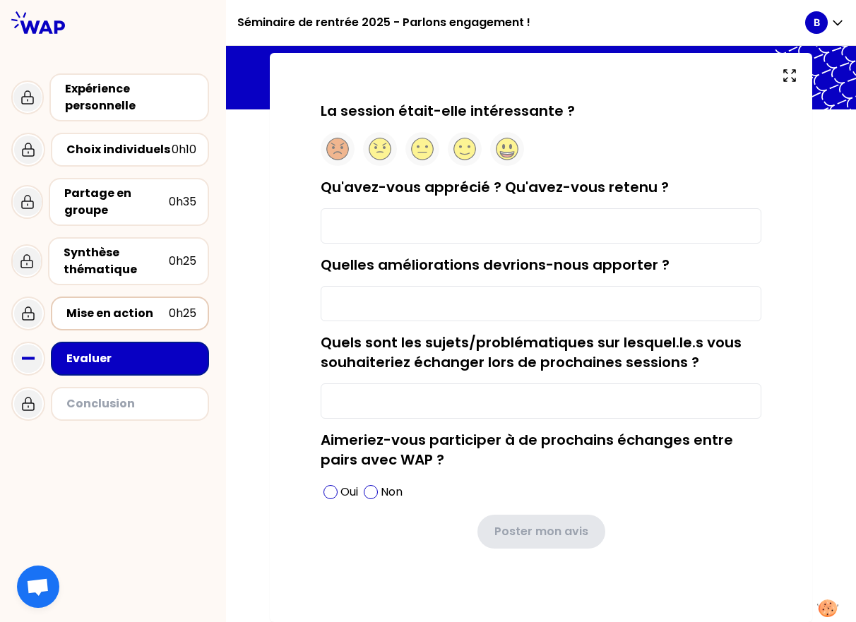
scroll to position [72, 0]
click at [540, 83] on div "La session était-elle intéressante ? Qu'avez-vous apprécié ? Qu'avez-vous reten…" at bounding box center [541, 337] width 542 height 569
click at [500, 155] on icon at bounding box center [506, 156] width 13 height 4
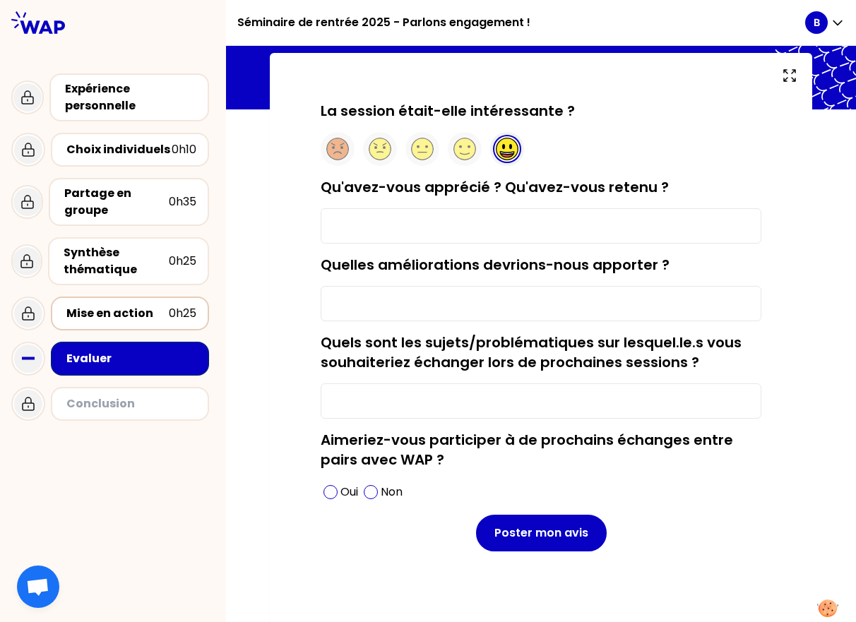
click at [471, 227] on input "Qu'avez-vous apprécié ? Qu'avez-vous retenu ?" at bounding box center [540, 225] width 440 height 35
type input "J'ai apprécié la session "choix individuel""
click at [416, 301] on input "Quelles améliorations devrions-nous apporter ?" at bounding box center [540, 303] width 440 height 35
click at [438, 303] on input "Quelles améliorations devrions-nous apporter ?" at bounding box center [540, 303] width 440 height 35
type input "Aucune"
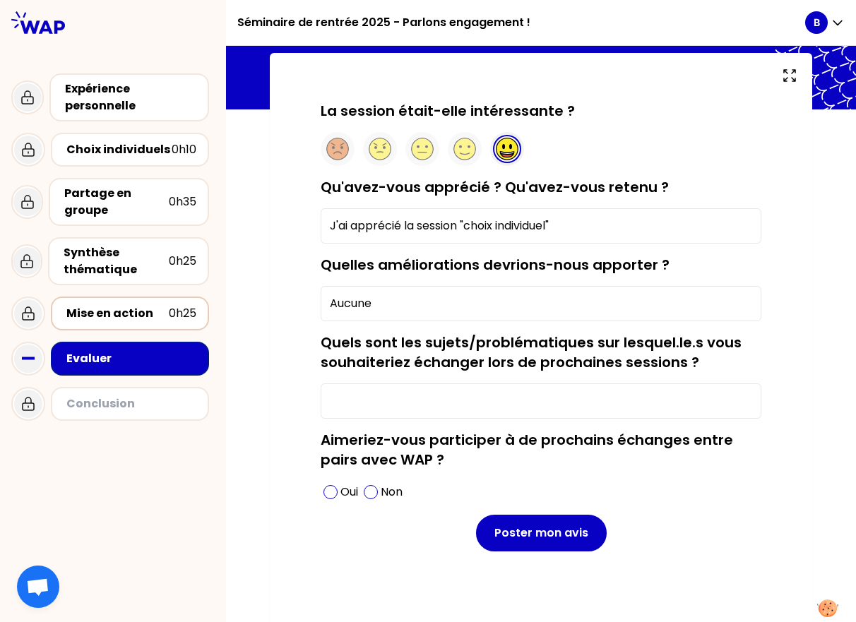
click at [421, 399] on input "Quels sont les sujets/problématiques sur lesquel.le.s vous souhaiteriez échange…" at bounding box center [540, 400] width 440 height 35
click at [340, 404] on input "La communication aux acteurs d'un projet" at bounding box center [540, 400] width 440 height 35
type input "Les types de communication aux acteurs d'un projet"
click at [340, 493] on p "Oui" at bounding box center [349, 492] width 18 height 17
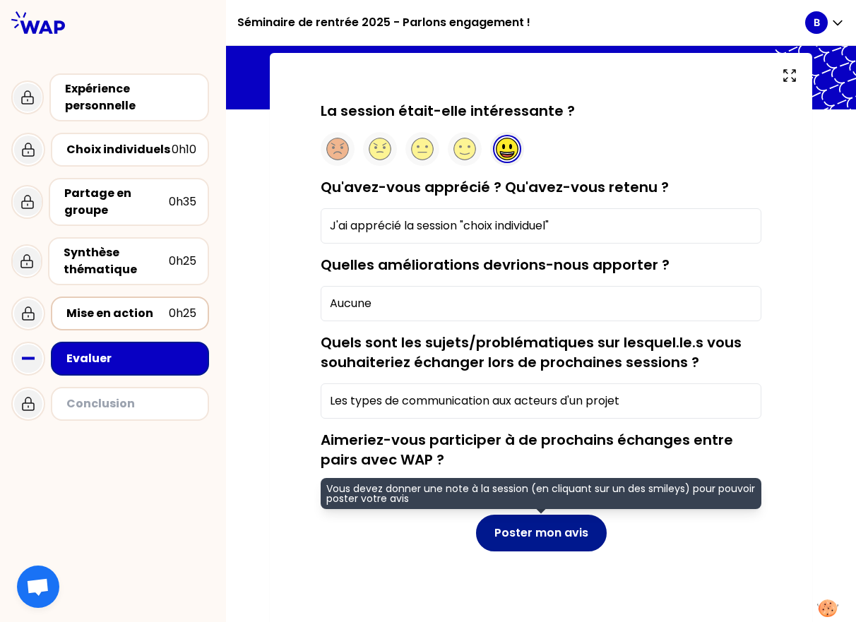
click at [510, 534] on button "Poster mon avis" at bounding box center [541, 533] width 131 height 37
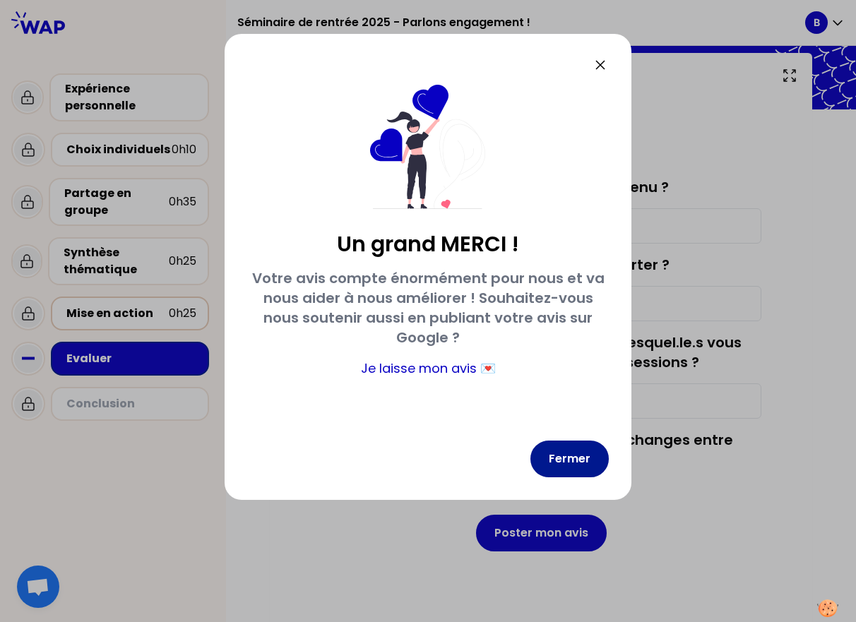
click at [540, 448] on button "Fermer" at bounding box center [569, 458] width 78 height 37
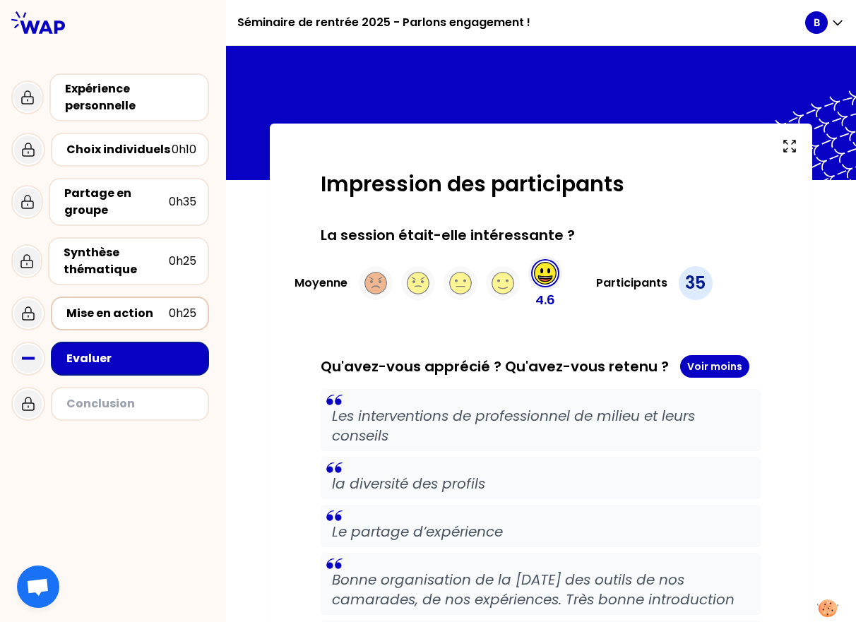
scroll to position [1, 0]
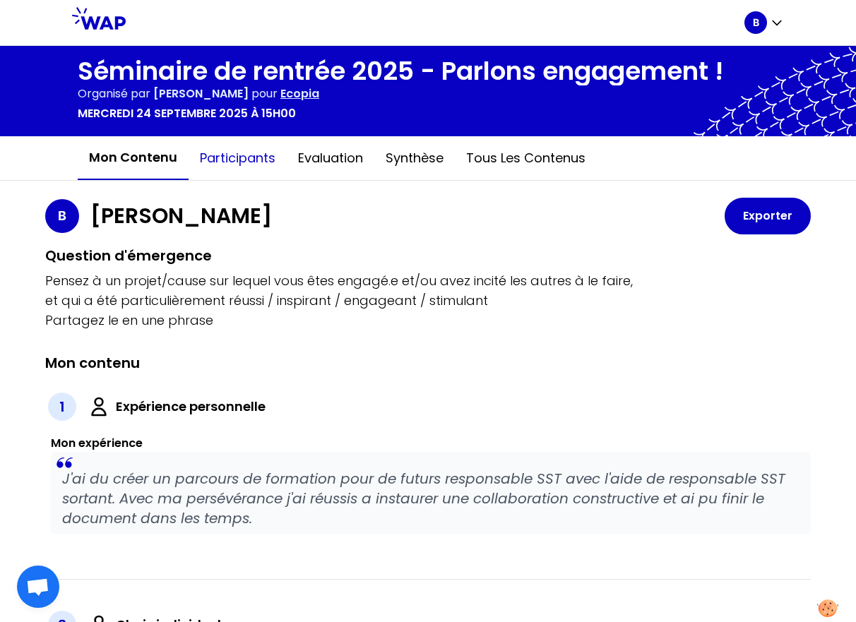
click at [227, 159] on button "Participants" at bounding box center [237, 158] width 98 height 42
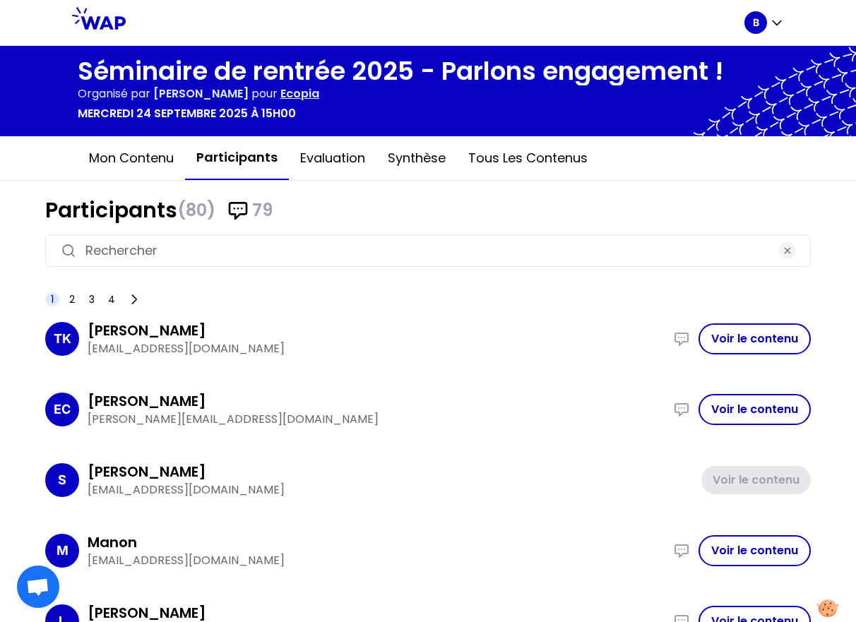
click at [254, 241] on input at bounding box center [427, 251] width 685 height 20
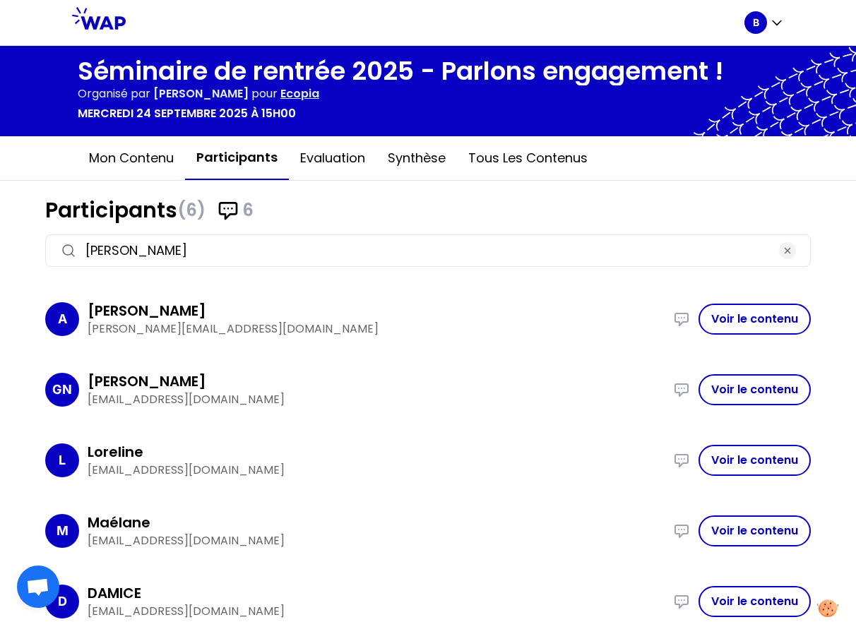
type input "[PERSON_NAME]"
click at [320, 321] on p "[PERSON_NAME][EMAIL_ADDRESS][DOMAIN_NAME]" at bounding box center [376, 328] width 577 height 17
click at [540, 318] on button "Voir le contenu" at bounding box center [754, 319] width 112 height 31
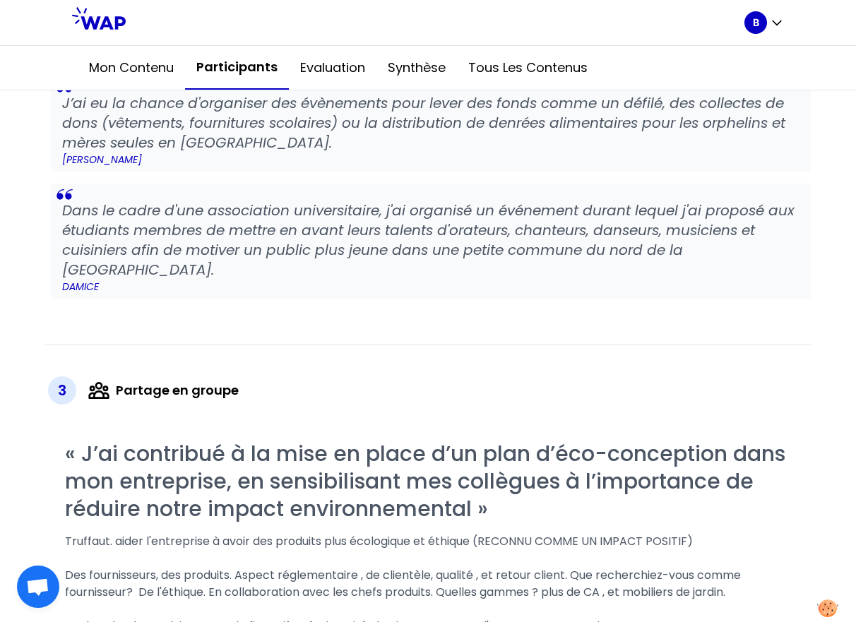
scroll to position [592, 0]
click at [326, 324] on div "2 Choix individuels Mes choix J’ai eu la chance d'organiser des évènements pour…" at bounding box center [427, 164] width 765 height 359
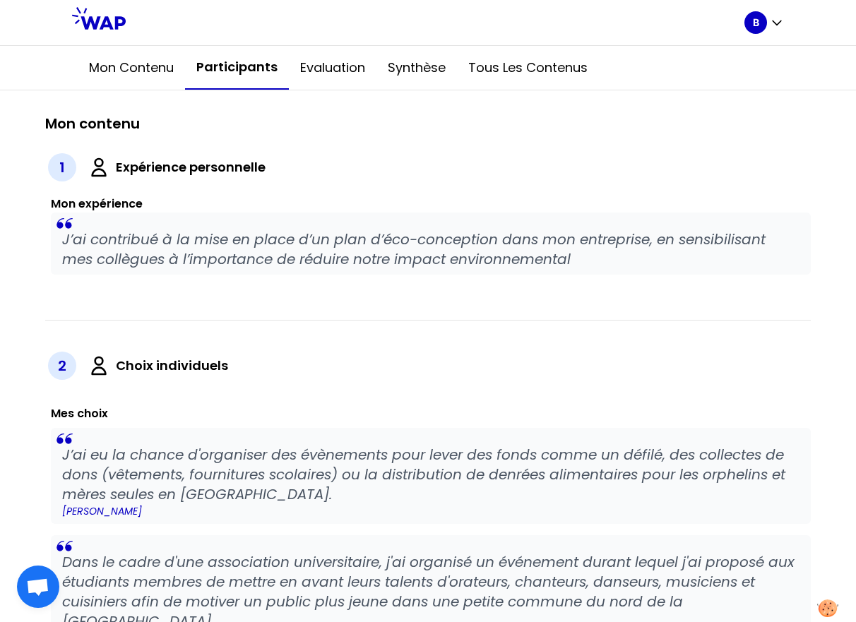
scroll to position [0, 0]
